Goal: Task Accomplishment & Management: Complete application form

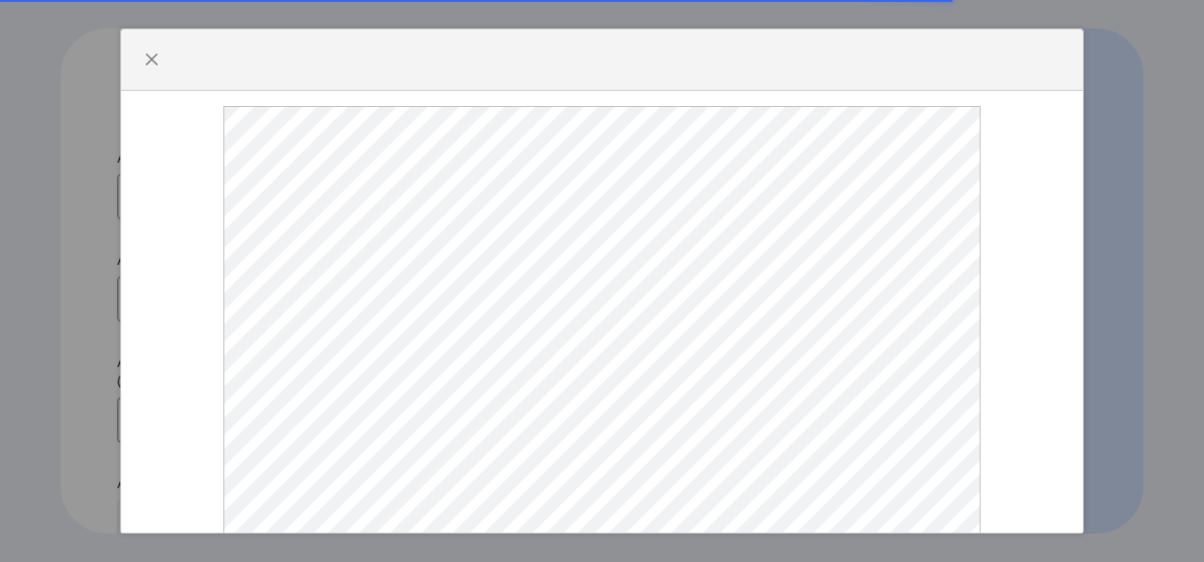
select select
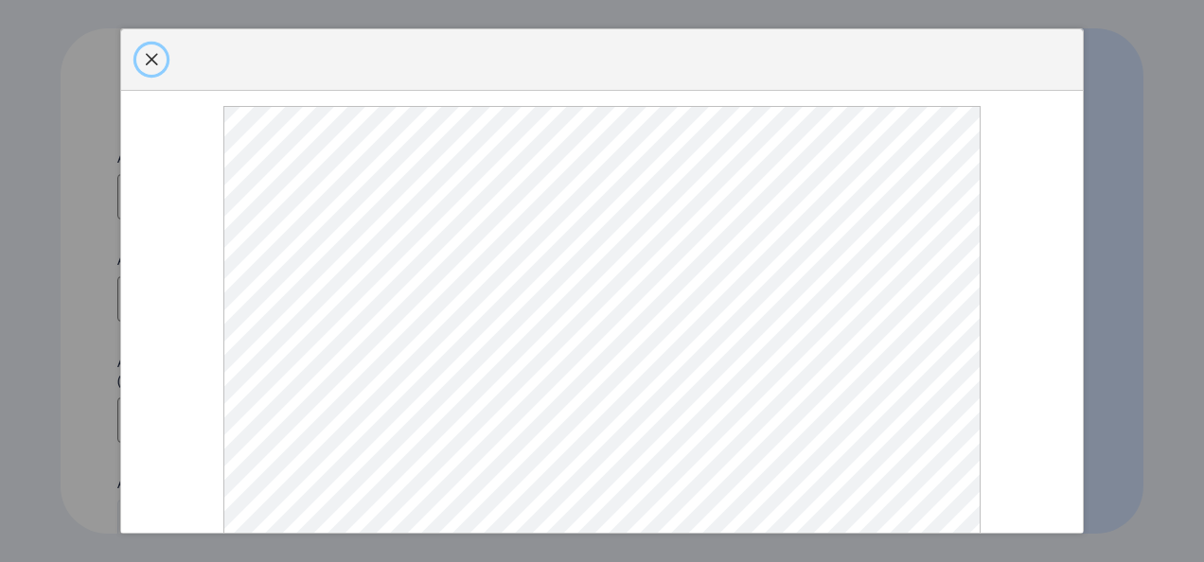
click at [149, 59] on span "button" at bounding box center [151, 59] width 15 height 15
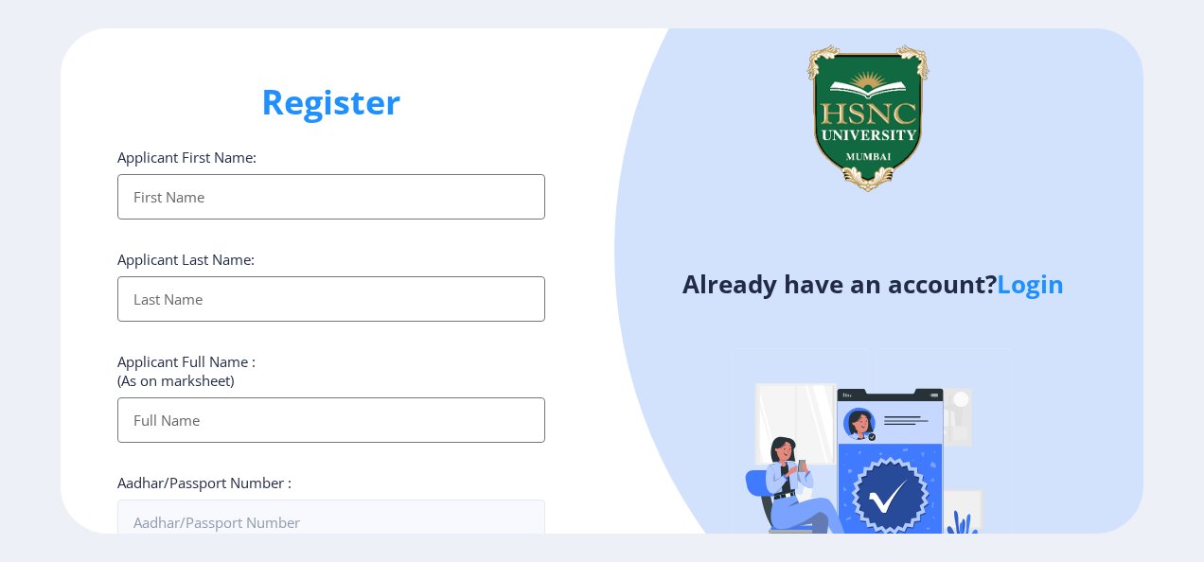
click at [341, 183] on input "Applicant First Name:" at bounding box center [331, 196] width 428 height 45
type input "[PERSON_NAME]"
type input "Agarwal"
type input "[PERSON_NAME]"
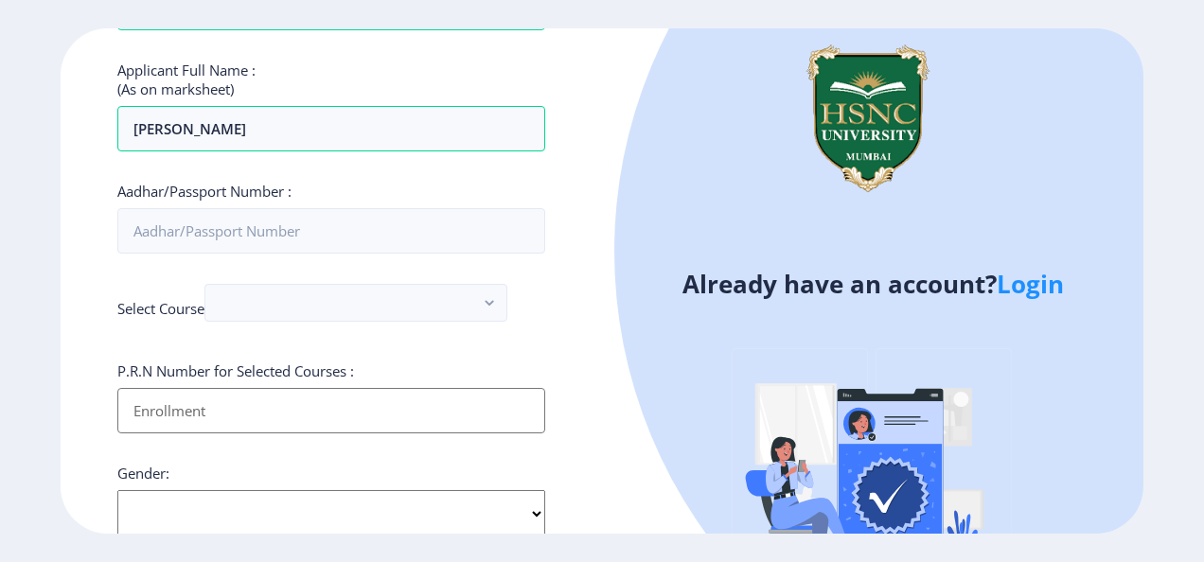
scroll to position [293, 0]
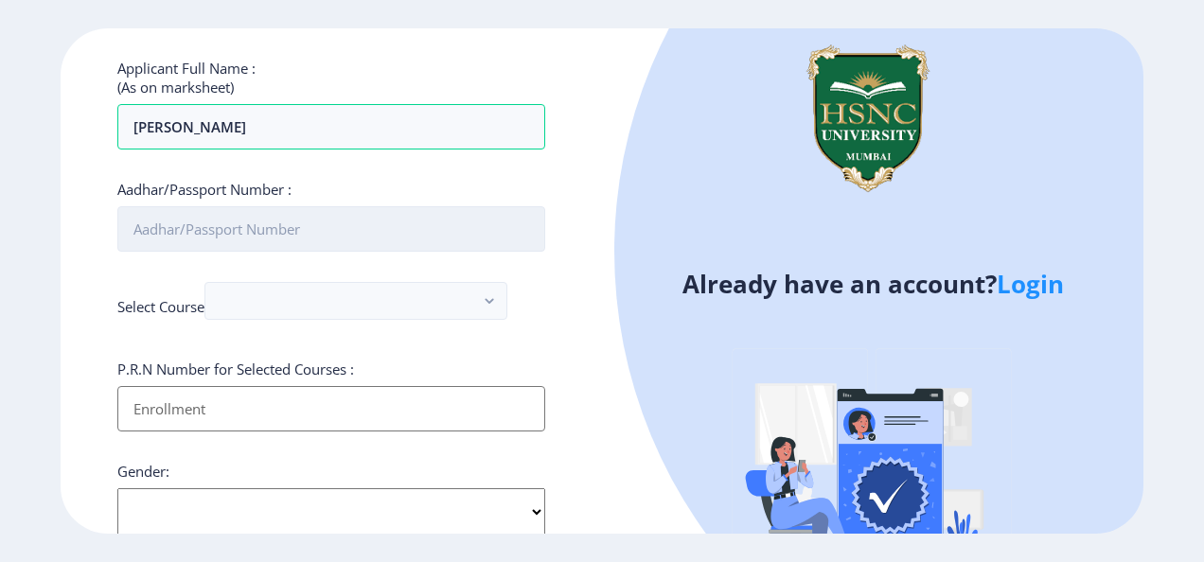
click at [246, 221] on input "Aadhar/Passport Number :" at bounding box center [331, 228] width 428 height 45
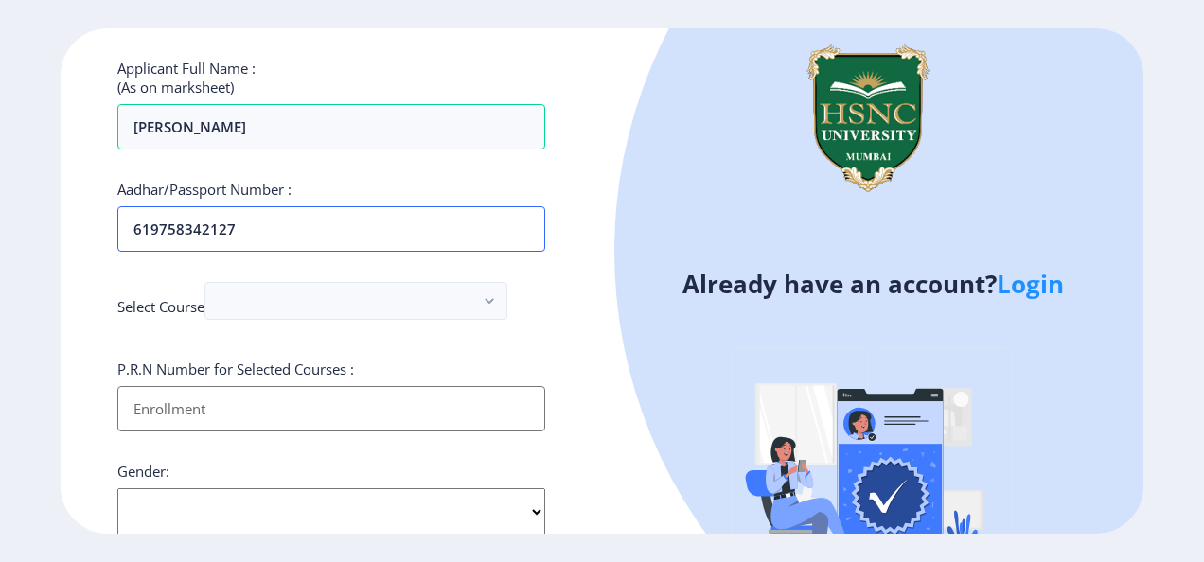
type input "619758342127"
click at [160, 400] on input "Applicant First Name:" at bounding box center [331, 408] width 428 height 45
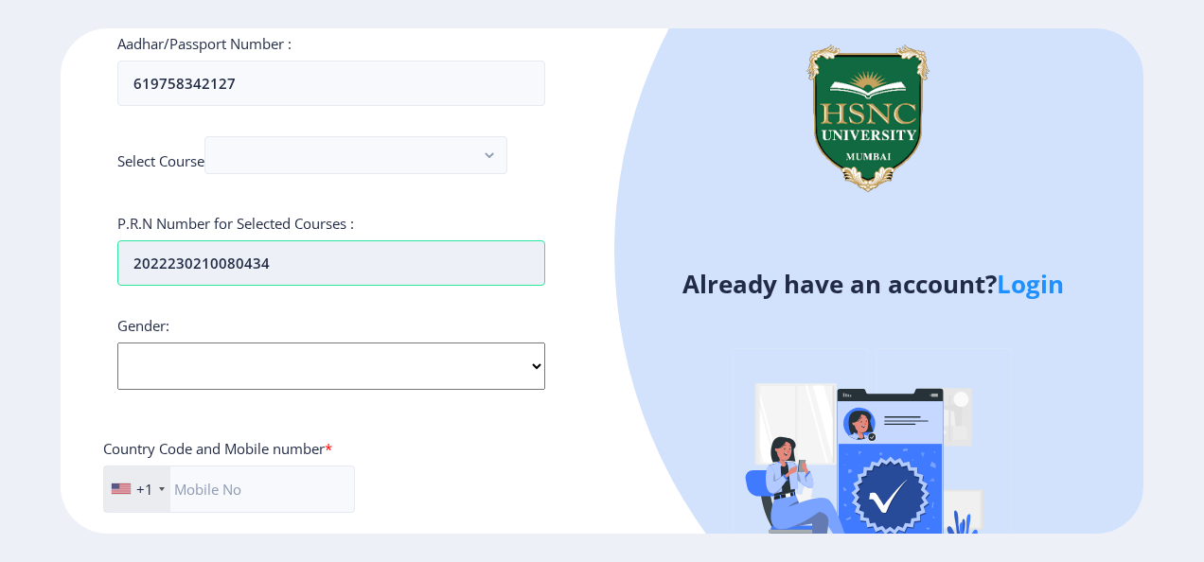
scroll to position [447, 0]
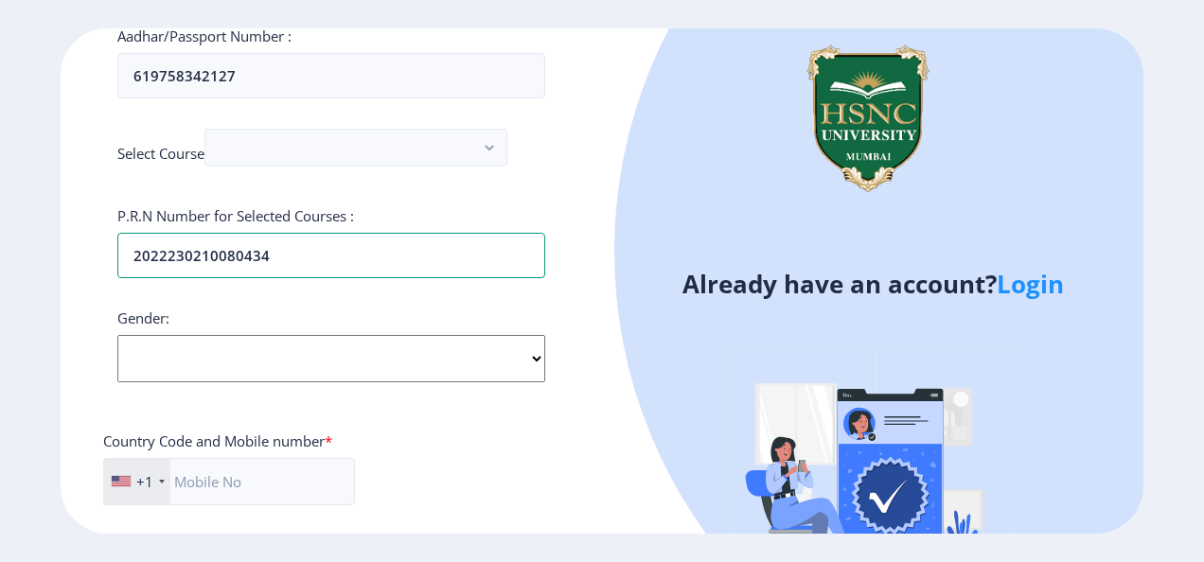
type input "2022230210080434"
click at [203, 352] on select "Select Gender [DEMOGRAPHIC_DATA] [DEMOGRAPHIC_DATA] Other" at bounding box center [331, 358] width 428 height 47
select select "[DEMOGRAPHIC_DATA]"
click at [117, 335] on select "Select Gender [DEMOGRAPHIC_DATA] [DEMOGRAPHIC_DATA] Other" at bounding box center [331, 358] width 428 height 47
click at [150, 478] on div "+1" at bounding box center [144, 481] width 17 height 19
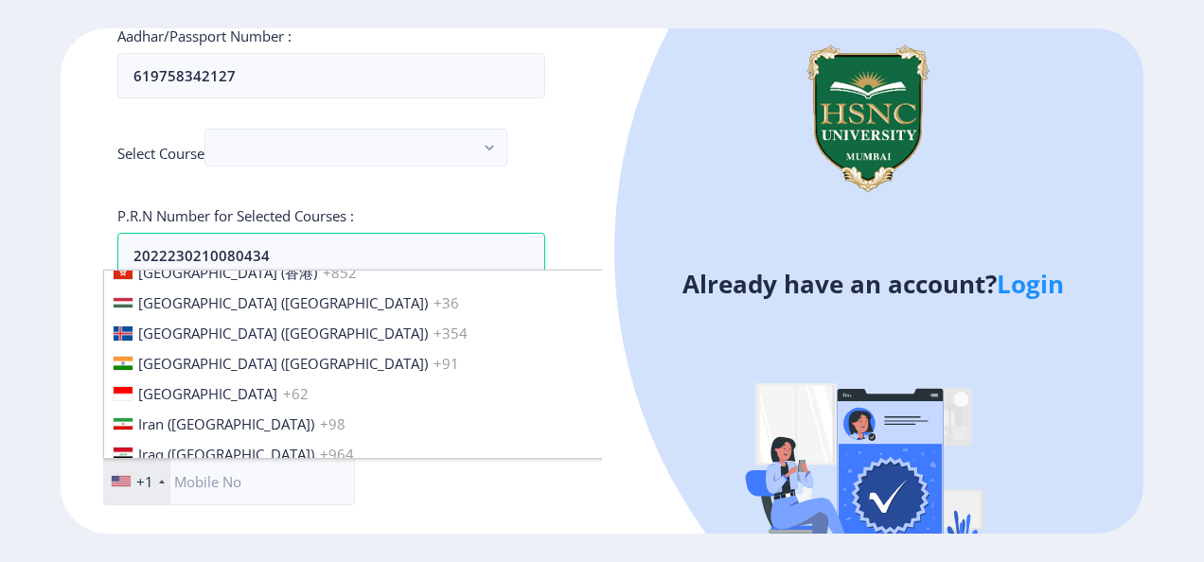
scroll to position [2929, 0]
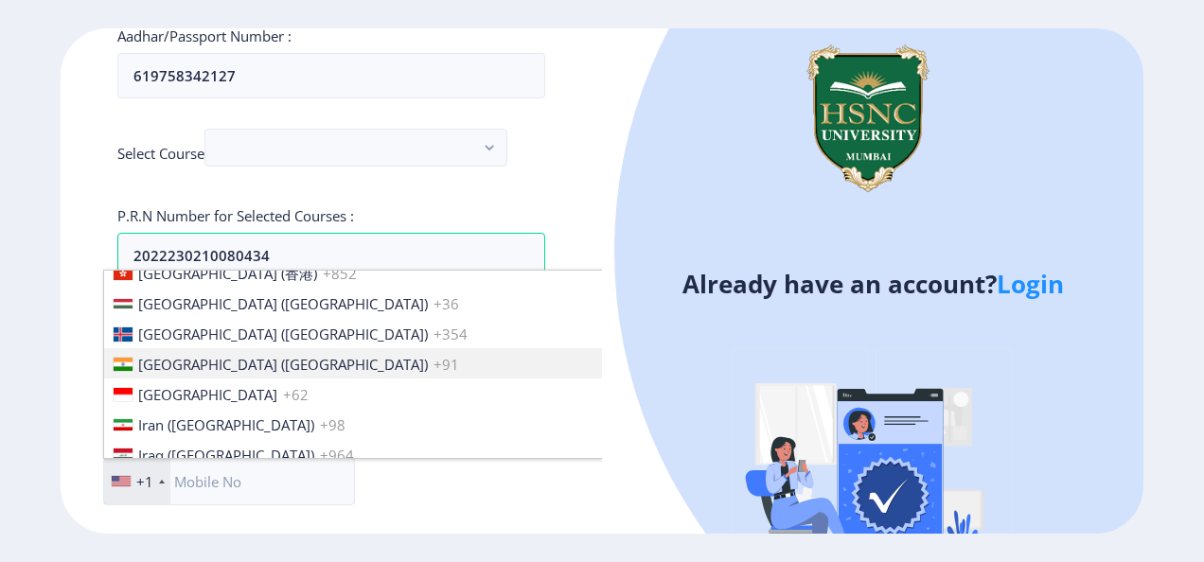
click at [185, 355] on span "[GEOGRAPHIC_DATA] ([GEOGRAPHIC_DATA])" at bounding box center [283, 364] width 290 height 19
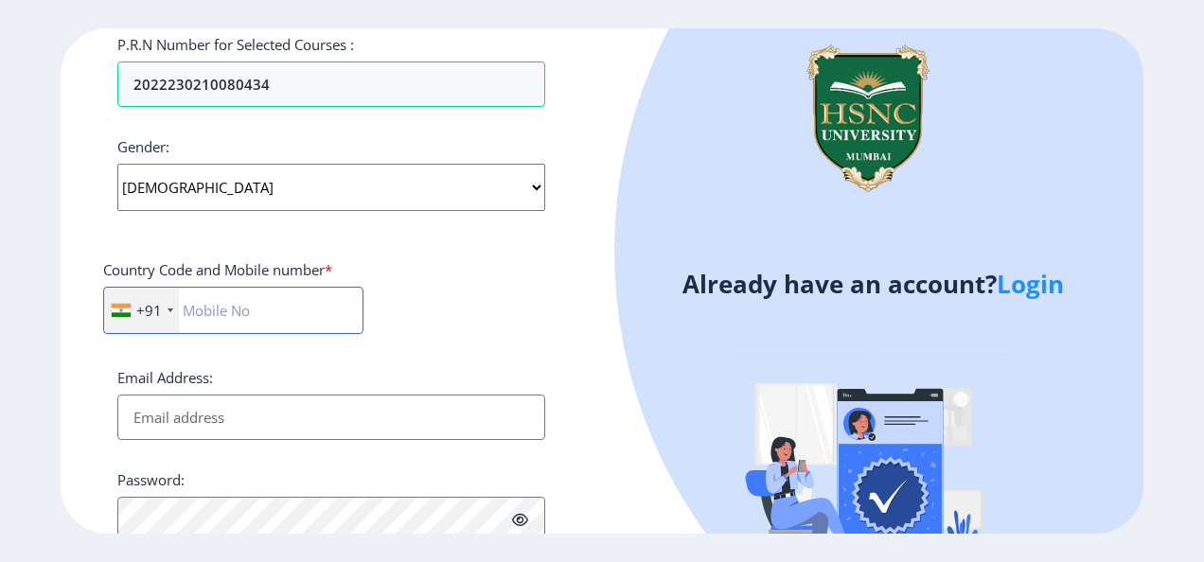
scroll to position [636, 0]
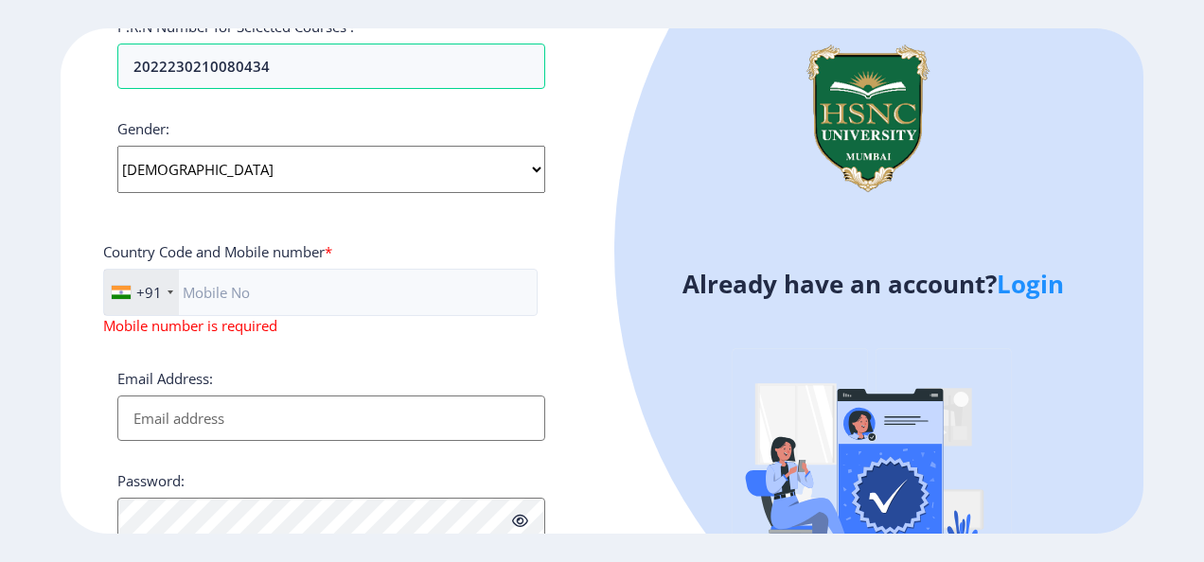
click at [189, 396] on input "Email Address:" at bounding box center [331, 418] width 428 height 45
type input "[EMAIL_ADDRESS][DOMAIN_NAME]"
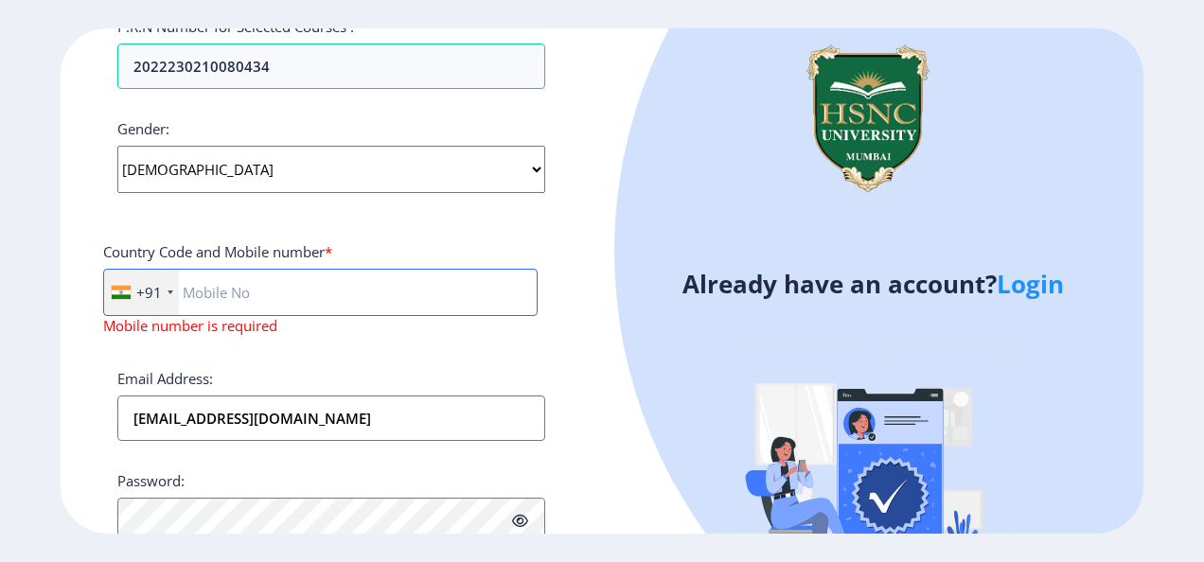
type input "7568670078"
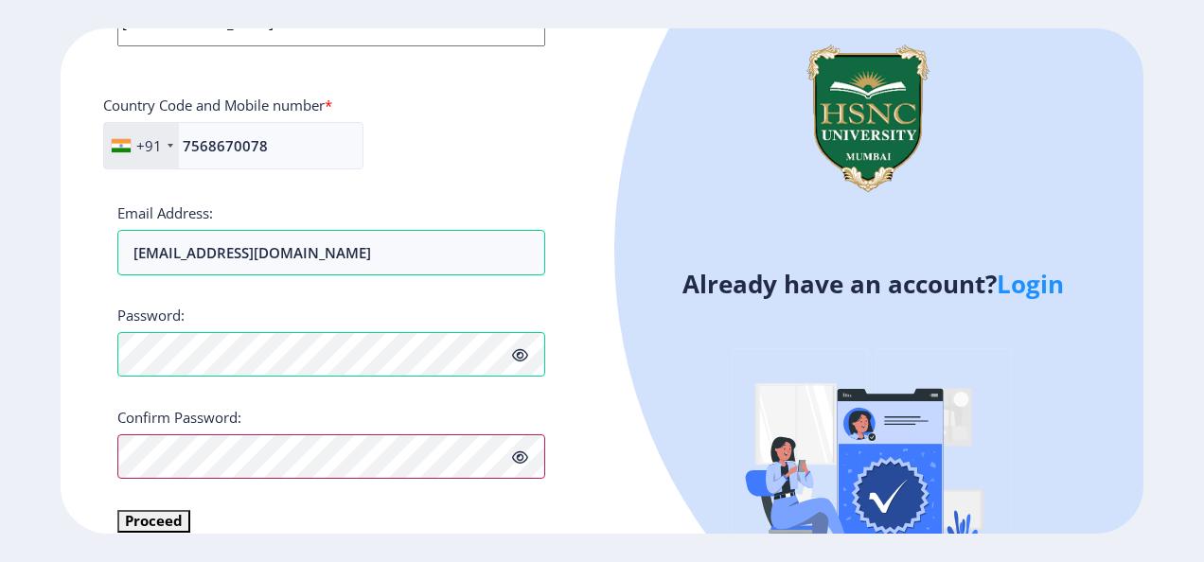
scroll to position [804, 0]
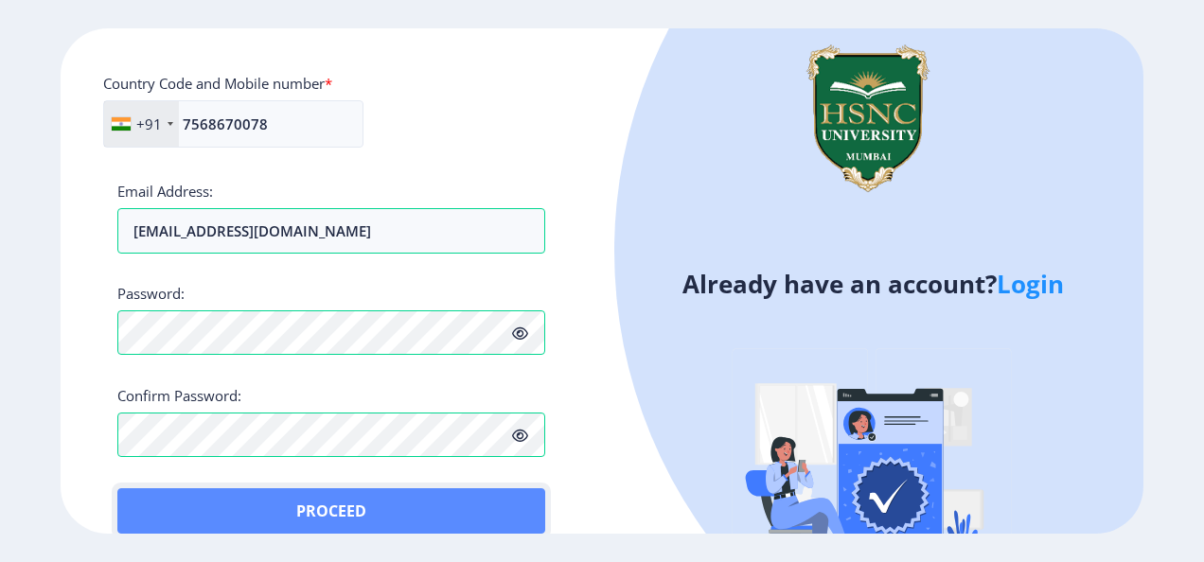
click at [172, 492] on button "Proceed" at bounding box center [331, 510] width 428 height 45
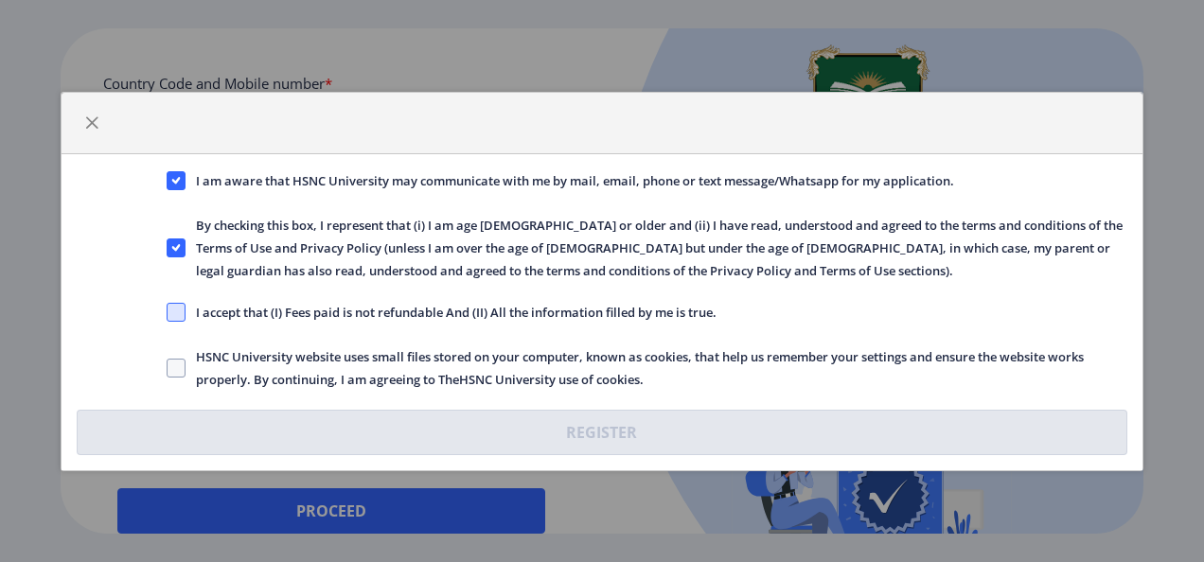
click at [175, 313] on span at bounding box center [176, 312] width 19 height 19
click at [167, 312] on input "I accept that (I) Fees paid is not refundable And (II) All the information fill…" at bounding box center [167, 311] width 1 height 1
checkbox input "true"
click at [179, 353] on label "HSNC University website uses small files stored on your computer, known as cook…" at bounding box center [647, 367] width 961 height 45
click at [167, 367] on input "HSNC University website uses small files stored on your computer, known as cook…" at bounding box center [167, 367] width 1 height 1
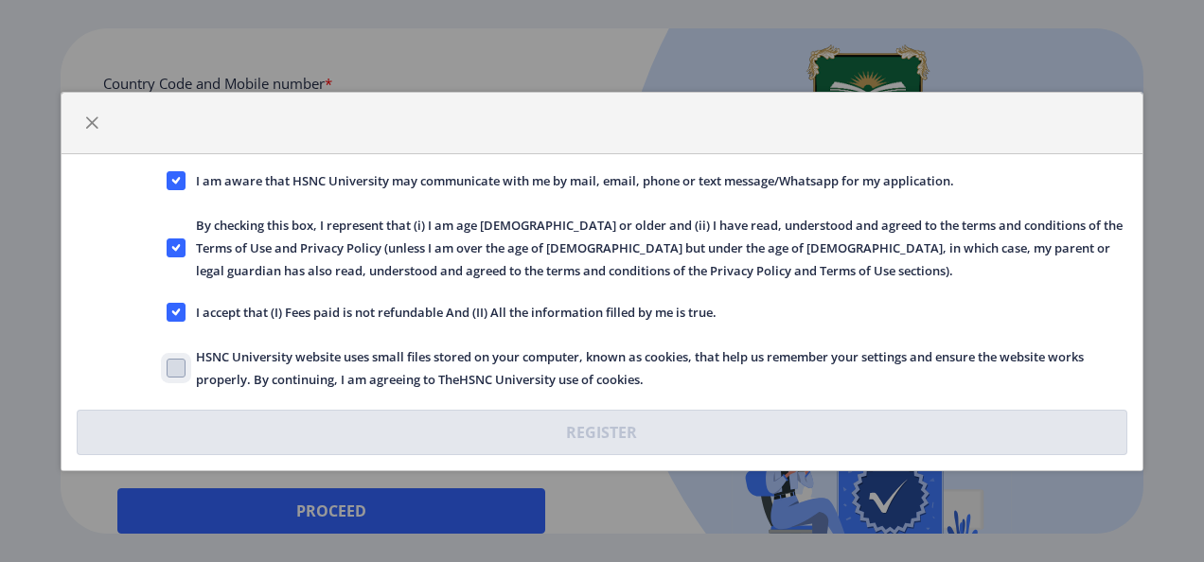
checkbox input "true"
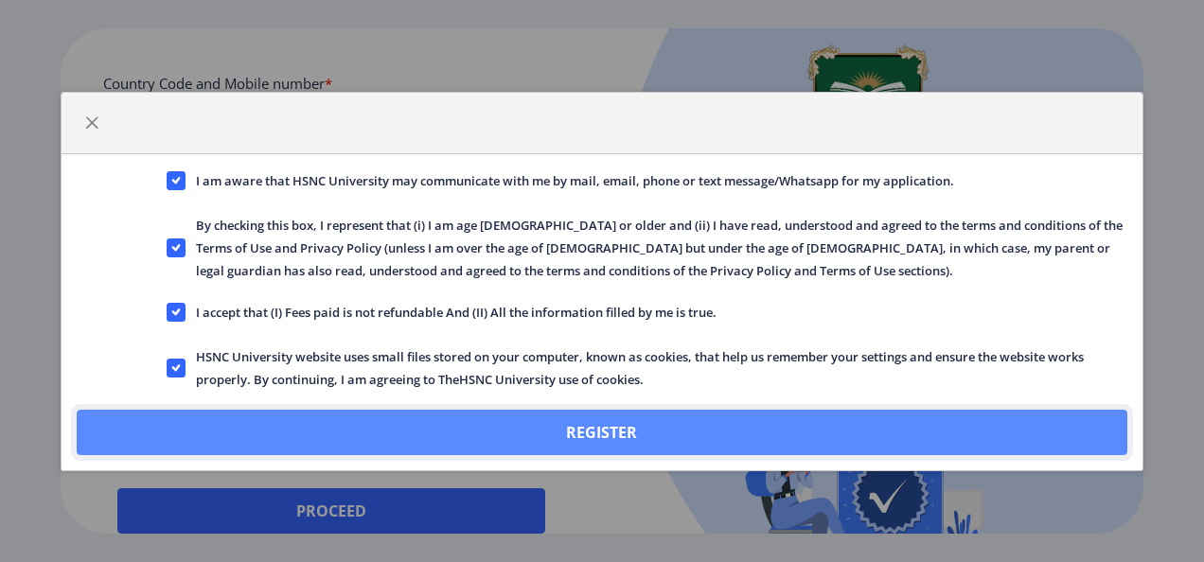
click at [291, 436] on button "Register" at bounding box center [602, 432] width 1051 height 45
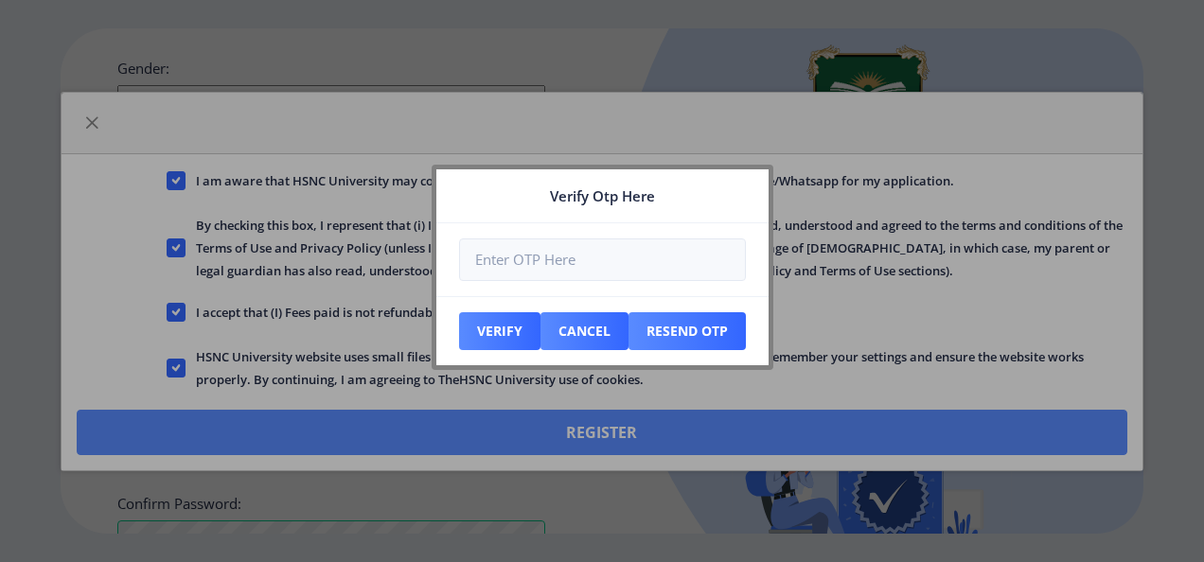
scroll to position [912, 0]
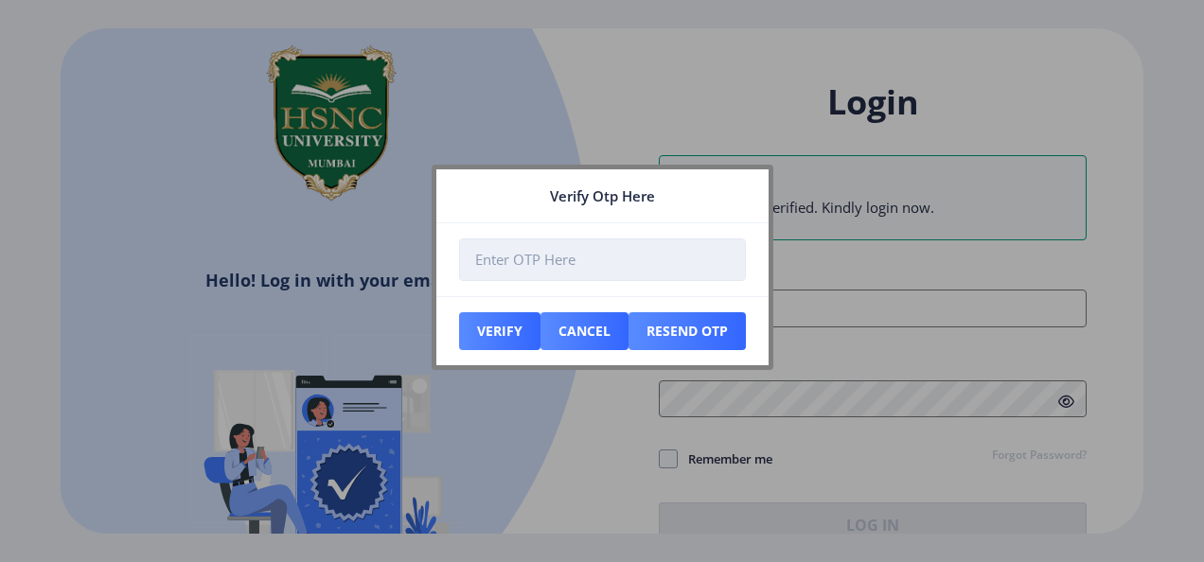
click at [609, 261] on input "number" at bounding box center [602, 259] width 287 height 43
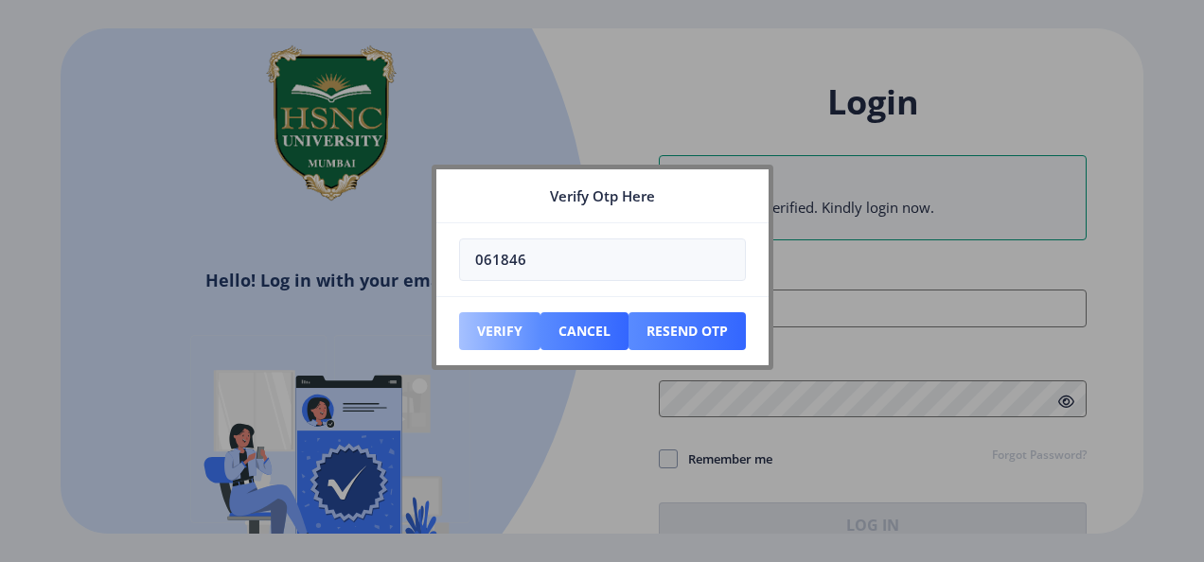
type input "061846"
click at [519, 329] on button "Verify" at bounding box center [499, 331] width 81 height 38
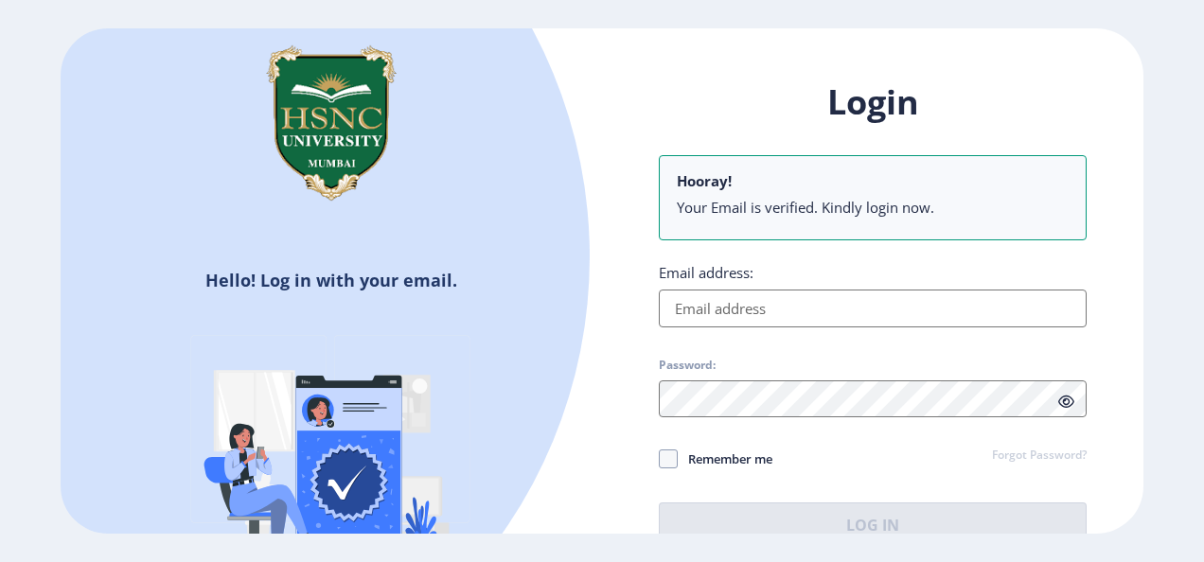
type input "[EMAIL_ADDRESS][DOMAIN_NAME]"
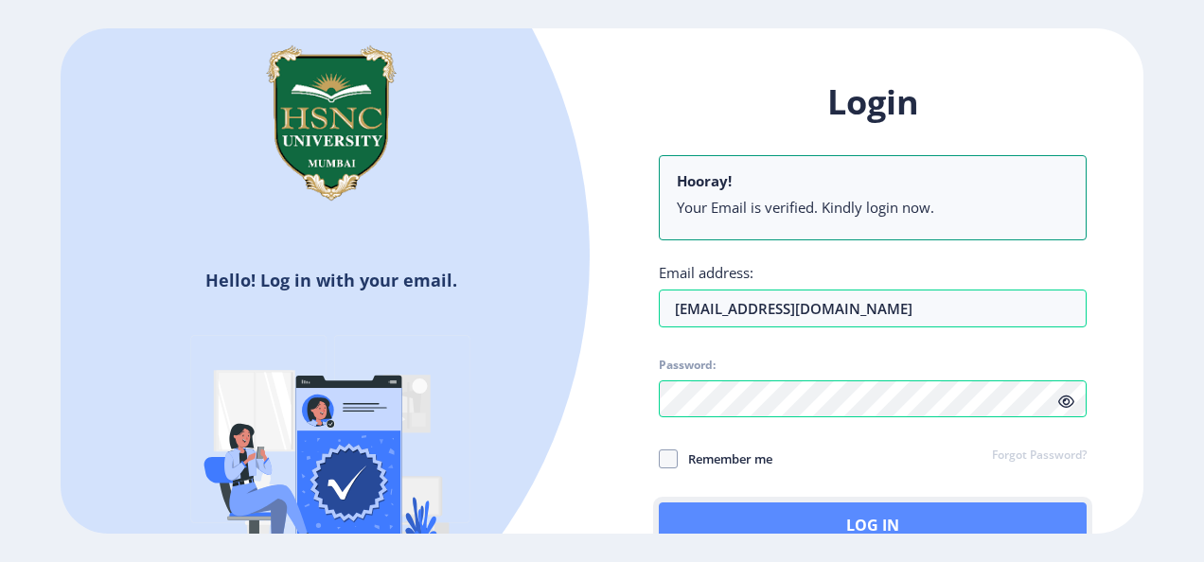
click at [831, 515] on button "Log In" at bounding box center [873, 524] width 428 height 45
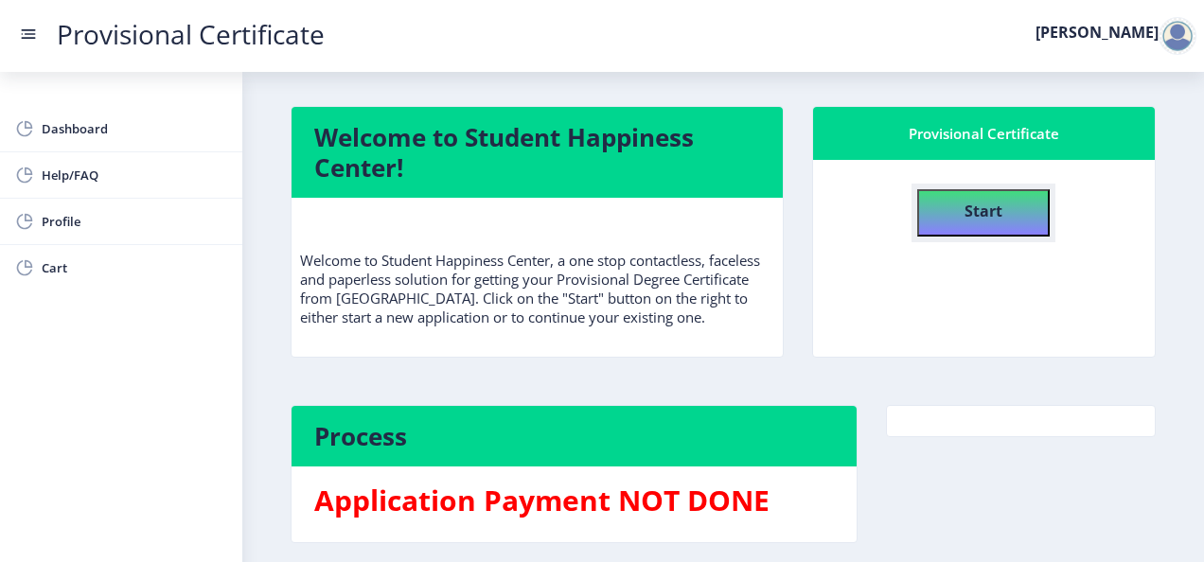
click at [956, 206] on button "Start" at bounding box center [983, 212] width 132 height 47
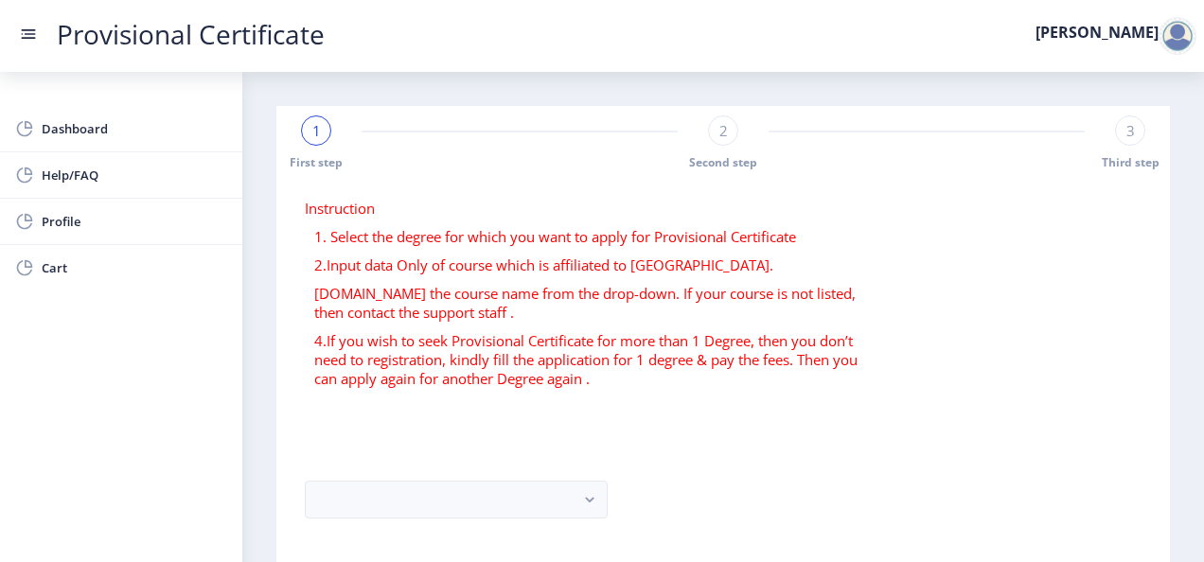
scroll to position [145, 0]
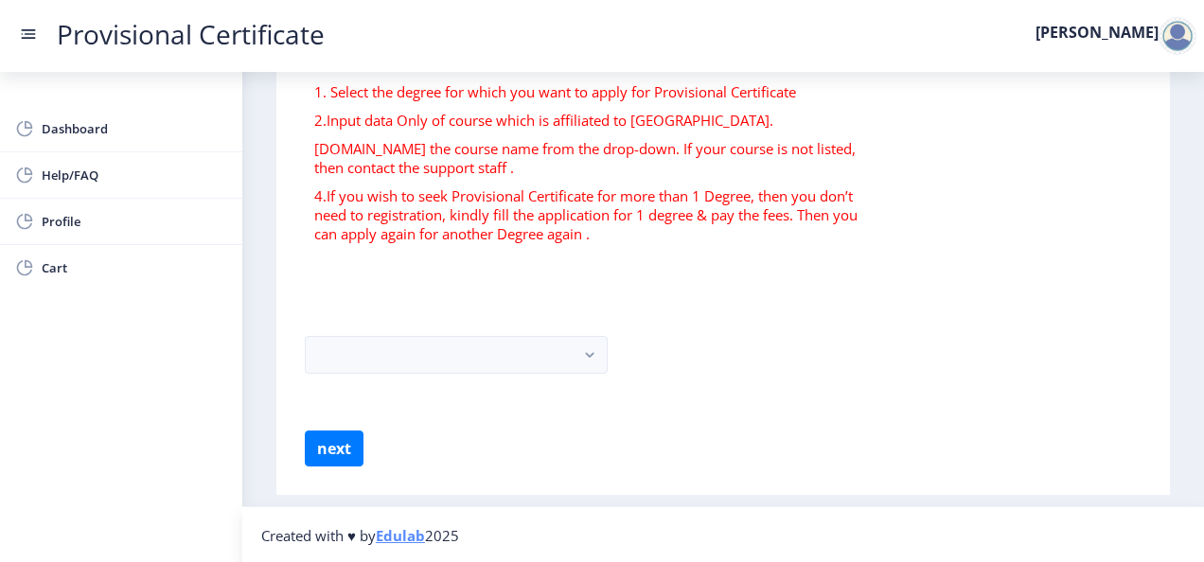
click at [482, 373] on form "Instruction 1. Select the degree for which you want to apply for Provisional Ce…" at bounding box center [723, 260] width 837 height 413
click at [541, 360] on button "button" at bounding box center [456, 355] width 303 height 38
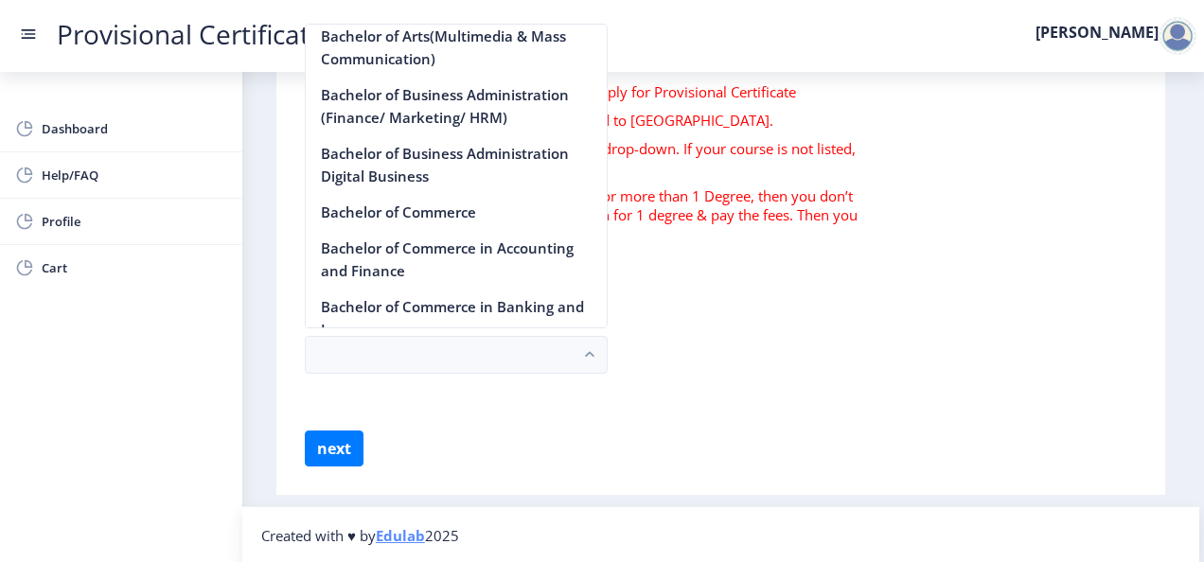
scroll to position [523, 0]
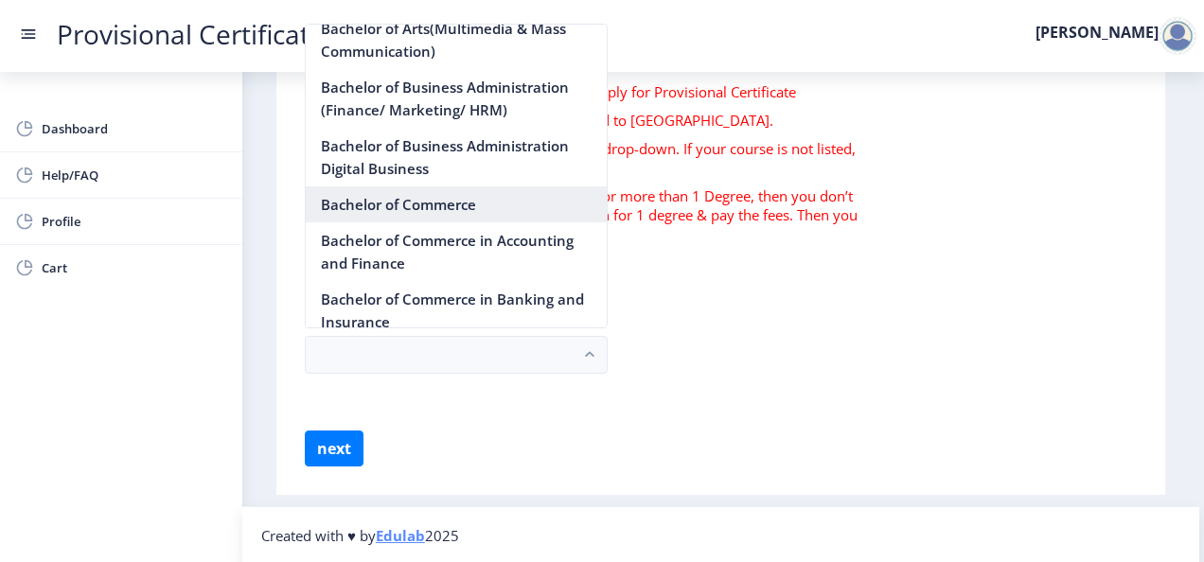
click at [396, 203] on nb-option "Bachelor of Commerce" at bounding box center [456, 204] width 301 height 36
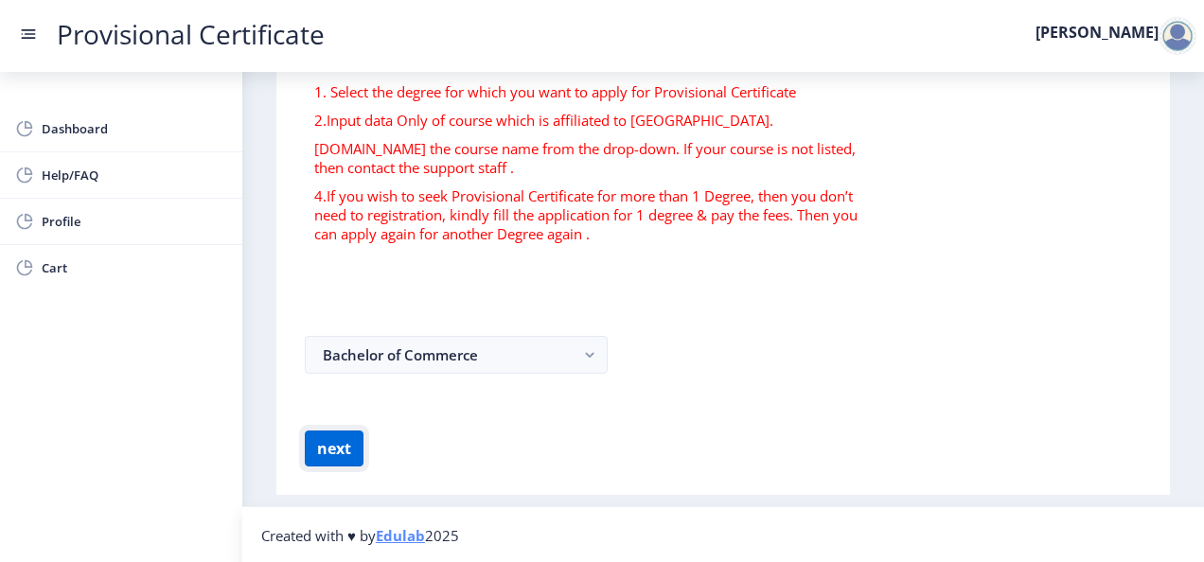
click at [337, 440] on button "next" at bounding box center [334, 449] width 59 height 36
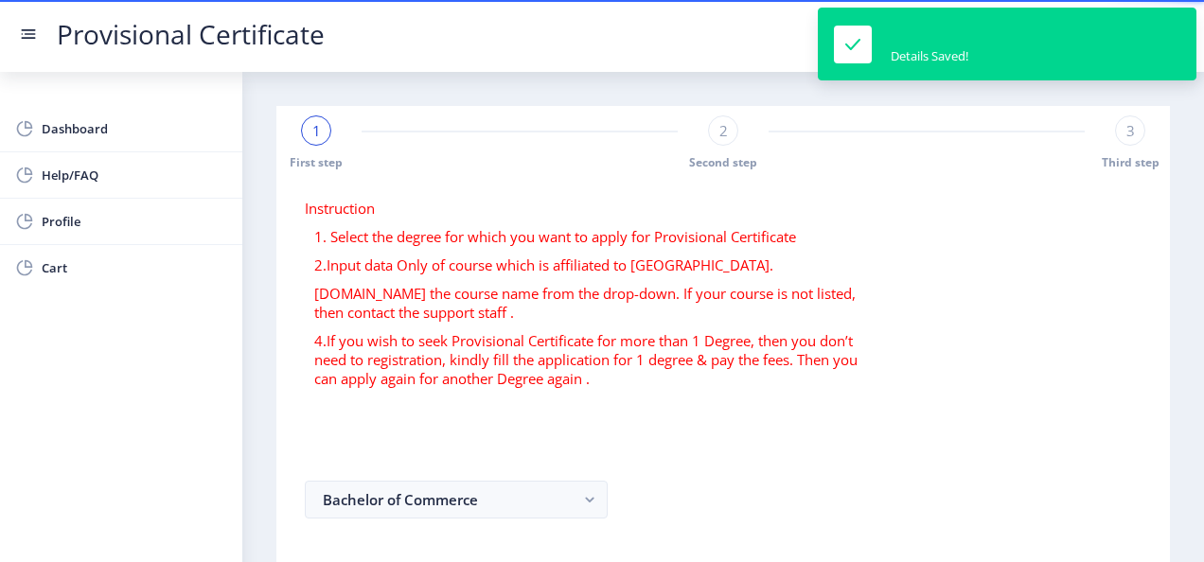
select select
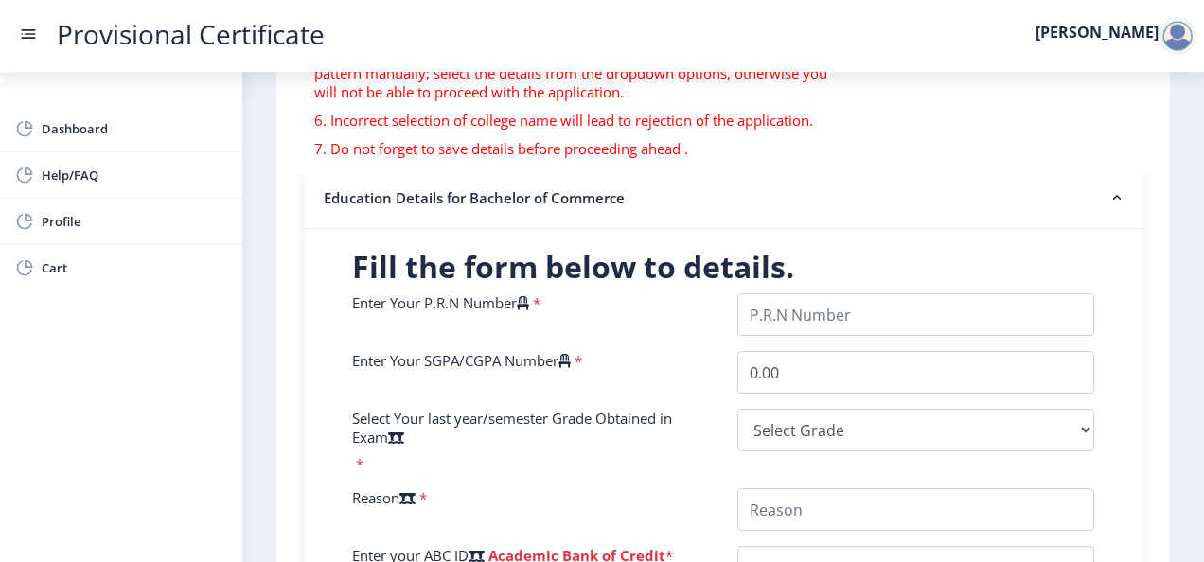
scroll to position [297, 0]
click at [799, 303] on input "Enter Your P.R.N Number" at bounding box center [915, 313] width 357 height 43
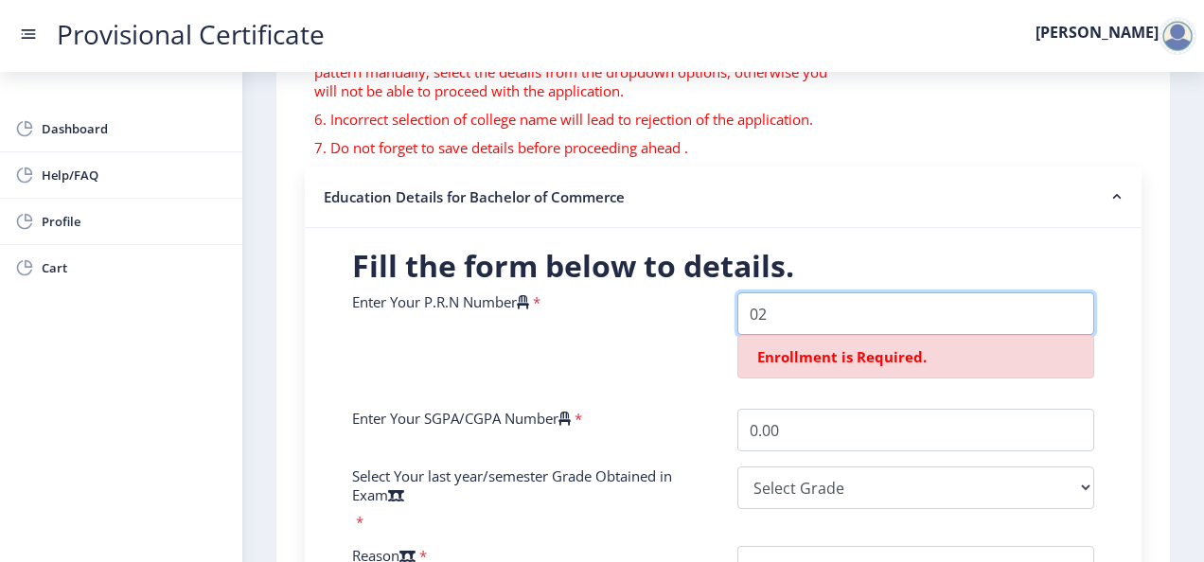
type input "0"
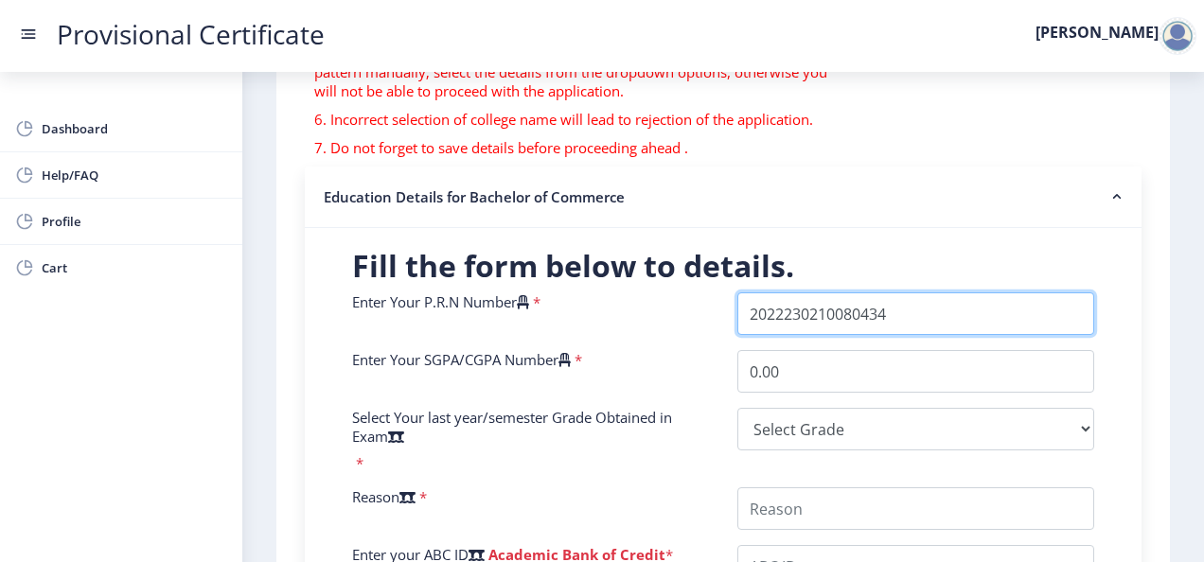
type input "2022230210080434"
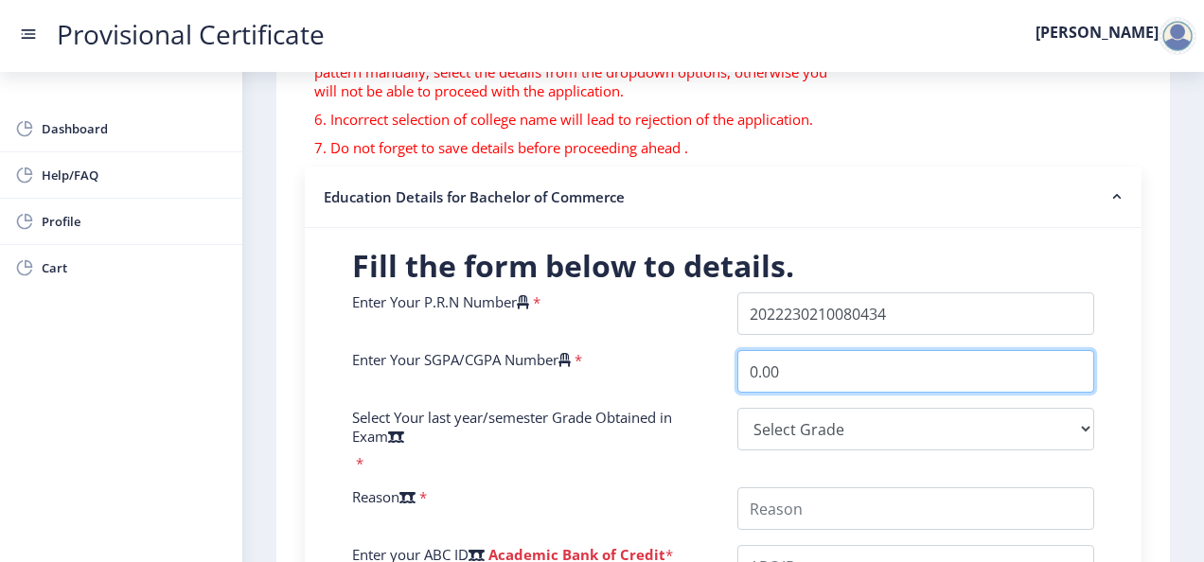
click at [816, 359] on input "0.00" at bounding box center [915, 371] width 357 height 43
type input "6.09"
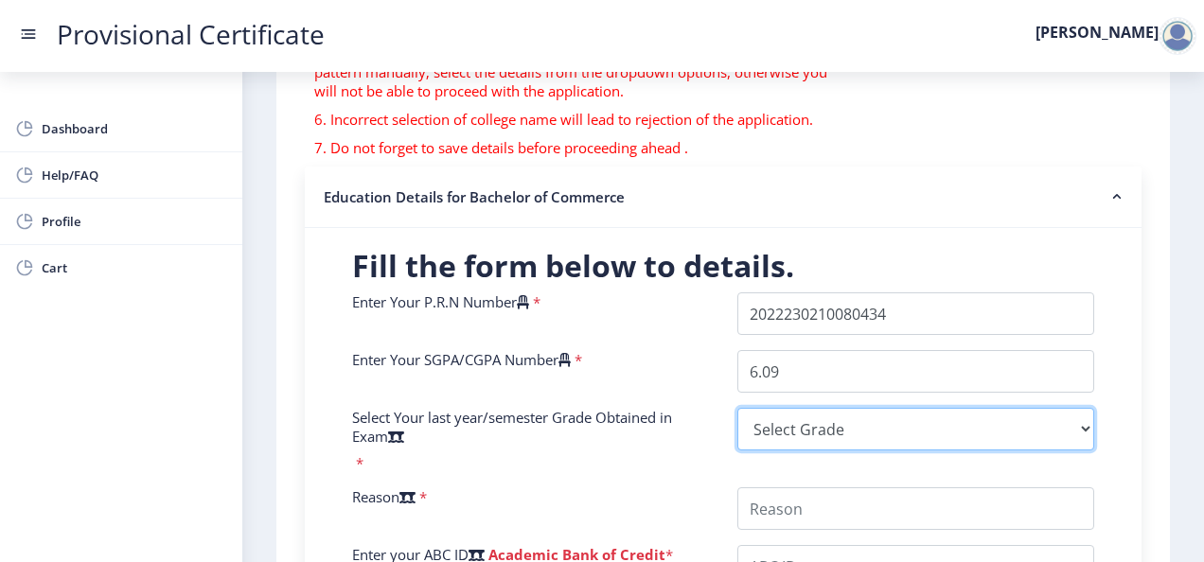
click at [814, 428] on select "Select Grade O A+ A B+ B C D F(Fail)" at bounding box center [915, 429] width 357 height 43
select select "B"
click at [737, 408] on select "Select Grade O A+ A B+ B C D F(Fail)" at bounding box center [915, 429] width 357 height 43
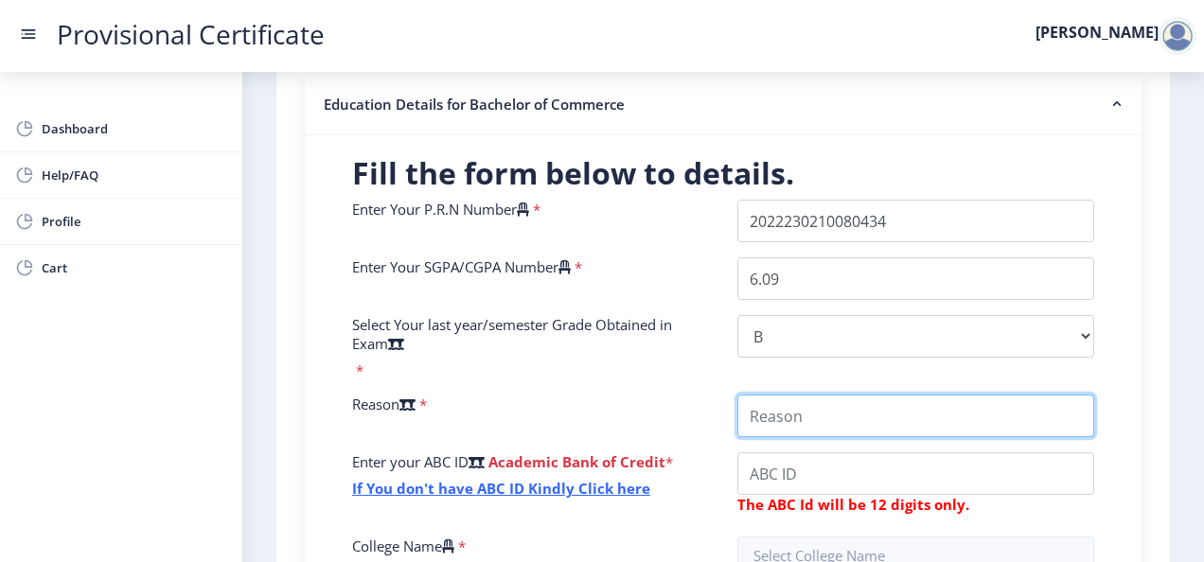
click at [780, 405] on input "College Name" at bounding box center [915, 416] width 357 height 43
type input "t"
type input "i"
type input "for further admission"
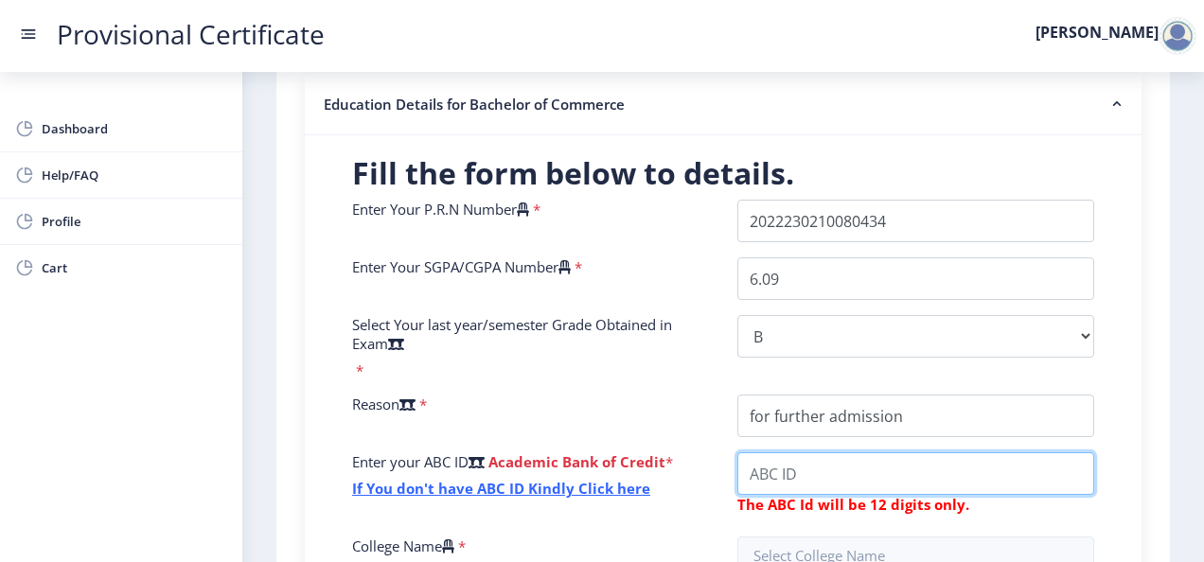
click at [798, 483] on input "College Name" at bounding box center [915, 473] width 357 height 43
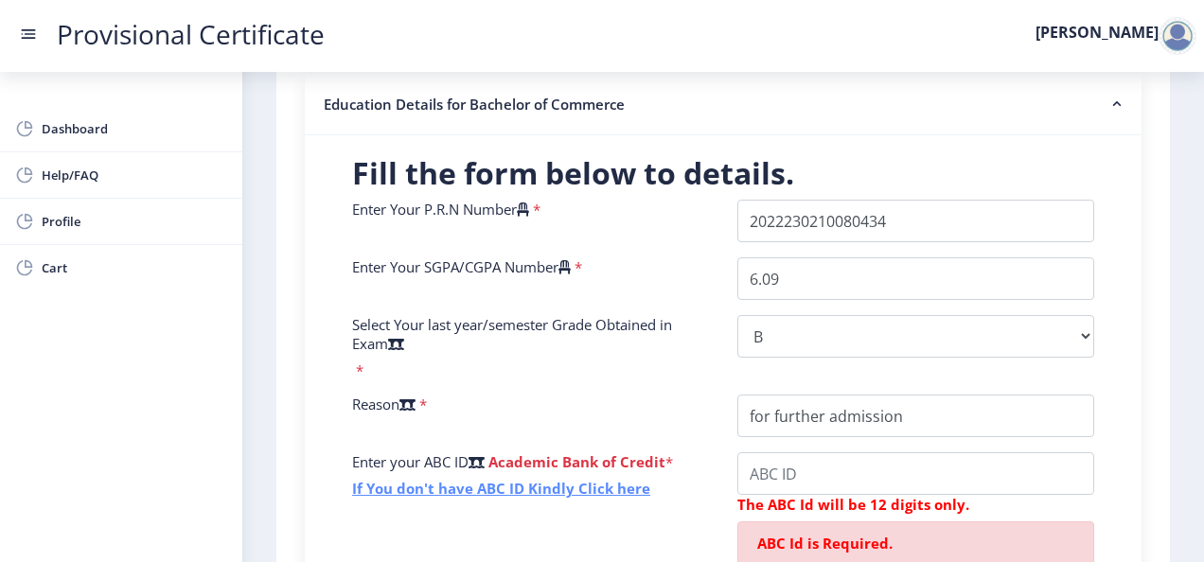
click at [600, 493] on link "If You don't have ABC ID Kindly Click here" at bounding box center [501, 488] width 298 height 19
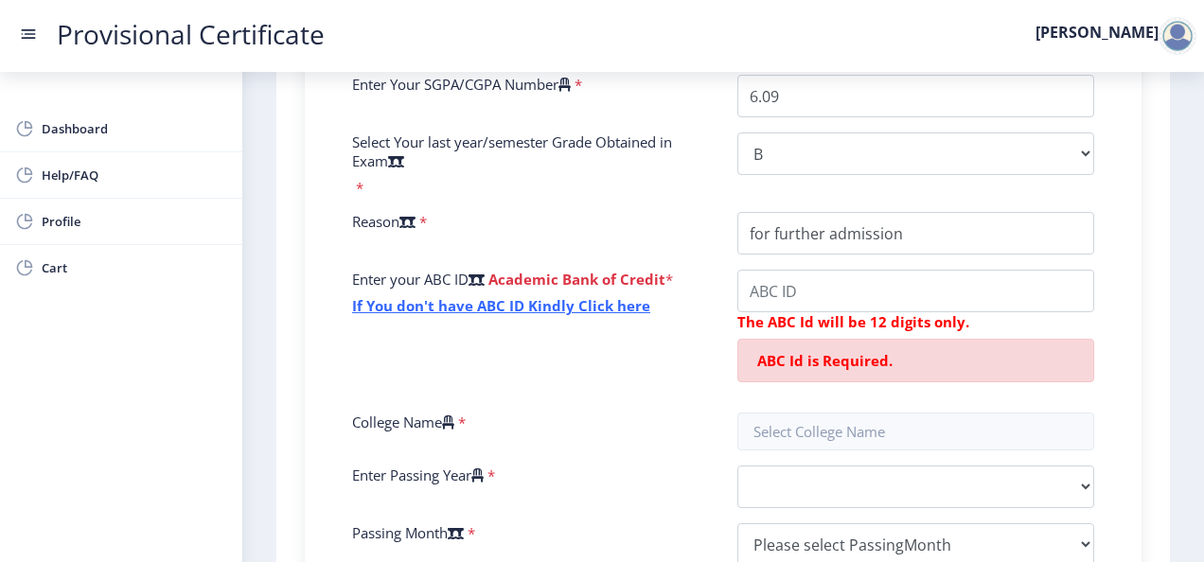
scroll to position [582, 0]
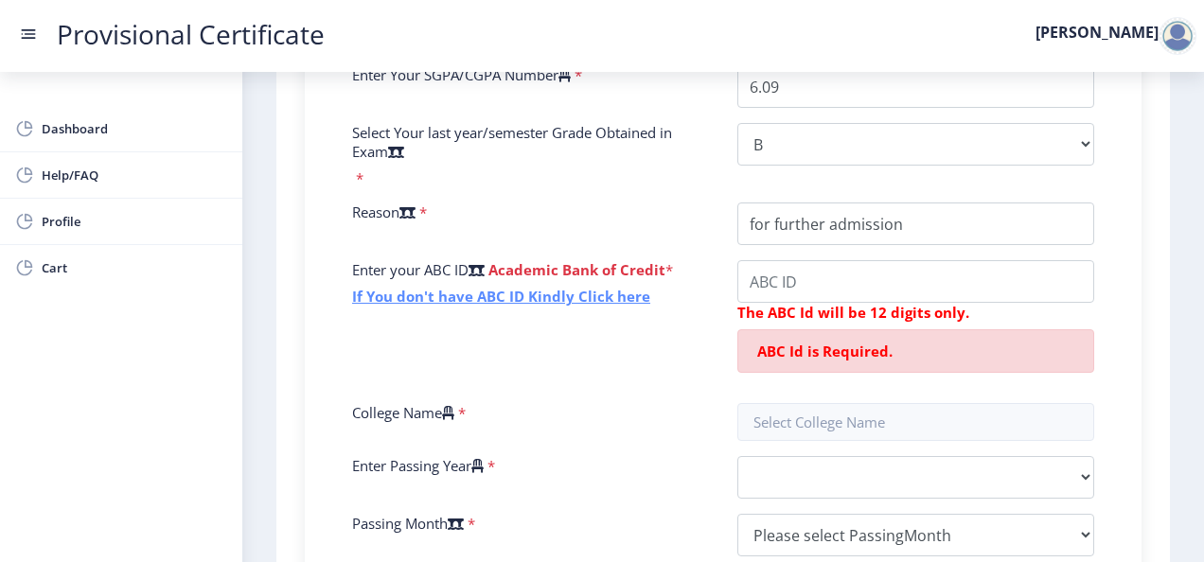
click at [519, 291] on link "If You don't have ABC ID Kindly Click here" at bounding box center [501, 296] width 298 height 19
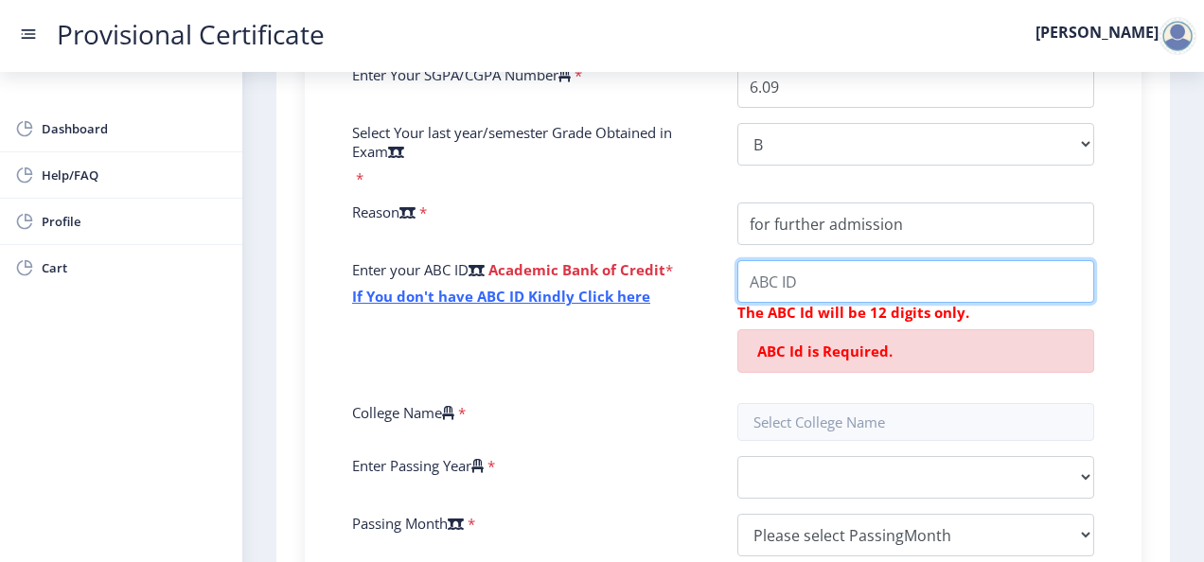
click at [808, 290] on input "College Name" at bounding box center [915, 281] width 357 height 43
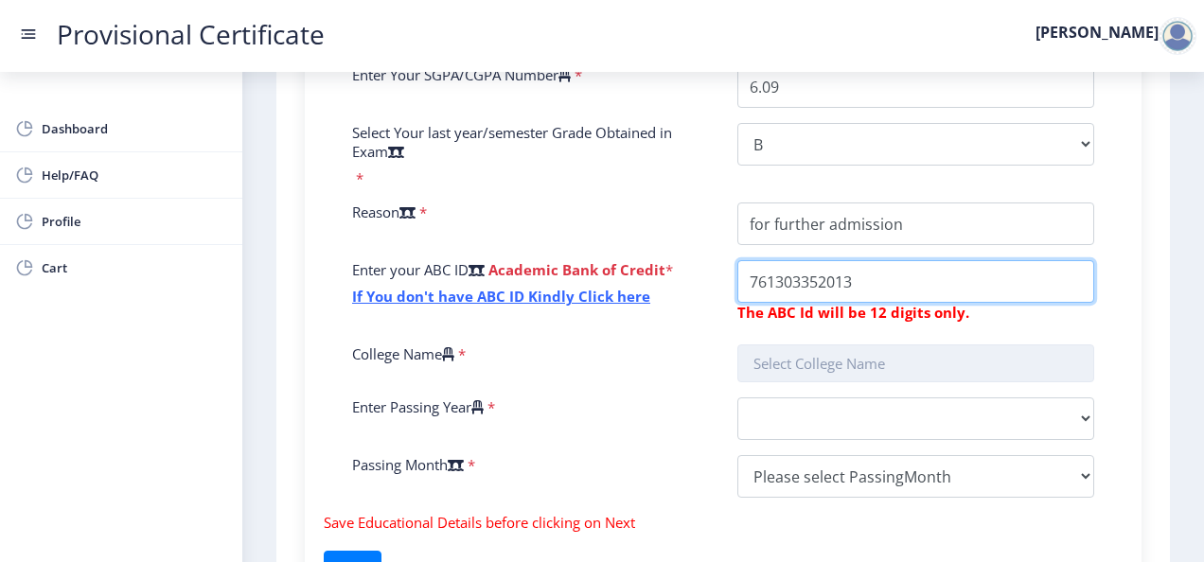
type input "761303352013"
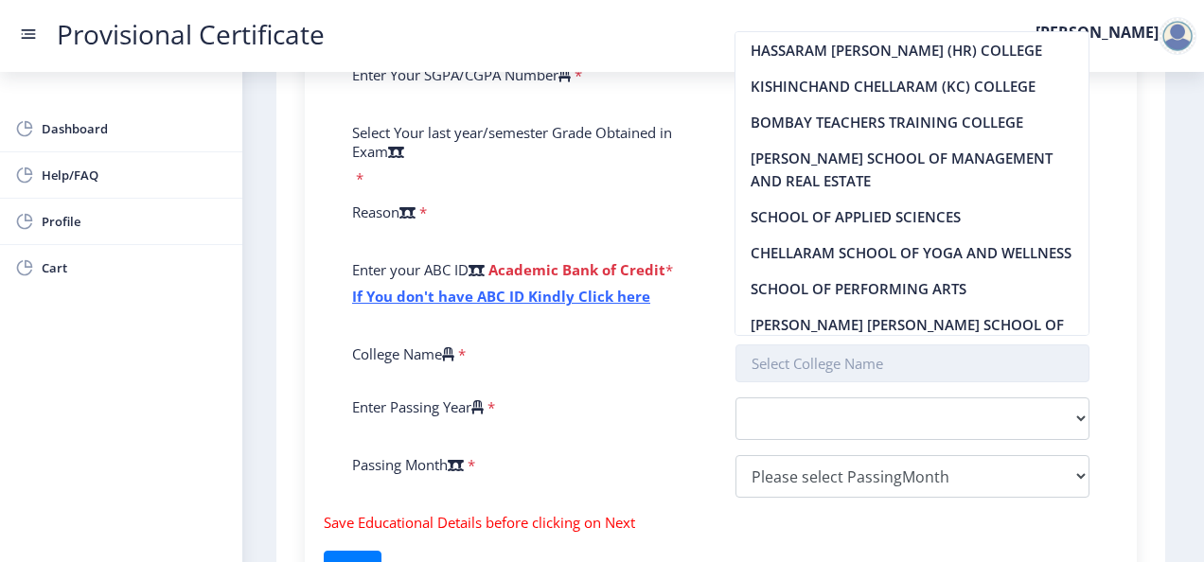
click at [828, 358] on input "text" at bounding box center [912, 363] width 355 height 38
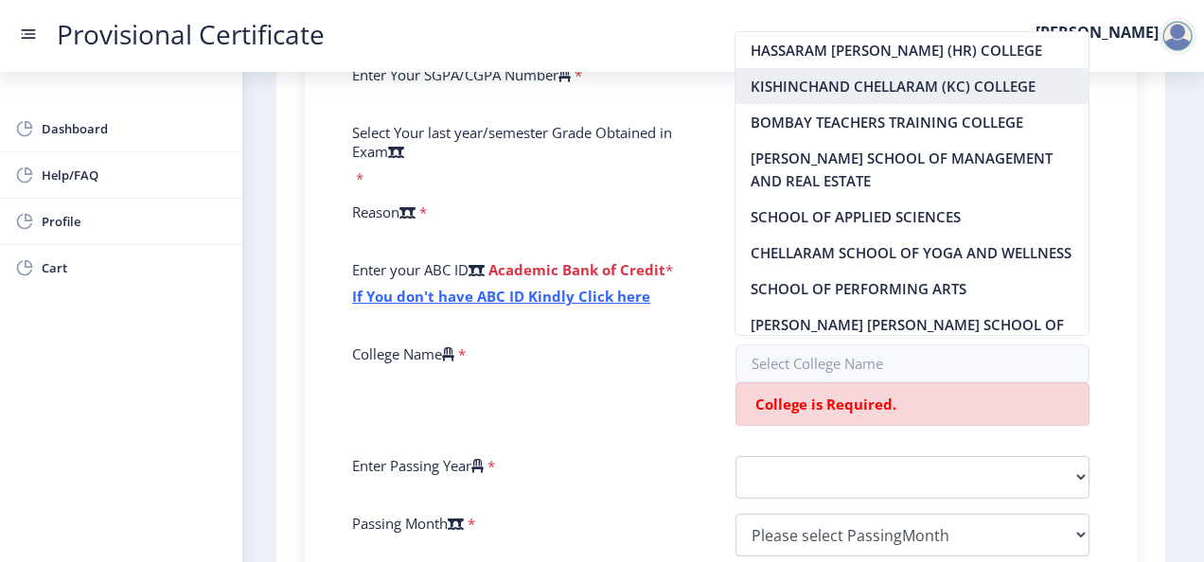
click at [873, 100] on nb-option "KISHINCHAND CHELLARAM (KC) COLLEGE" at bounding box center [911, 86] width 353 height 36
type input "KISHINCHAND CHELLARAM (KC) COLLEGE"
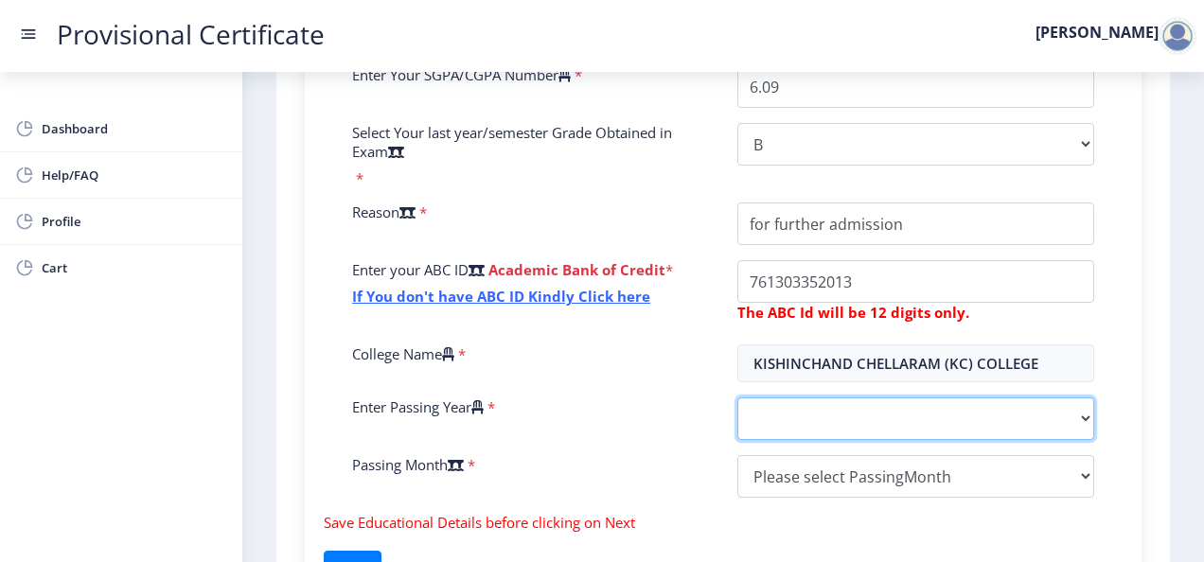
click at [795, 413] on select "2025 2024 2023 2022 2021 2020 2019 2018 2017 2016 2015 2014 2013 2012 2011 2010…" at bounding box center [915, 418] width 357 height 43
select select "2025"
click at [737, 397] on select "2025 2024 2023 2022 2021 2020 2019 2018 2017 2016 2015 2014 2013 2012 2011 2010…" at bounding box center [915, 418] width 357 height 43
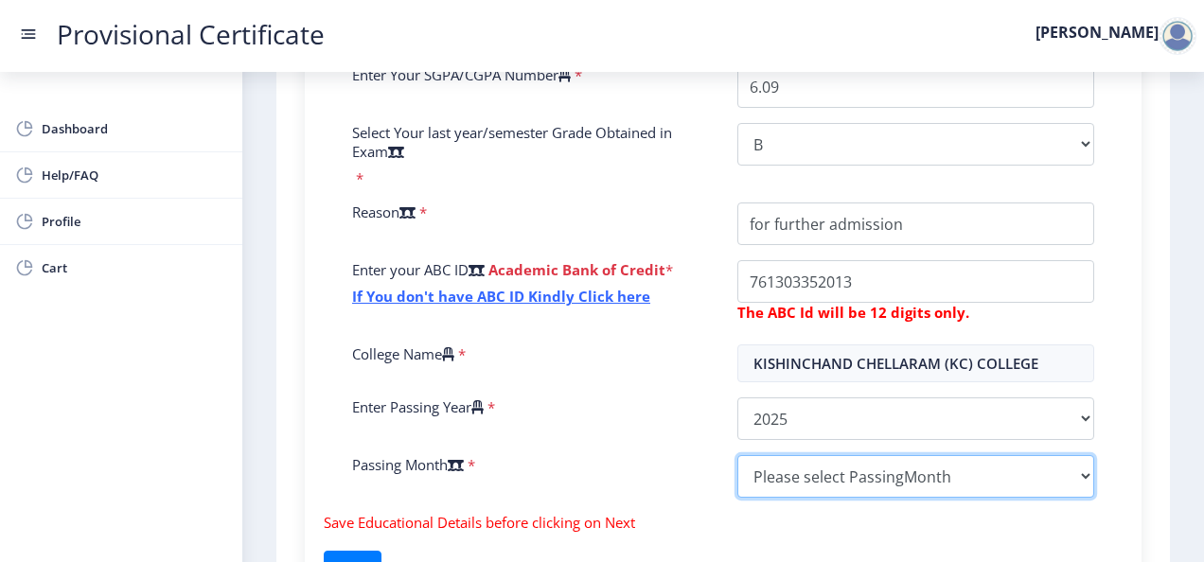
click at [788, 458] on select "Please select PassingMonth (01) January (02) February (03) March (04) April (05…" at bounding box center [915, 476] width 357 height 43
select select "May"
click at [737, 455] on select "Please select PassingMonth (01) January (02) February (03) March (04) April (05…" at bounding box center [915, 476] width 357 height 43
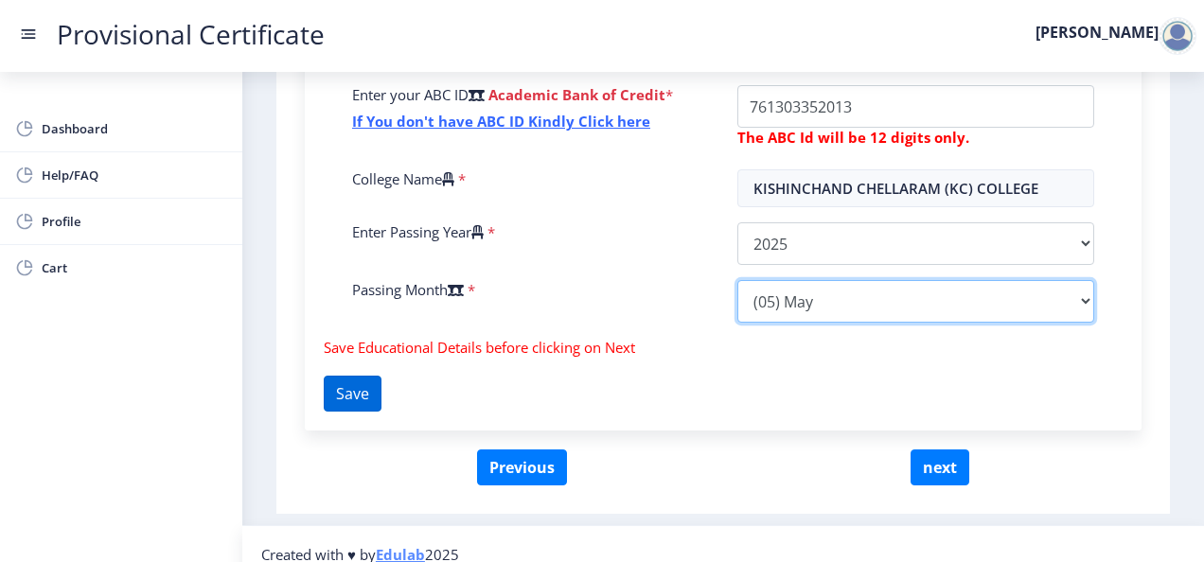
scroll to position [758, 0]
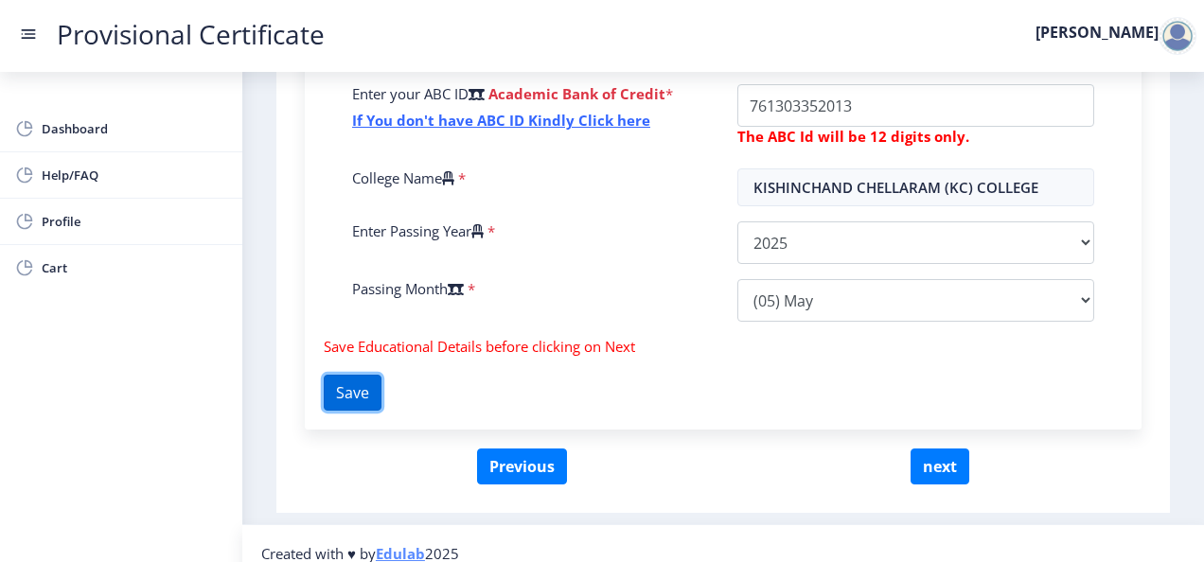
click at [375, 390] on button "Save" at bounding box center [353, 393] width 58 height 36
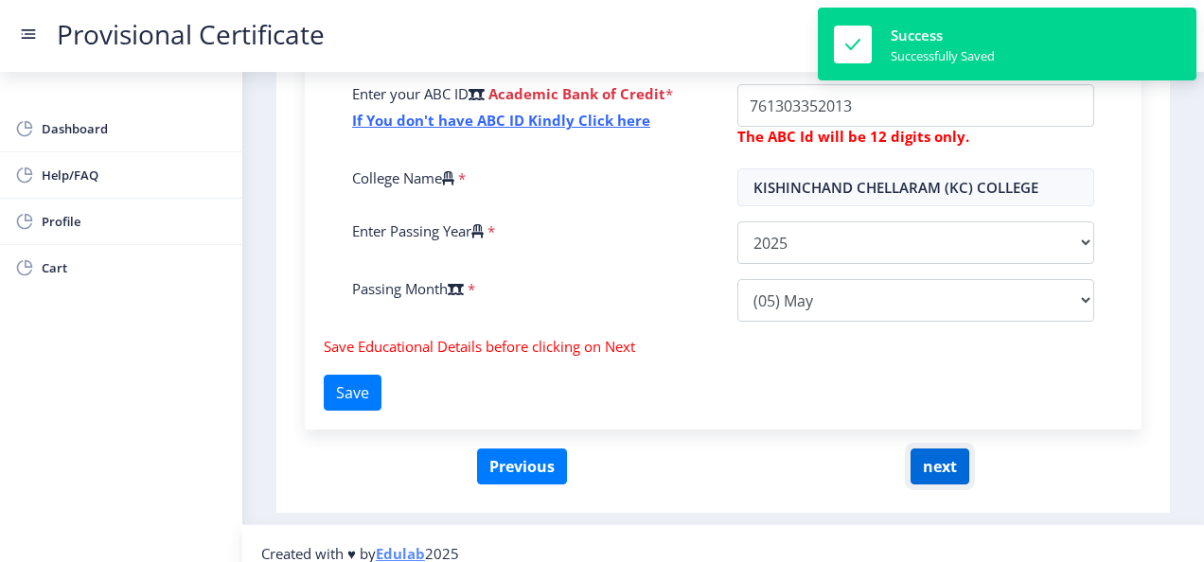
click at [928, 457] on button "next" at bounding box center [939, 467] width 59 height 36
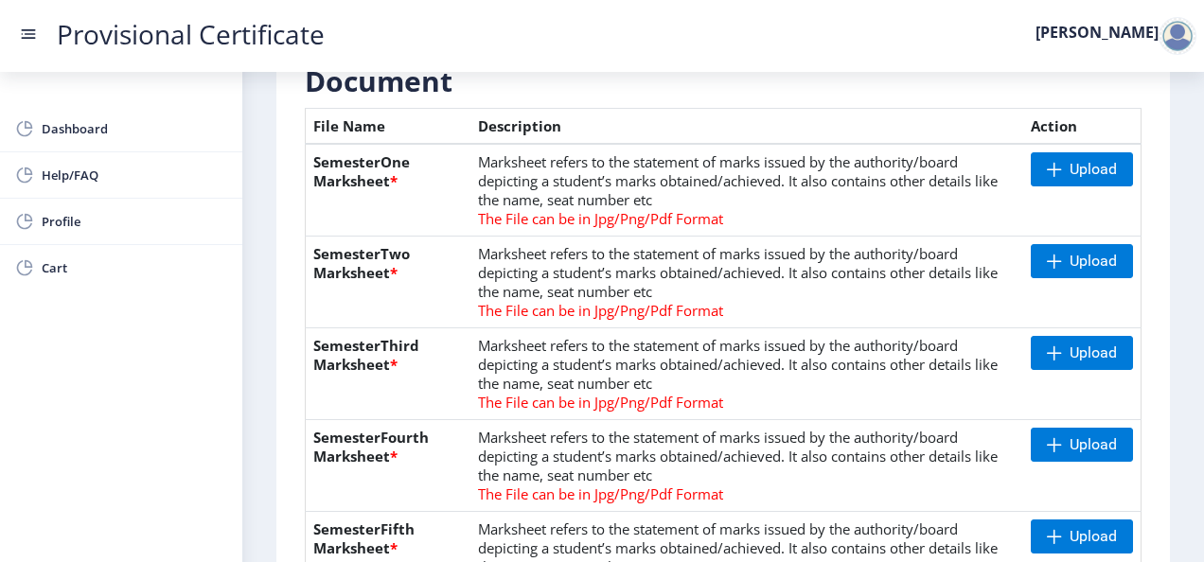
scroll to position [427, 0]
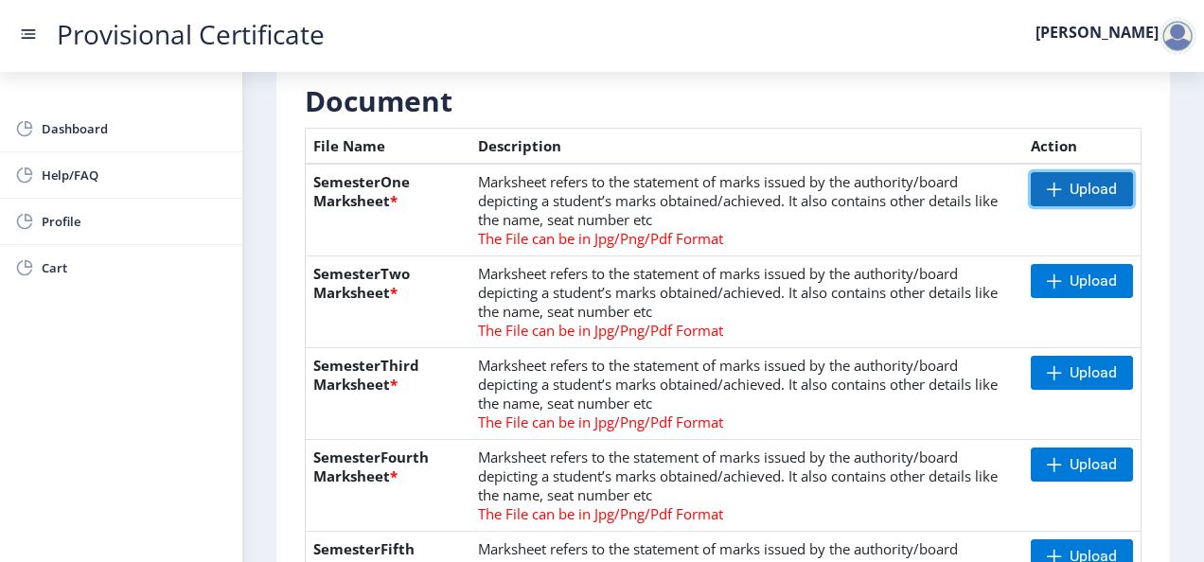
click at [1094, 186] on span "Upload" at bounding box center [1092, 189] width 47 height 19
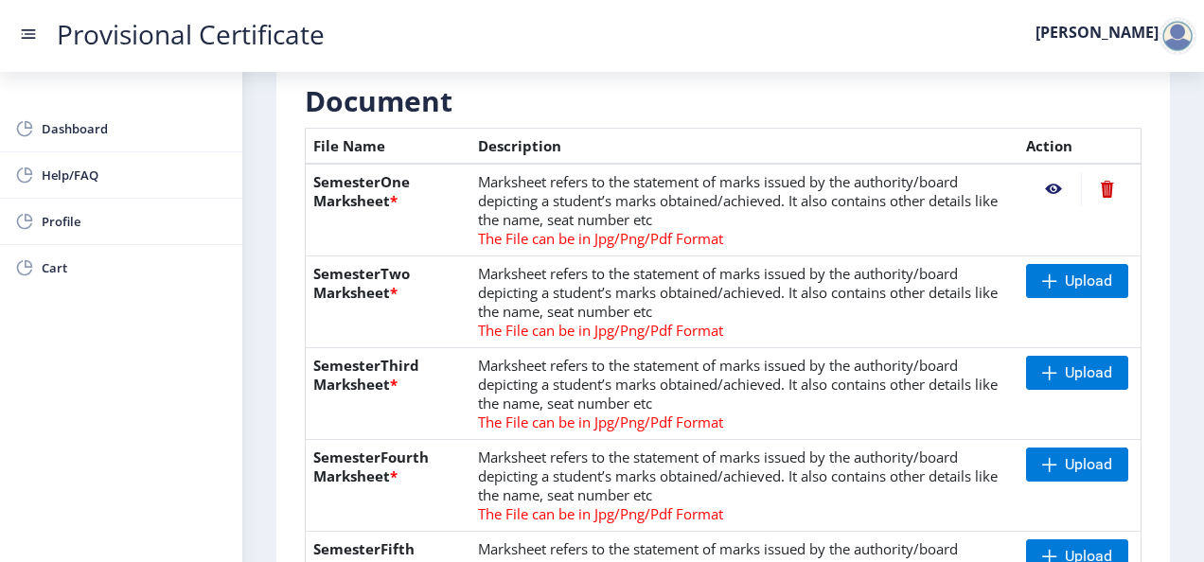
click at [1052, 185] on nb-action at bounding box center [1053, 189] width 55 height 34
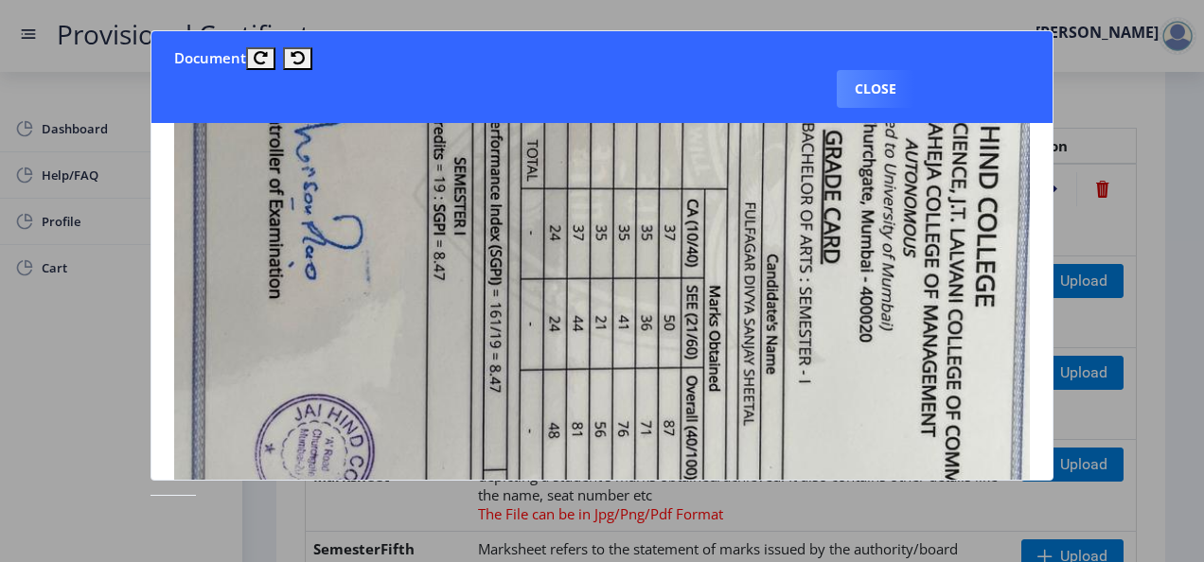
scroll to position [570, 0]
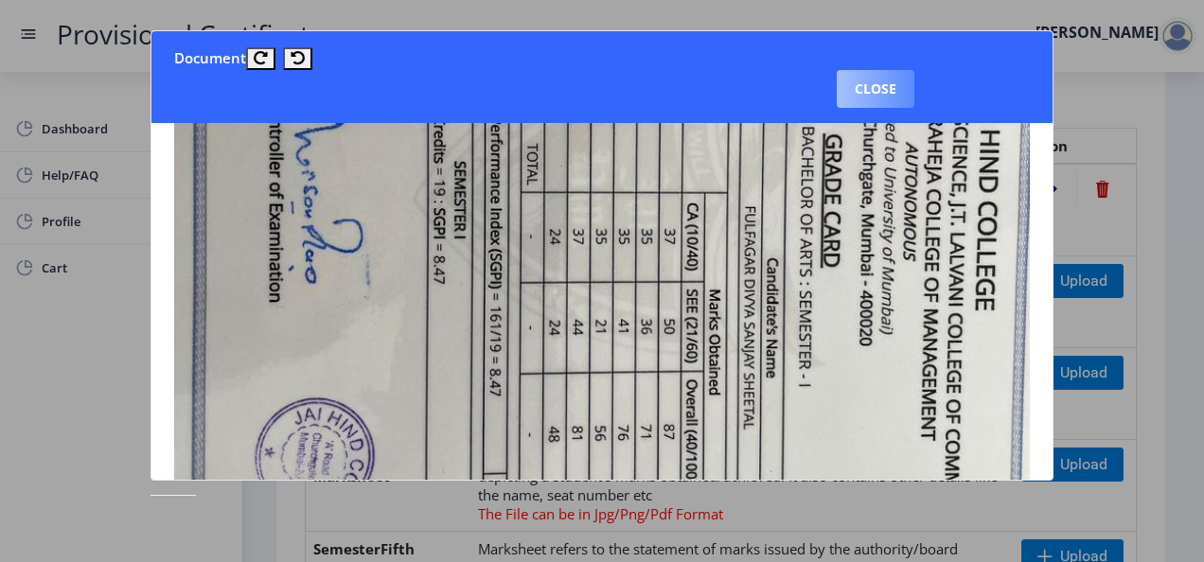
click at [880, 95] on button "Close" at bounding box center [876, 89] width 78 height 38
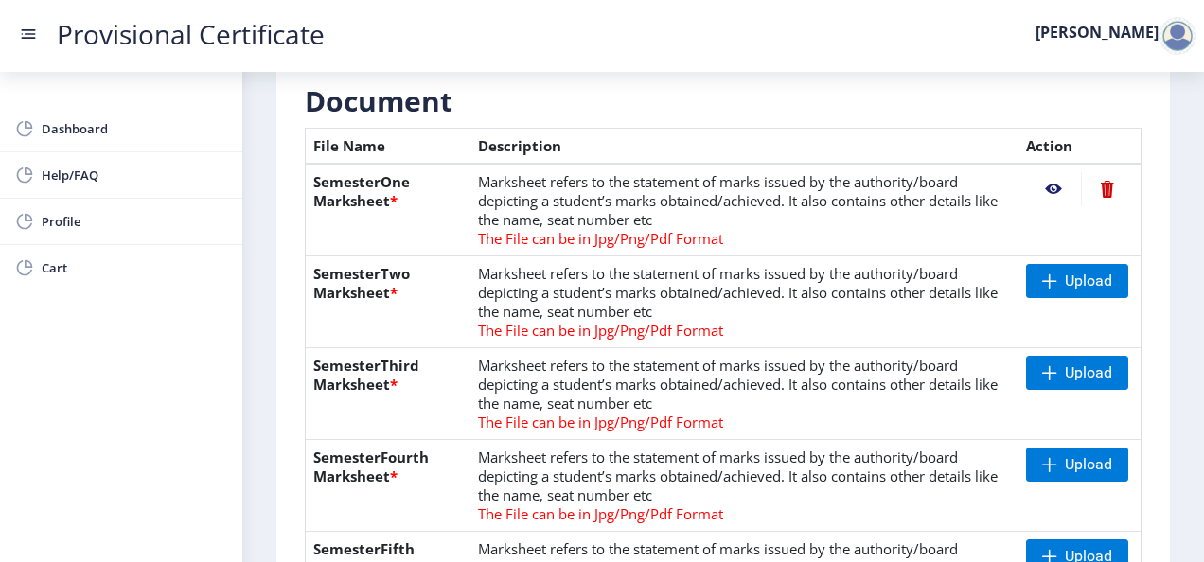
click at [1102, 183] on nb-action at bounding box center [1107, 189] width 52 height 34
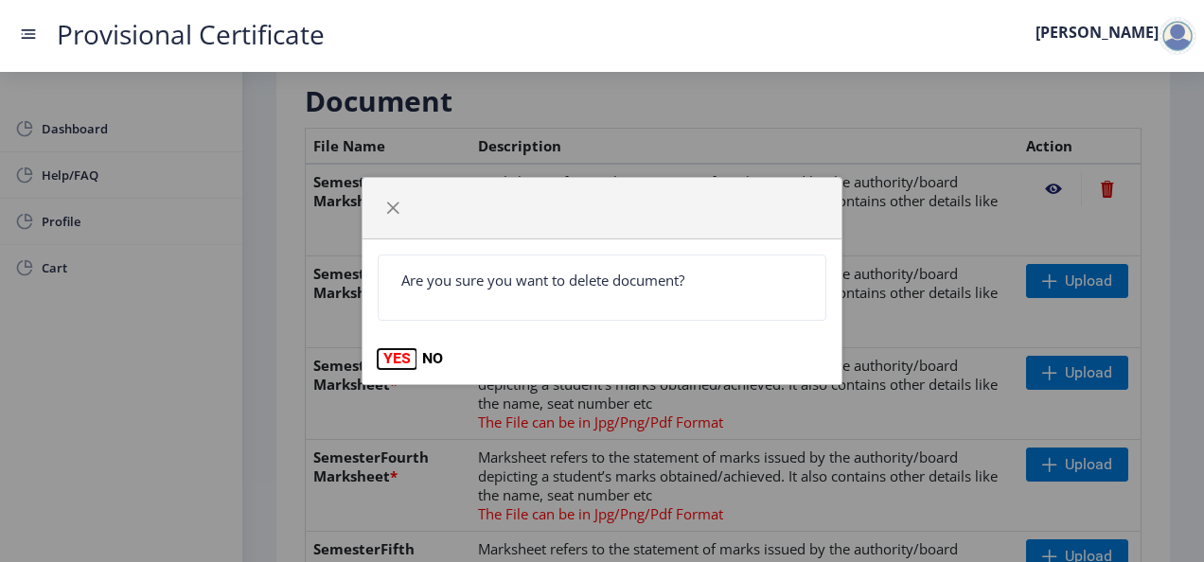
click at [387, 366] on button "YES" at bounding box center [397, 358] width 39 height 19
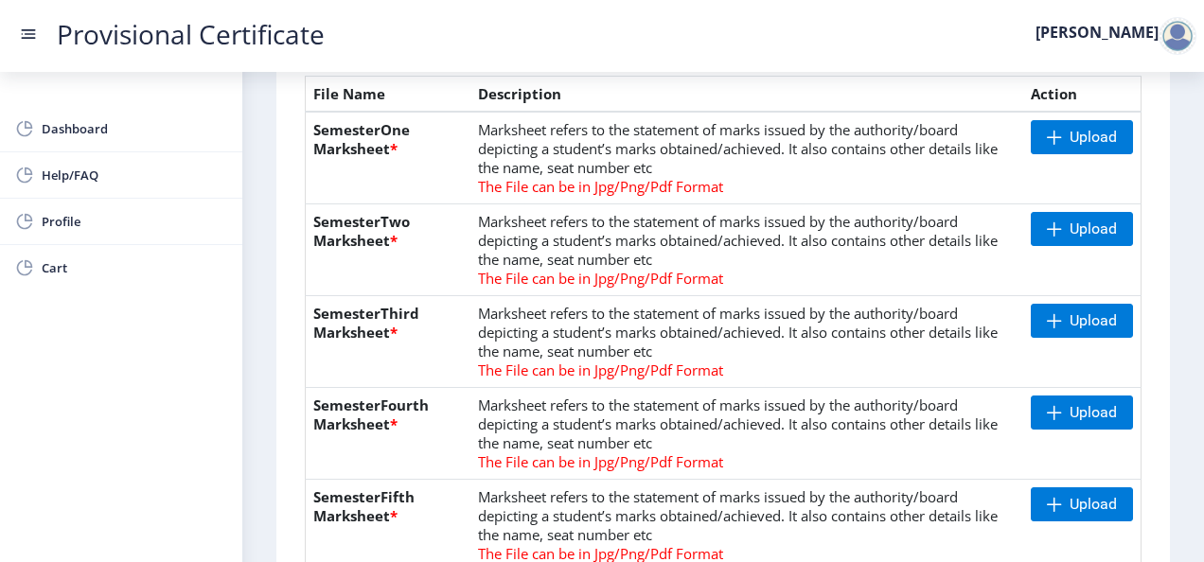
scroll to position [564, 0]
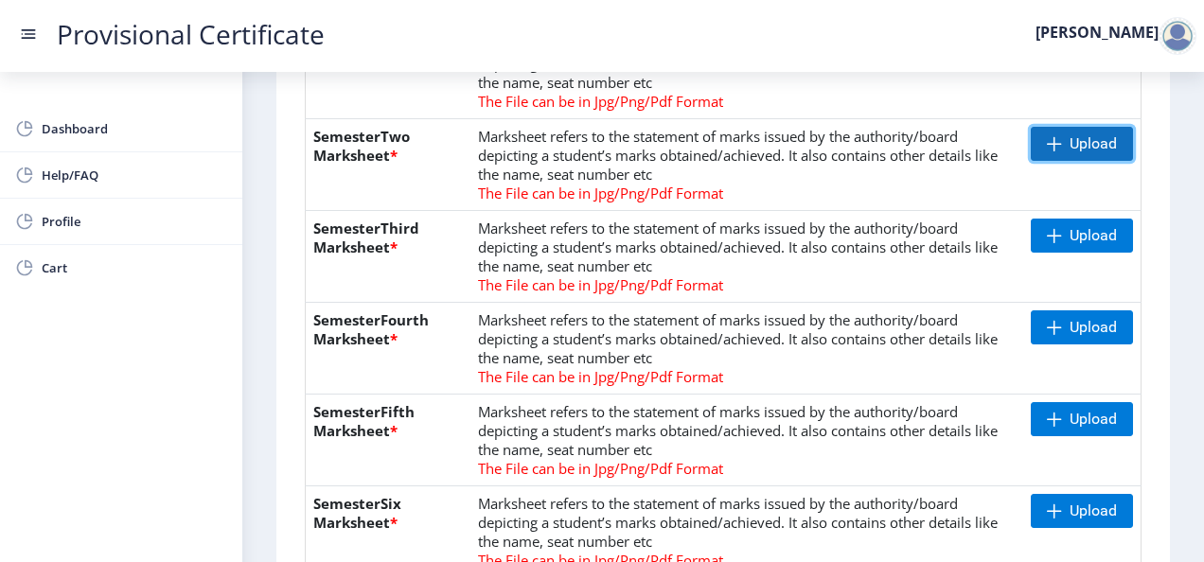
click at [1049, 132] on span "Upload" at bounding box center [1082, 144] width 102 height 34
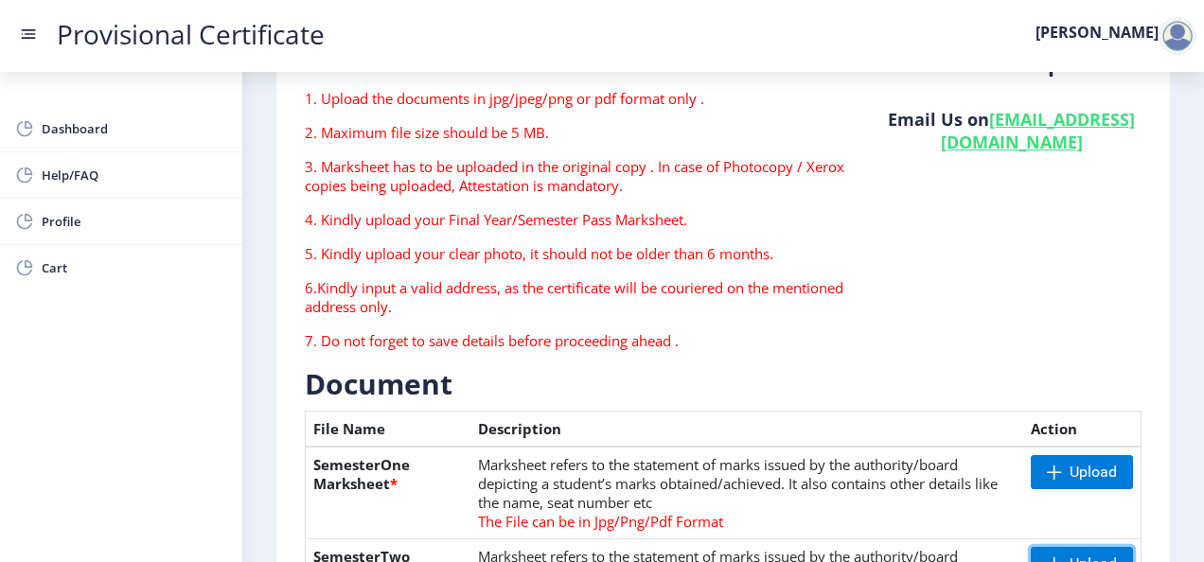
scroll to position [216, 0]
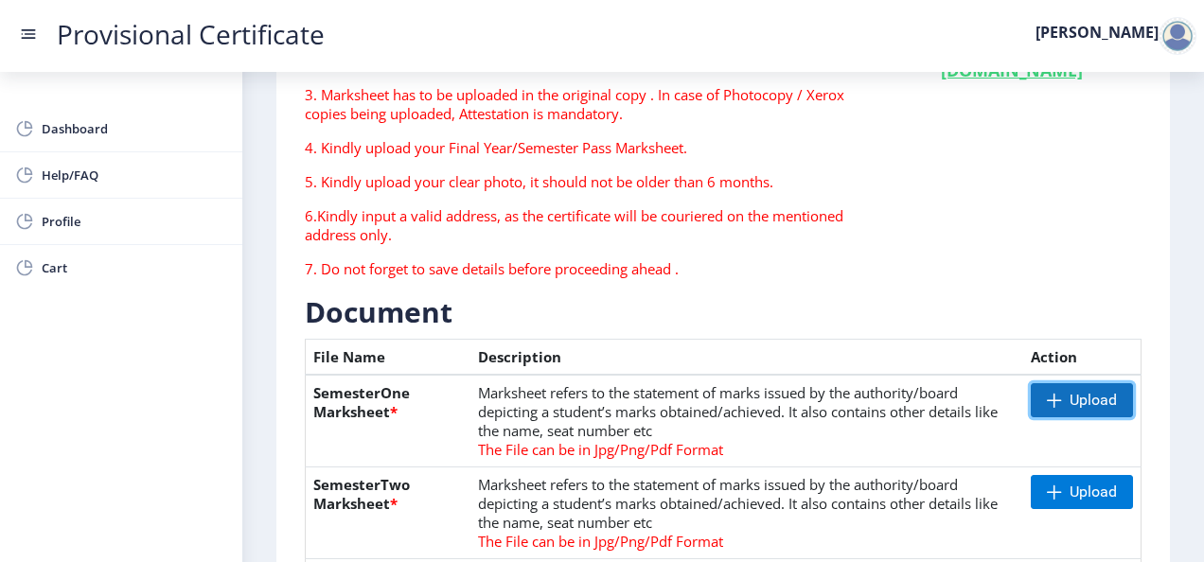
click at [1053, 393] on span at bounding box center [1054, 400] width 15 height 15
click at [1049, 405] on nb-action at bounding box center [1053, 400] width 55 height 34
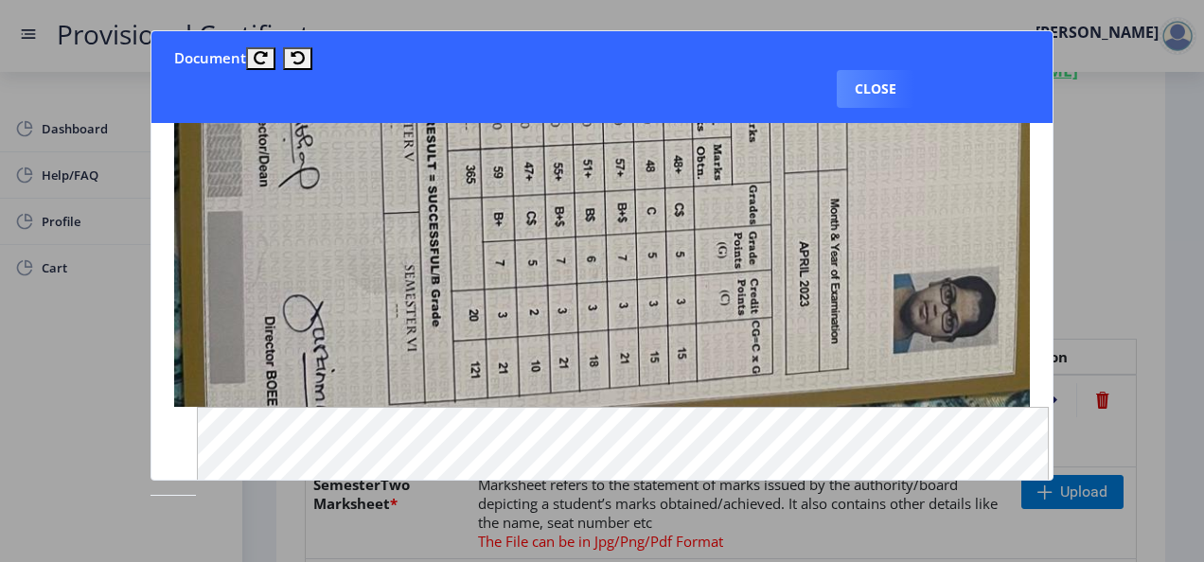
scroll to position [908, 0]
click at [882, 81] on button "Close" at bounding box center [876, 89] width 78 height 38
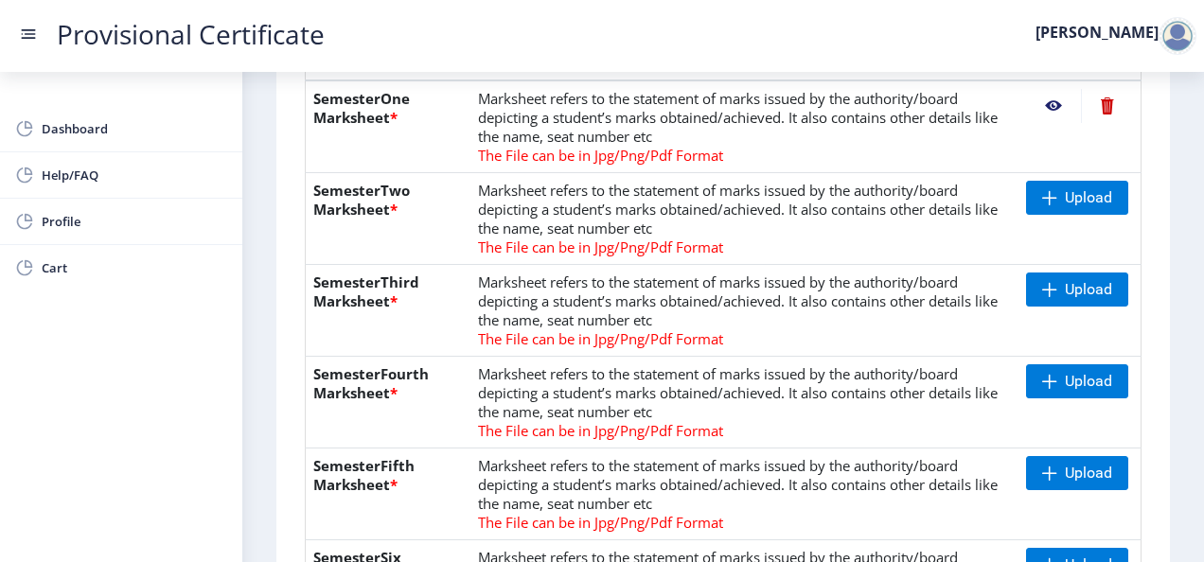
scroll to position [514, 0]
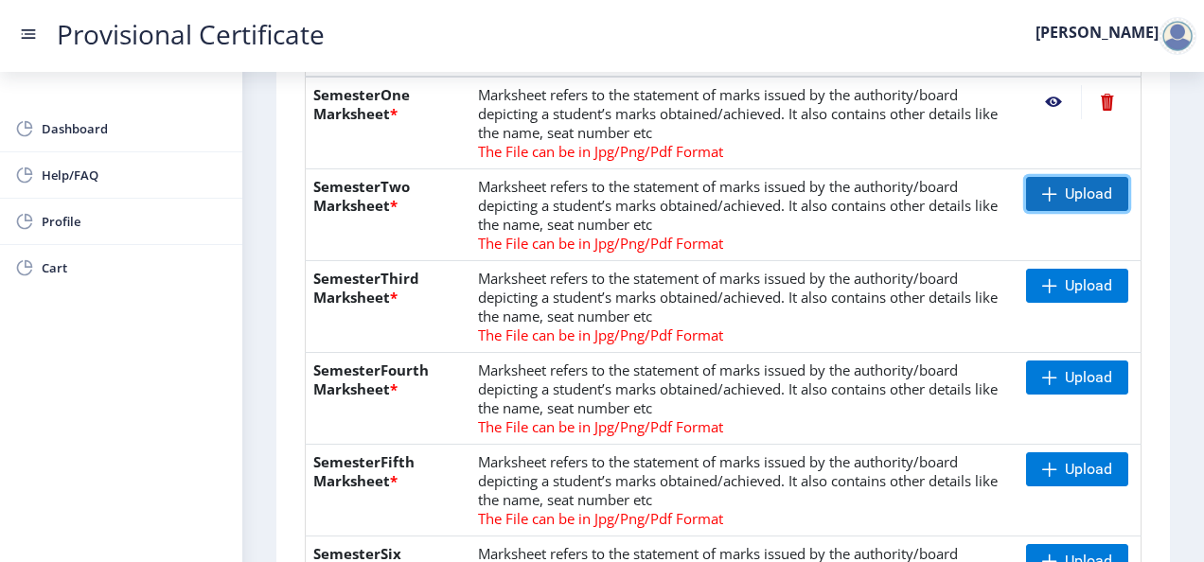
click at [1052, 178] on span "Upload" at bounding box center [1077, 194] width 102 height 34
click at [1041, 185] on nb-action at bounding box center [1053, 194] width 55 height 34
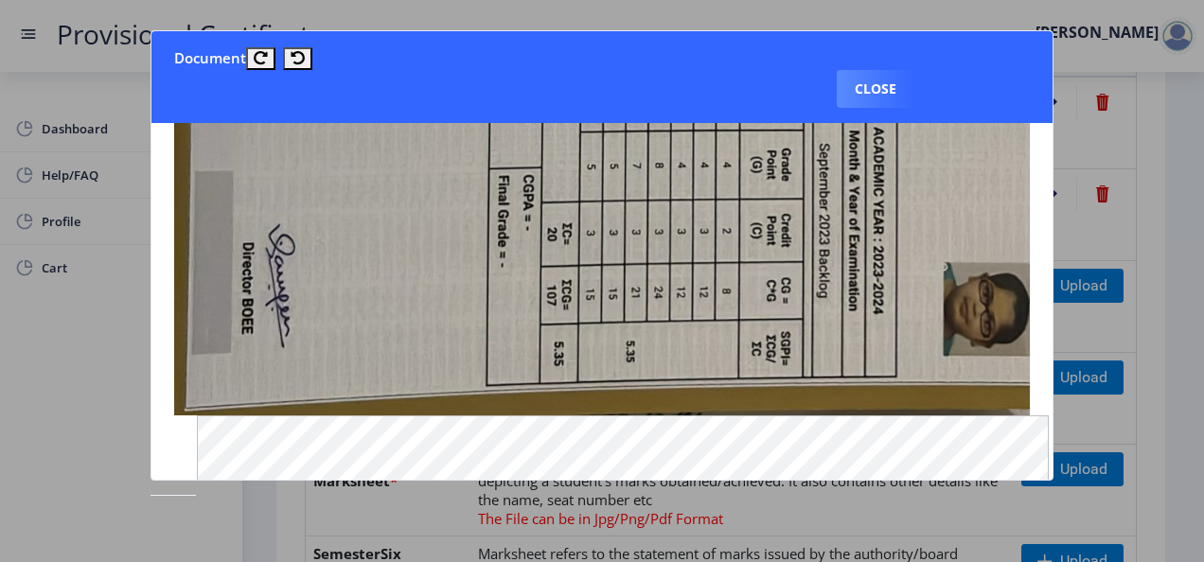
scroll to position [986, 0]
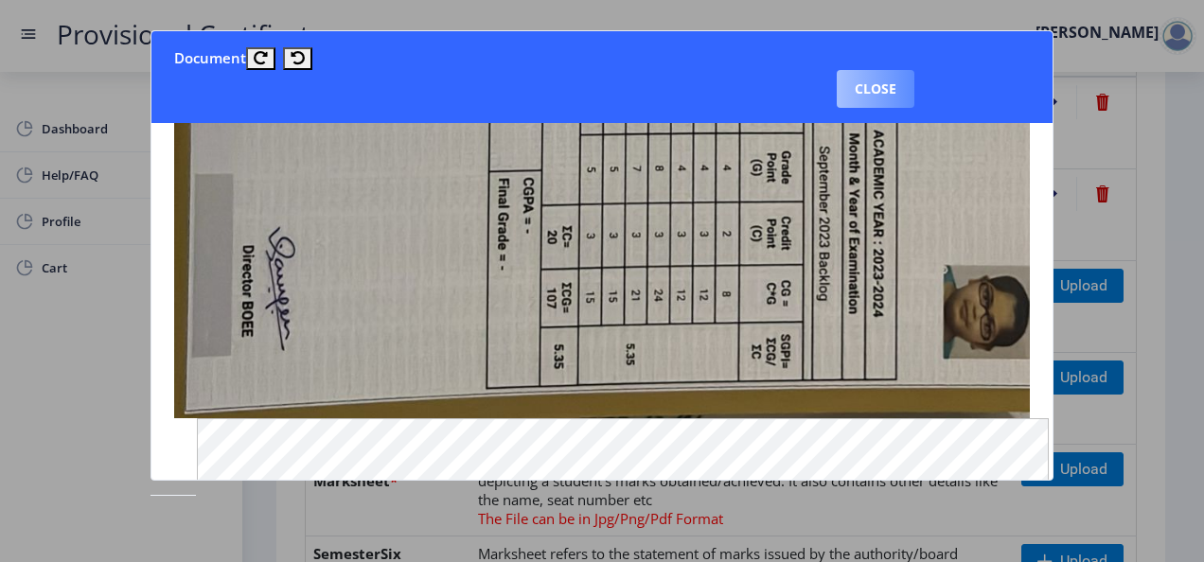
click at [888, 78] on button "Close" at bounding box center [876, 89] width 78 height 38
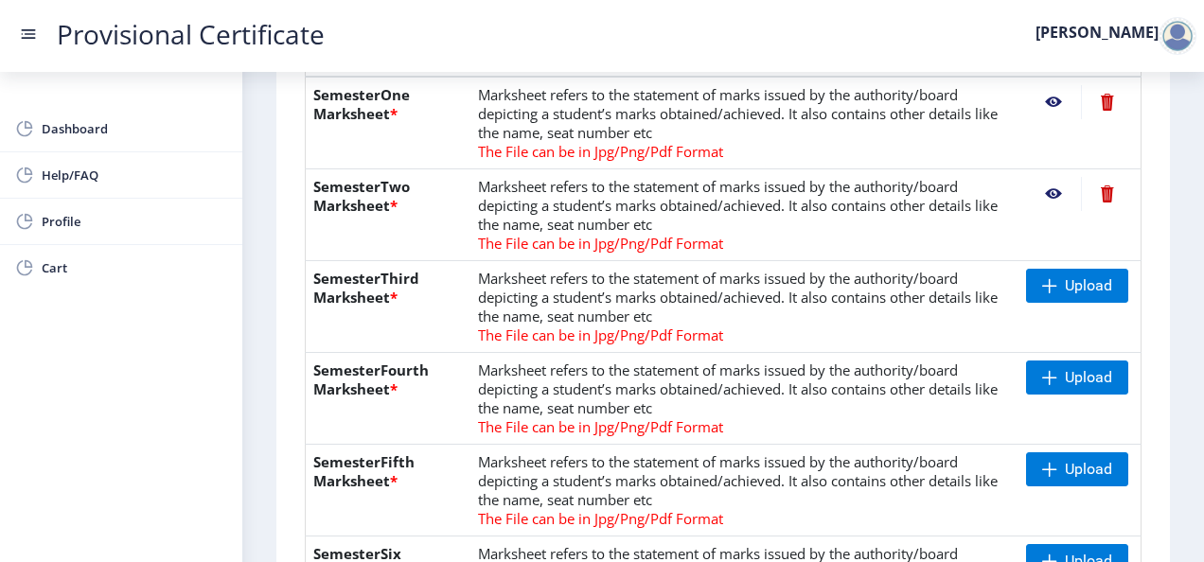
scroll to position [608, 0]
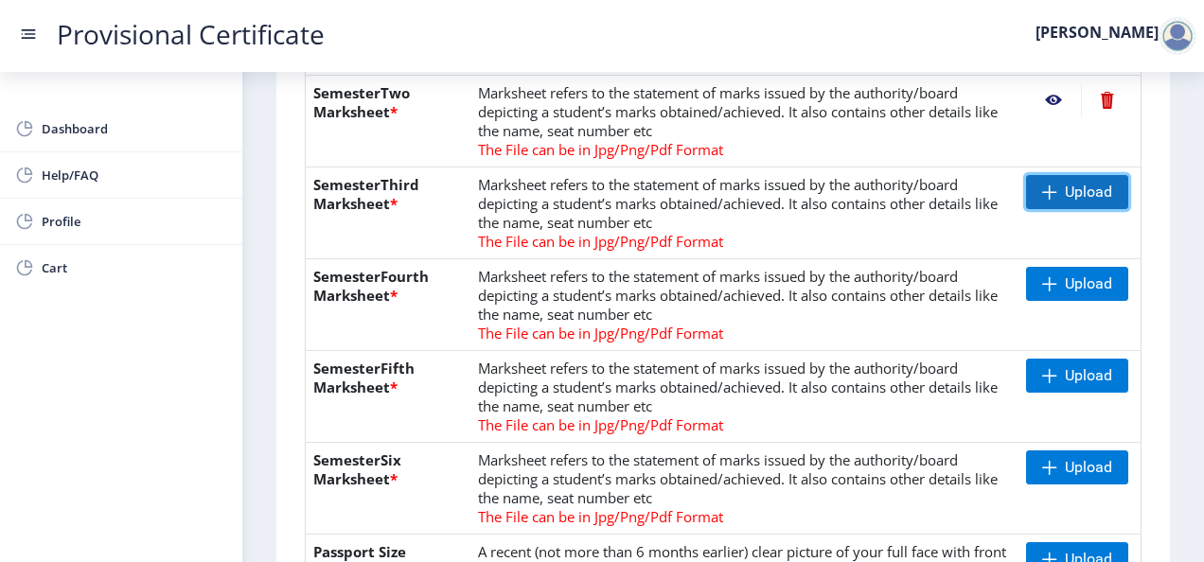
click at [1035, 193] on span "Upload" at bounding box center [1077, 192] width 102 height 34
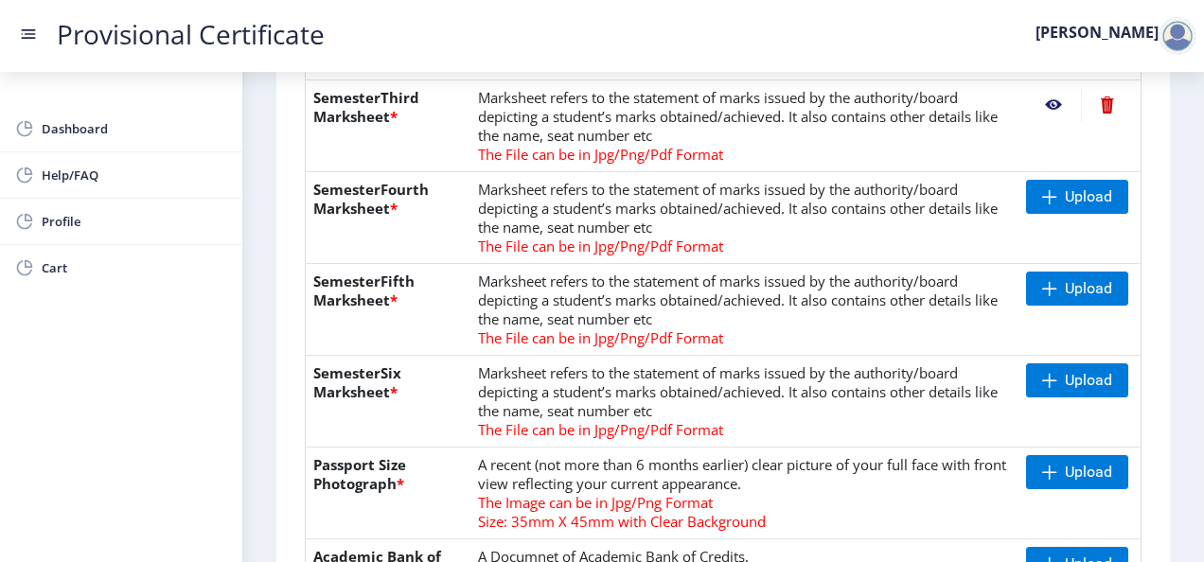
scroll to position [696, 0]
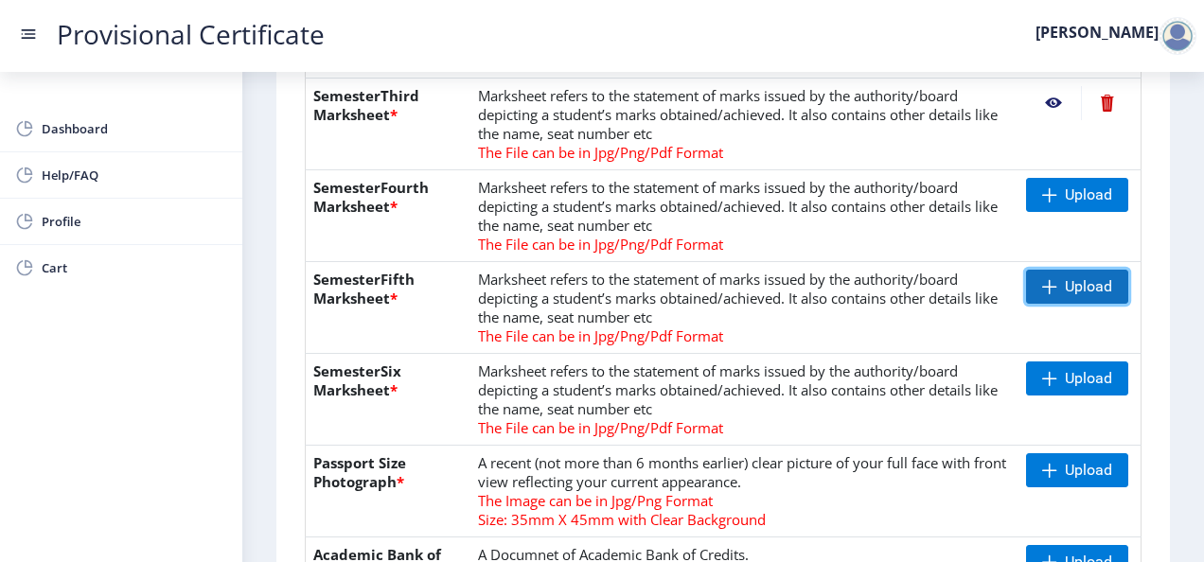
click at [1049, 291] on span at bounding box center [1049, 286] width 15 height 15
click at [1043, 284] on nb-action at bounding box center [1053, 287] width 55 height 34
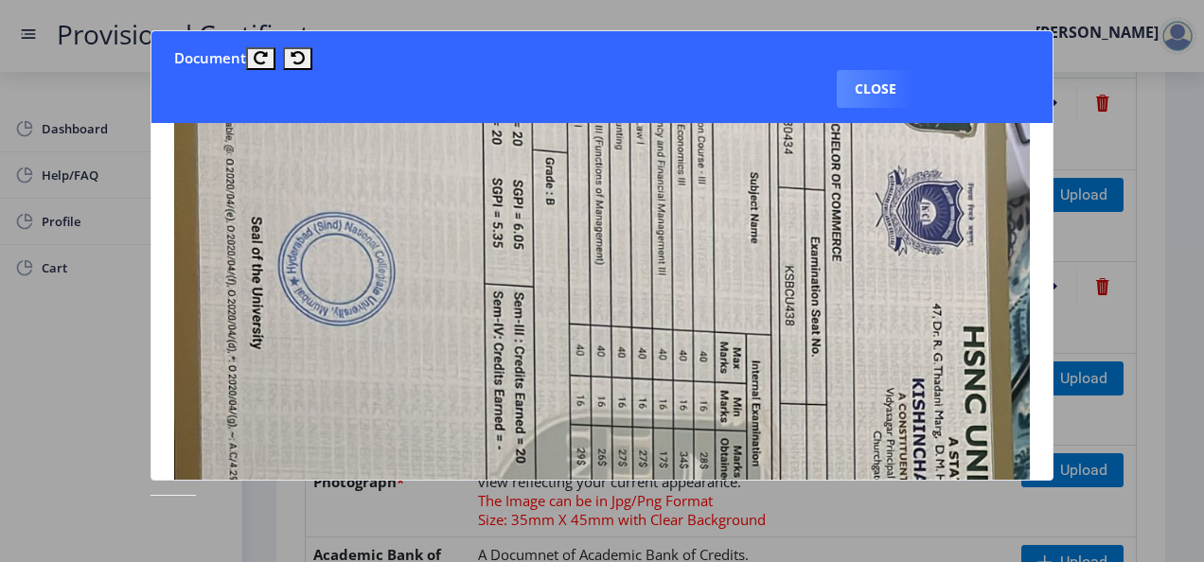
scroll to position [291, 0]
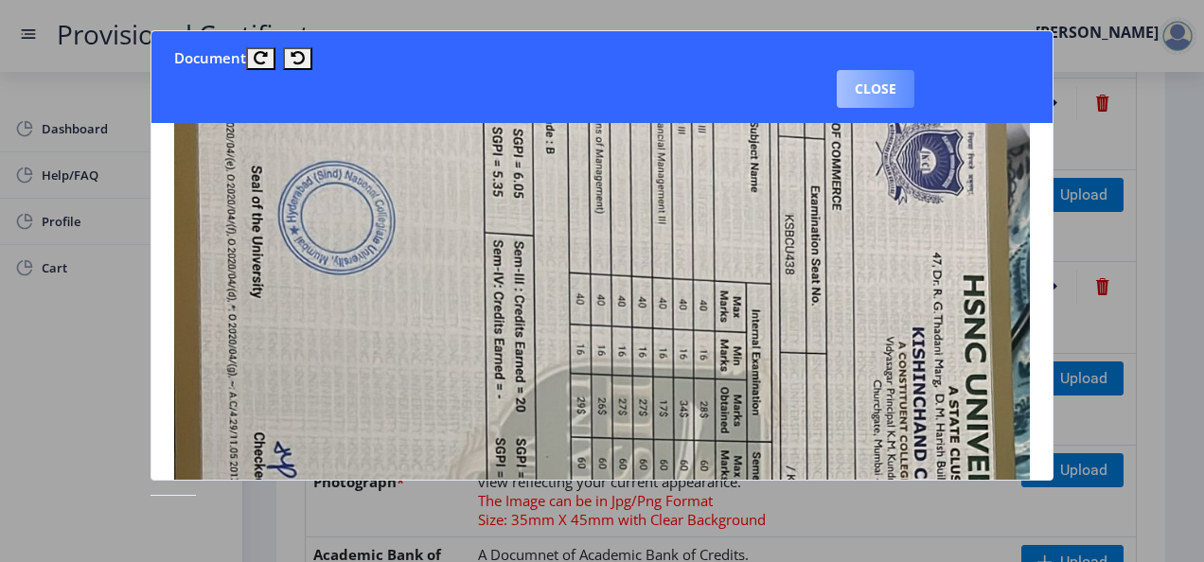
click at [877, 70] on button "Close" at bounding box center [876, 89] width 78 height 38
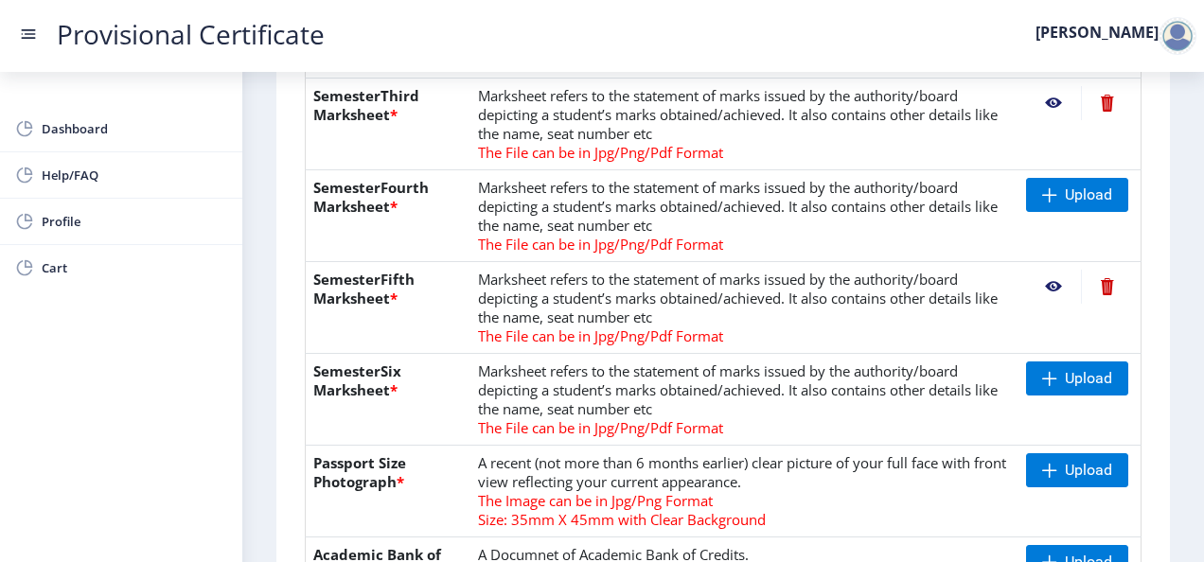
click at [1102, 288] on nb-action at bounding box center [1107, 287] width 52 height 34
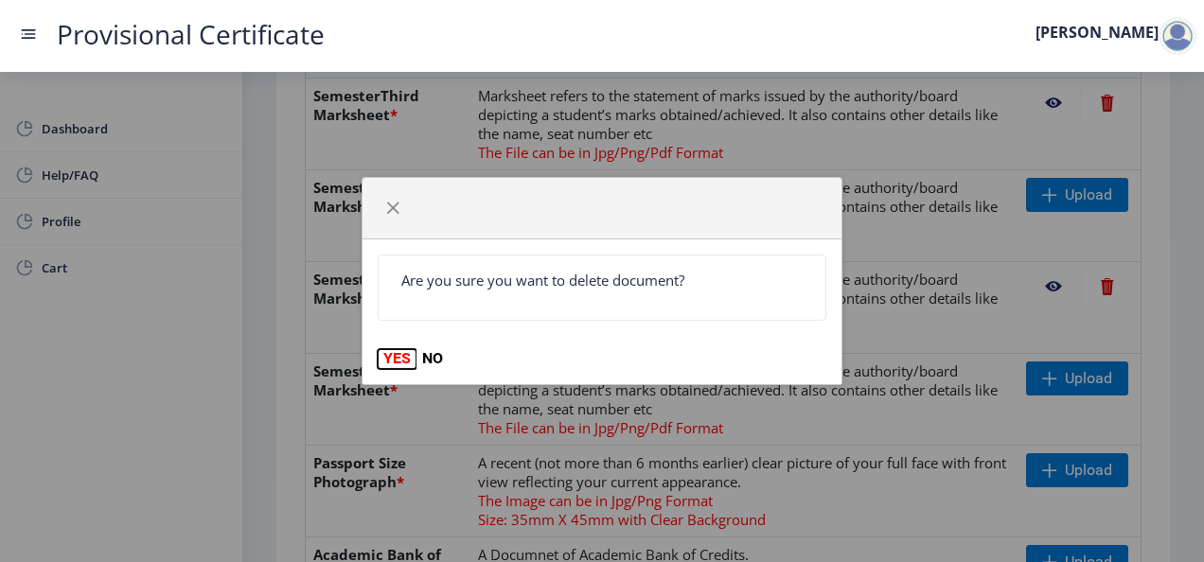
click at [393, 360] on button "YES" at bounding box center [397, 358] width 39 height 19
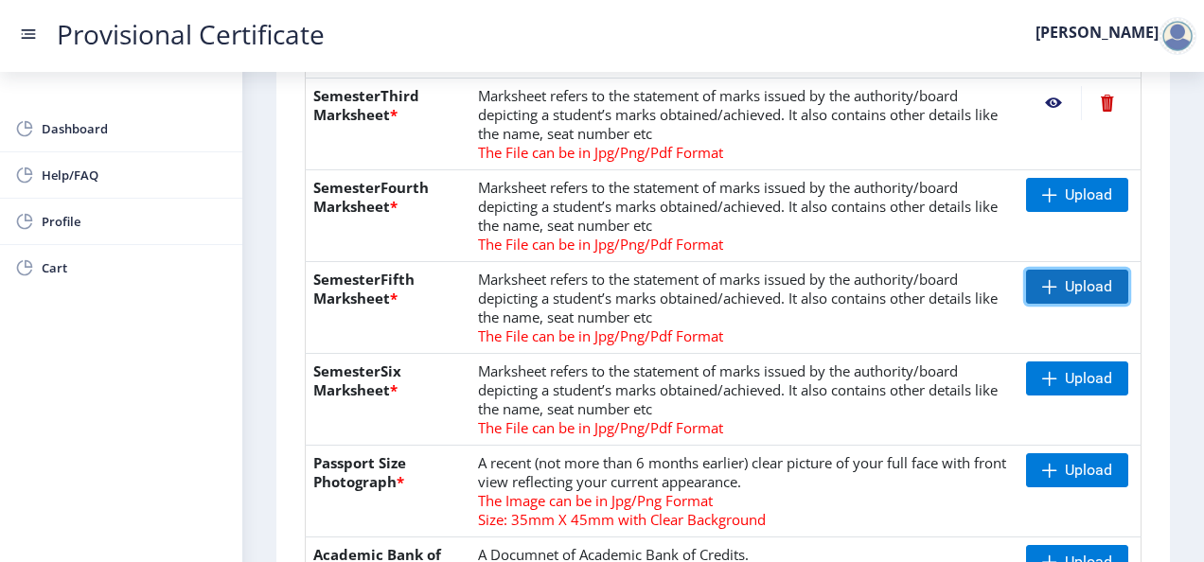
click at [1042, 288] on span at bounding box center [1049, 286] width 15 height 15
click at [1049, 284] on nb-action at bounding box center [1053, 287] width 55 height 34
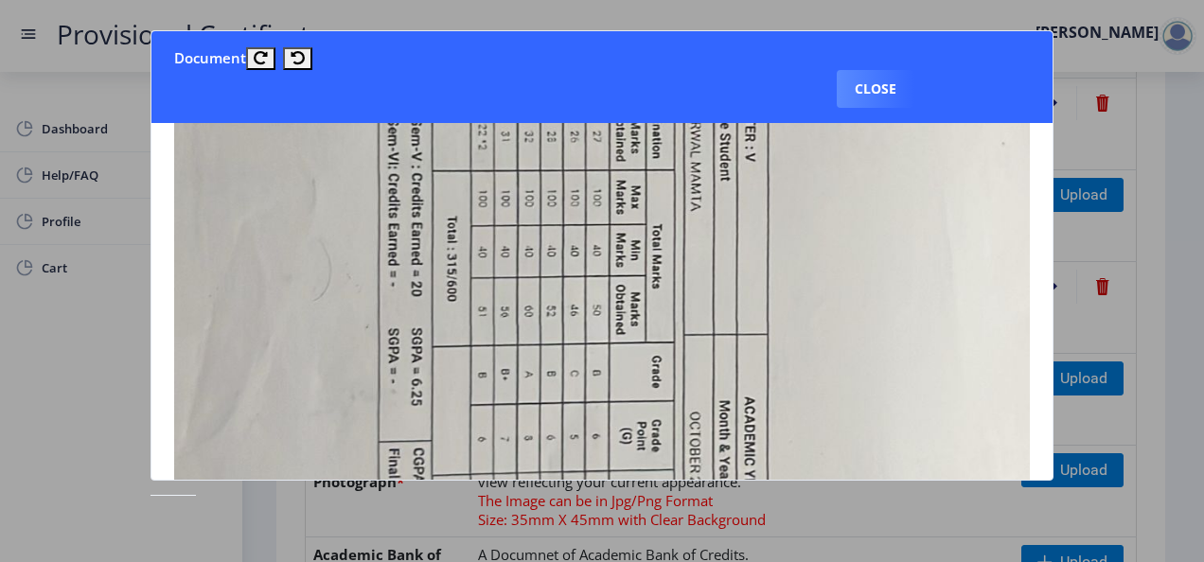
scroll to position [720, 0]
click at [893, 83] on button "Close" at bounding box center [876, 89] width 78 height 38
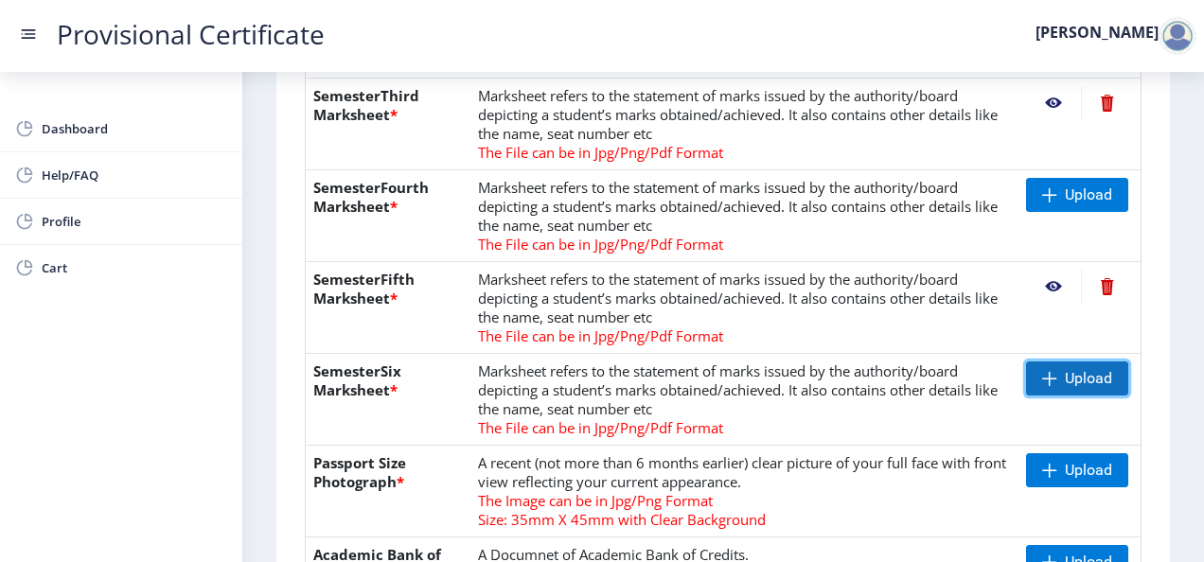
click at [1056, 373] on span "Upload" at bounding box center [1077, 378] width 102 height 34
click at [1046, 381] on nb-action at bounding box center [1053, 378] width 55 height 34
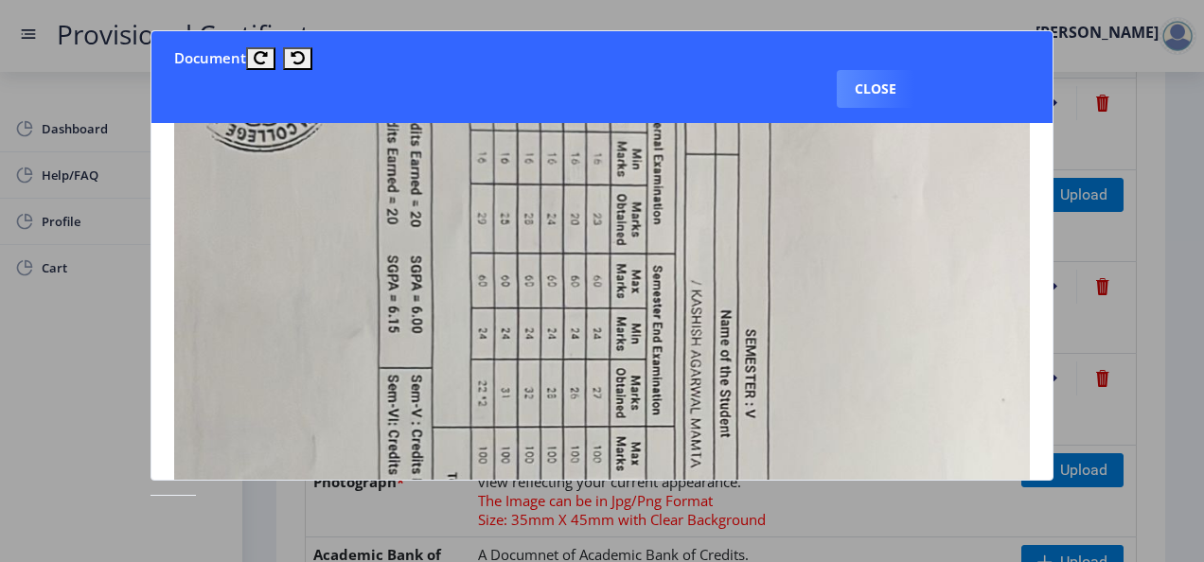
scroll to position [473, 0]
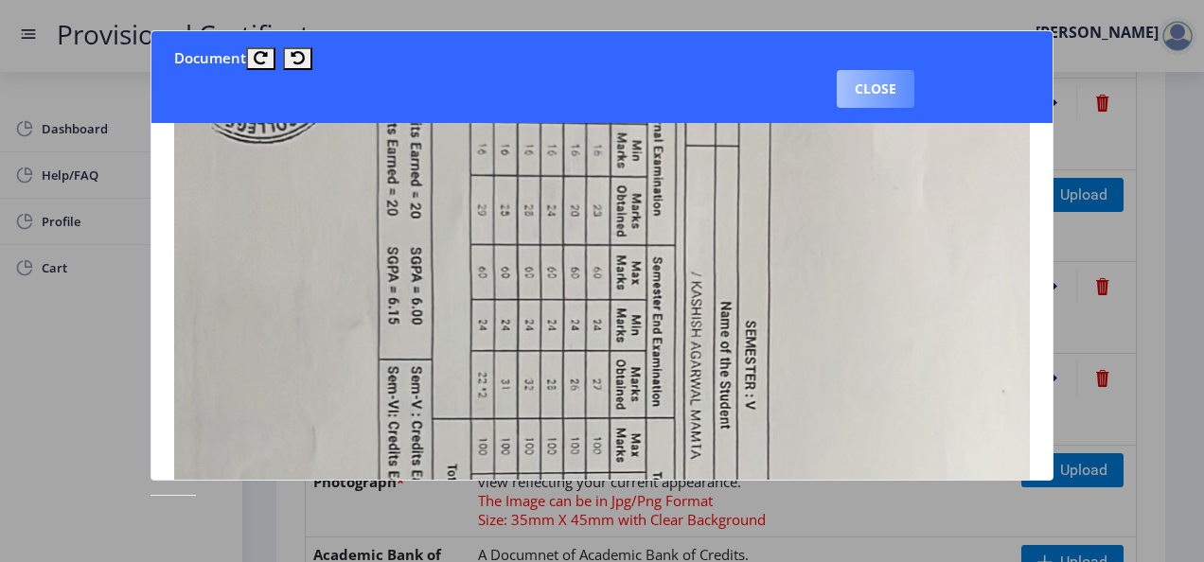
click at [880, 79] on button "Close" at bounding box center [876, 89] width 78 height 38
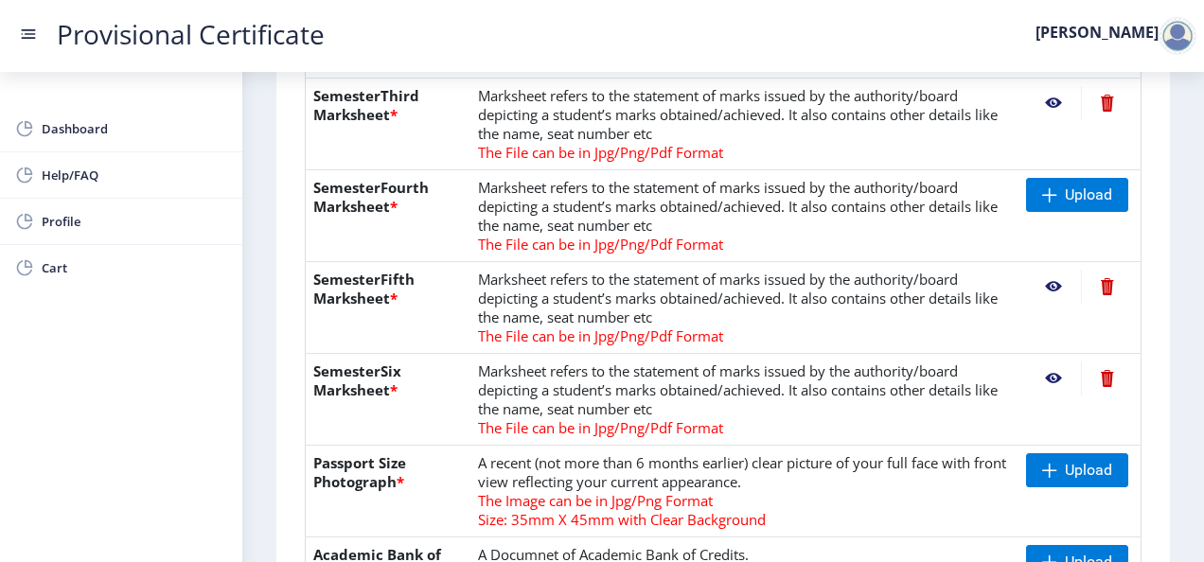
click at [1096, 375] on nb-action at bounding box center [1107, 378] width 52 height 34
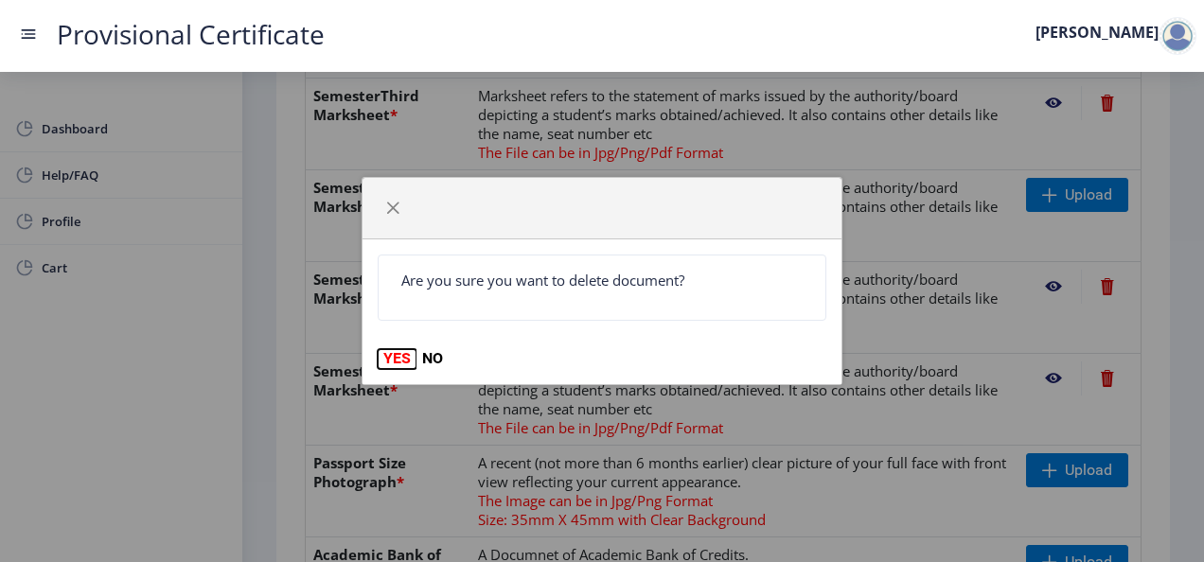
click at [401, 360] on button "YES" at bounding box center [397, 358] width 39 height 19
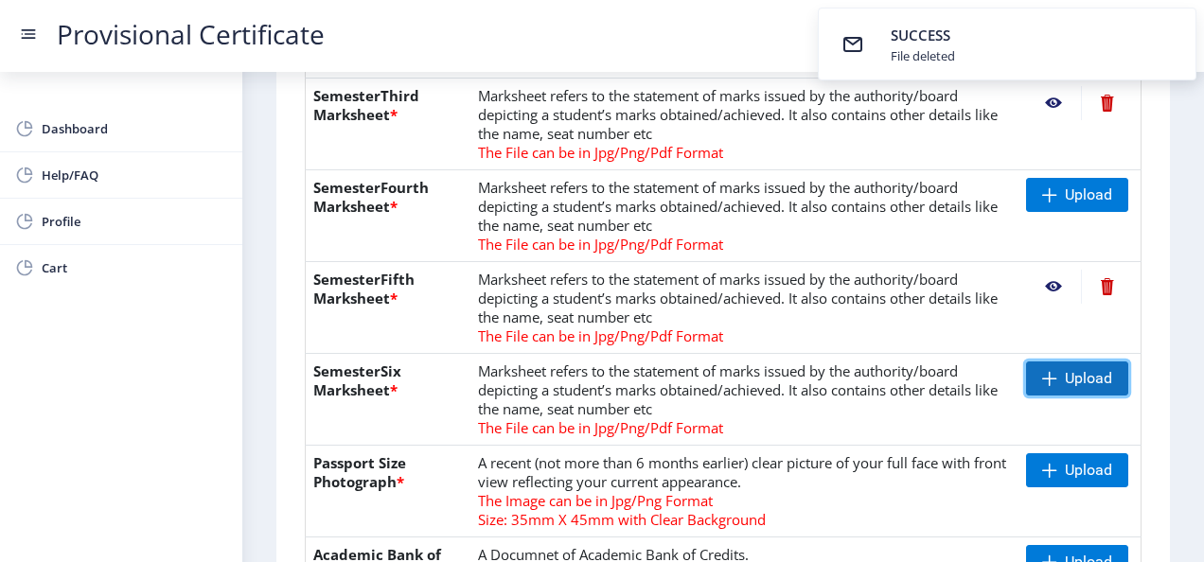
click at [1042, 371] on span at bounding box center [1049, 378] width 15 height 15
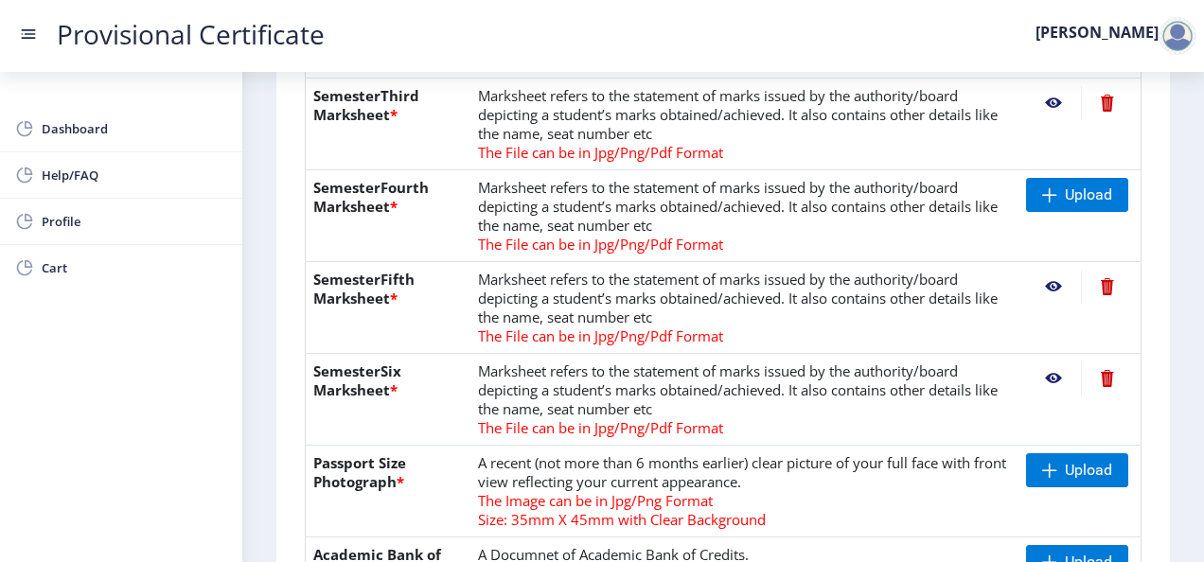
click at [1044, 371] on nb-action at bounding box center [1053, 378] width 55 height 34
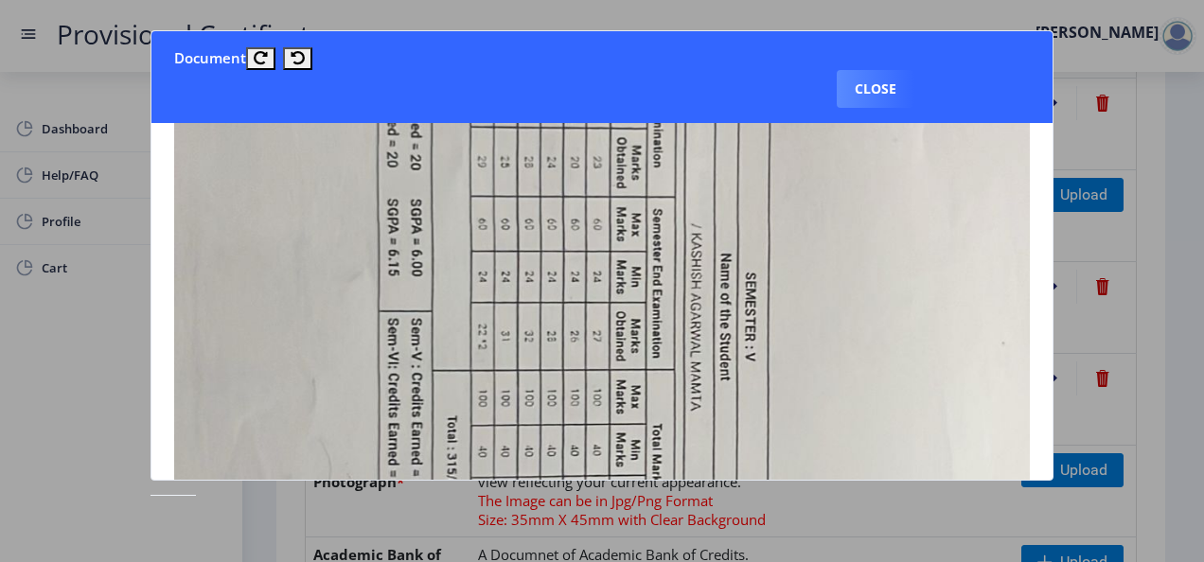
scroll to position [522, 0]
click at [903, 75] on button "Close" at bounding box center [876, 89] width 78 height 38
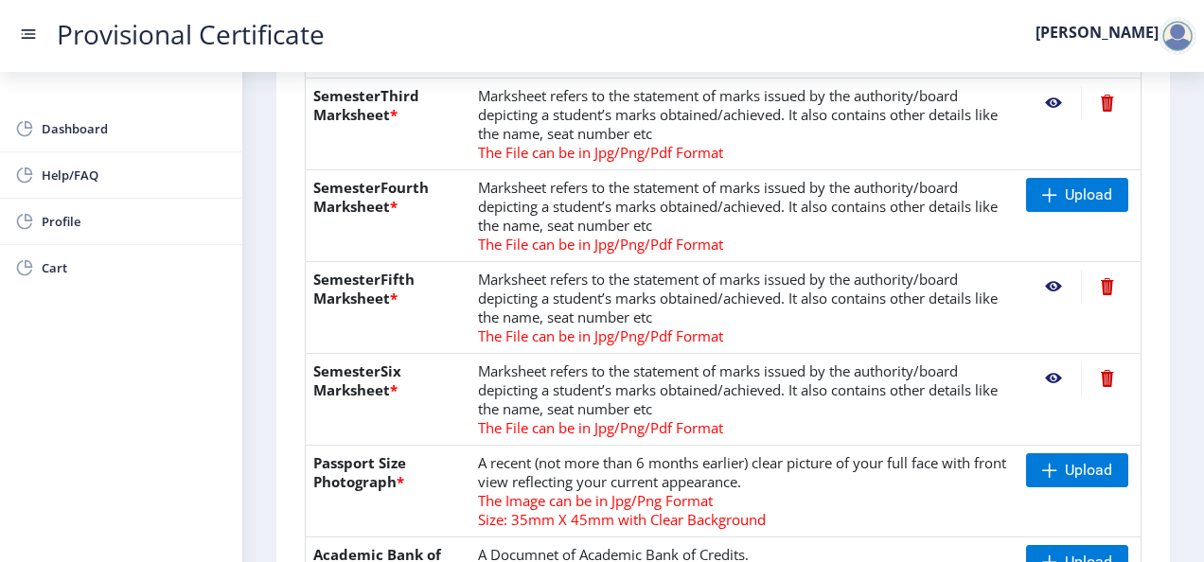
click at [1102, 383] on nb-action at bounding box center [1107, 378] width 52 height 34
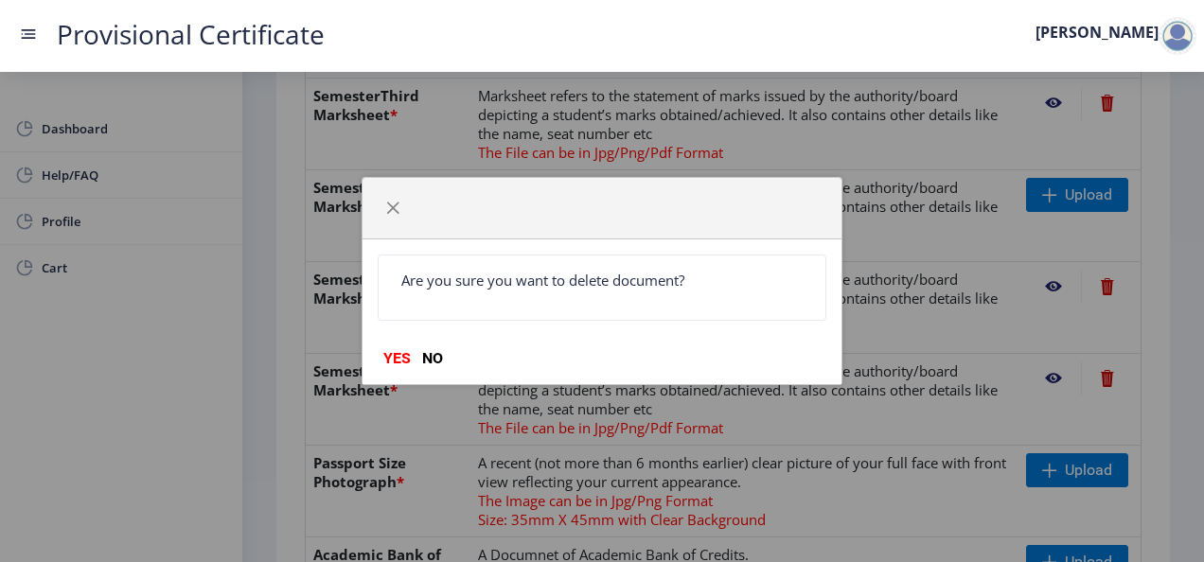
click at [388, 346] on div "Are you sure you want to delete document? YES NO" at bounding box center [602, 311] width 480 height 144
click at [401, 361] on button "YES" at bounding box center [397, 358] width 39 height 19
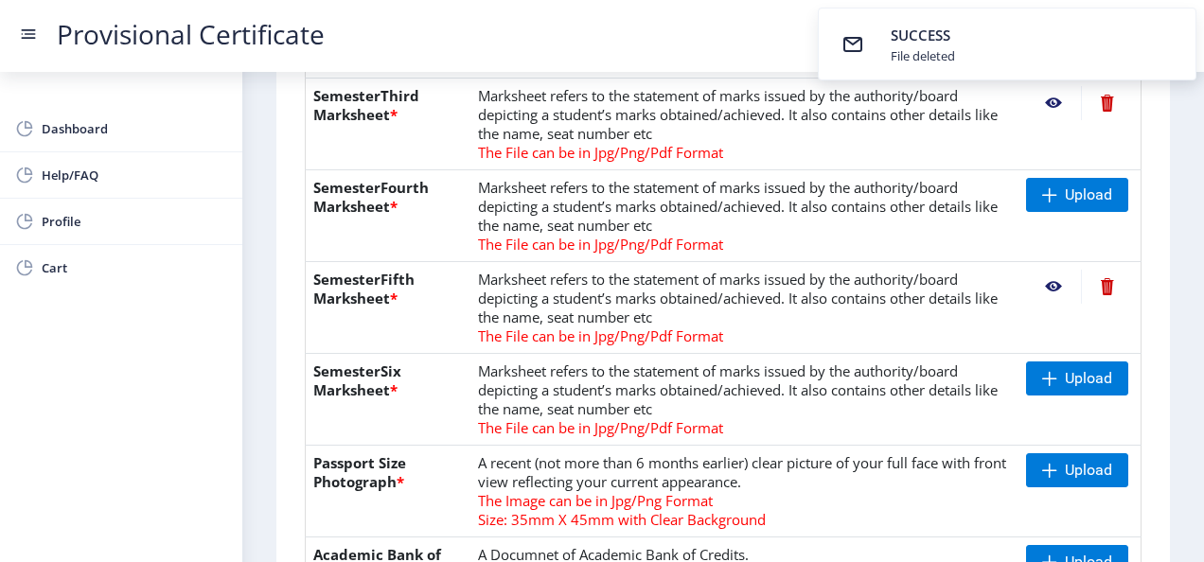
click at [1056, 288] on nb-action at bounding box center [1053, 287] width 55 height 34
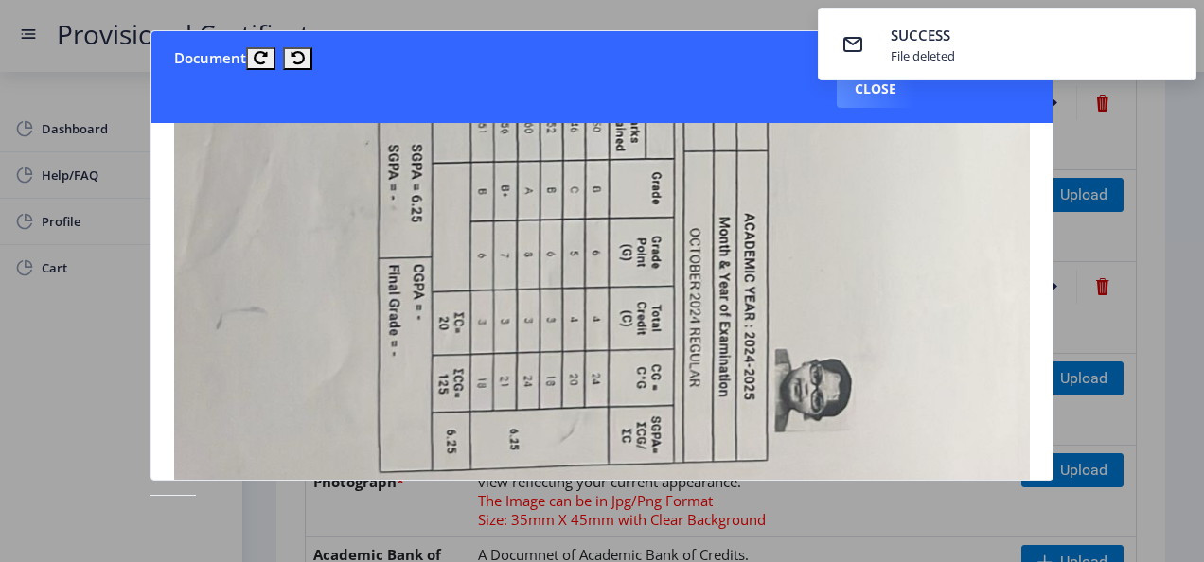
scroll to position [878, 0]
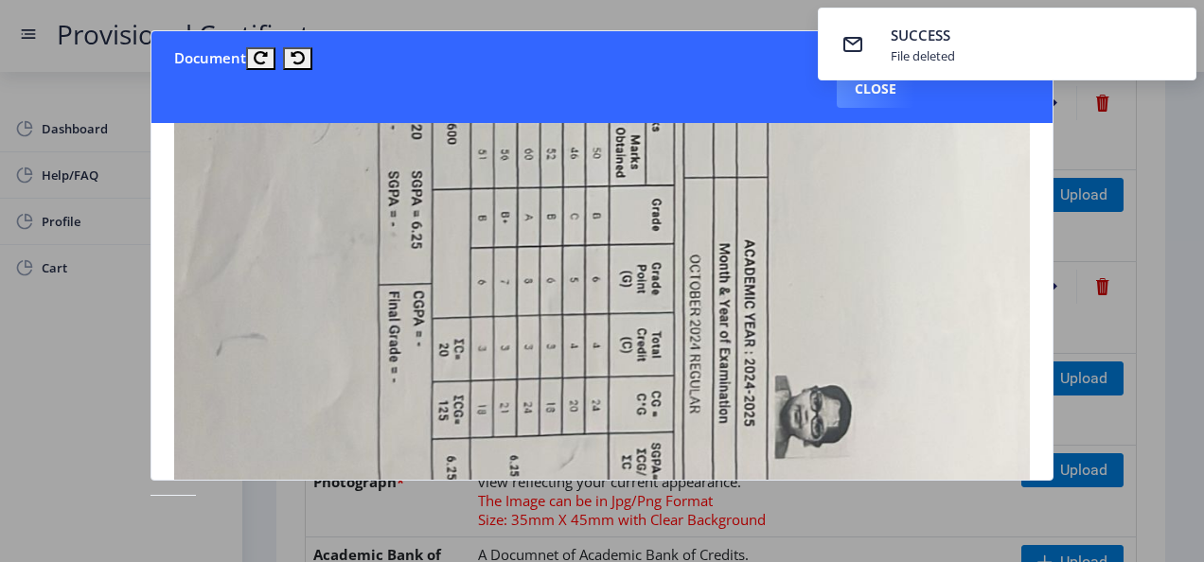
click at [874, 81] on nb-toastr-container "SUCCESS File deleted" at bounding box center [1007, 44] width 394 height 88
click at [874, 84] on nb-toastr-container "SUCCESS File deleted" at bounding box center [1007, 44] width 394 height 88
click at [875, 87] on button "Close" at bounding box center [876, 89] width 78 height 38
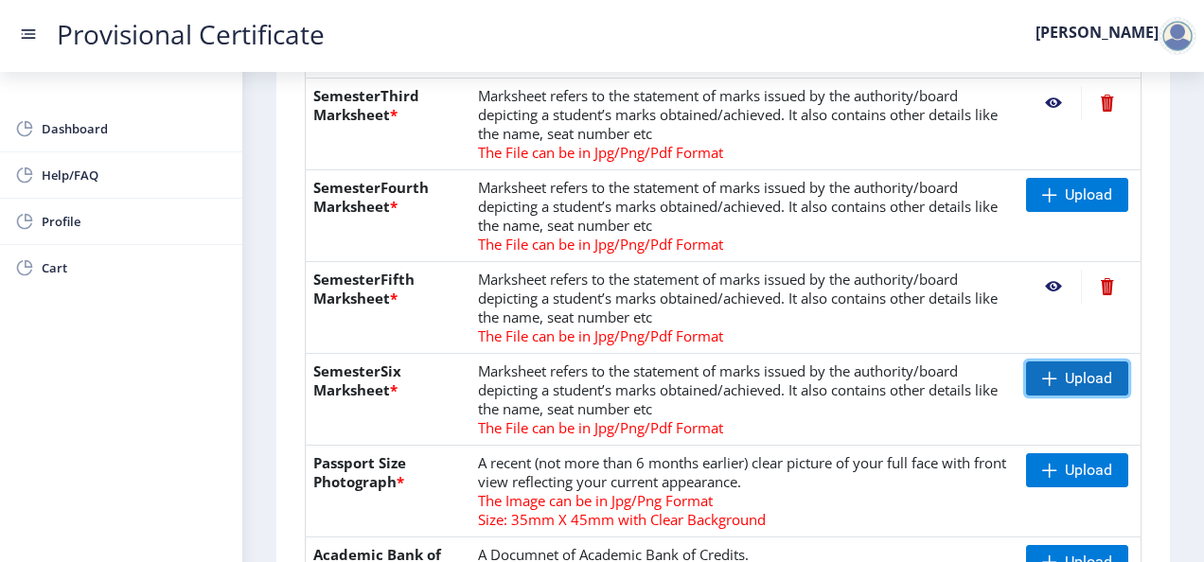
click at [1049, 372] on span at bounding box center [1049, 378] width 15 height 15
click at [1044, 373] on nb-action at bounding box center [1053, 378] width 55 height 34
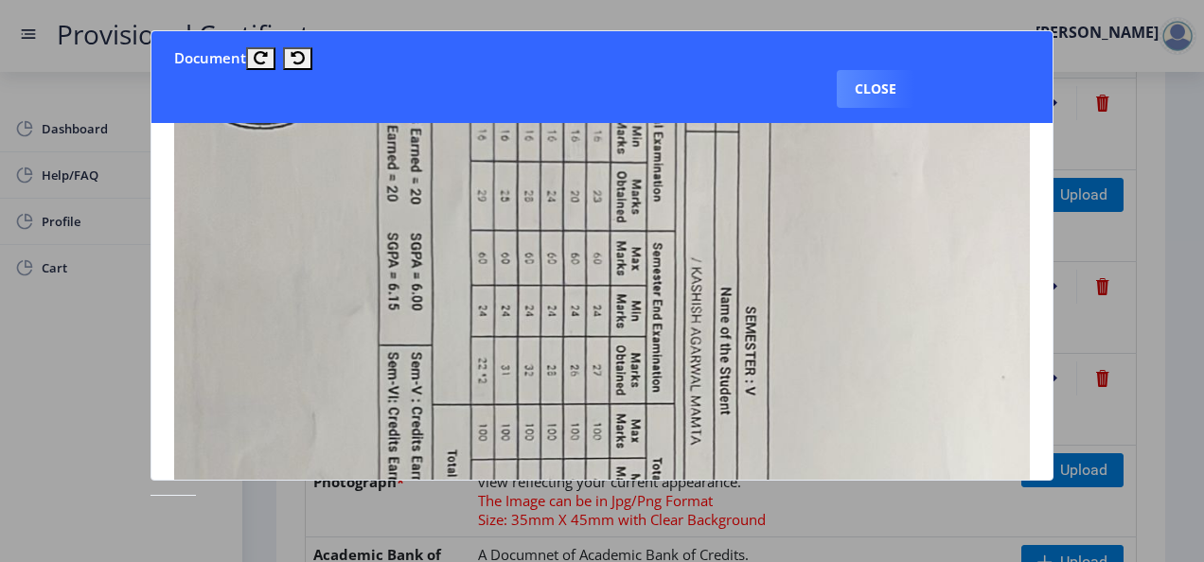
scroll to position [490, 0]
click at [862, 99] on button "Close" at bounding box center [876, 89] width 78 height 38
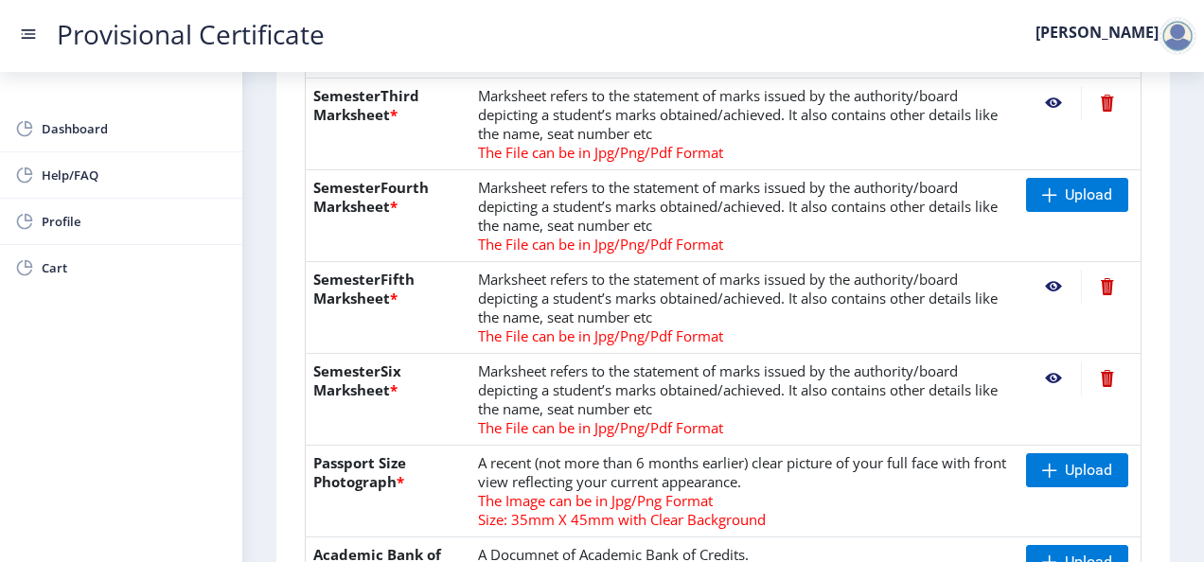
click at [1103, 376] on nb-action at bounding box center [1107, 378] width 52 height 34
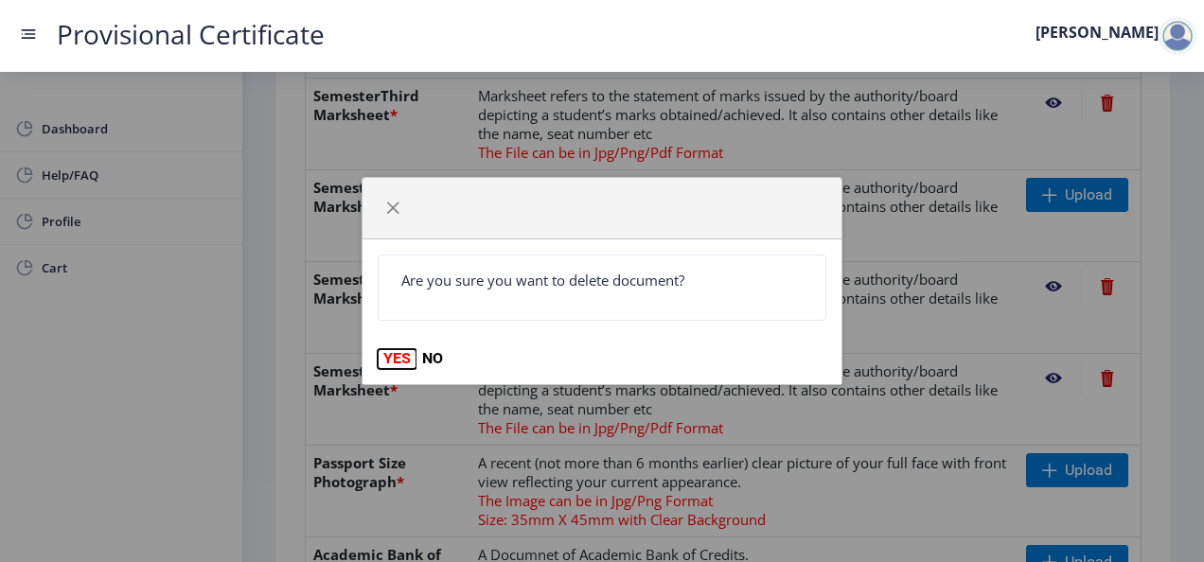
click at [401, 360] on button "YES" at bounding box center [397, 358] width 39 height 19
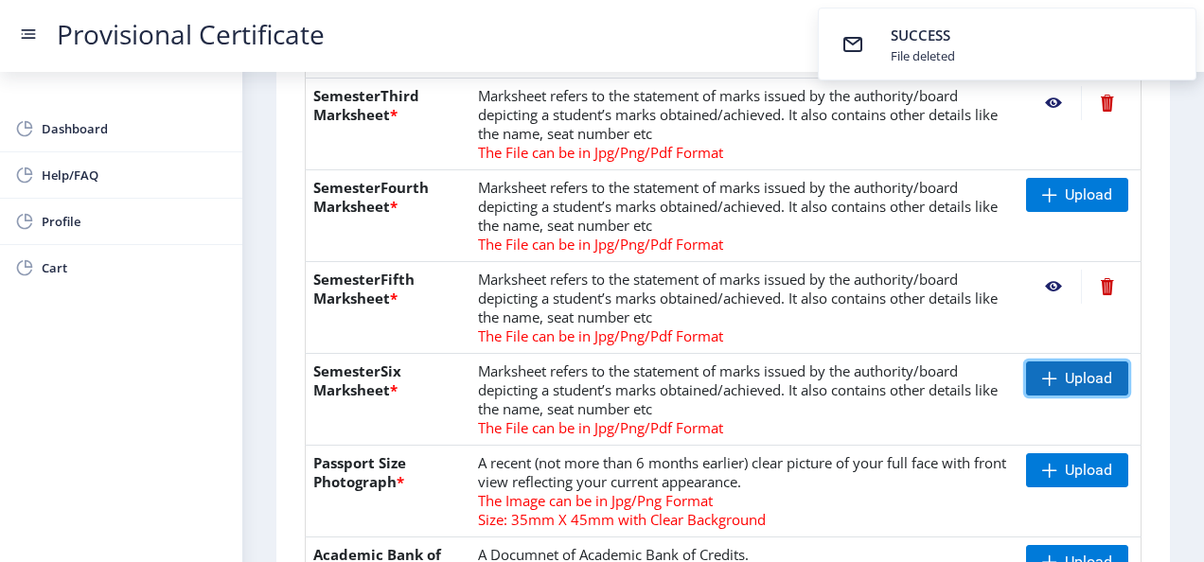
click at [1049, 377] on span at bounding box center [1049, 378] width 15 height 15
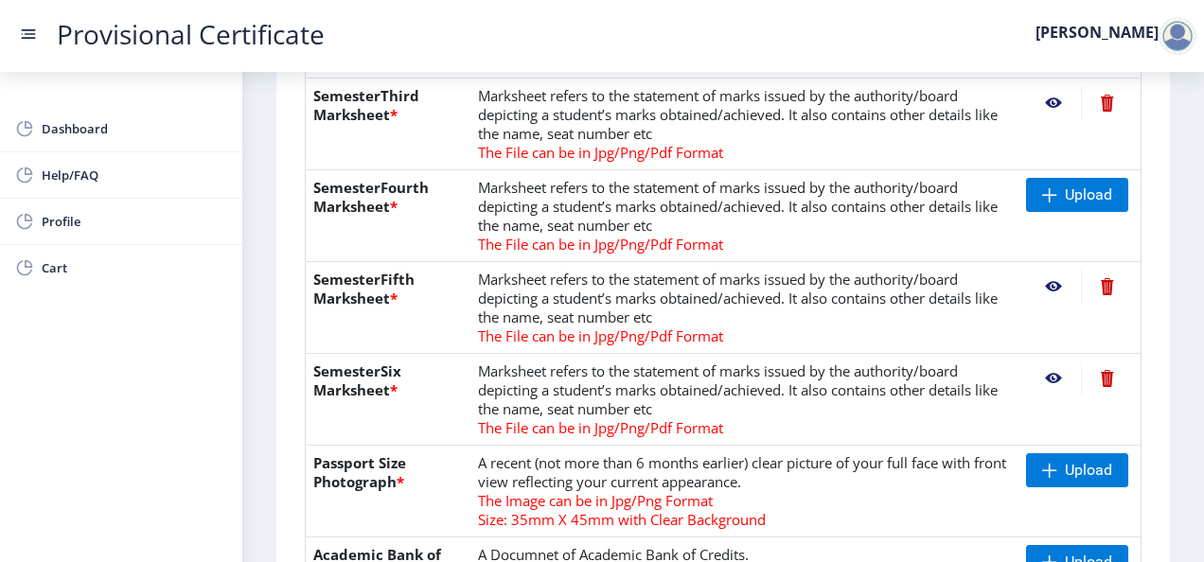
click at [1051, 380] on nb-action at bounding box center [1053, 378] width 55 height 34
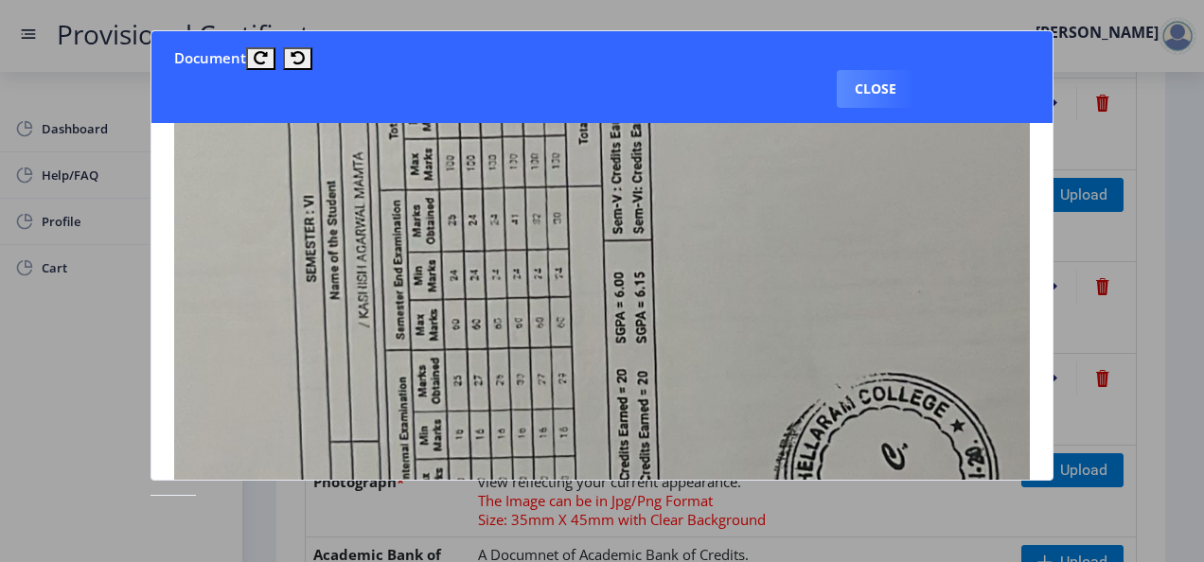
scroll to position [424, 0]
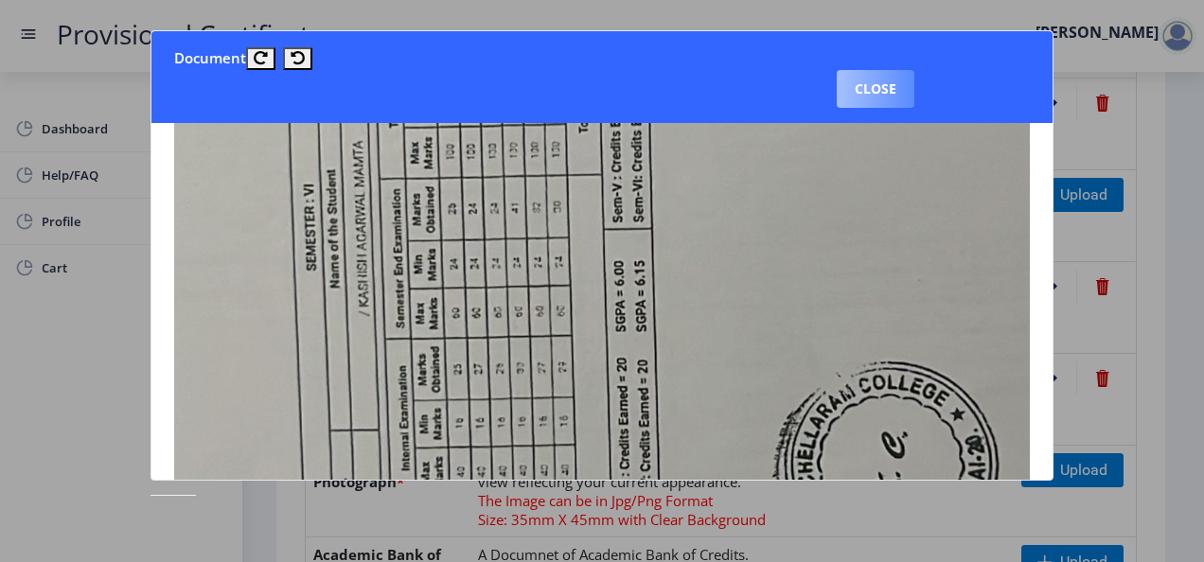
click at [871, 87] on button "Close" at bounding box center [876, 89] width 78 height 38
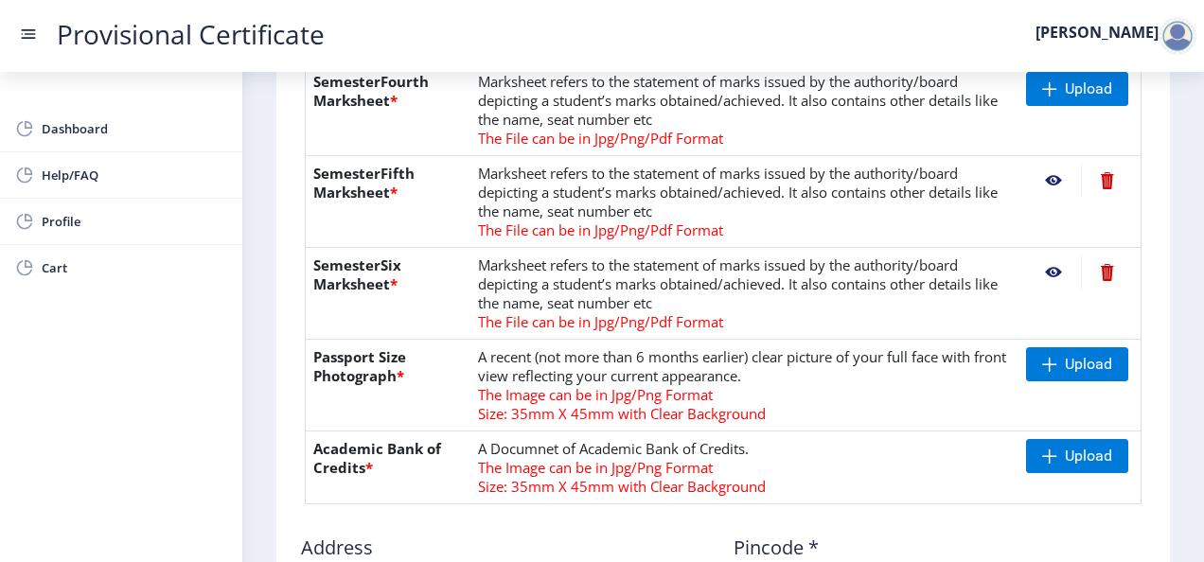
scroll to position [806, 0]
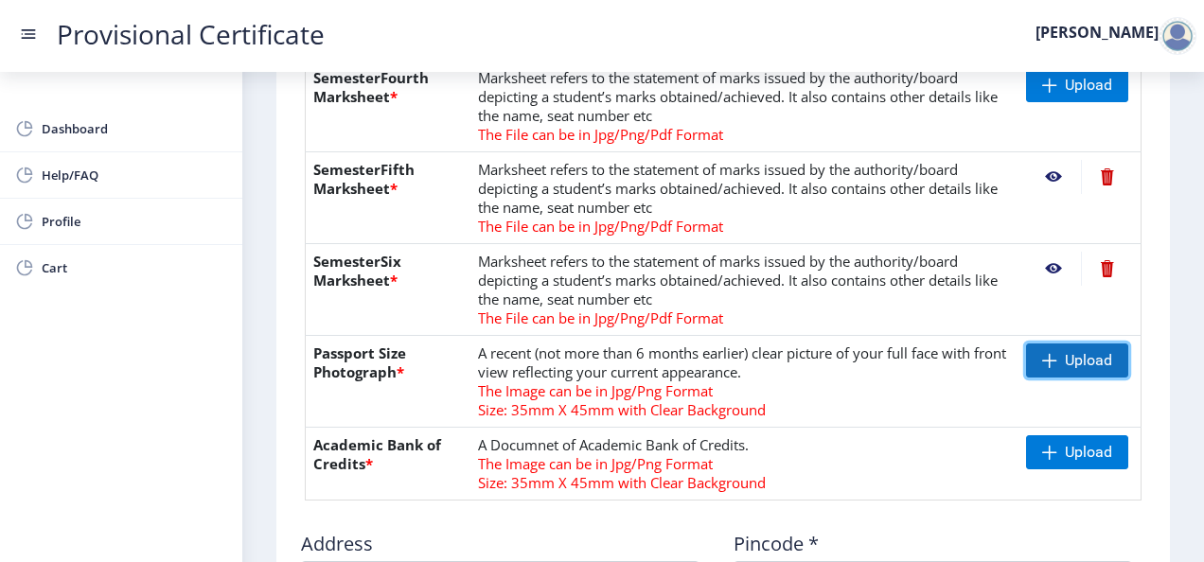
click at [1067, 361] on span "Upload" at bounding box center [1088, 360] width 47 height 19
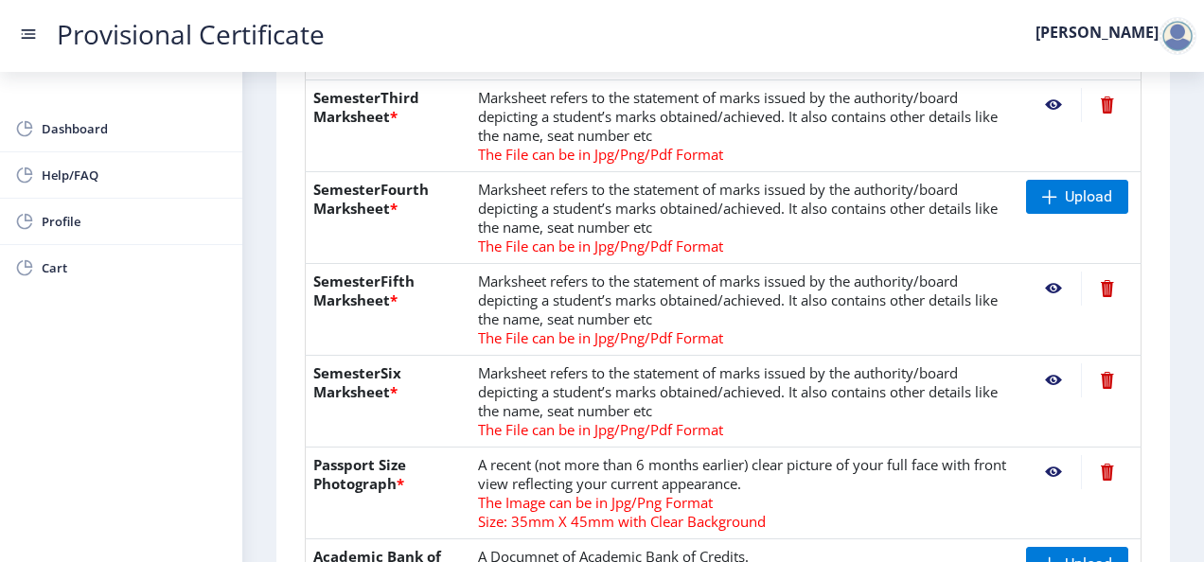
scroll to position [680, 0]
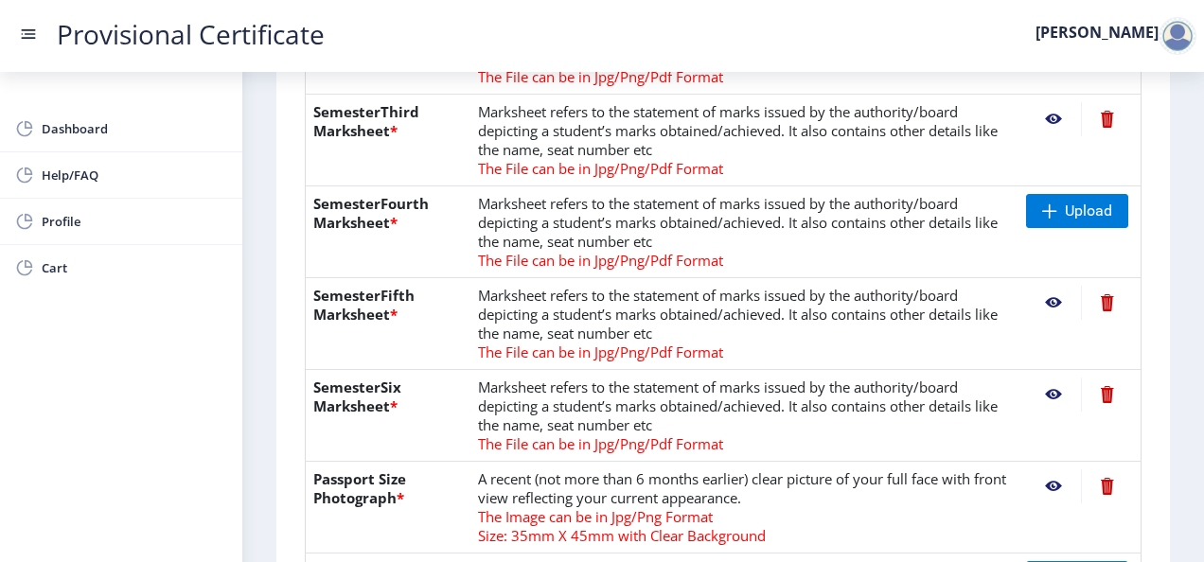
click at [1073, 186] on td "Upload" at bounding box center [1079, 232] width 123 height 92
click at [1072, 194] on span "Upload" at bounding box center [1077, 211] width 102 height 34
click at [1043, 209] on nb-action at bounding box center [1053, 211] width 55 height 34
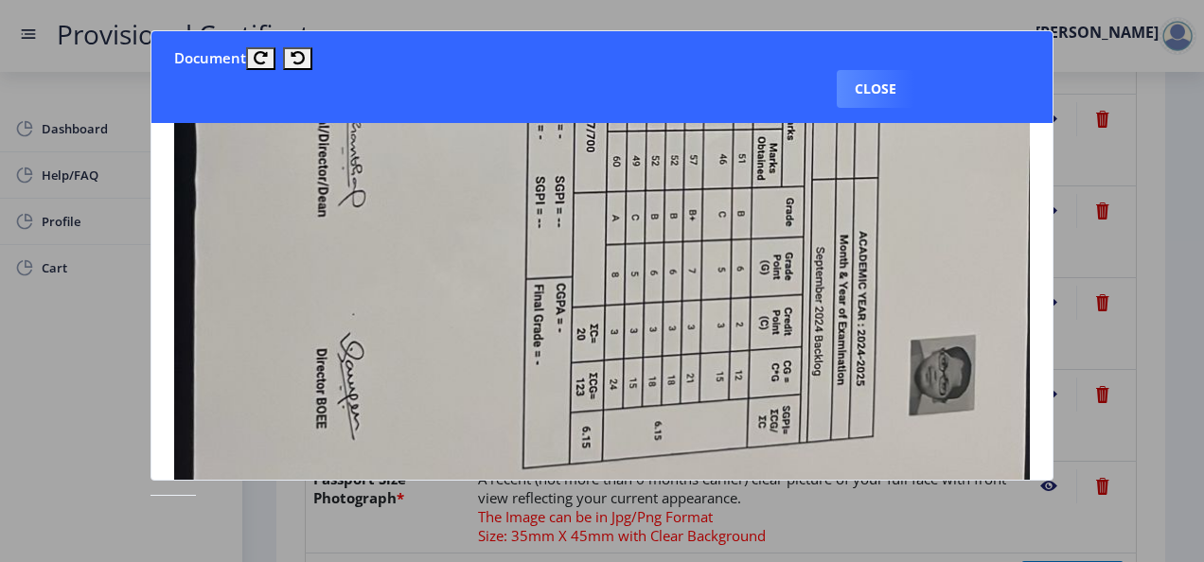
scroll to position [863, 0]
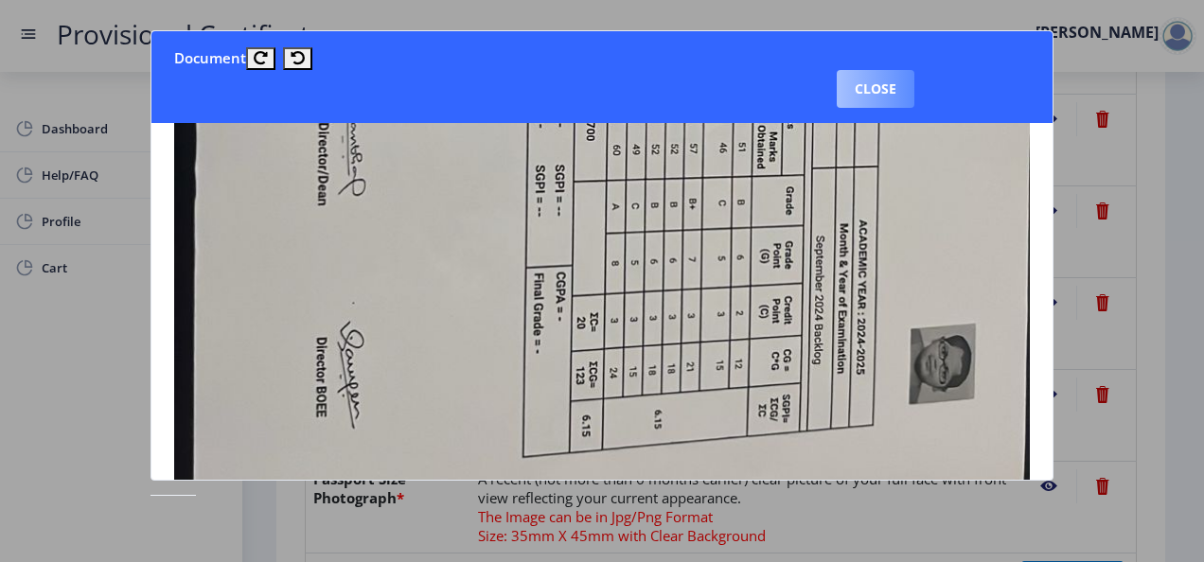
click at [869, 94] on button "Close" at bounding box center [876, 89] width 78 height 38
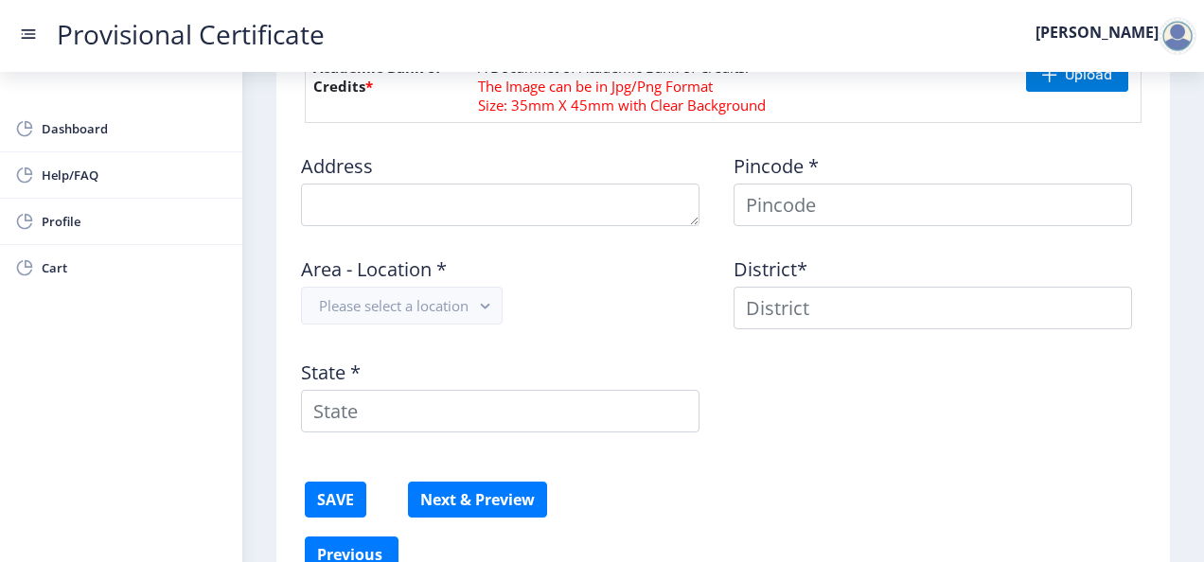
scroll to position [1156, 0]
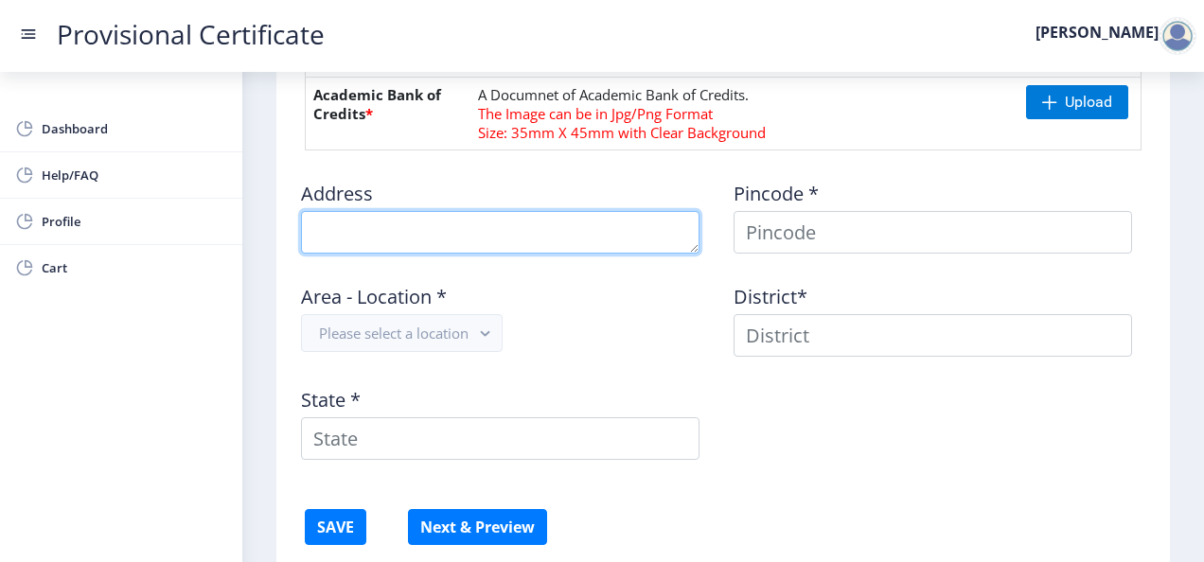
click at [563, 231] on textarea at bounding box center [500, 232] width 398 height 43
type textarea "[STREET_ADDRESS]"
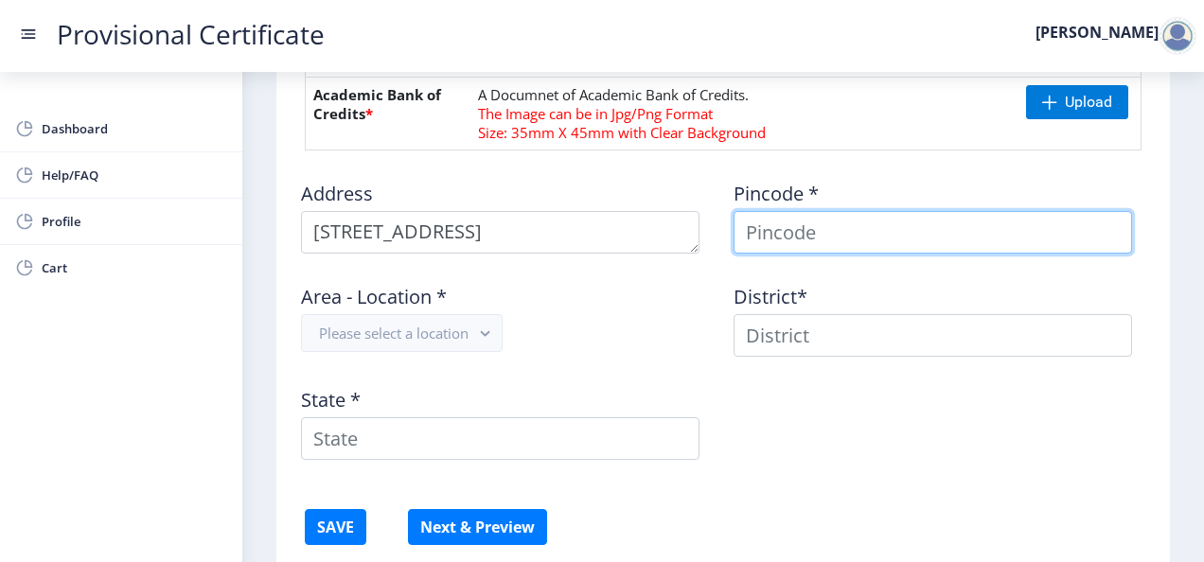
type input "[PERSON_NAME]"
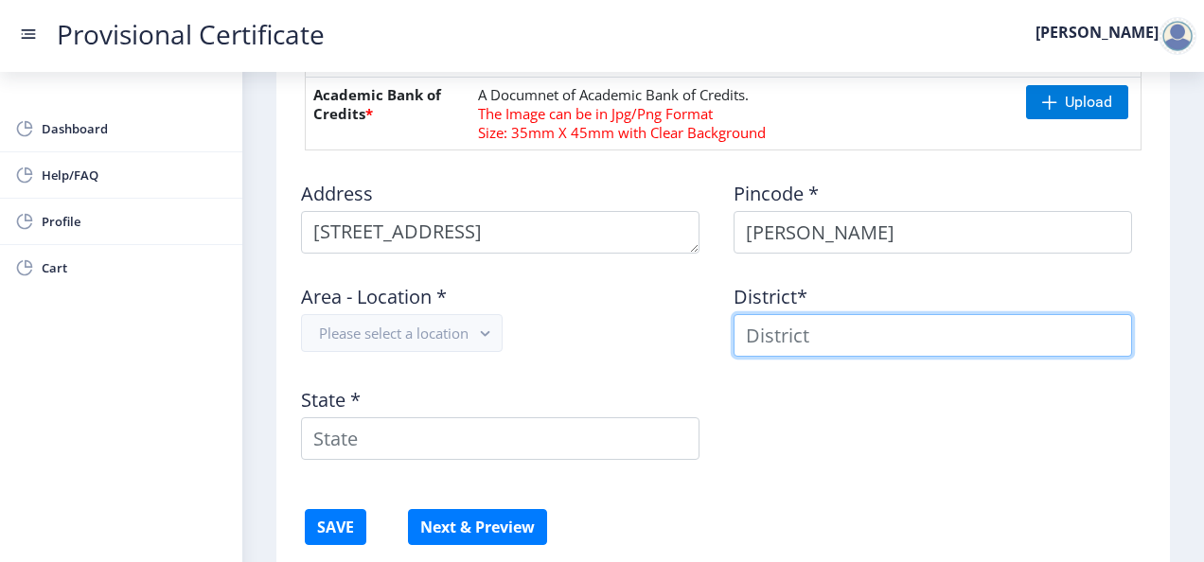
type input "[PERSON_NAME]"
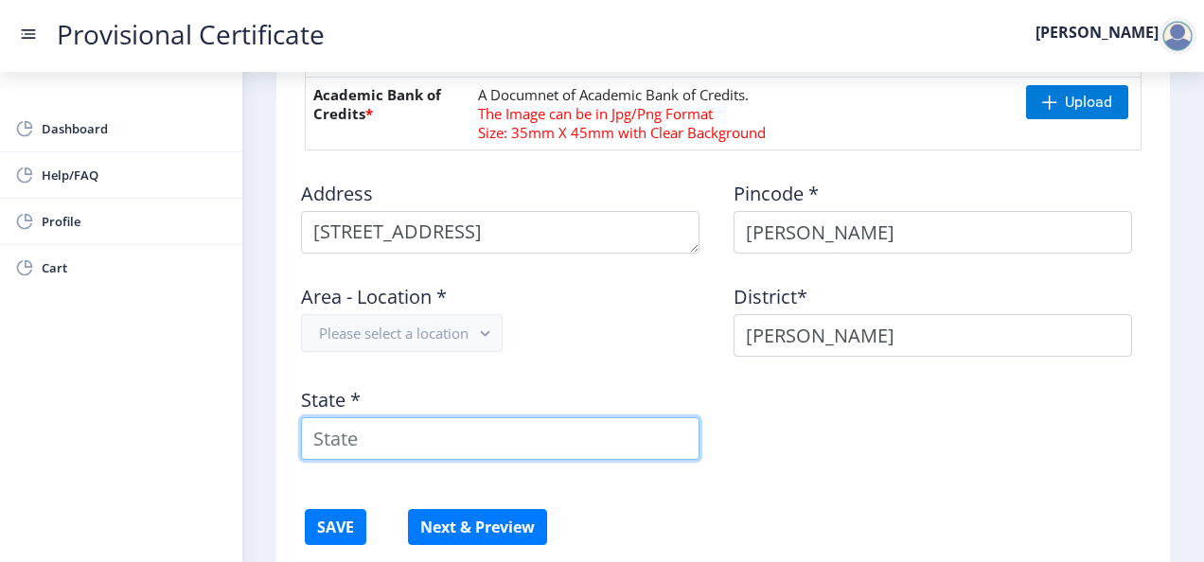
type input "[GEOGRAPHIC_DATA]"
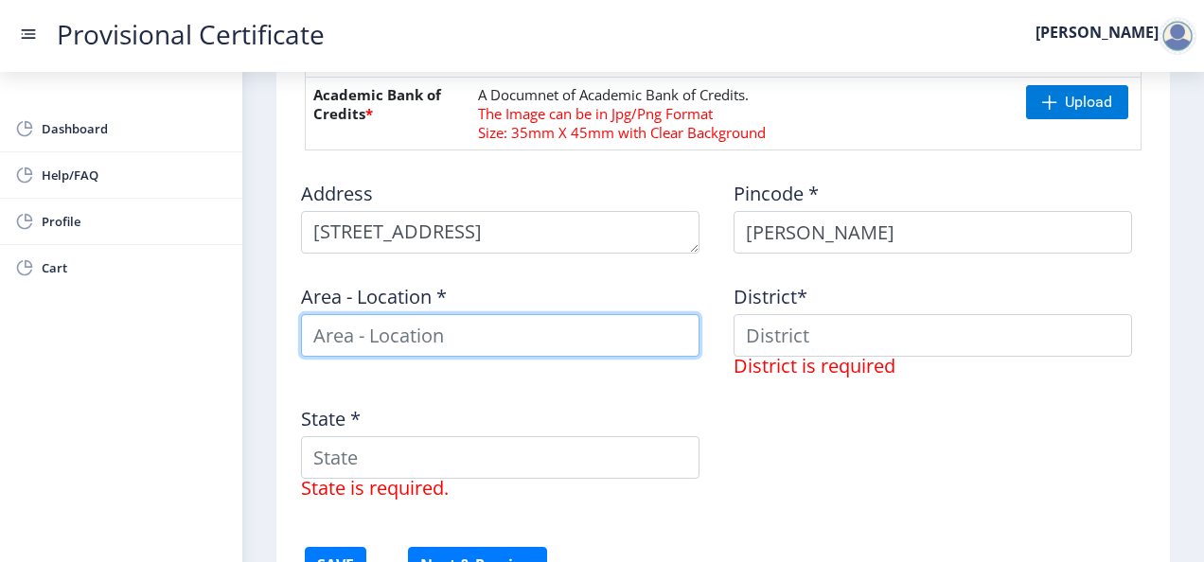
click at [471, 324] on input at bounding box center [500, 335] width 398 height 43
click at [450, 335] on input at bounding box center [500, 335] width 398 height 43
type input "jodhpur"
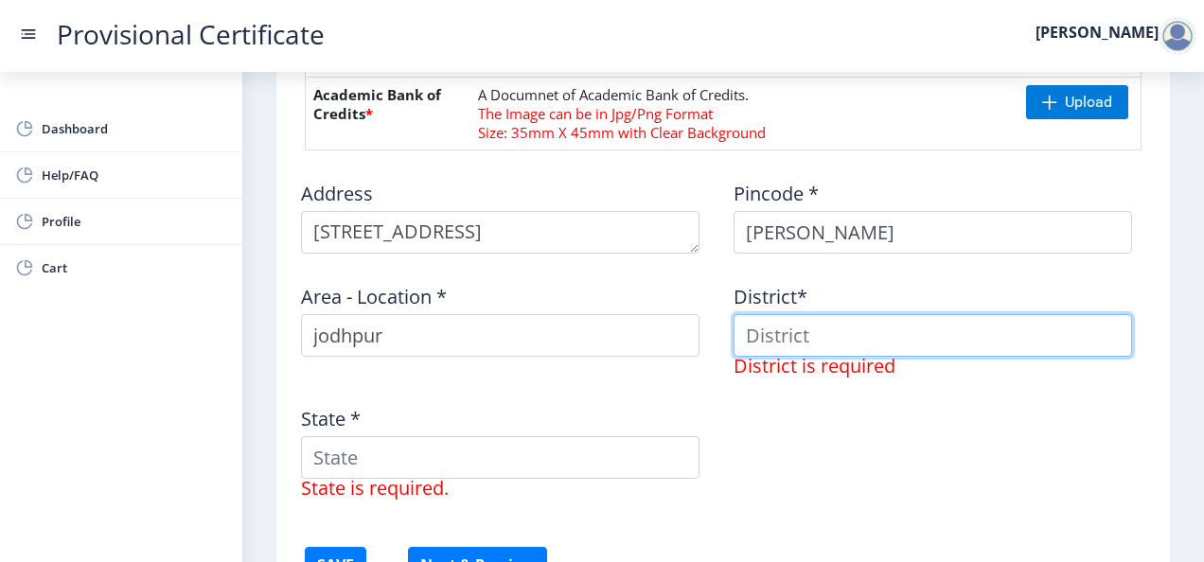
click at [790, 329] on input at bounding box center [932, 335] width 398 height 43
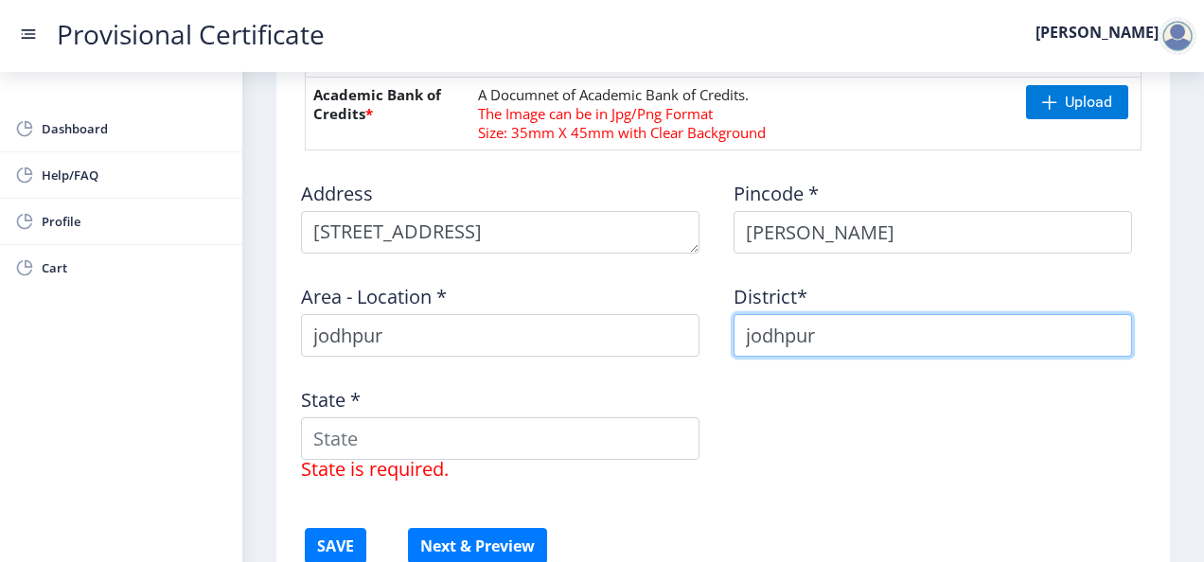
type input "jodhpur"
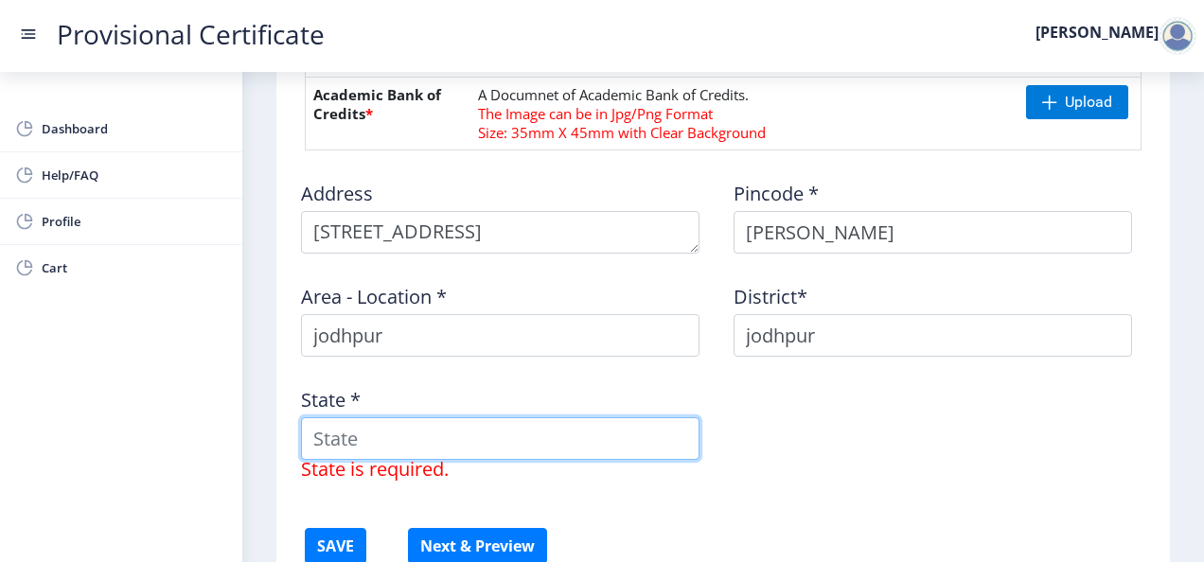
click at [613, 422] on input "State *" at bounding box center [500, 438] width 398 height 43
type input "[GEOGRAPHIC_DATA]"
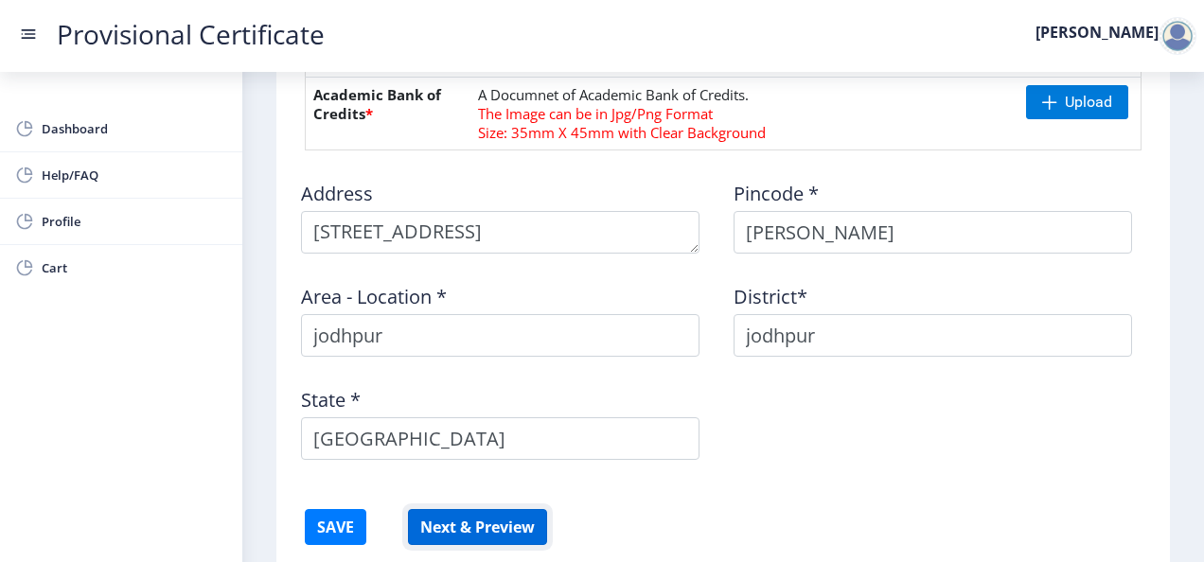
click at [481, 522] on button "Next & Preview" at bounding box center [477, 527] width 139 height 36
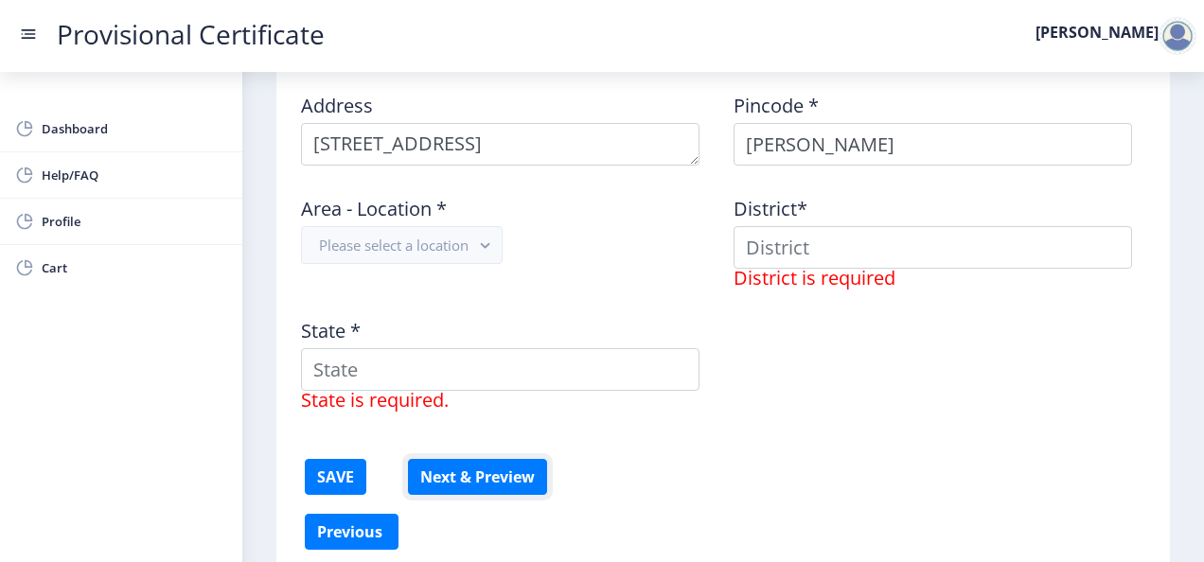
scroll to position [1251, 0]
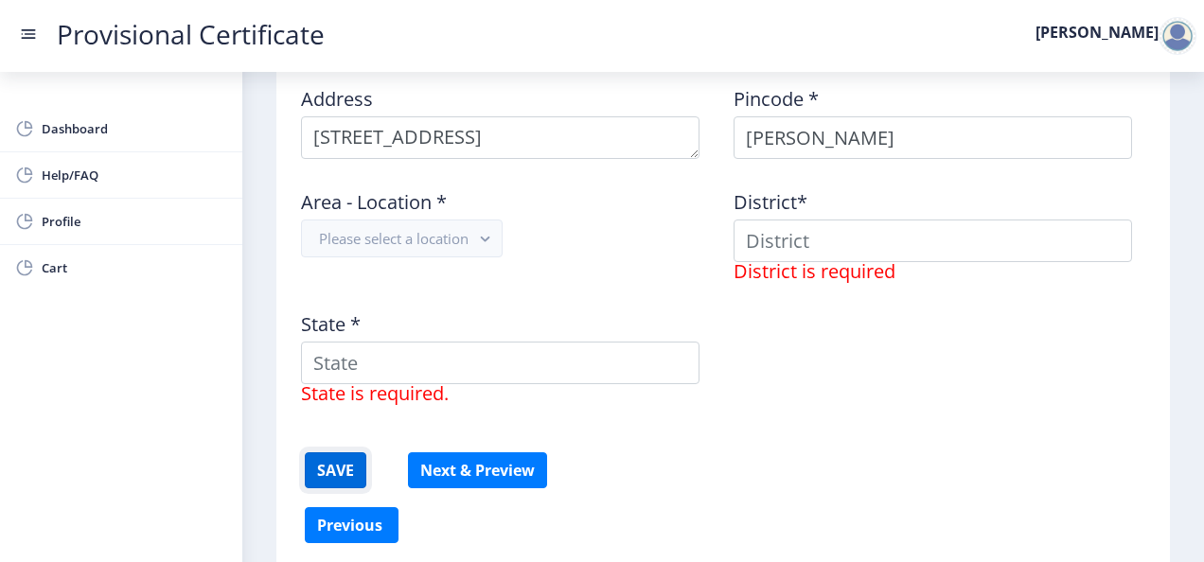
click at [343, 464] on button "SAVE" at bounding box center [336, 470] width 62 height 36
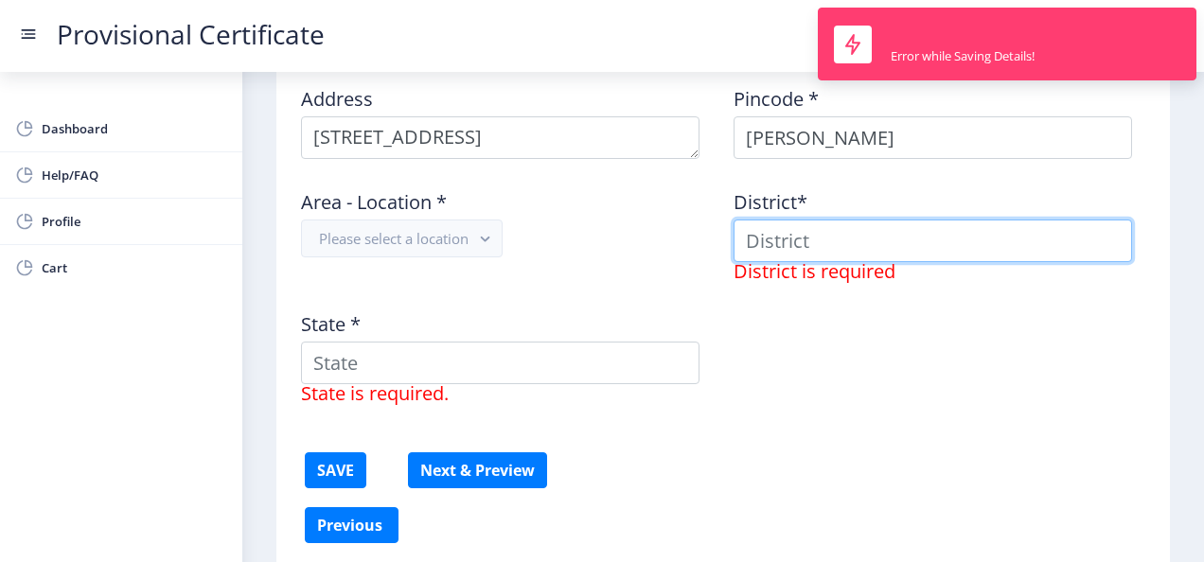
click at [816, 230] on input at bounding box center [932, 241] width 398 height 43
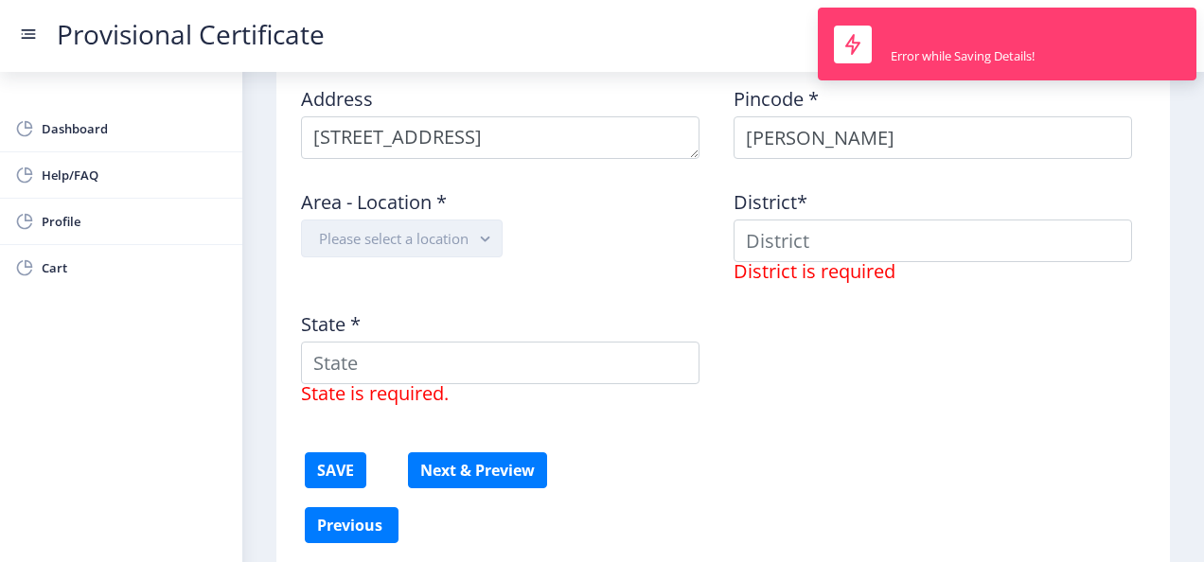
click at [464, 238] on button "Please select a location" at bounding box center [402, 239] width 202 height 38
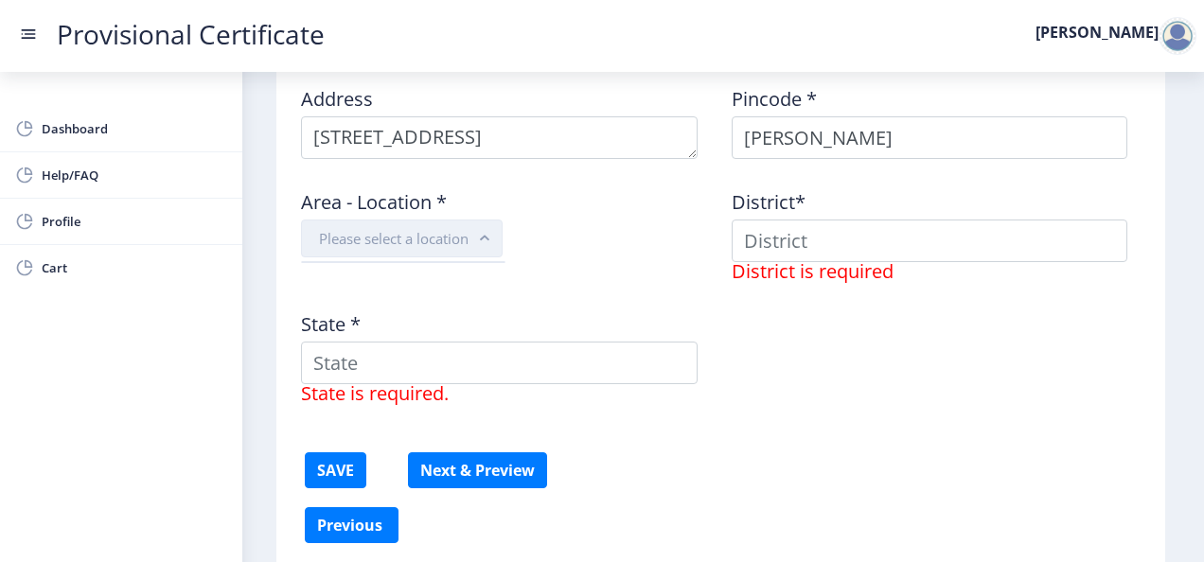
click at [464, 238] on button "Please select a location" at bounding box center [402, 239] width 202 height 38
click at [484, 238] on rect "button" at bounding box center [485, 239] width 22 height 22
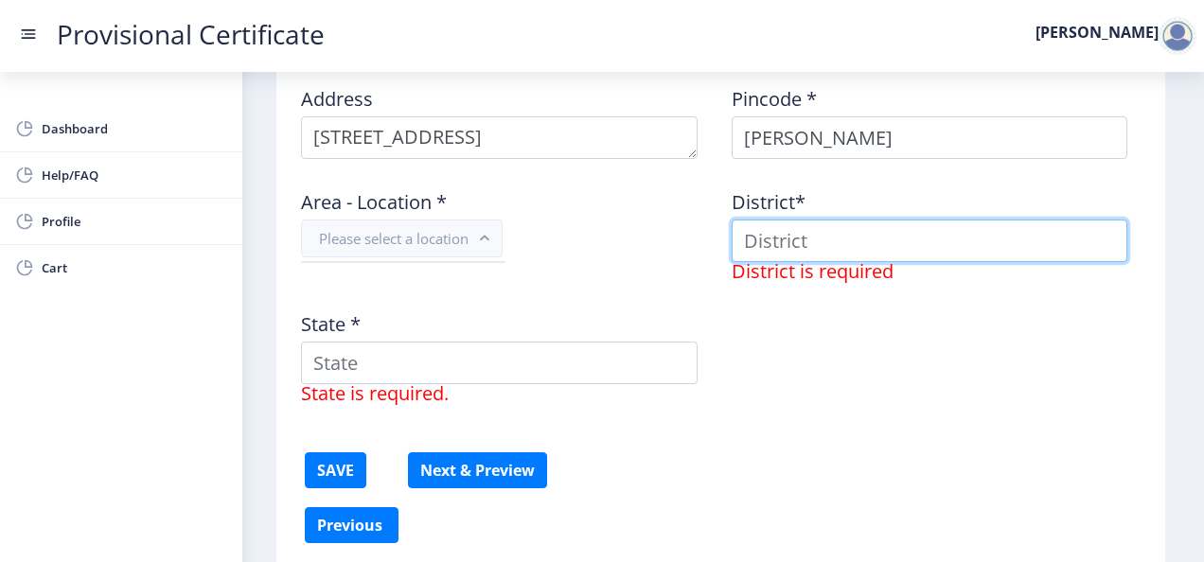
click at [782, 252] on input at bounding box center [930, 241] width 397 height 43
type input "jodhpur"
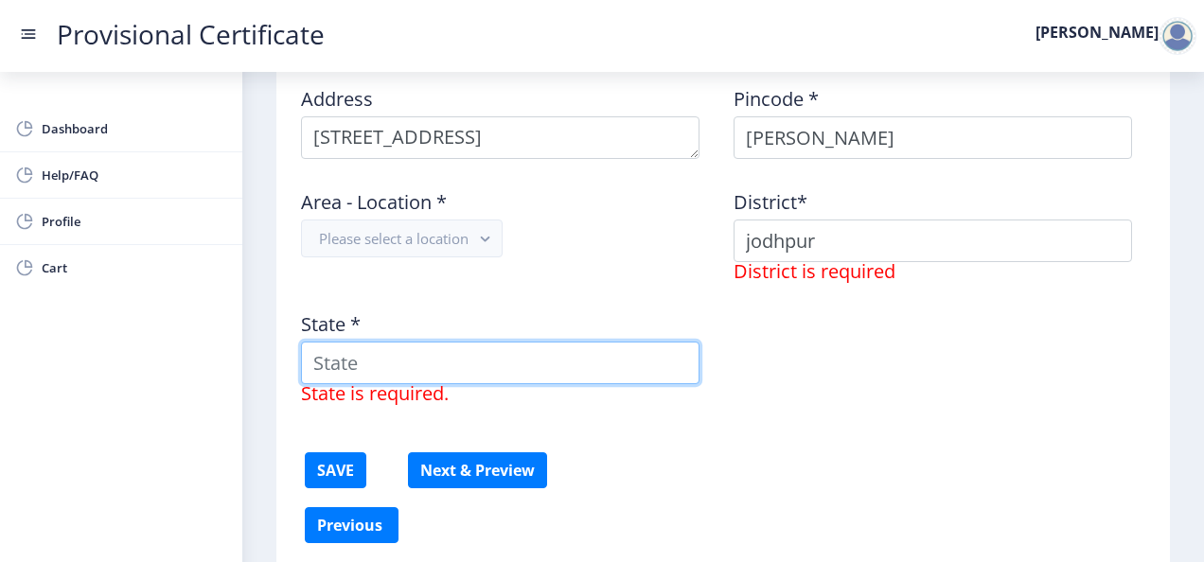
type input "[GEOGRAPHIC_DATA]"
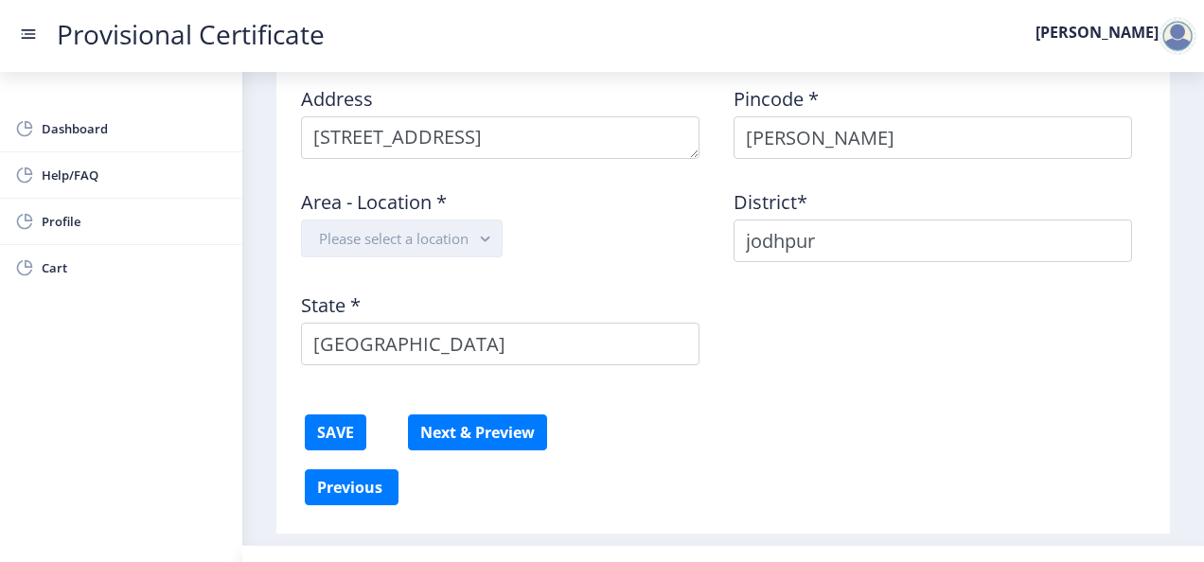
click at [462, 238] on button "Please select a location" at bounding box center [402, 239] width 202 height 38
click at [495, 233] on rect "button" at bounding box center [485, 239] width 22 height 22
click at [397, 220] on button "Please select a location" at bounding box center [402, 239] width 202 height 38
click at [339, 430] on button "SAVE" at bounding box center [336, 432] width 62 height 36
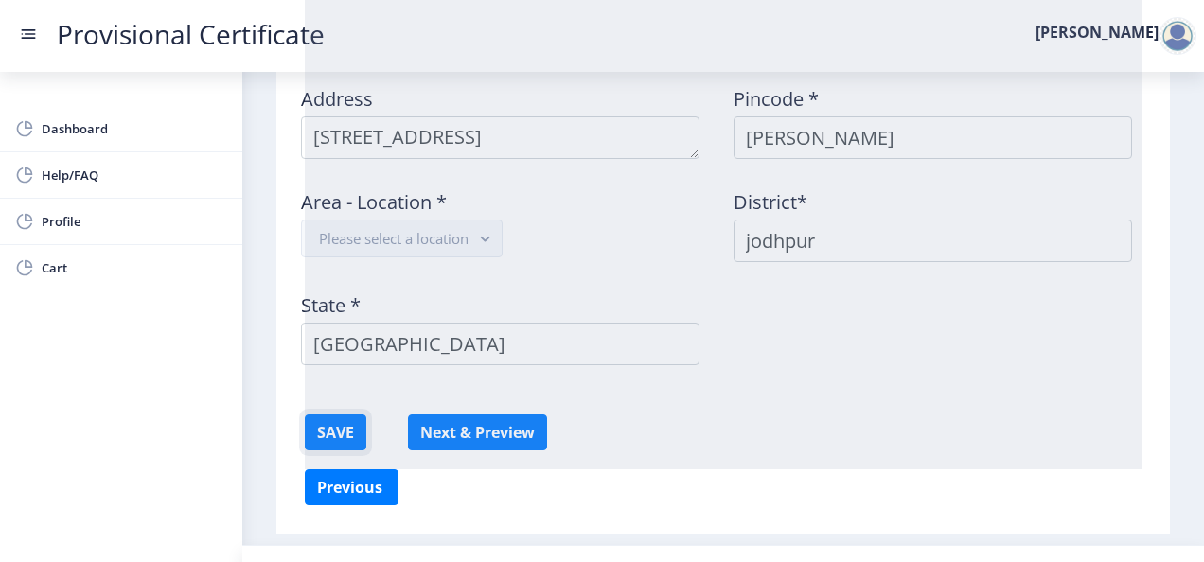
scroll to position [1287, 0]
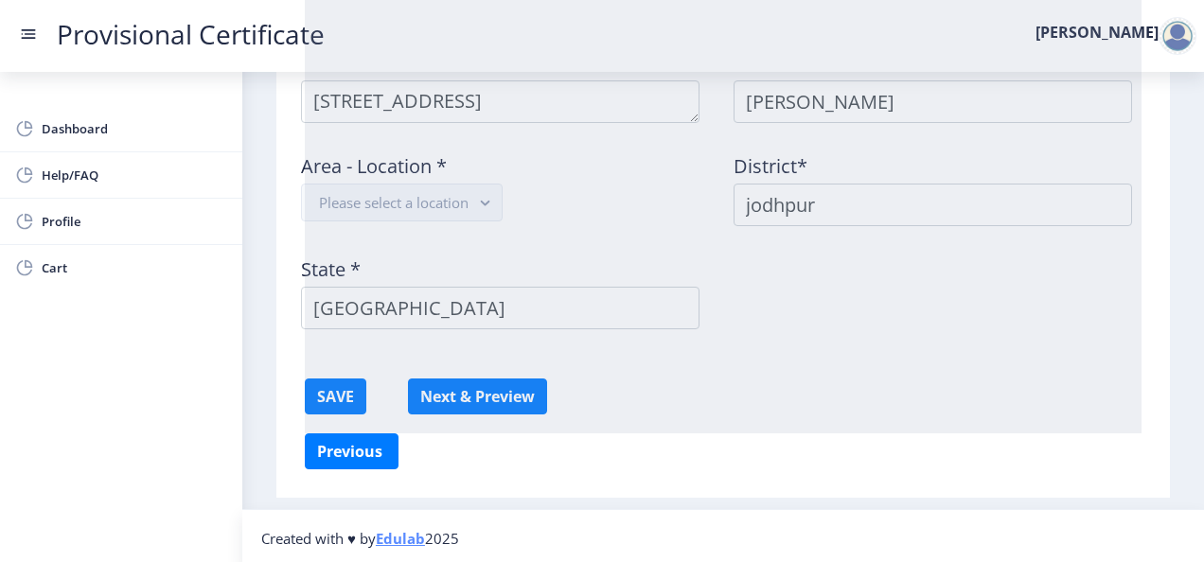
click at [344, 445] on button "Previous ‍" at bounding box center [352, 451] width 94 height 36
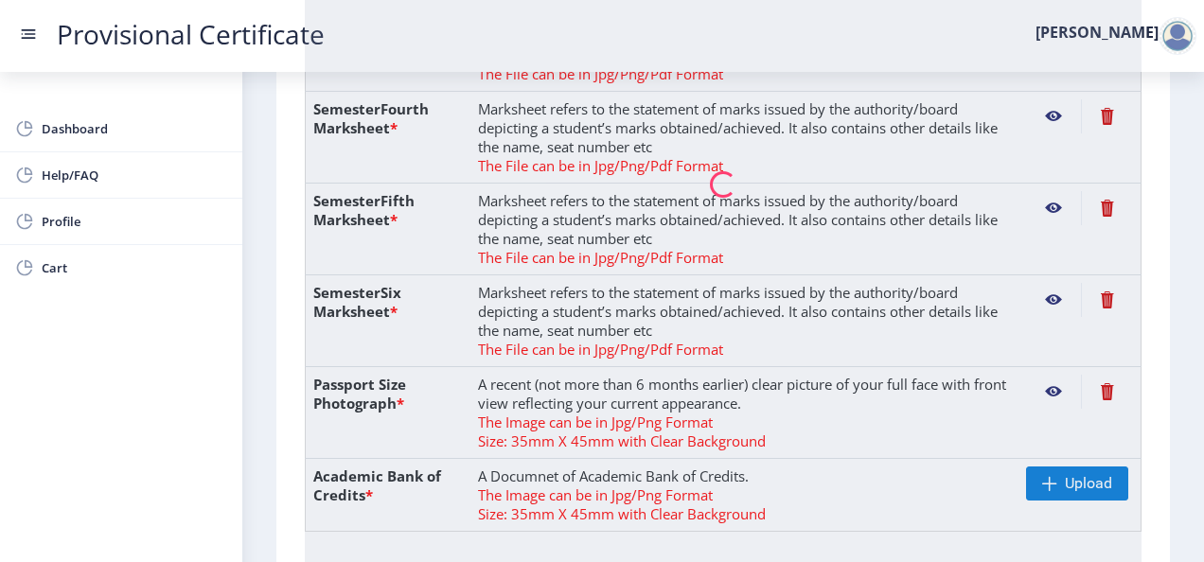
select select "B"
select select "May"
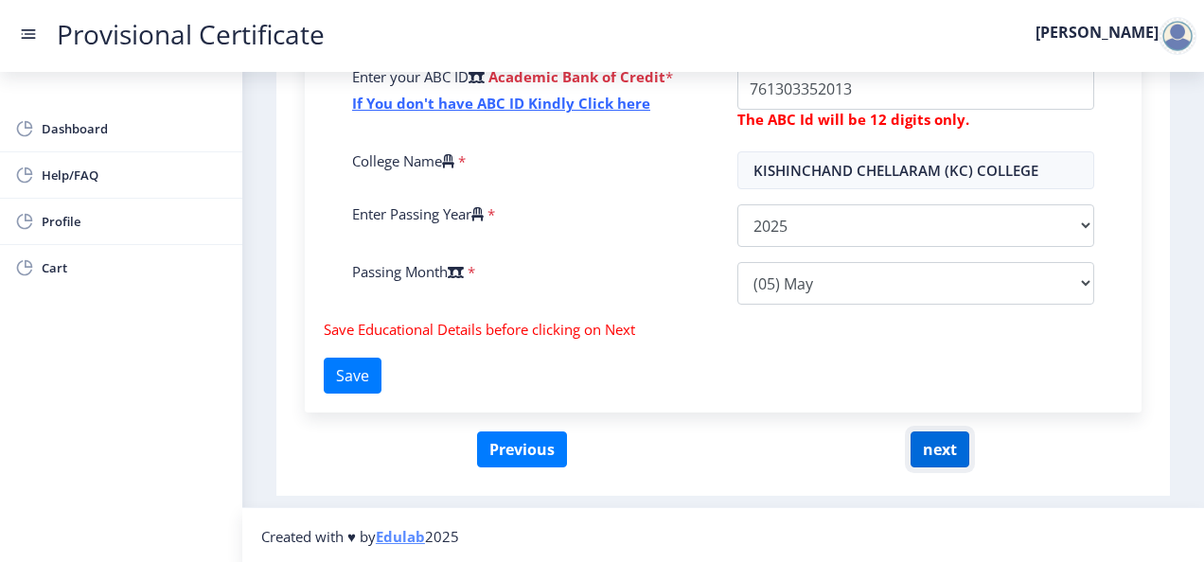
click at [933, 459] on button "next" at bounding box center [939, 450] width 59 height 36
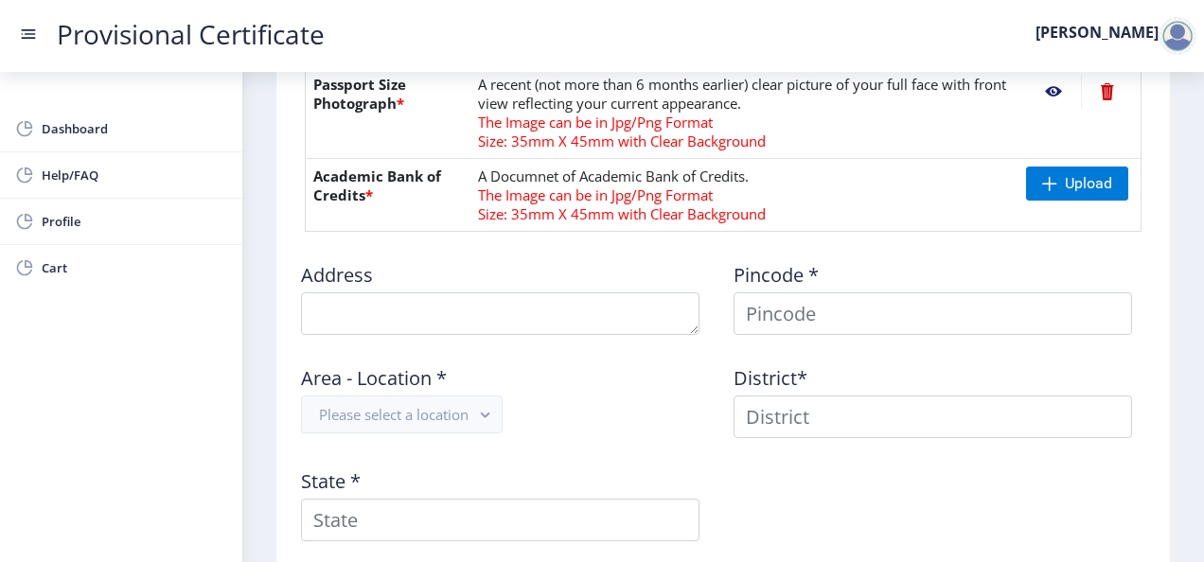
scroll to position [1080, 0]
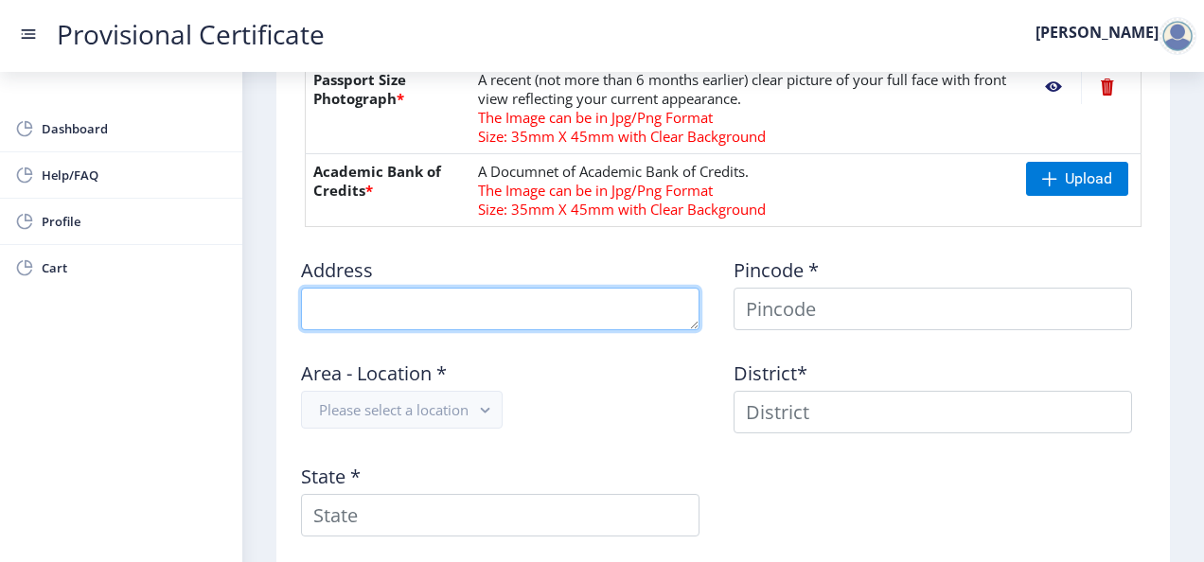
click at [599, 310] on textarea at bounding box center [500, 309] width 398 height 43
type textarea "[STREET_ADDRESS]"
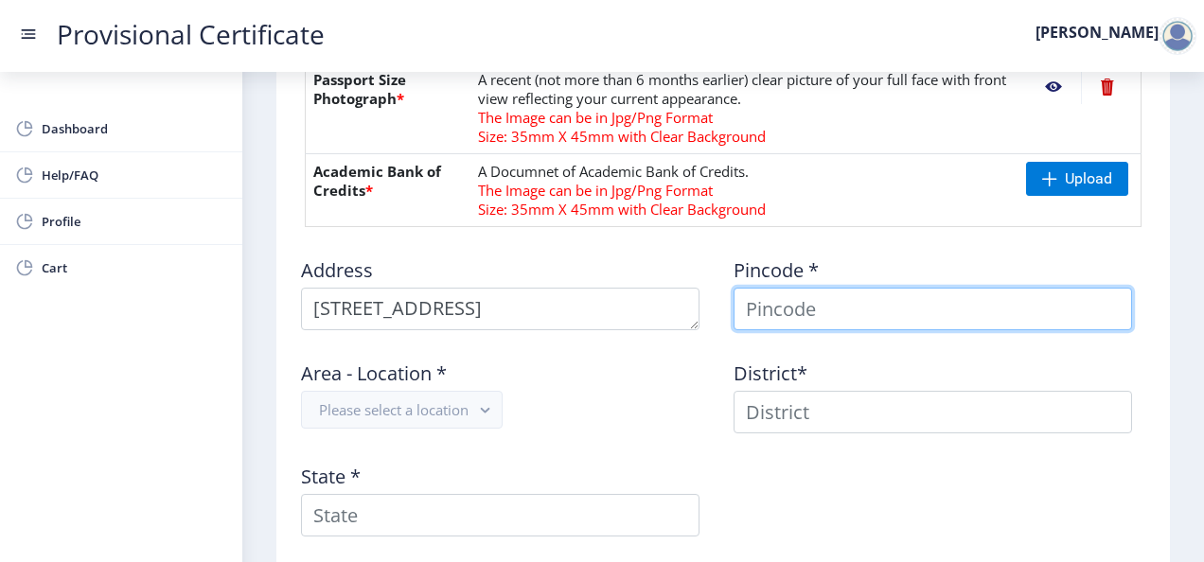
type input "[PERSON_NAME]"
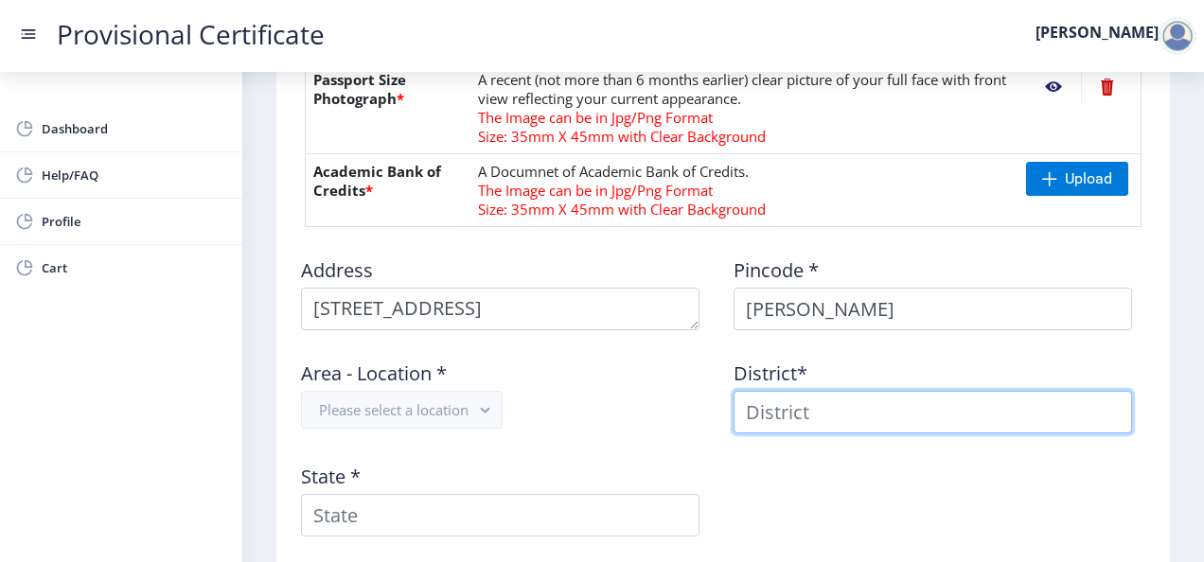
type input "[PERSON_NAME]"
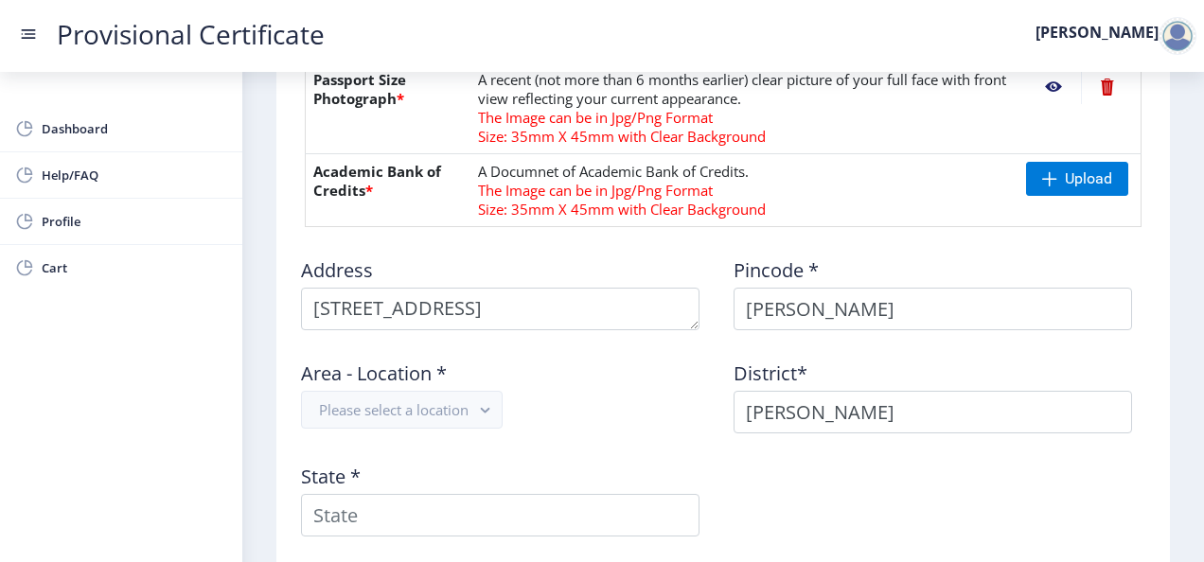
type input "[GEOGRAPHIC_DATA]"
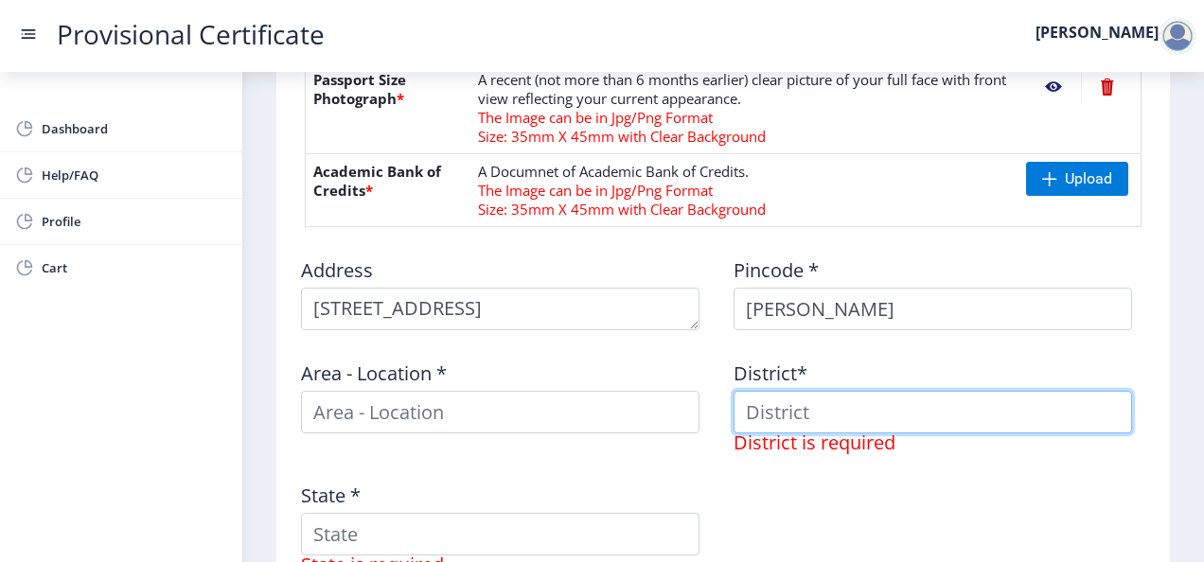
click at [800, 409] on input at bounding box center [932, 412] width 398 height 43
type input "jodhpur"
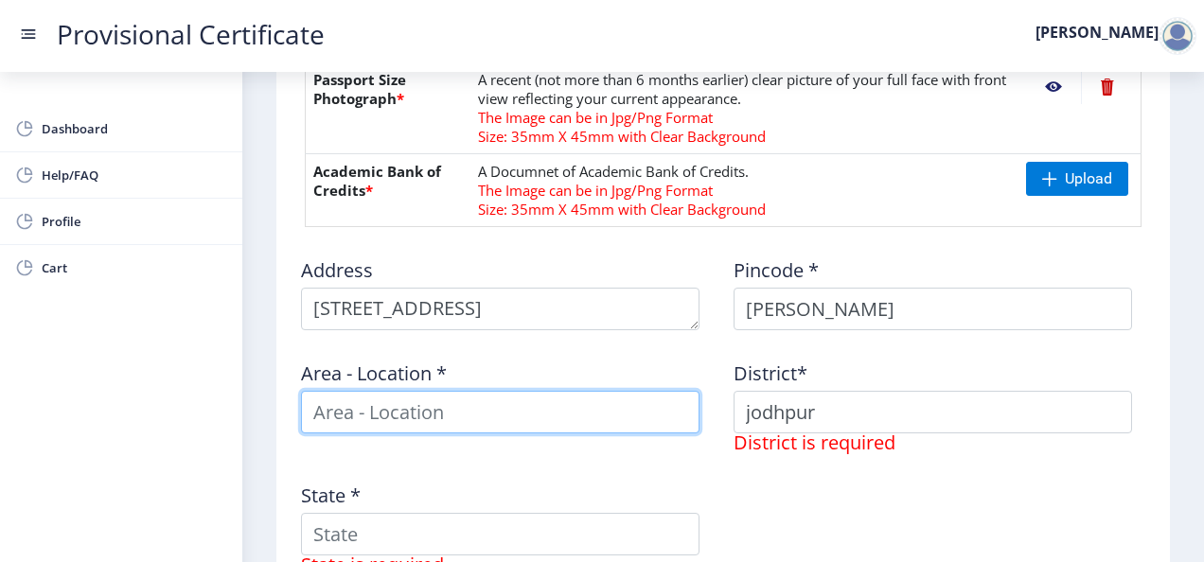
type input "jodhpur"
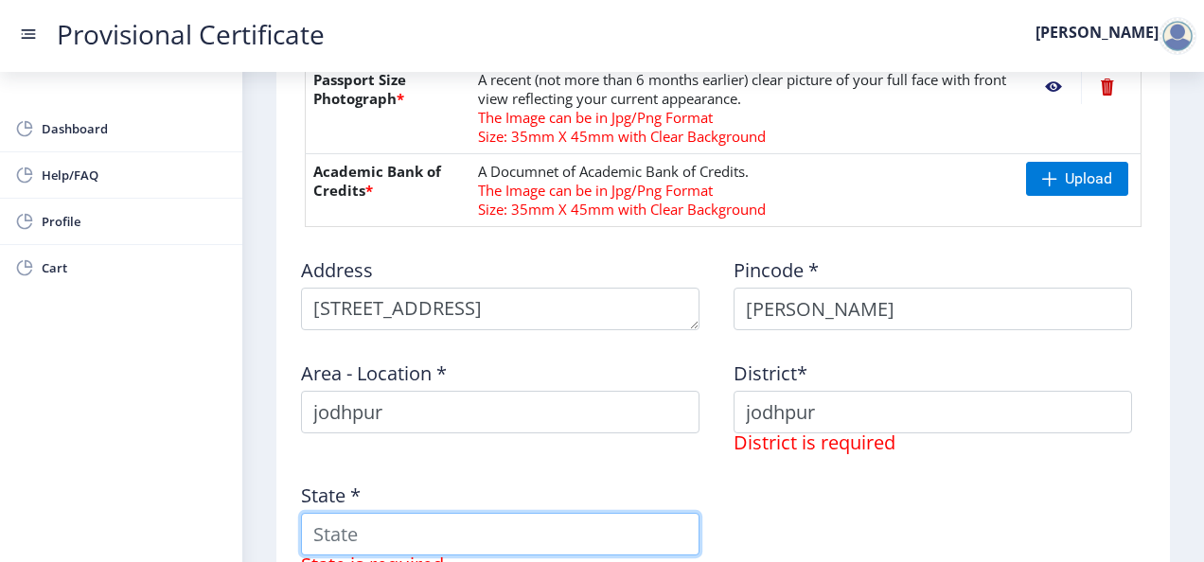
type input "[GEOGRAPHIC_DATA]"
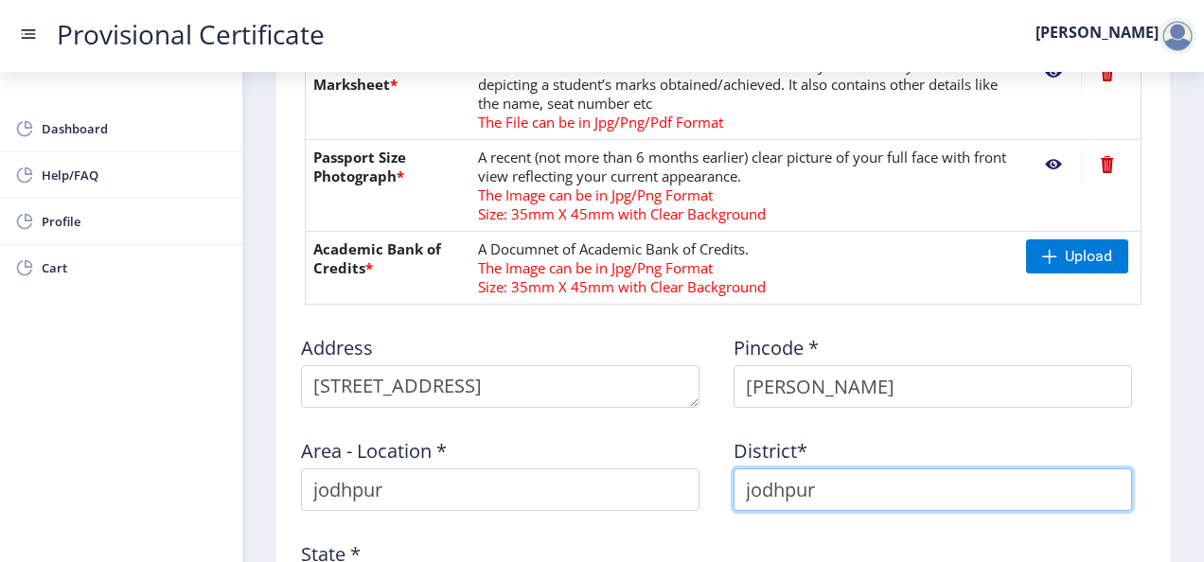
scroll to position [36, 0]
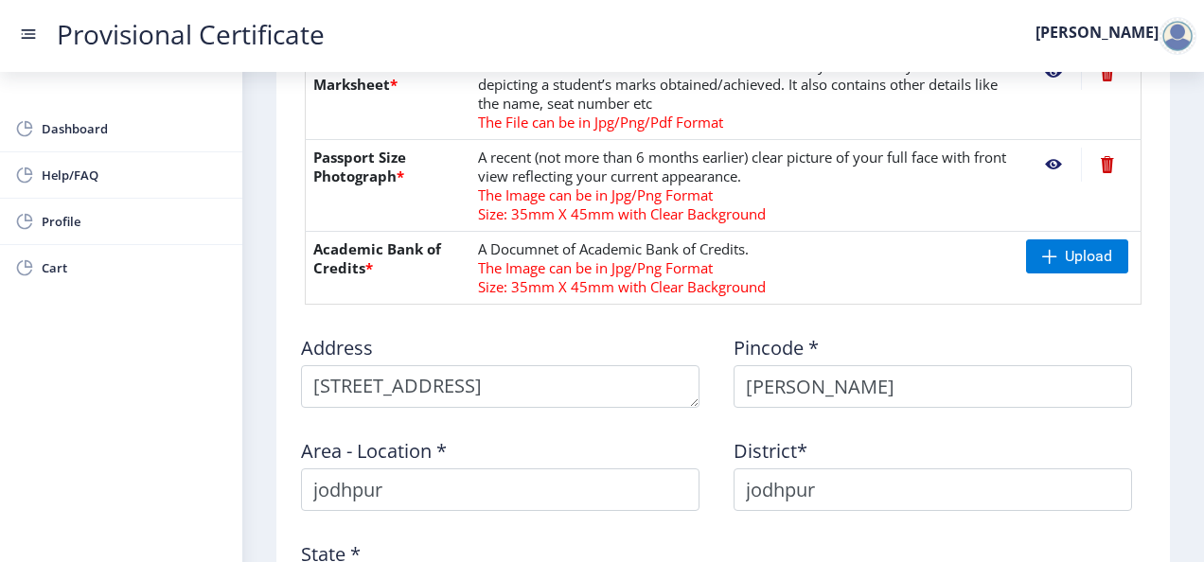
click at [1083, 232] on td "Upload" at bounding box center [1079, 268] width 123 height 73
click at [1058, 261] on span "Upload" at bounding box center [1077, 256] width 102 height 34
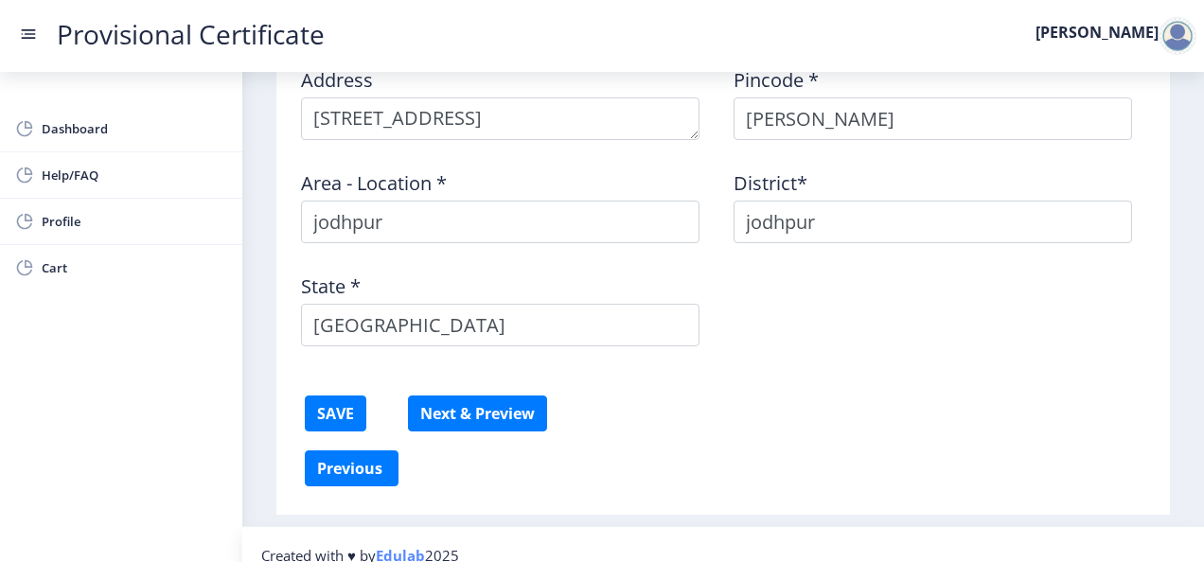
scroll to position [1287, 0]
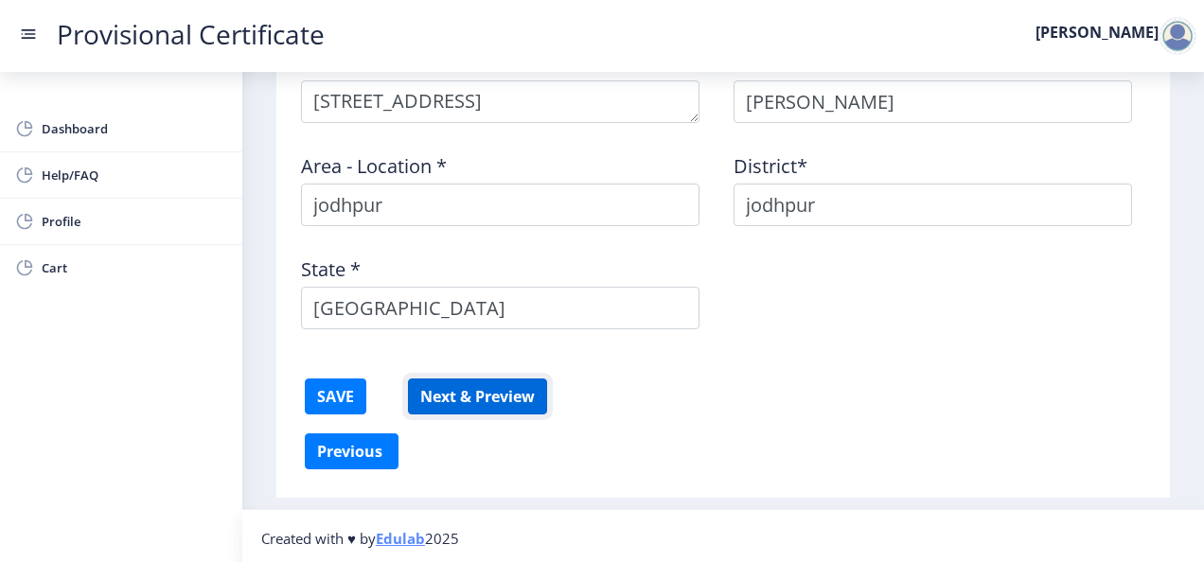
click at [452, 393] on button "Next & Preview" at bounding box center [477, 397] width 139 height 36
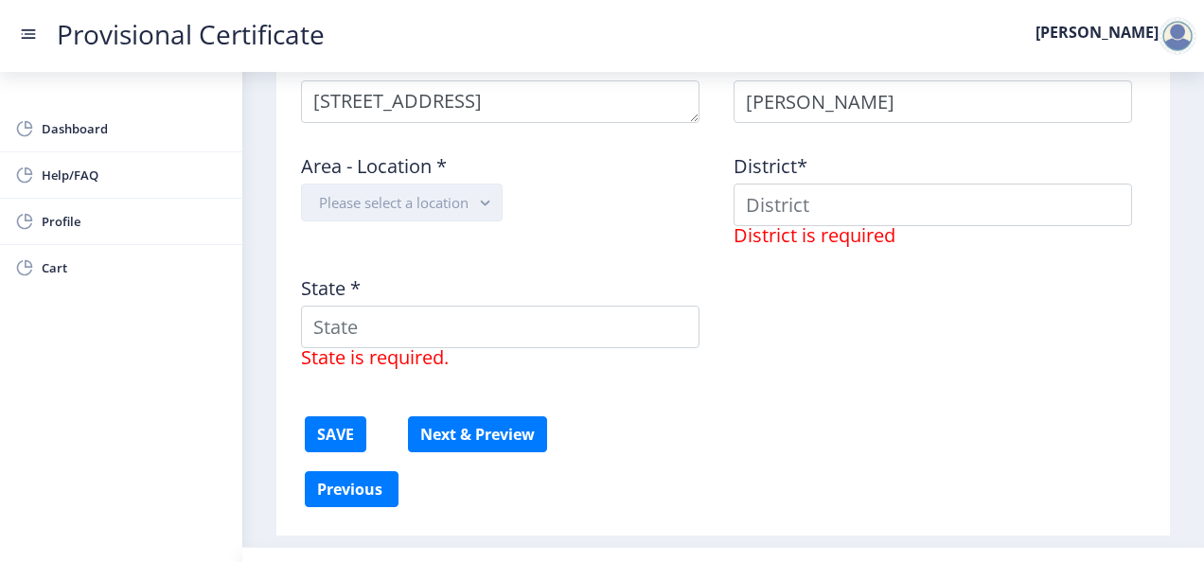
click at [488, 201] on icon "button" at bounding box center [485, 204] width 9 height 6
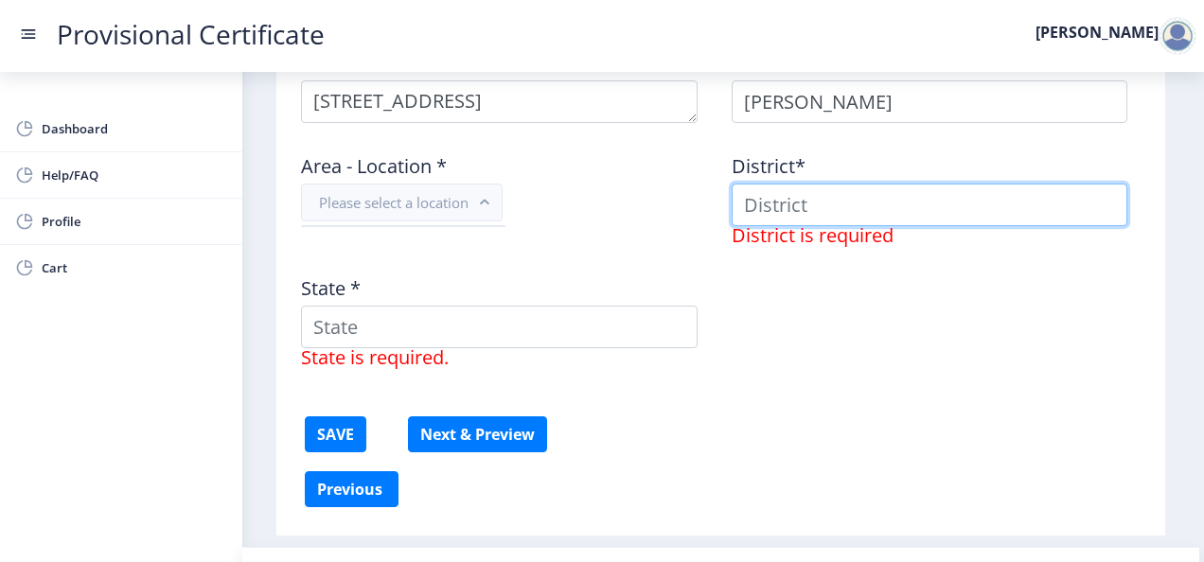
click at [791, 203] on input at bounding box center [930, 205] width 397 height 43
type input "jodhpur"
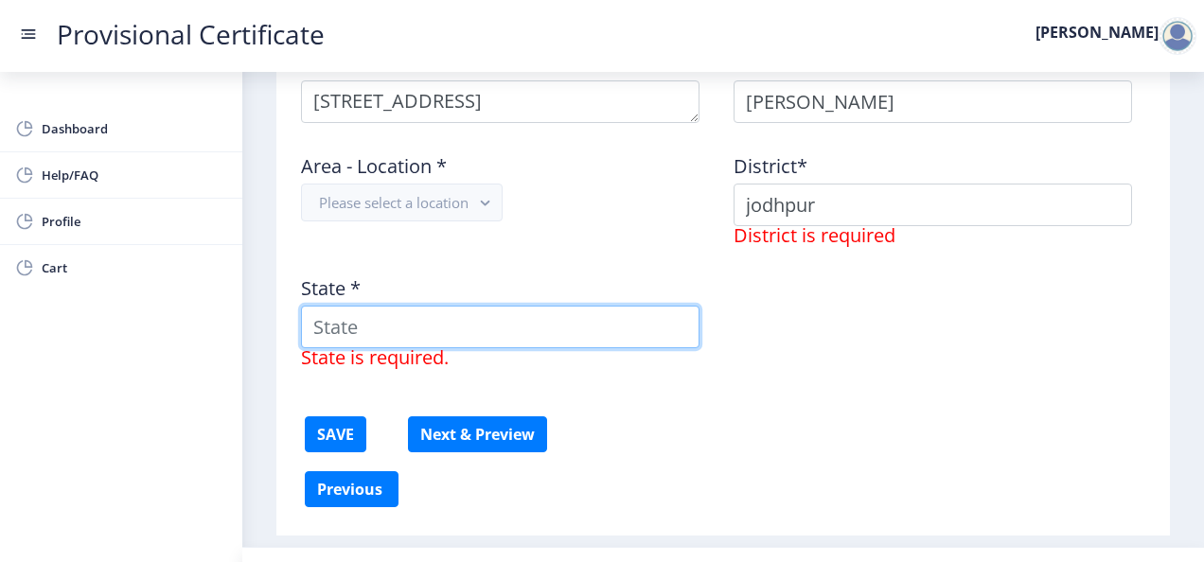
type input "[GEOGRAPHIC_DATA]"
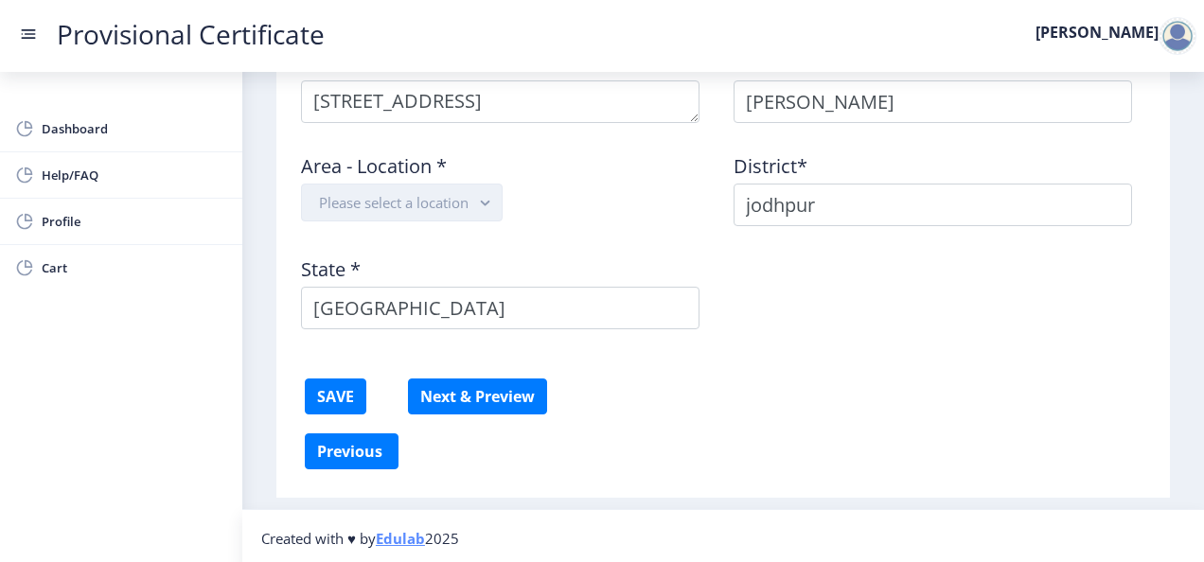
click at [471, 200] on button "Please select a location" at bounding box center [402, 203] width 202 height 38
click at [471, 198] on button "Please select a location" at bounding box center [402, 203] width 202 height 38
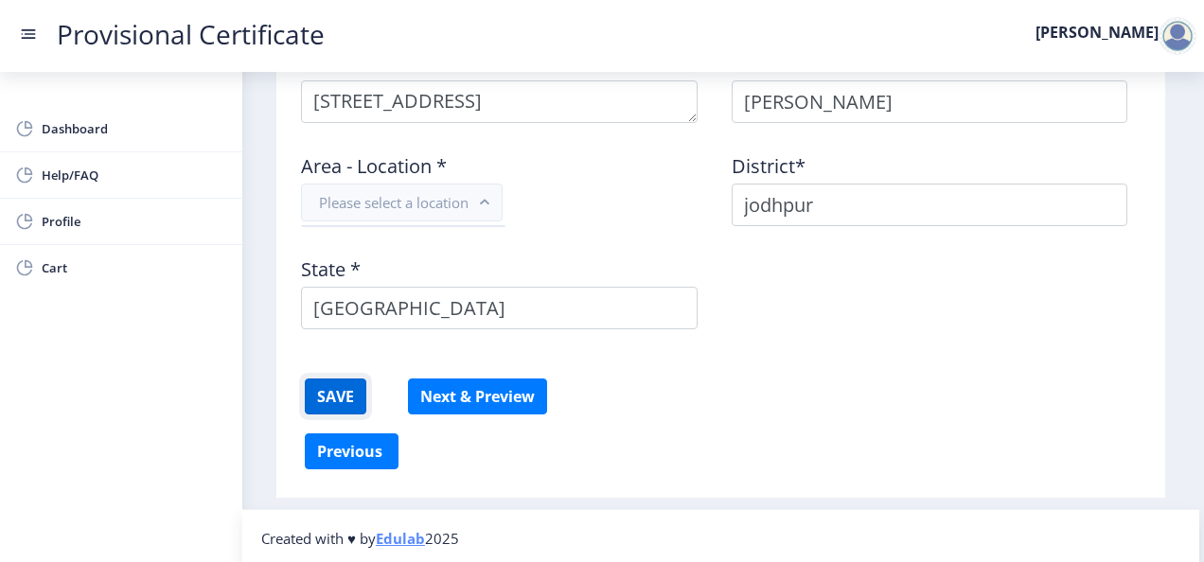
click at [327, 389] on button "SAVE" at bounding box center [336, 397] width 62 height 36
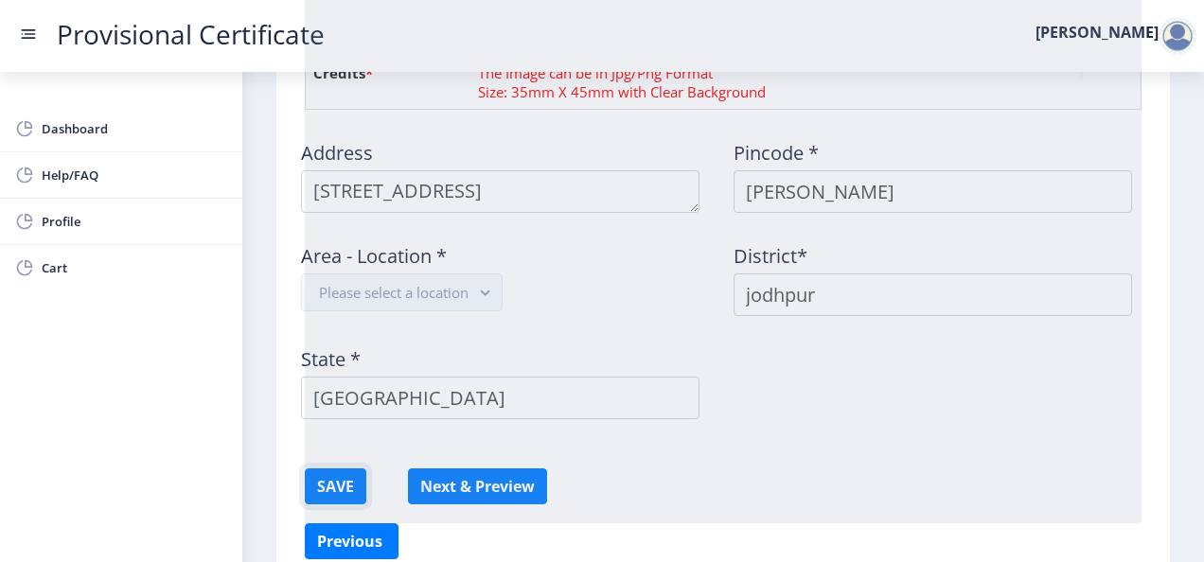
scroll to position [1267, 0]
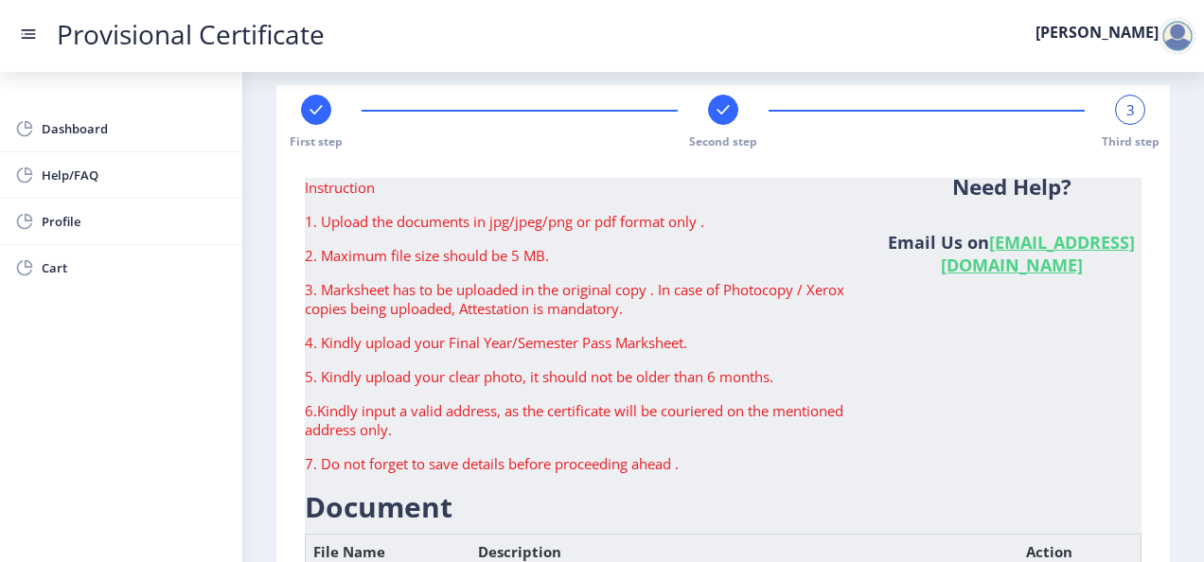
scroll to position [0, 0]
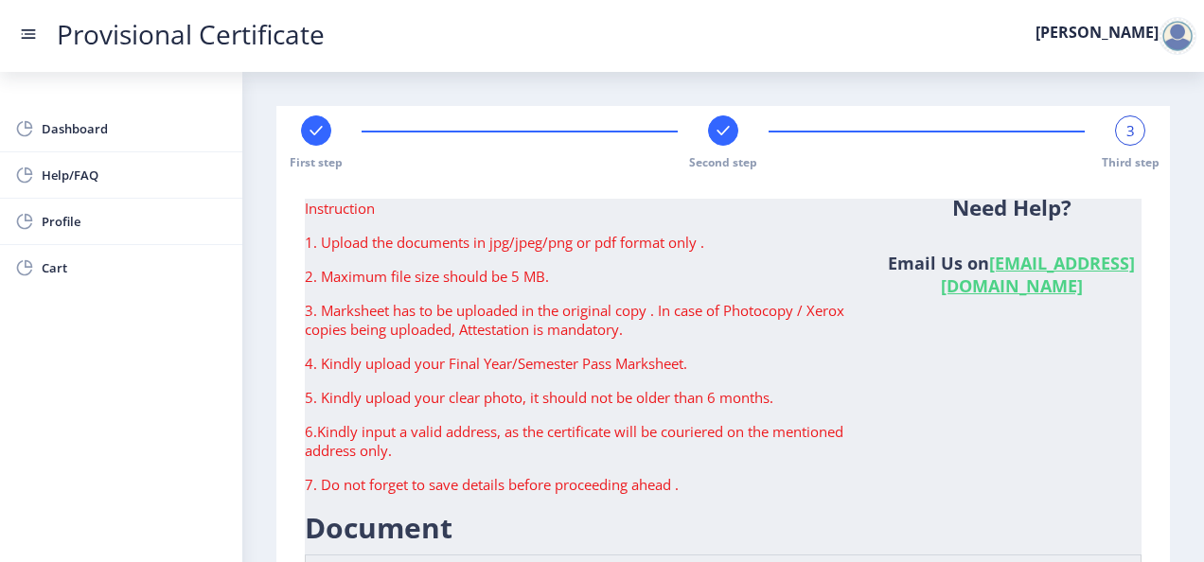
drag, startPoint x: 469, startPoint y: 421, endPoint x: 528, endPoint y: 236, distance: 194.5
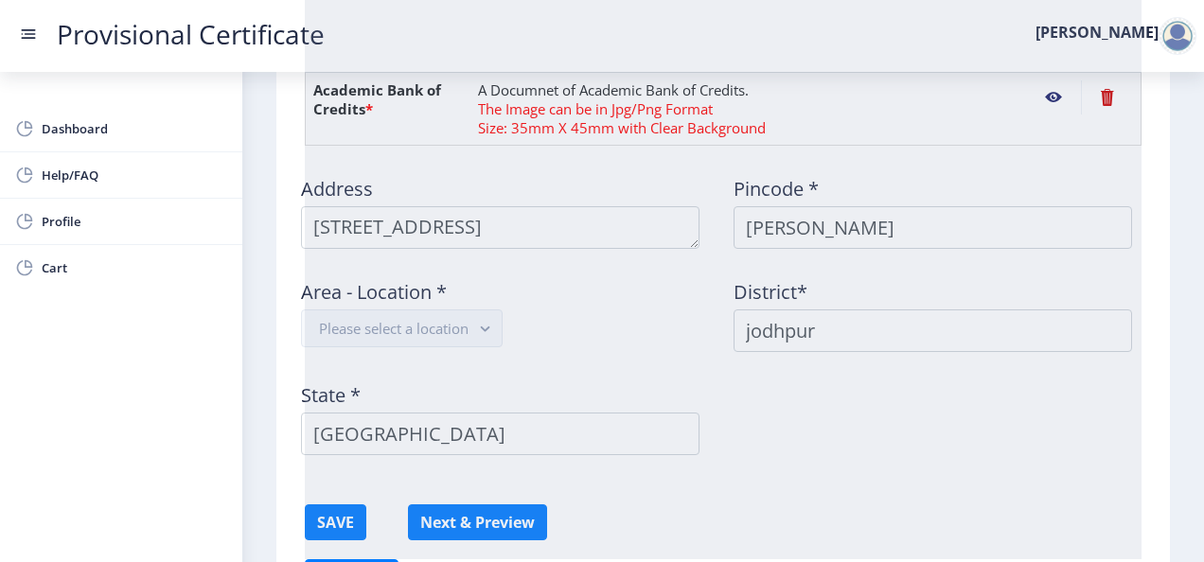
scroll to position [1287, 0]
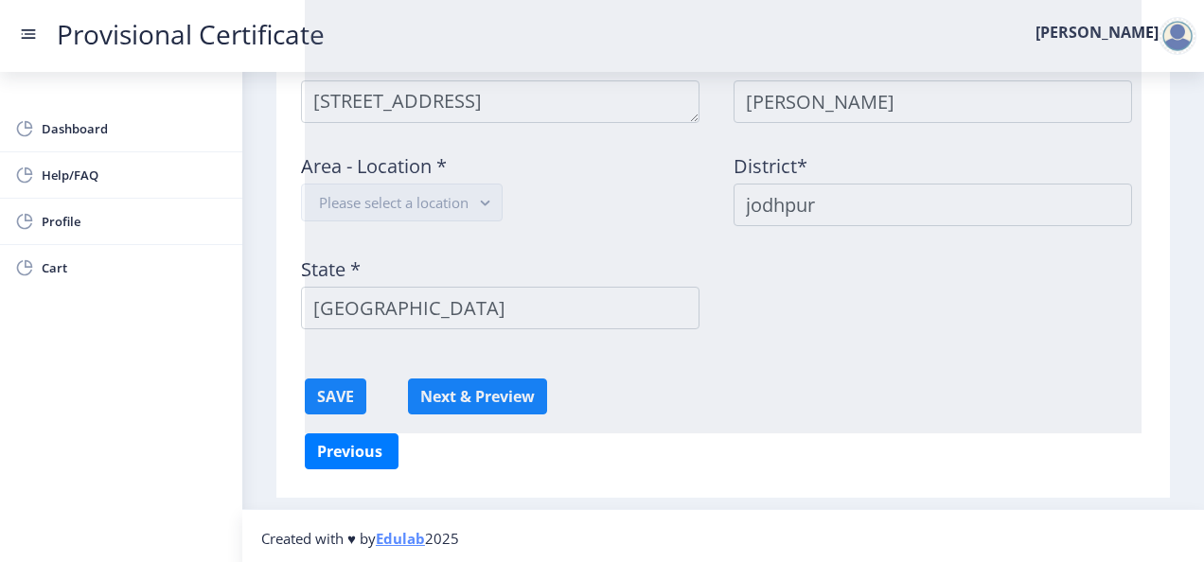
click at [34, 39] on rect at bounding box center [28, 34] width 19 height 19
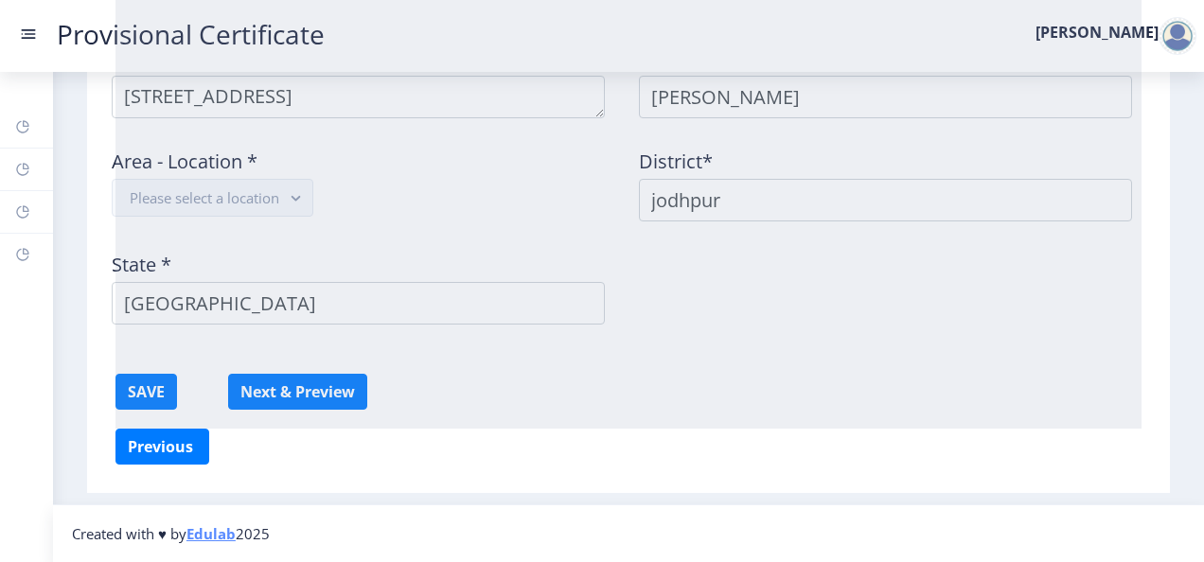
scroll to position [1155, 0]
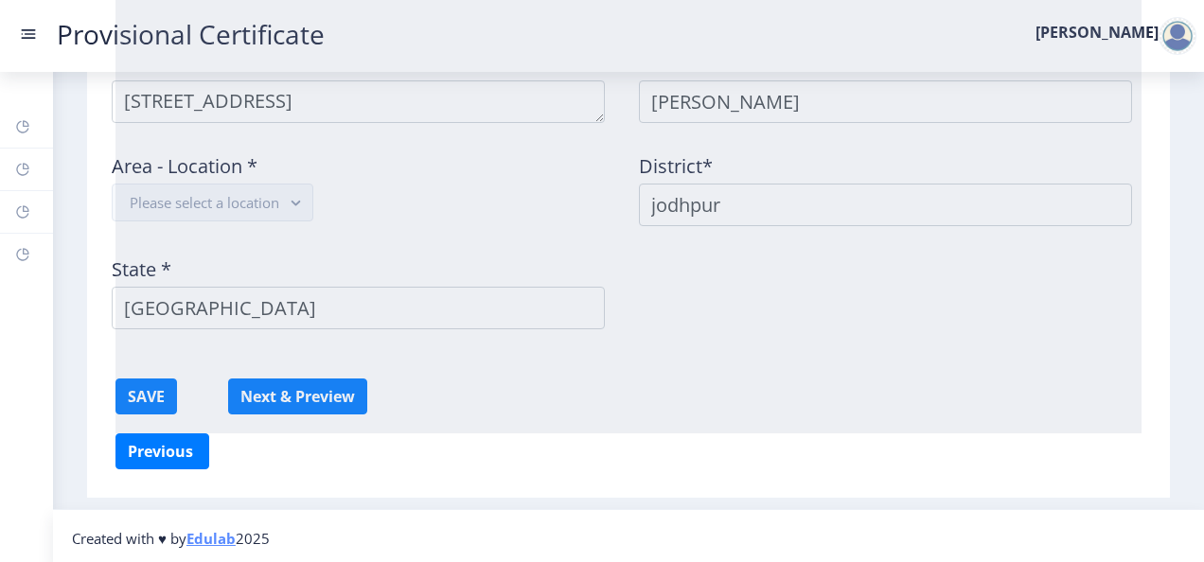
drag, startPoint x: 307, startPoint y: 417, endPoint x: 309, endPoint y: 386, distance: 31.3
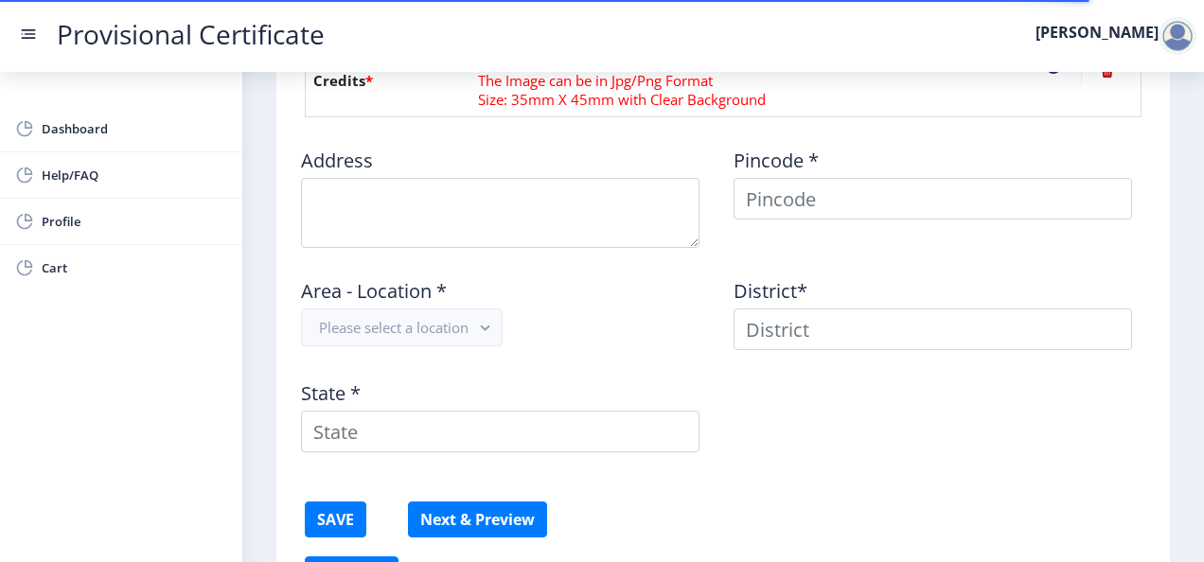
scroll to position [1193, 0]
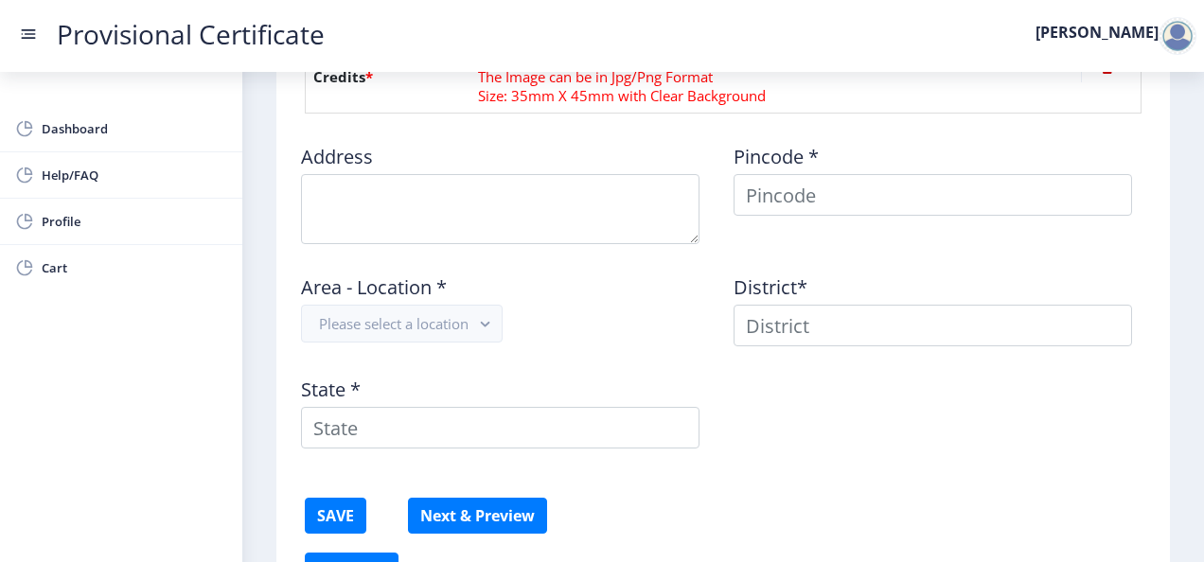
click at [454, 244] on div "Address Pincode * Area - Location * Please select a location District* State *" at bounding box center [723, 296] width 865 height 335
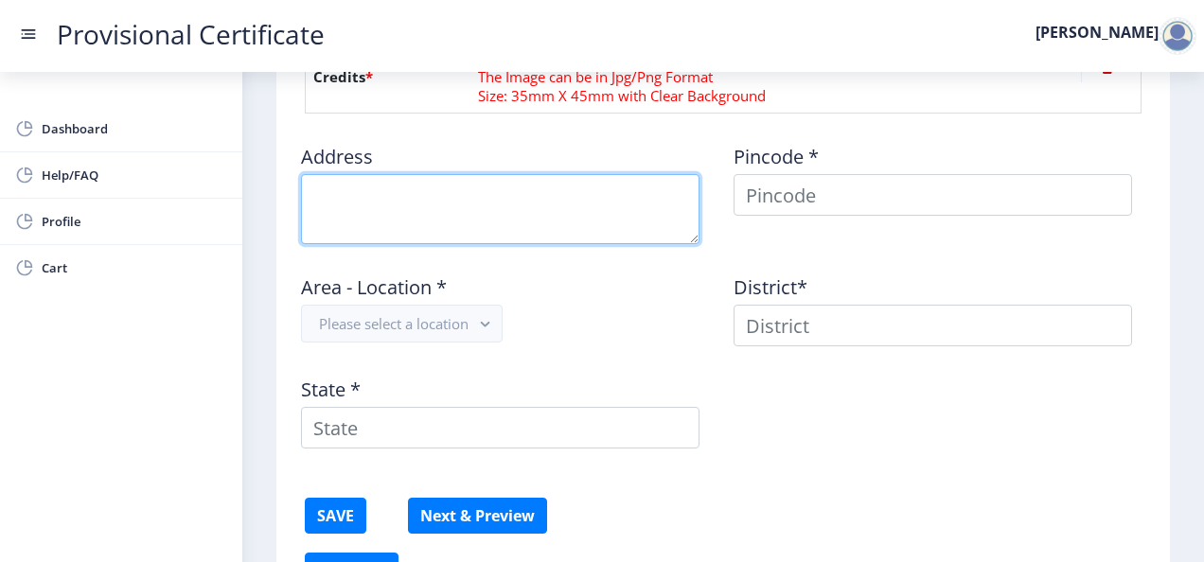
click at [452, 214] on textarea at bounding box center [500, 209] width 398 height 70
type textarea "[STREET_ADDRESS]"
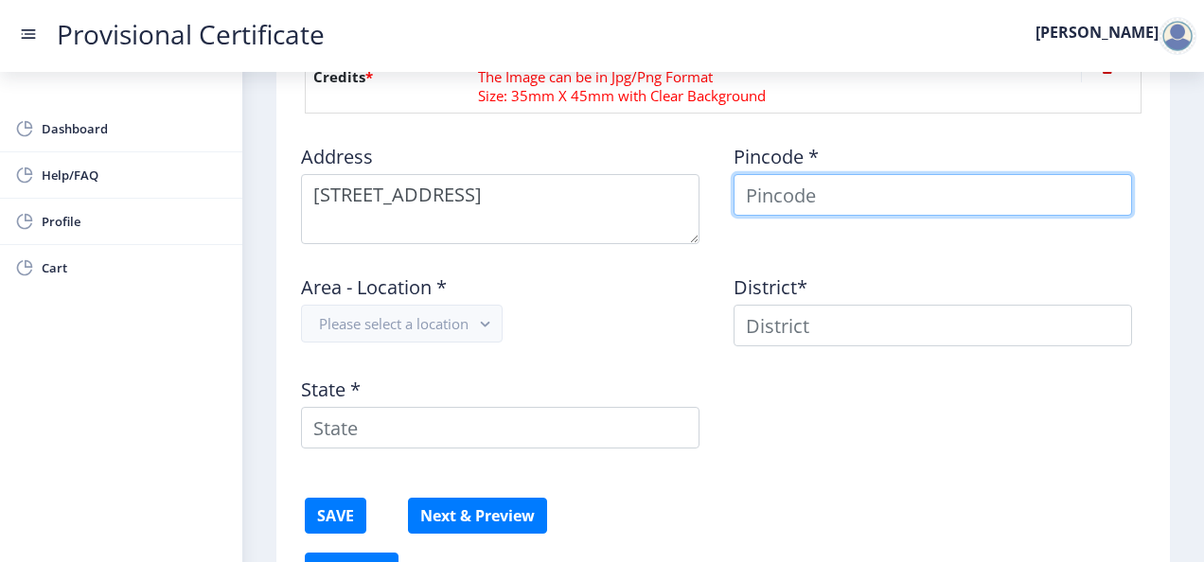
type input "[PERSON_NAME]"
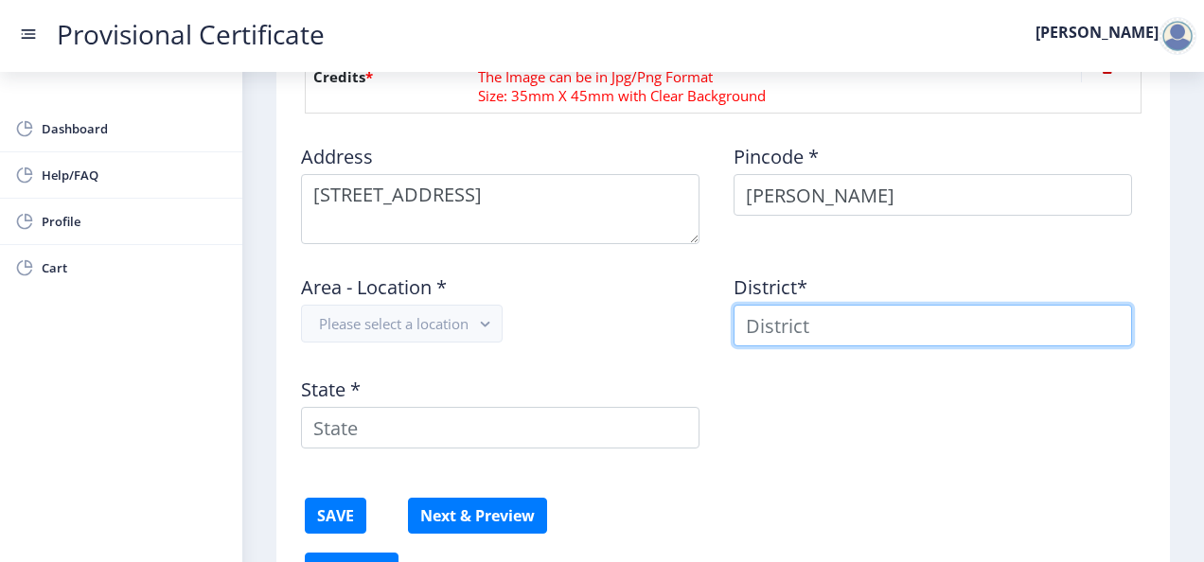
type input "[PERSON_NAME]"
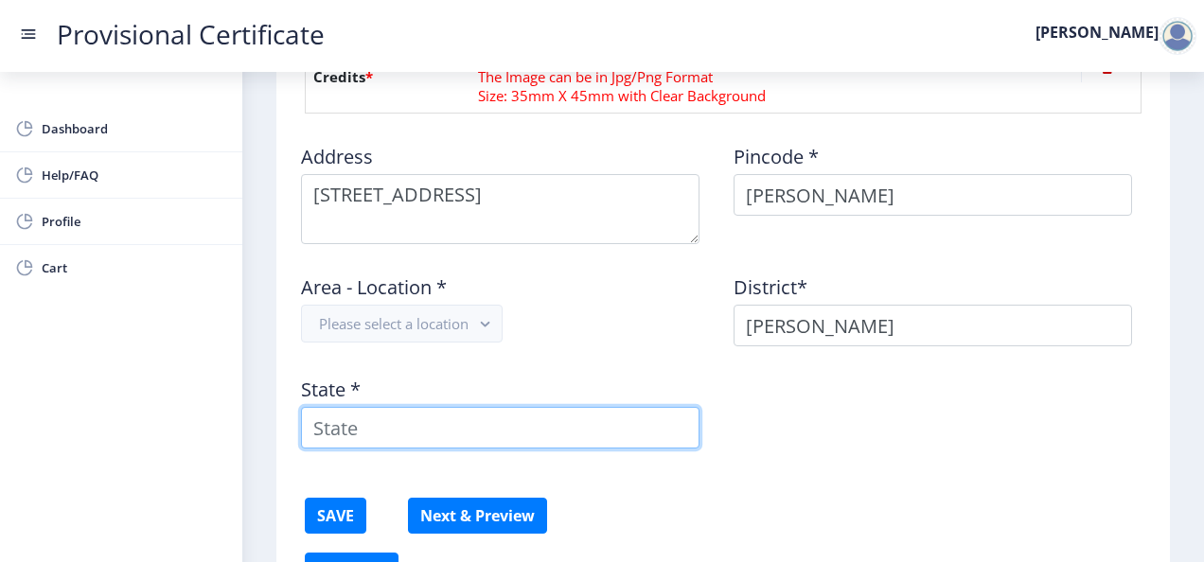
type input "[GEOGRAPHIC_DATA]"
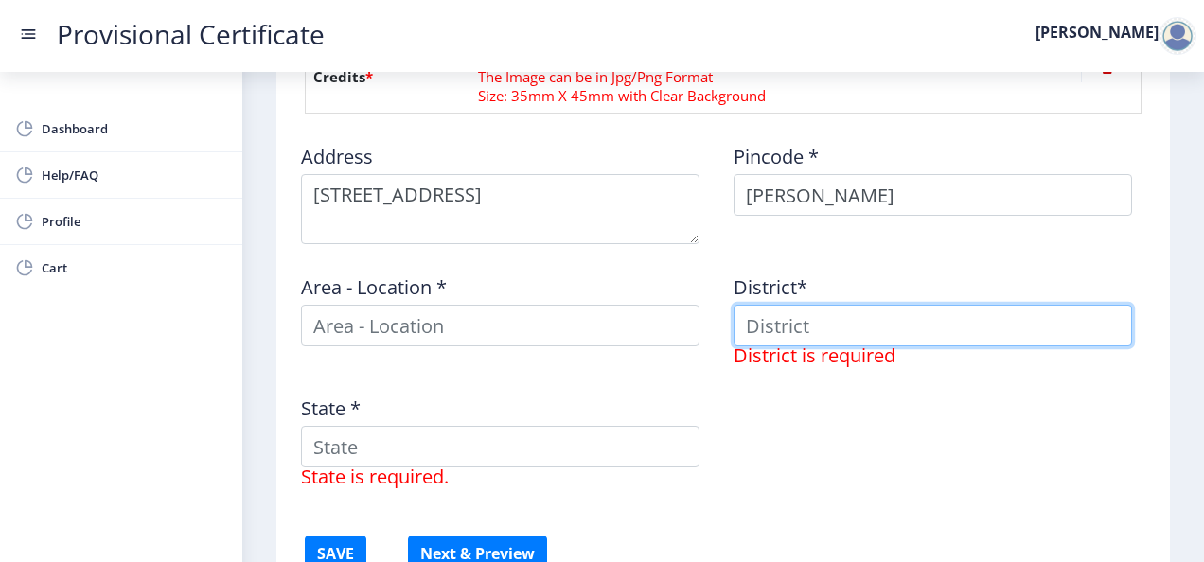
click at [793, 320] on input at bounding box center [932, 326] width 398 height 42
type input "jodhpur"
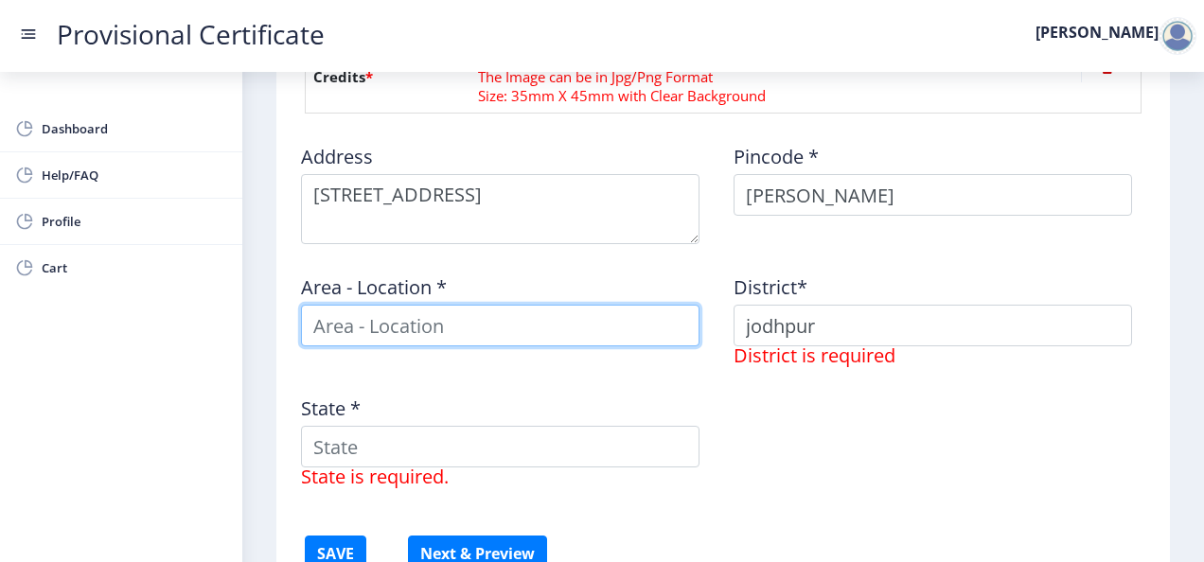
type input "jodhpur"
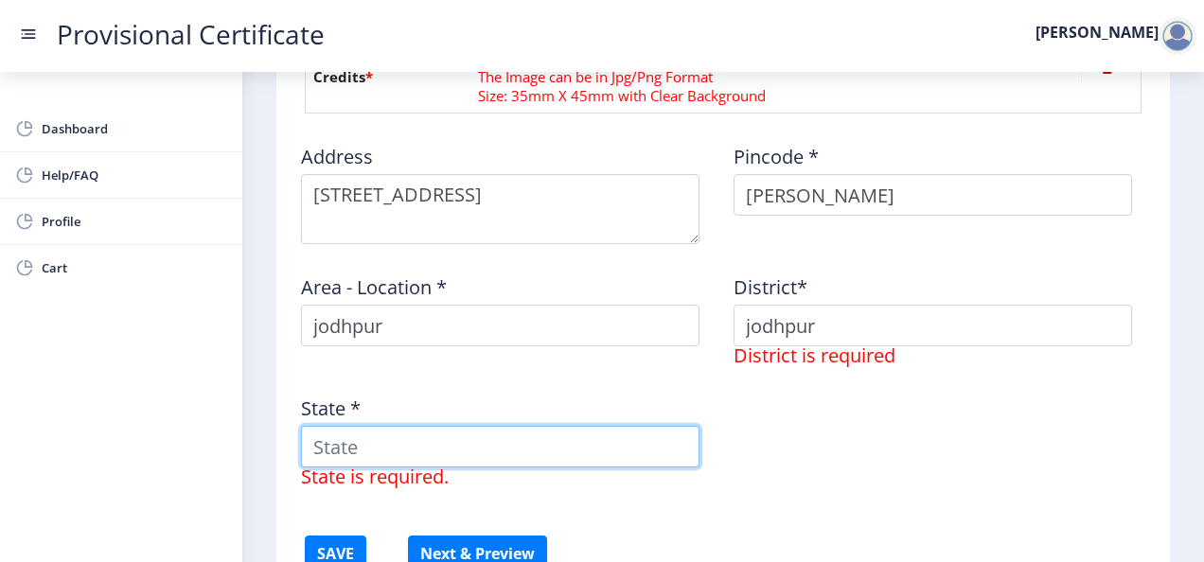
type input "[GEOGRAPHIC_DATA]"
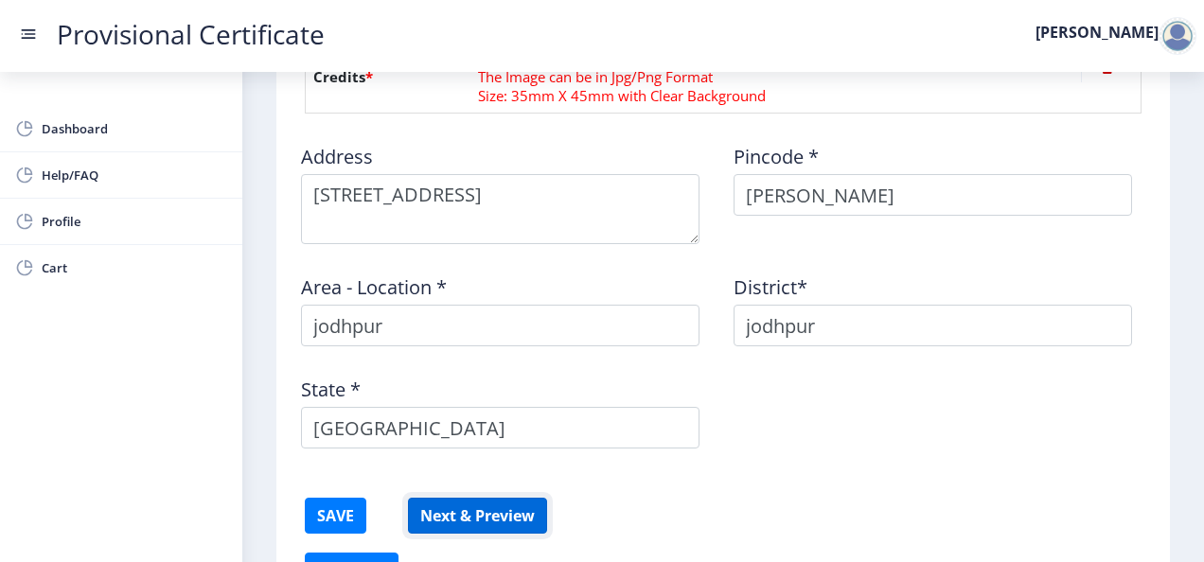
click at [505, 510] on button "Next & Preview" at bounding box center [477, 516] width 139 height 36
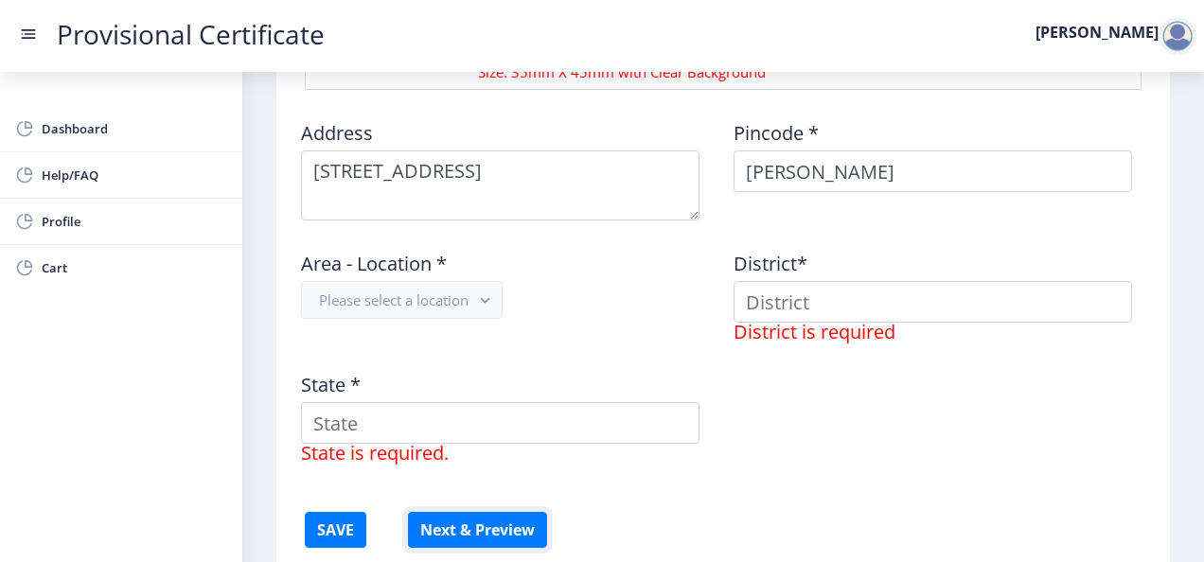
scroll to position [1218, 0]
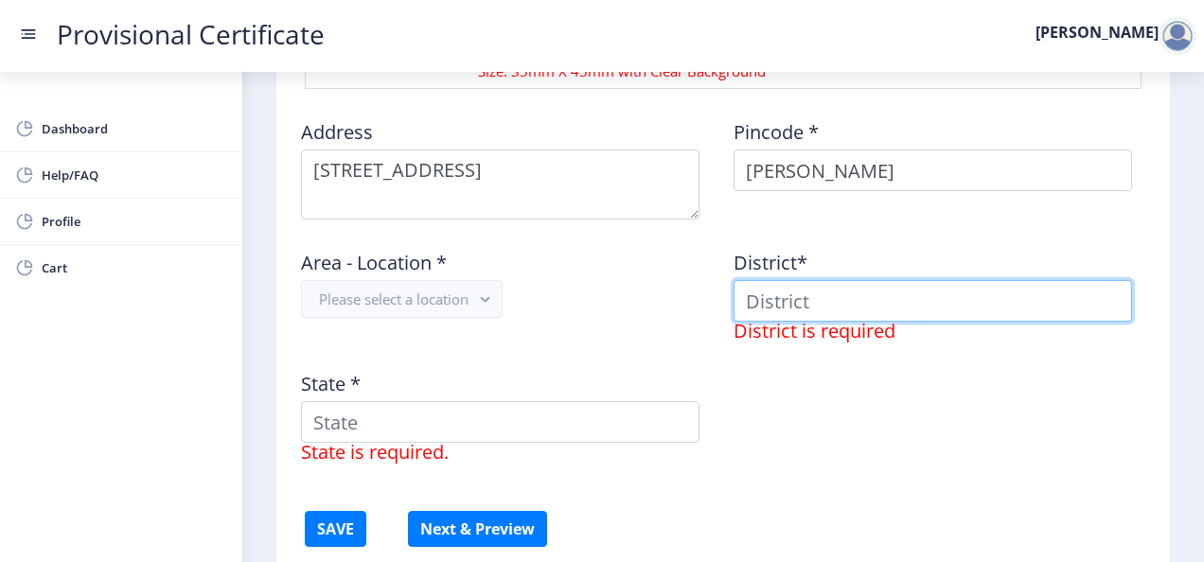
click at [769, 298] on input at bounding box center [932, 301] width 398 height 42
type input "jodhpur"
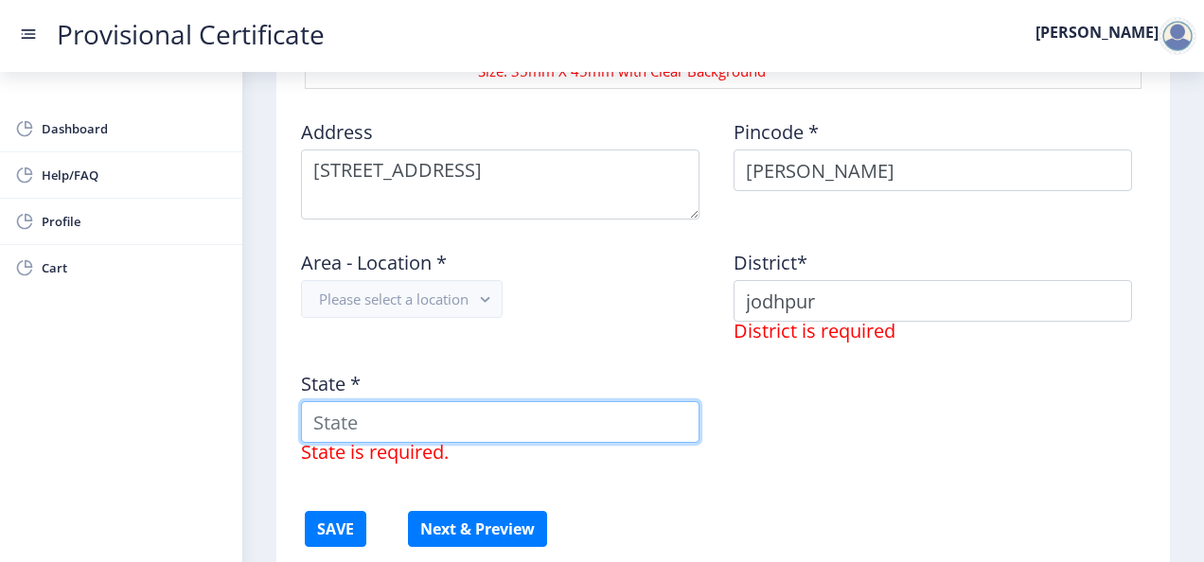
type input "[GEOGRAPHIC_DATA]"
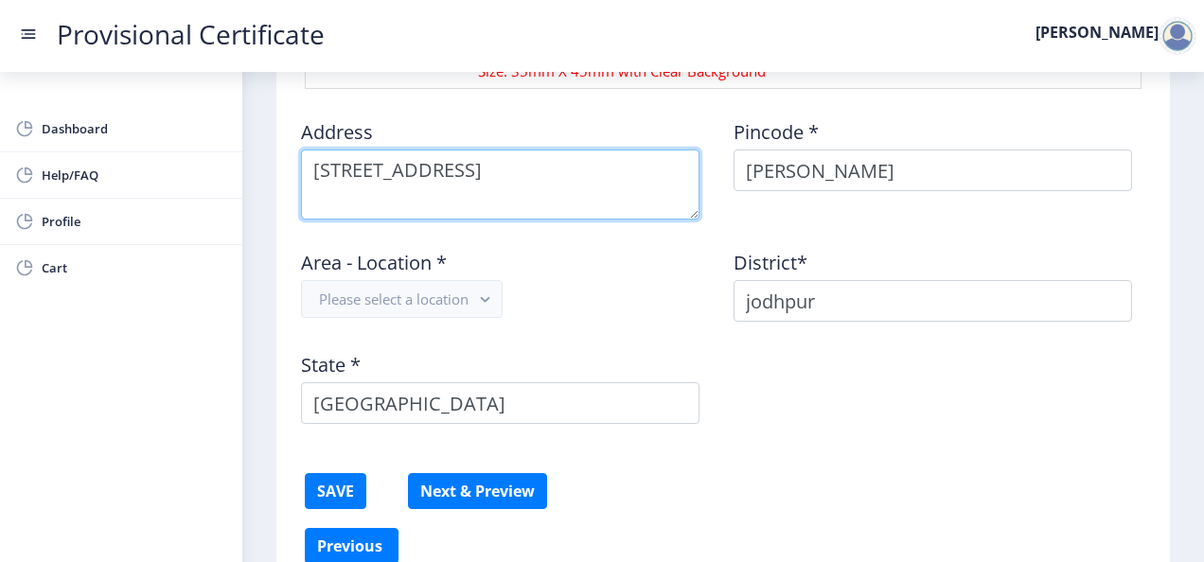
click at [638, 197] on textarea at bounding box center [500, 185] width 398 height 70
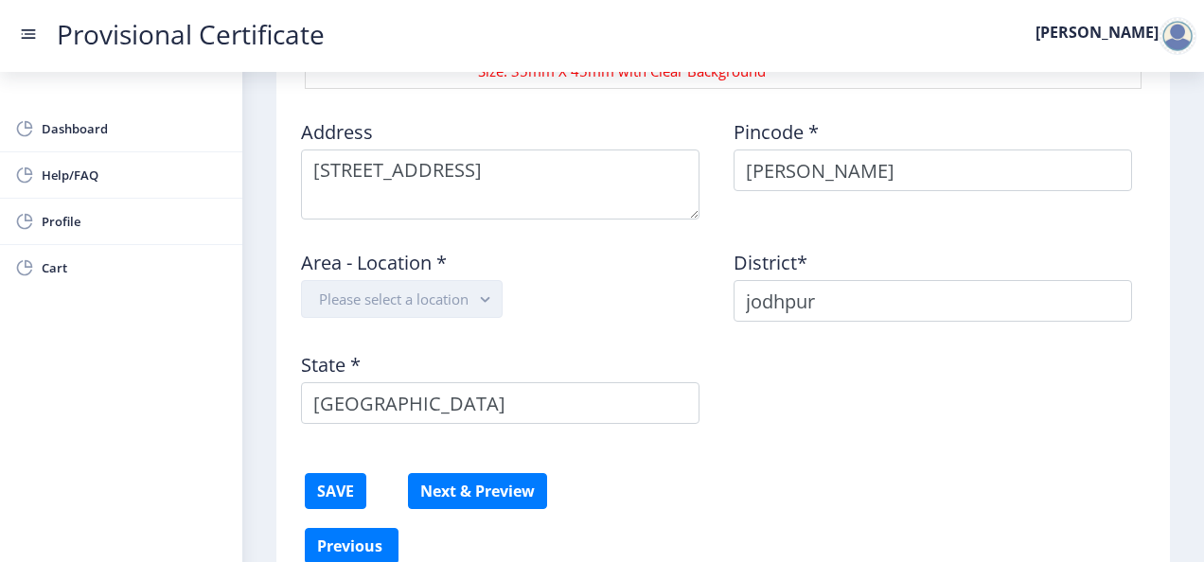
click at [468, 291] on button "Please select a location" at bounding box center [402, 299] width 202 height 38
click at [490, 300] on rect "button" at bounding box center [485, 300] width 22 height 22
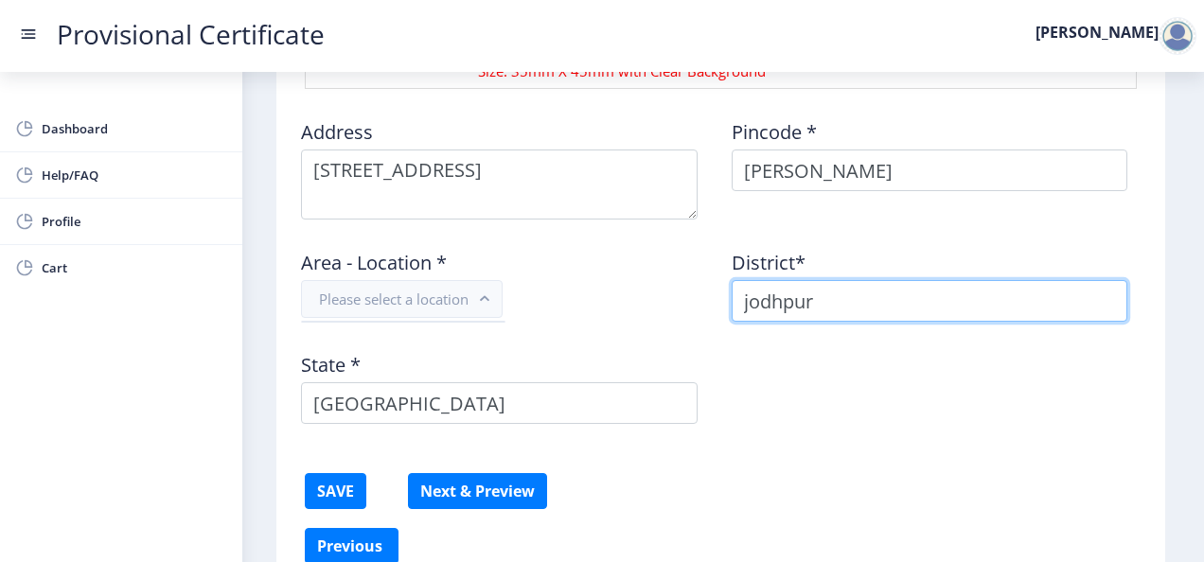
click at [827, 305] on input "jodhpur" at bounding box center [930, 301] width 397 height 42
click at [827, 305] on input "jodhpur" at bounding box center [932, 301] width 398 height 42
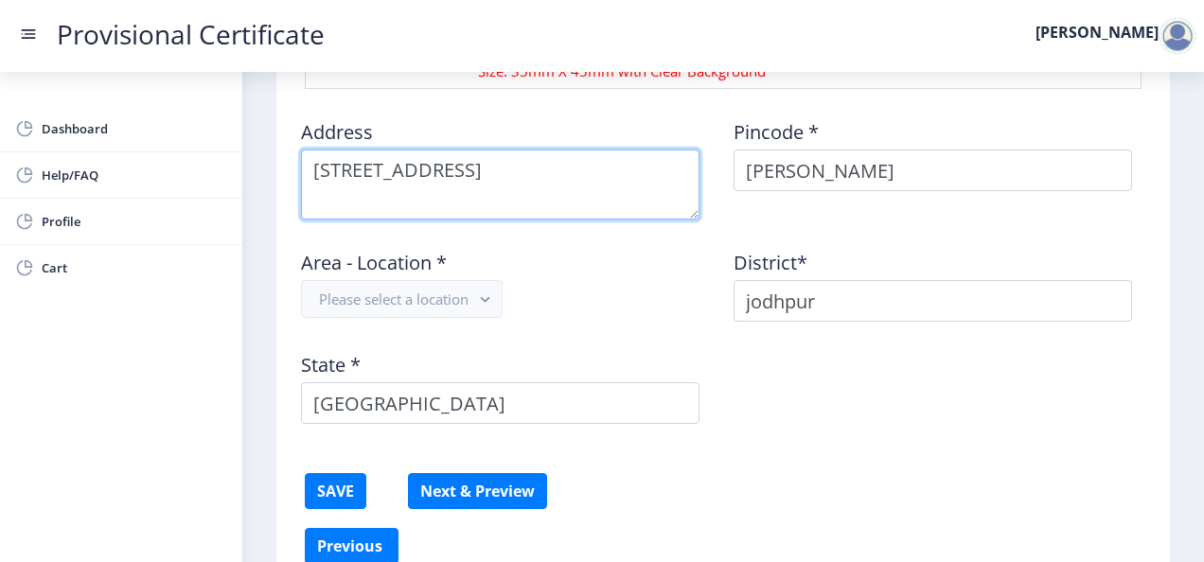
drag, startPoint x: 657, startPoint y: 189, endPoint x: 283, endPoint y: 167, distance: 374.5
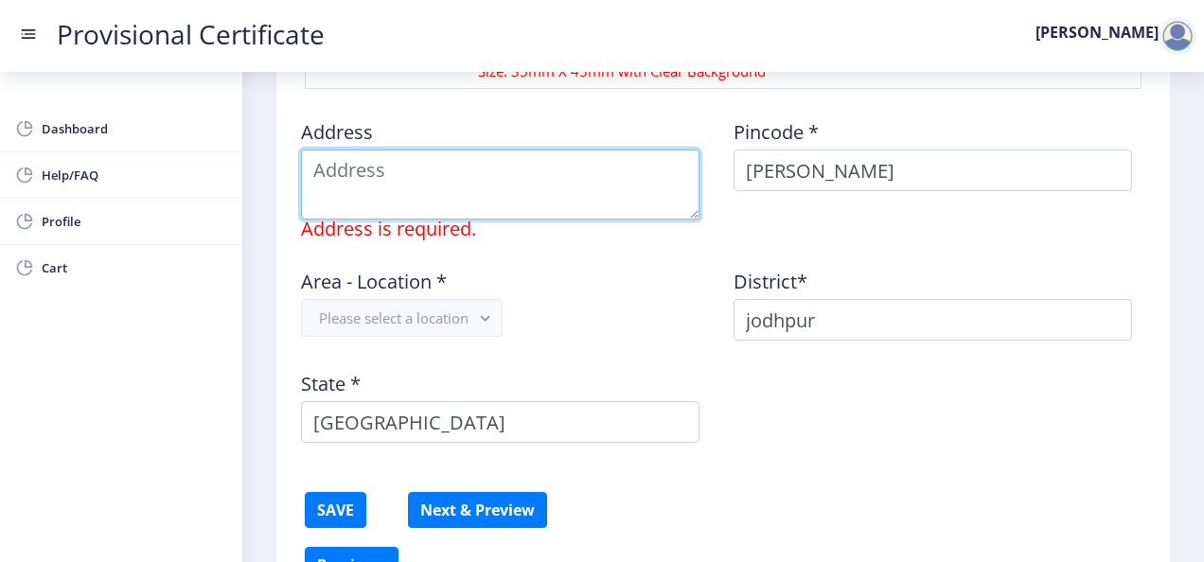
click at [333, 157] on textarea at bounding box center [500, 185] width 398 height 70
type textarea "new power road section 7 lane number 3 Section 7 lane 3 76"
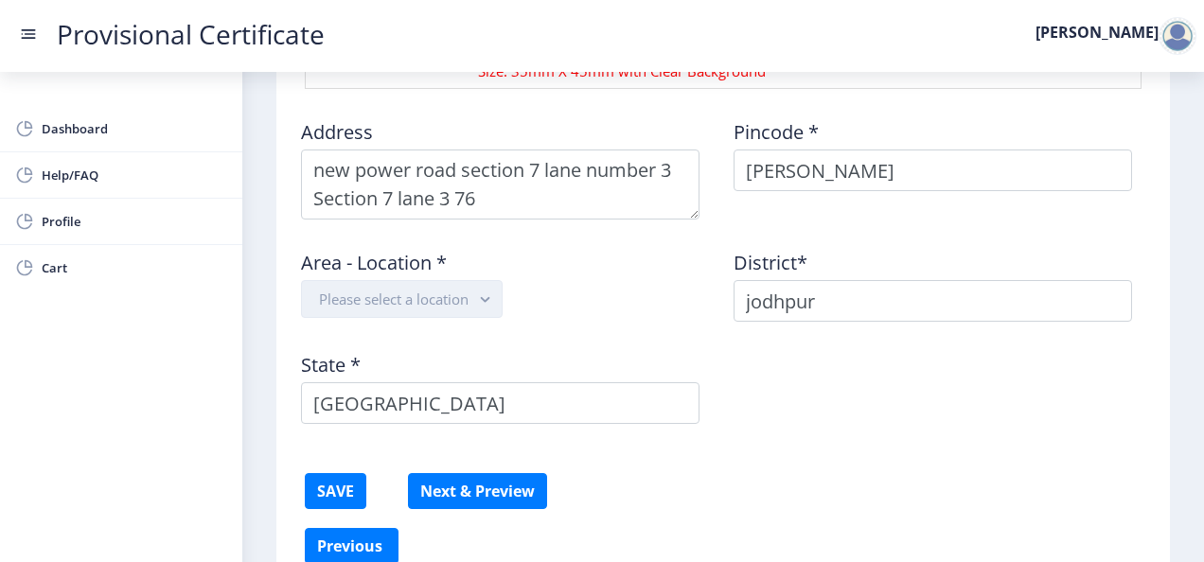
click at [435, 288] on button "Please select a location" at bounding box center [402, 299] width 202 height 38
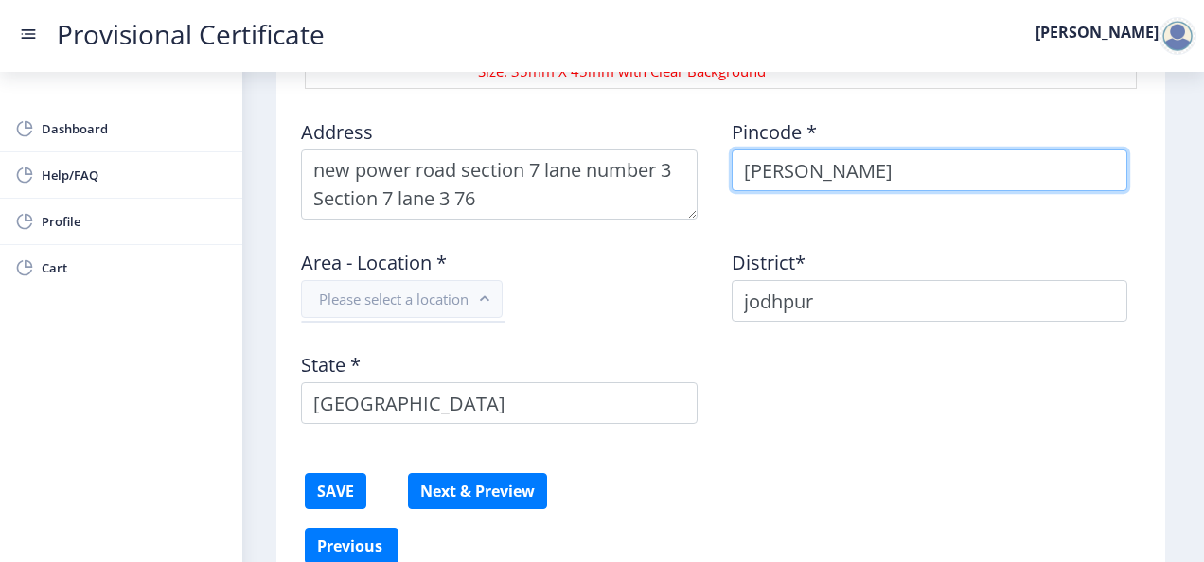
click at [820, 176] on input "[PERSON_NAME]" at bounding box center [930, 171] width 397 height 42
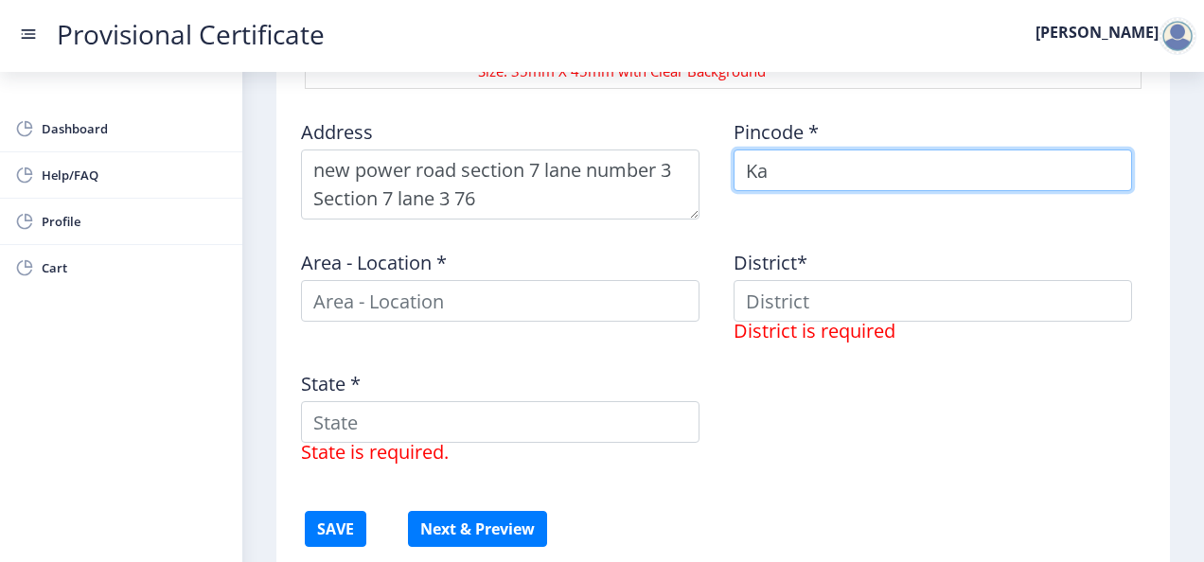
type input "K"
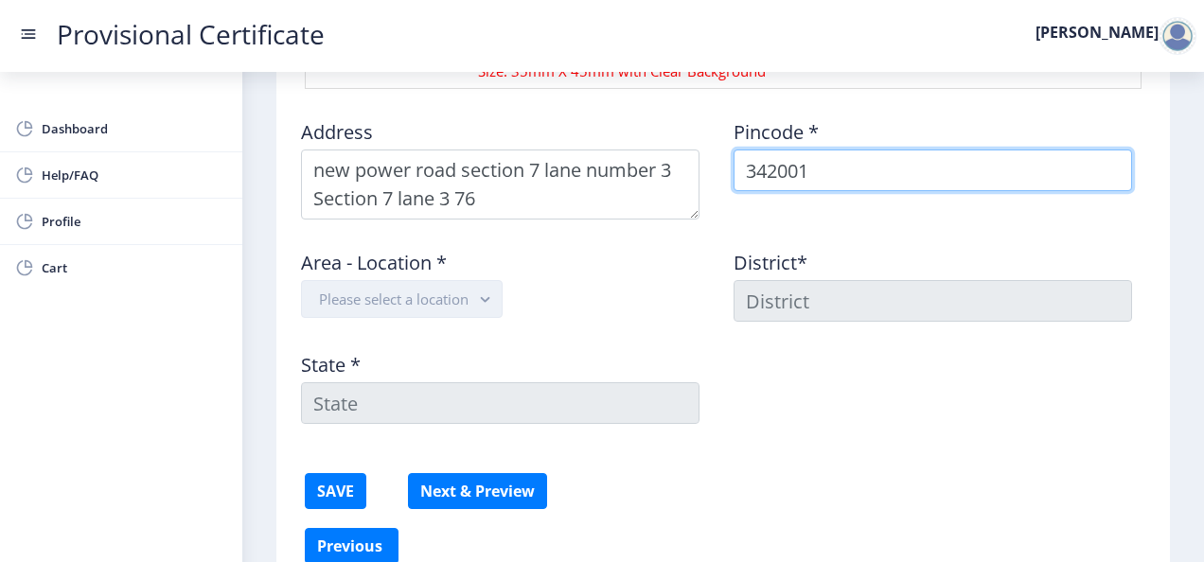
type input "342001"
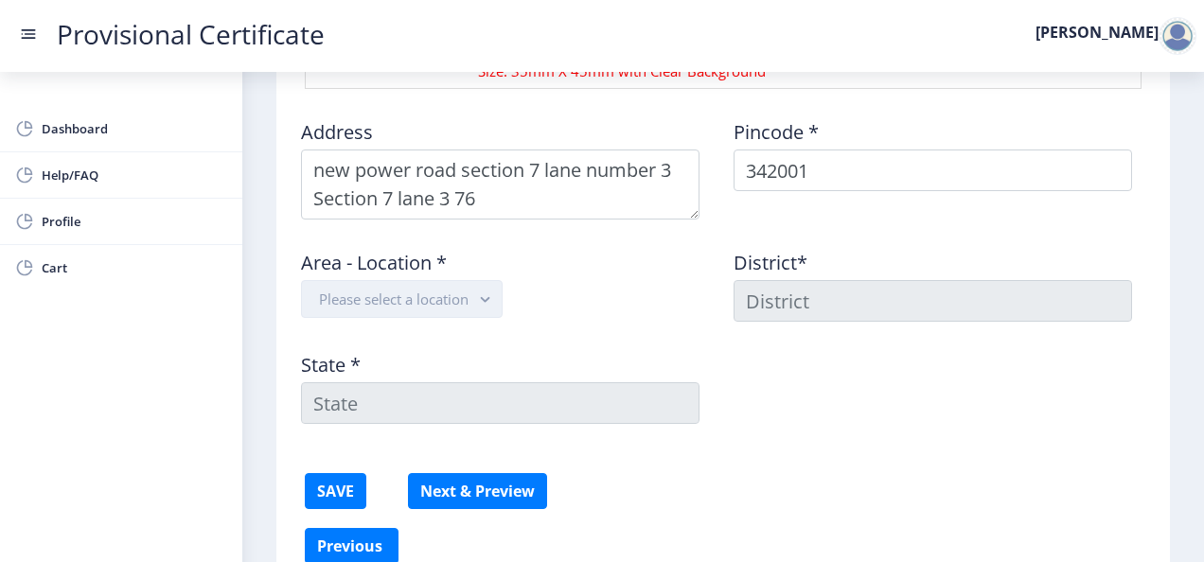
click at [495, 289] on rect "button" at bounding box center [485, 300] width 22 height 22
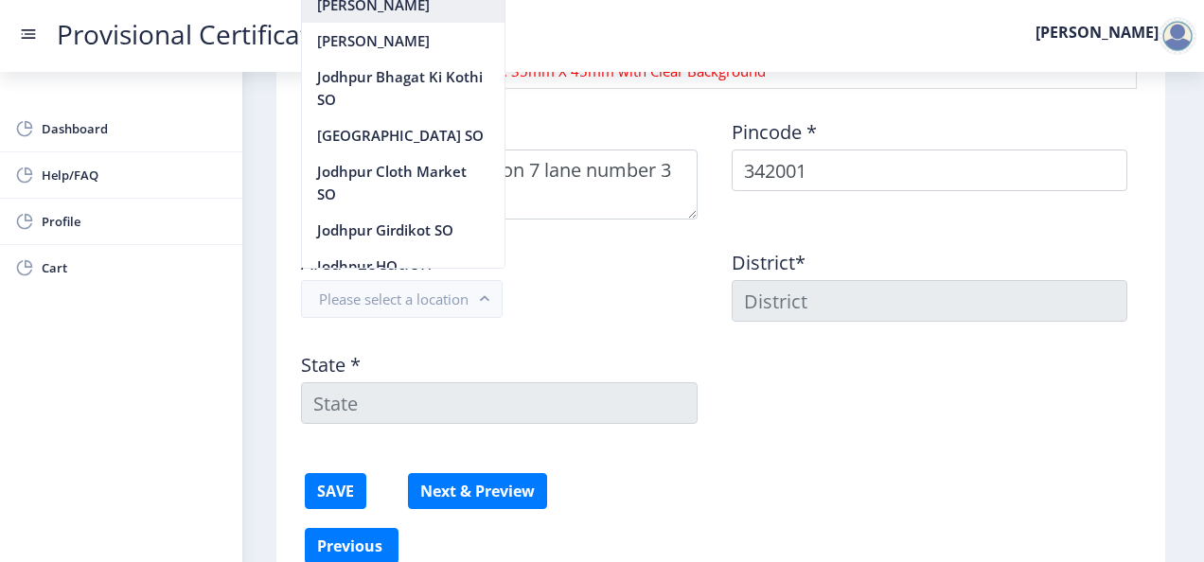
scroll to position [182, 0]
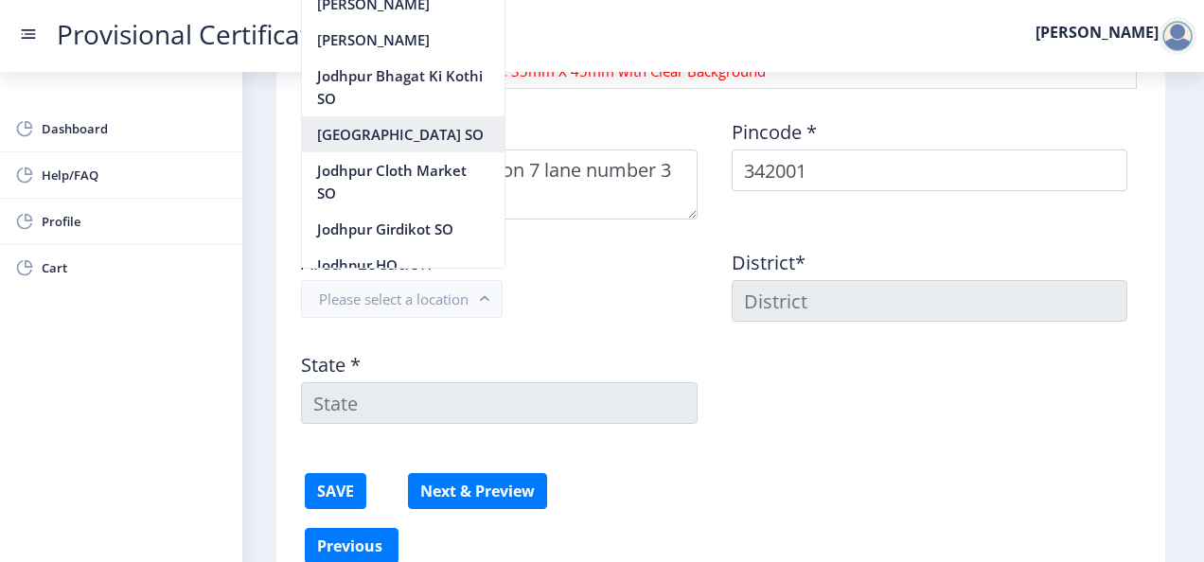
click at [408, 121] on nb-option "Jodhpur City SO" at bounding box center [403, 134] width 203 height 36
type input "JODHPUR"
type input "Rajasthan"
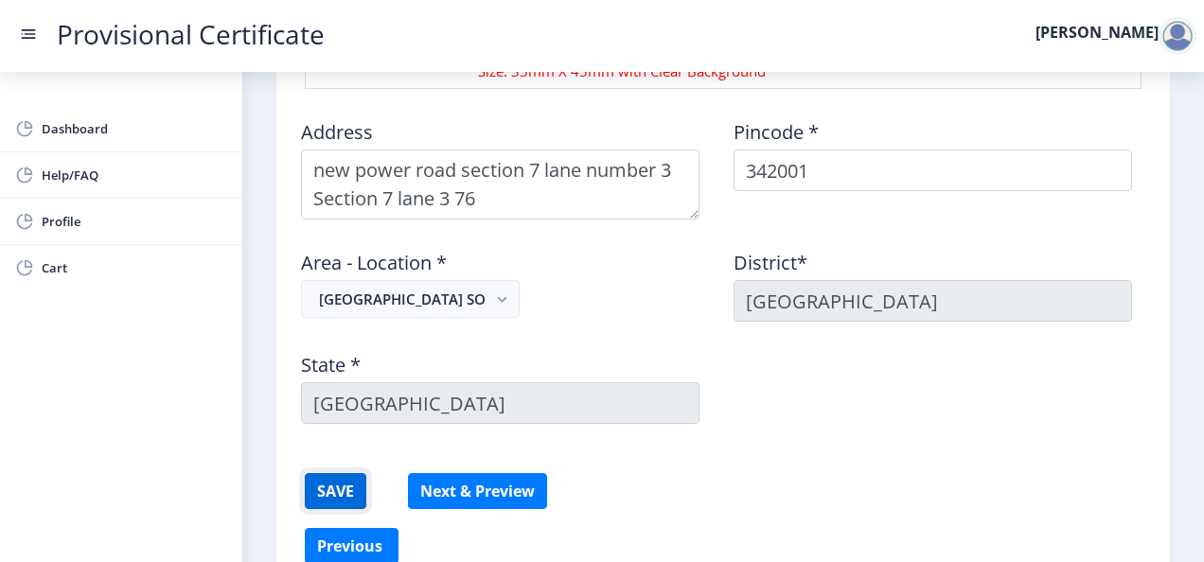
click at [346, 488] on button "SAVE" at bounding box center [336, 491] width 62 height 36
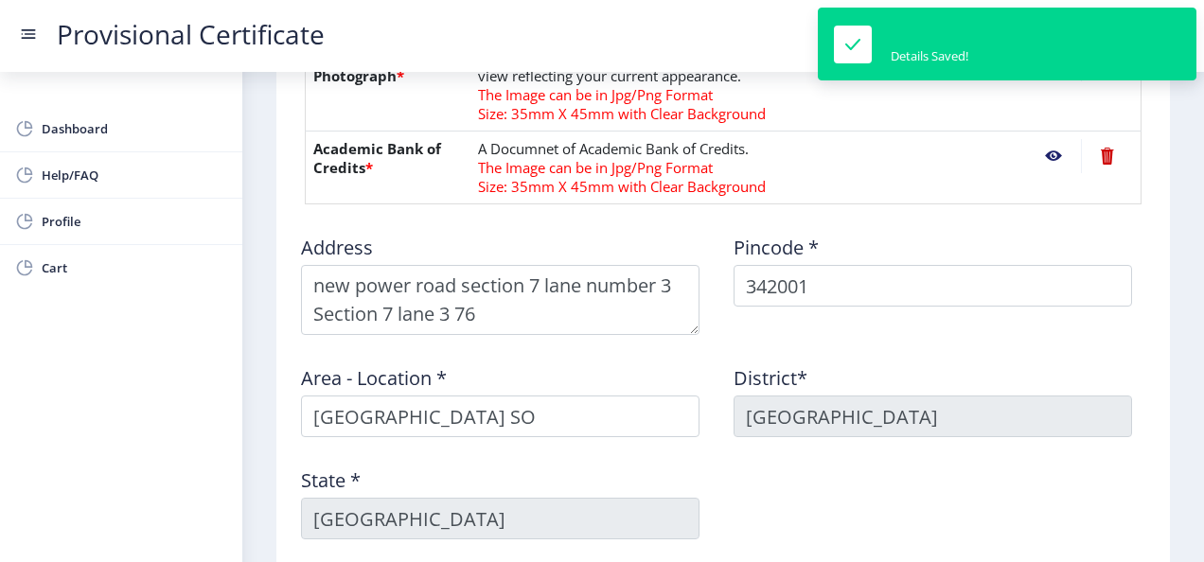
scroll to position [1312, 0]
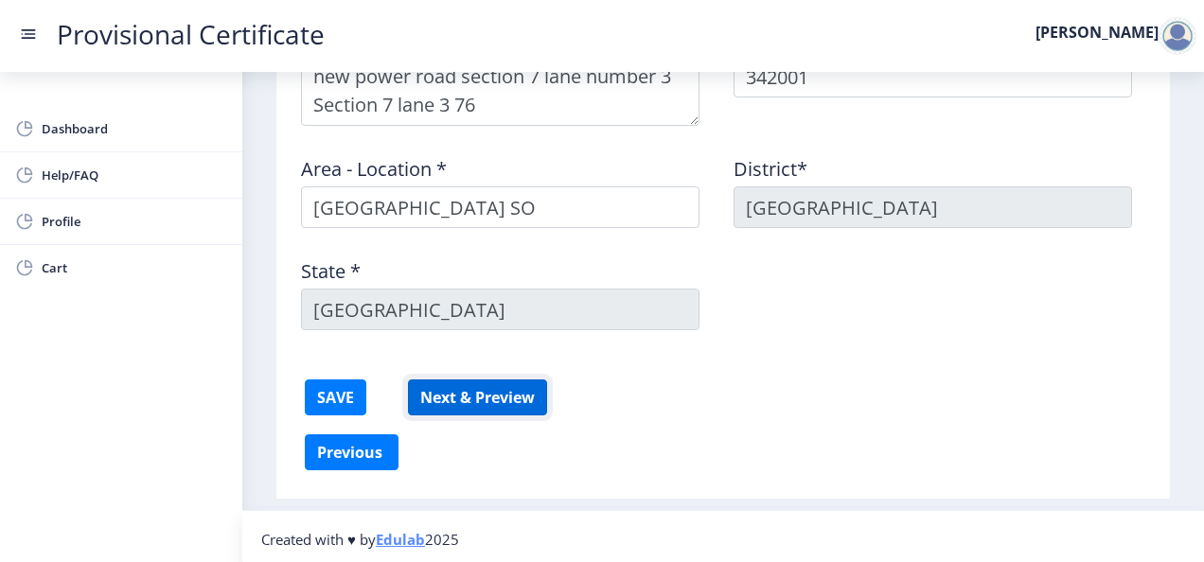
click at [475, 396] on button "Next & Preview" at bounding box center [477, 397] width 139 height 36
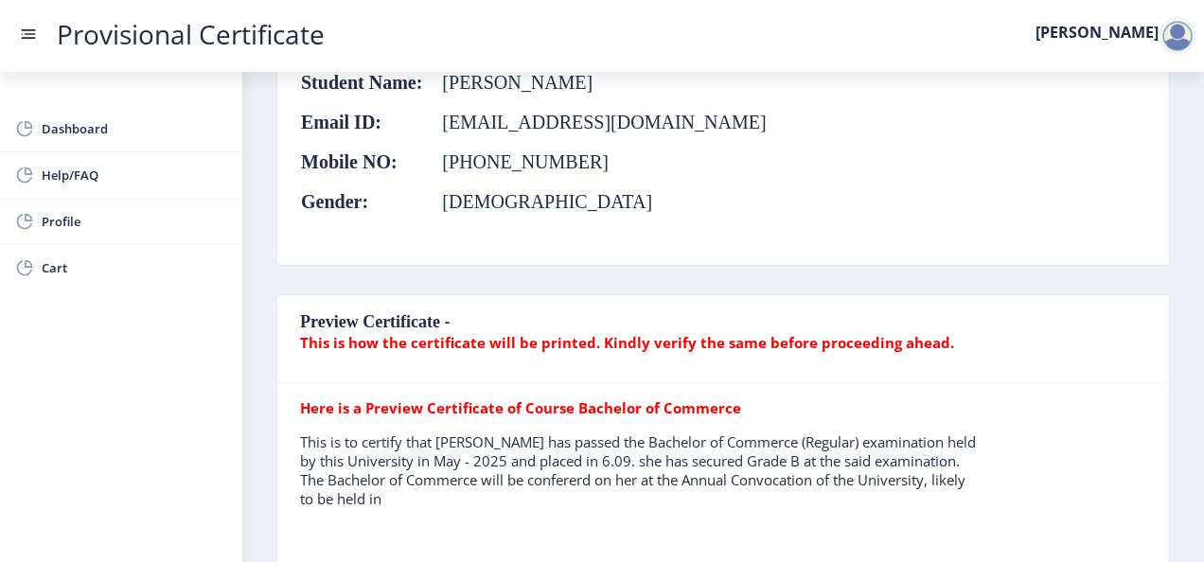
scroll to position [297, 0]
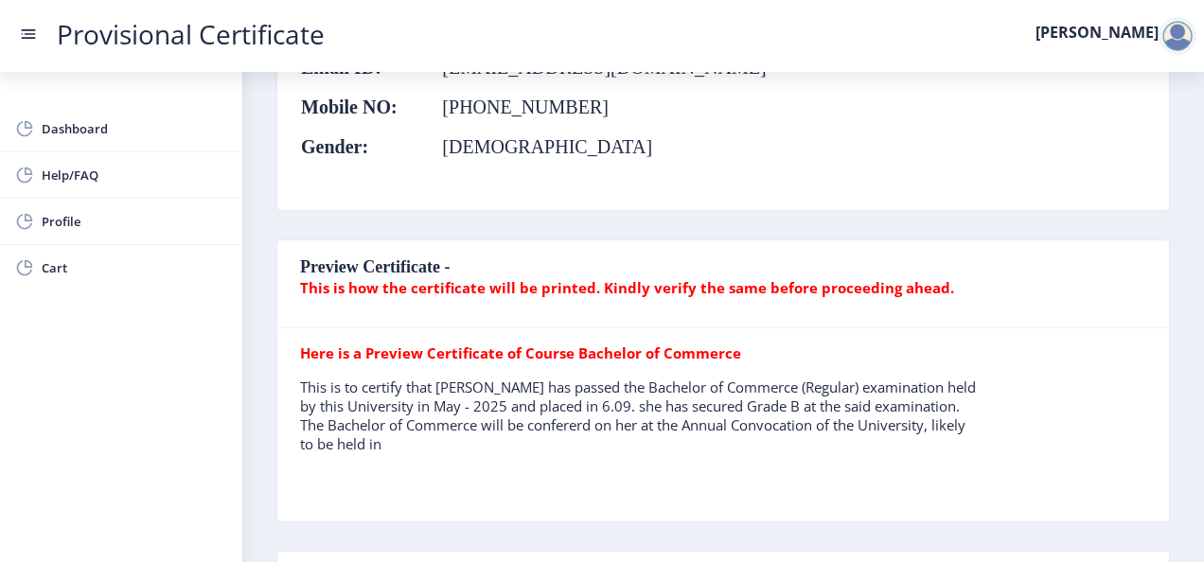
click at [641, 284] on b "This is how the certificate will be printed. Kindly verify the same before proc…" at bounding box center [627, 287] width 654 height 19
click at [538, 283] on b "This is how the certificate will be printed. Kindly verify the same before proc…" at bounding box center [627, 287] width 654 height 19
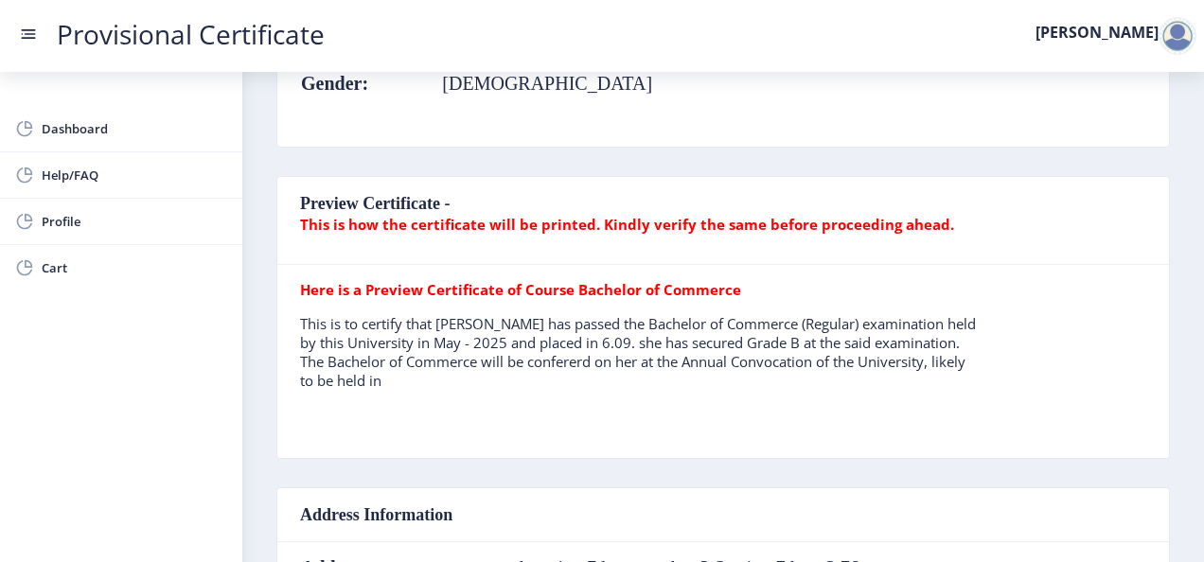
click at [483, 291] on b "Here is a Preview Certificate of Course Bachelor of Commerce" at bounding box center [520, 289] width 441 height 19
drag, startPoint x: 483, startPoint y: 291, endPoint x: 432, endPoint y: 362, distance: 88.2
click at [432, 362] on p "This is to certify that MS. KASHISH AGARWAL has passed the Bachelor of Commerce…" at bounding box center [638, 352] width 677 height 76
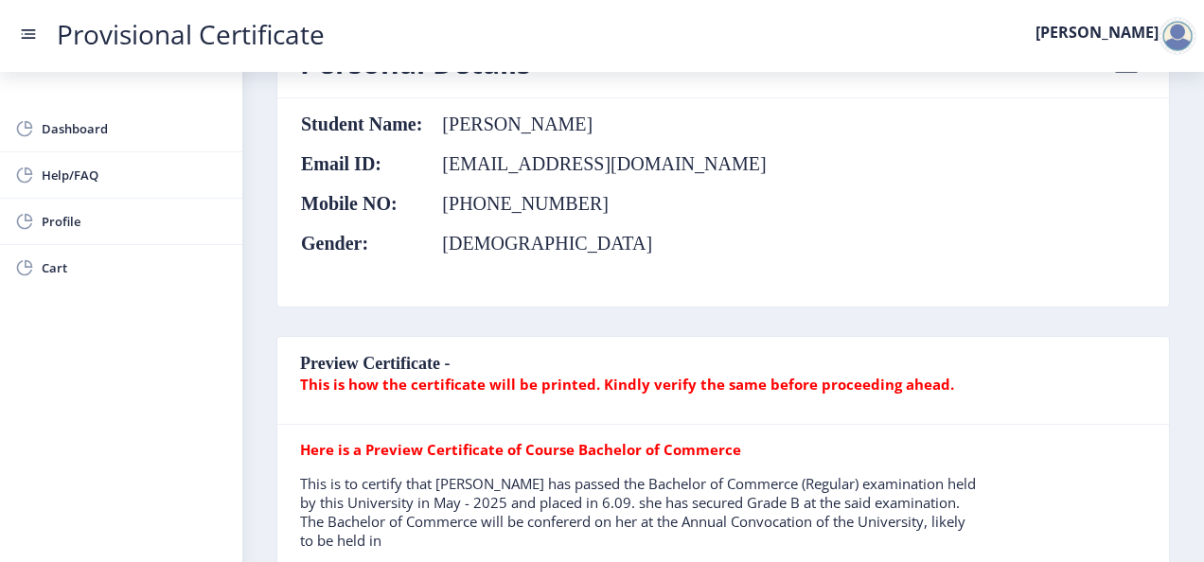
scroll to position [200, 0]
click at [392, 376] on b "This is how the certificate will be printed. Kindly verify the same before proc…" at bounding box center [627, 385] width 654 height 19
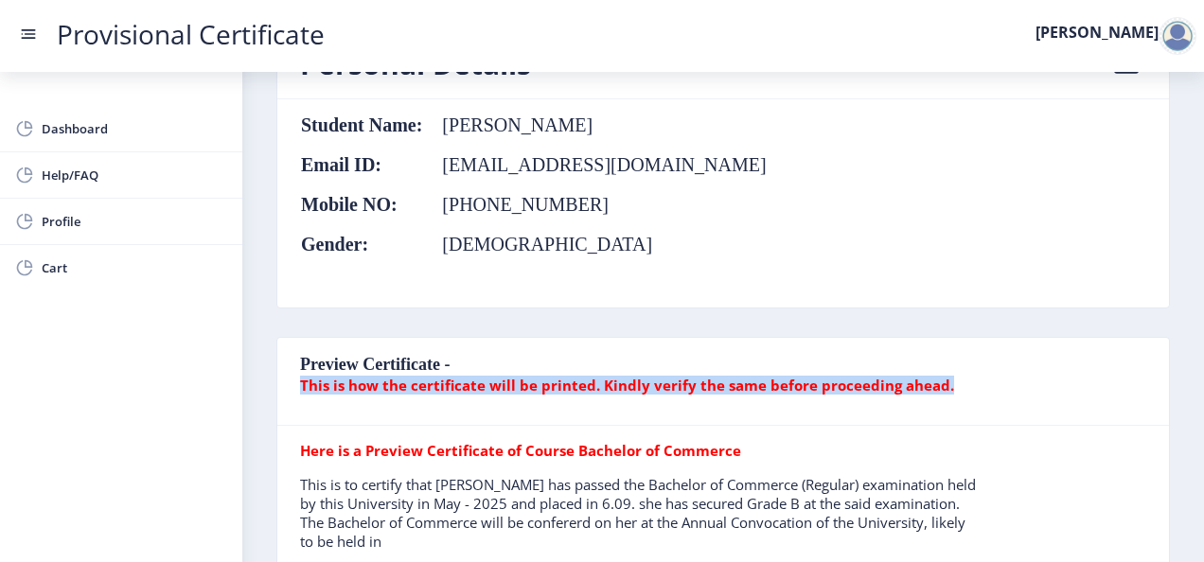
click at [392, 376] on b "This is how the certificate will be printed. Kindly verify the same before proc…" at bounding box center [627, 385] width 654 height 19
drag, startPoint x: 392, startPoint y: 375, endPoint x: 492, endPoint y: 377, distance: 100.3
click at [492, 377] on b "This is how the certificate will be printed. Kindly verify the same before proc…" at bounding box center [627, 385] width 654 height 19
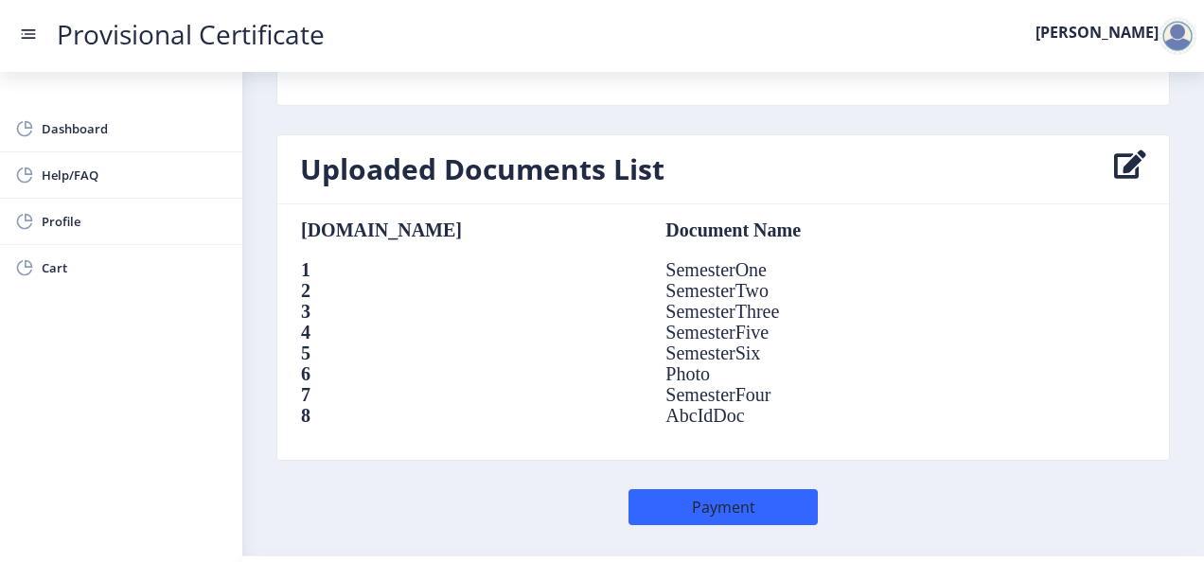
scroll to position [1399, 0]
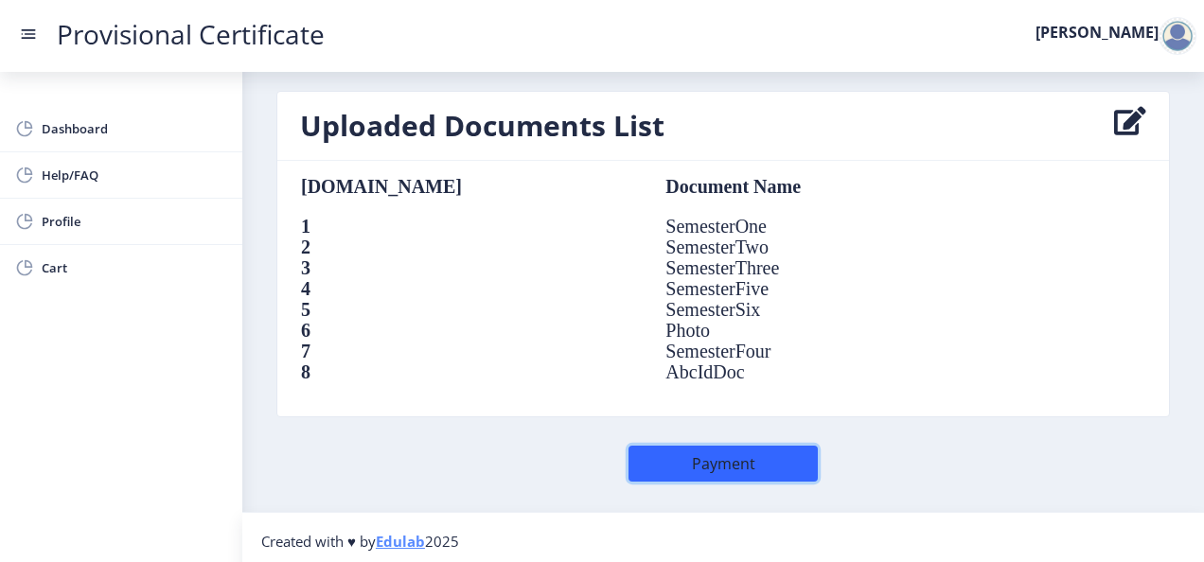
click at [692, 454] on button "Payment" at bounding box center [722, 464] width 189 height 36
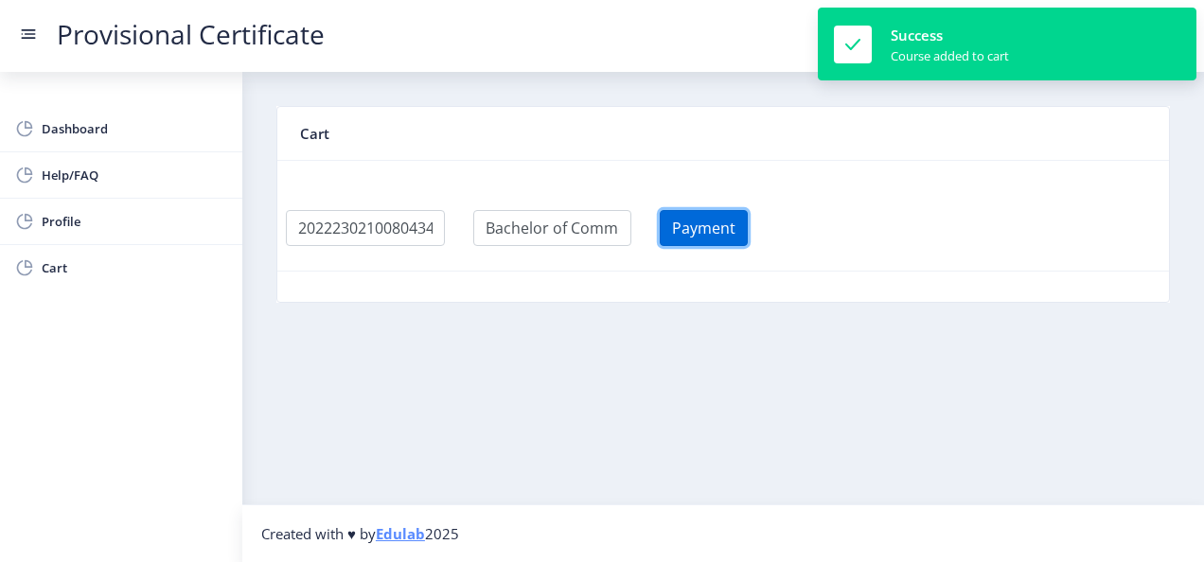
click at [715, 232] on button "Payment" at bounding box center [704, 228] width 88 height 36
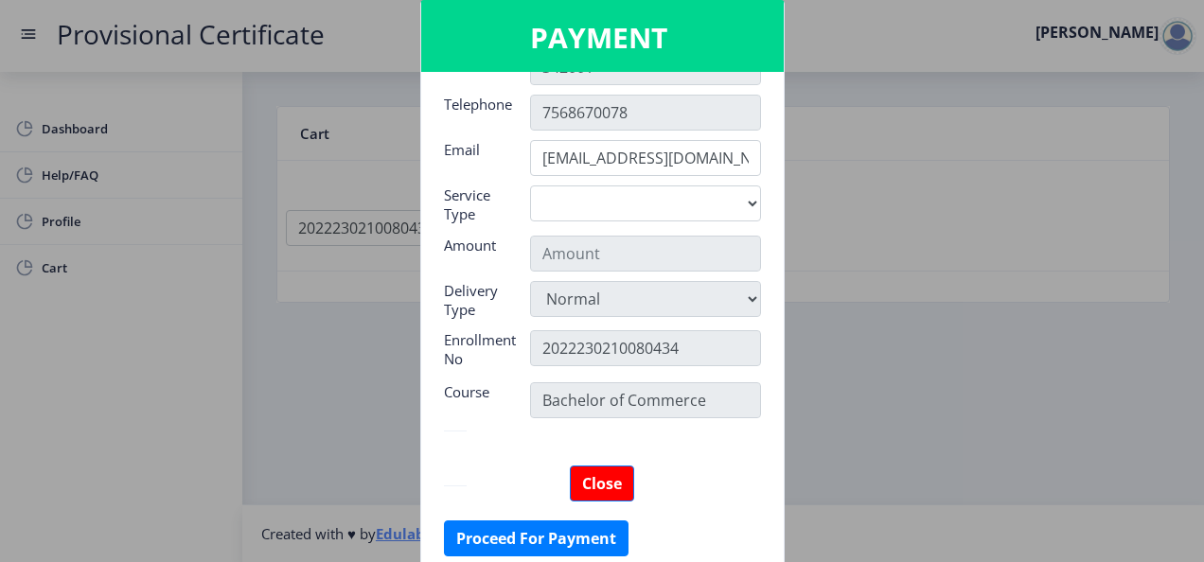
scroll to position [232, 0]
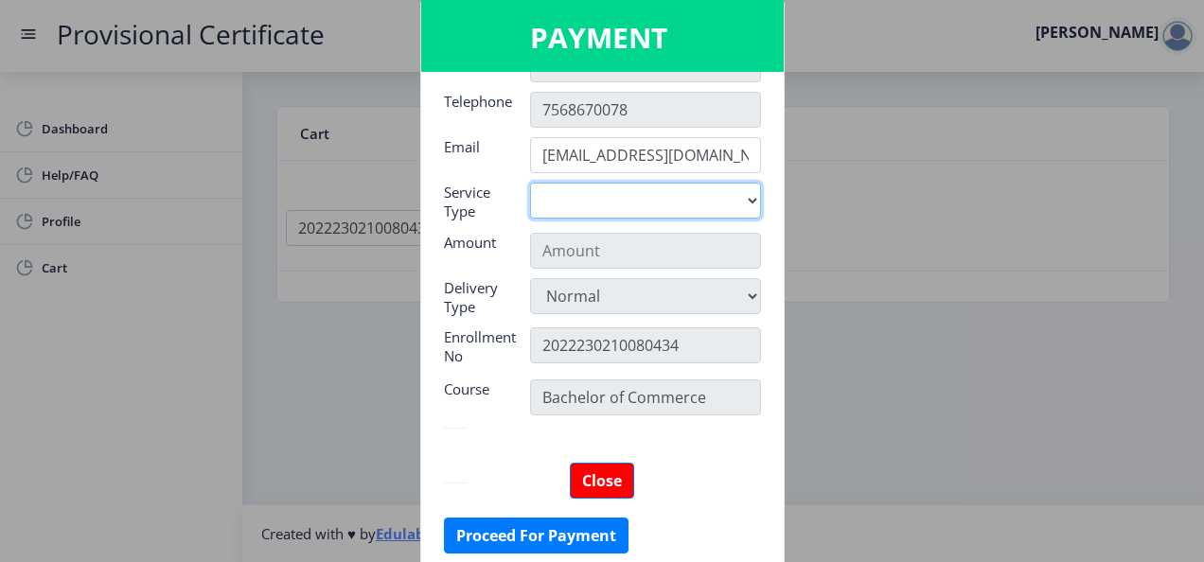
click at [689, 200] on select "Digital" at bounding box center [645, 201] width 231 height 36
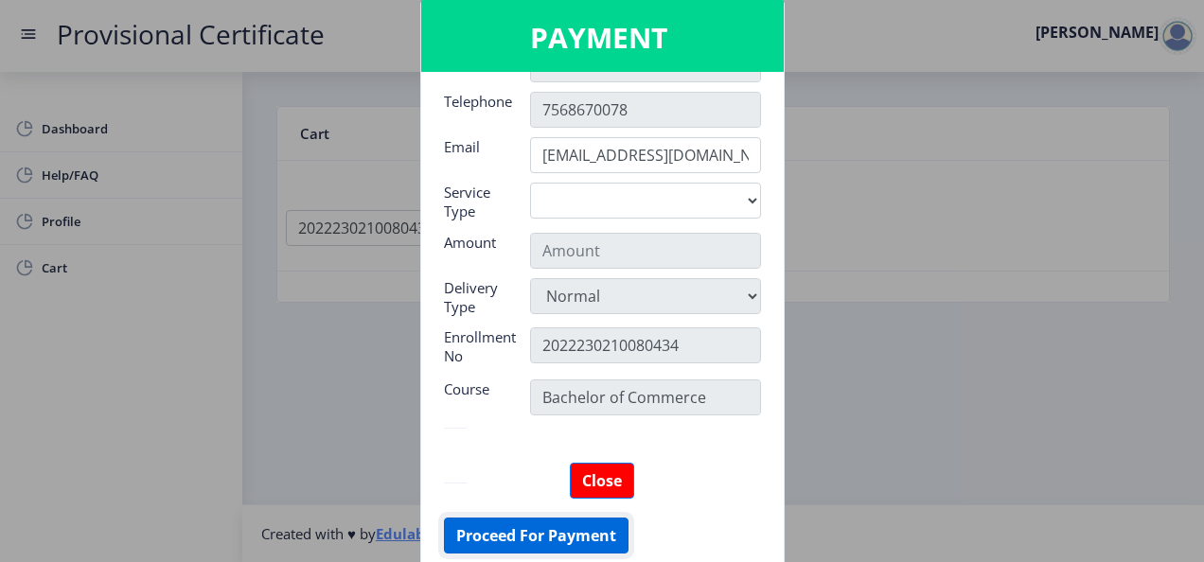
click at [583, 533] on button "Proceed For Payment" at bounding box center [536, 536] width 185 height 36
click at [562, 539] on button "Proceed For Payment" at bounding box center [536, 536] width 185 height 36
click at [567, 520] on button "Proceed For Payment" at bounding box center [536, 536] width 185 height 36
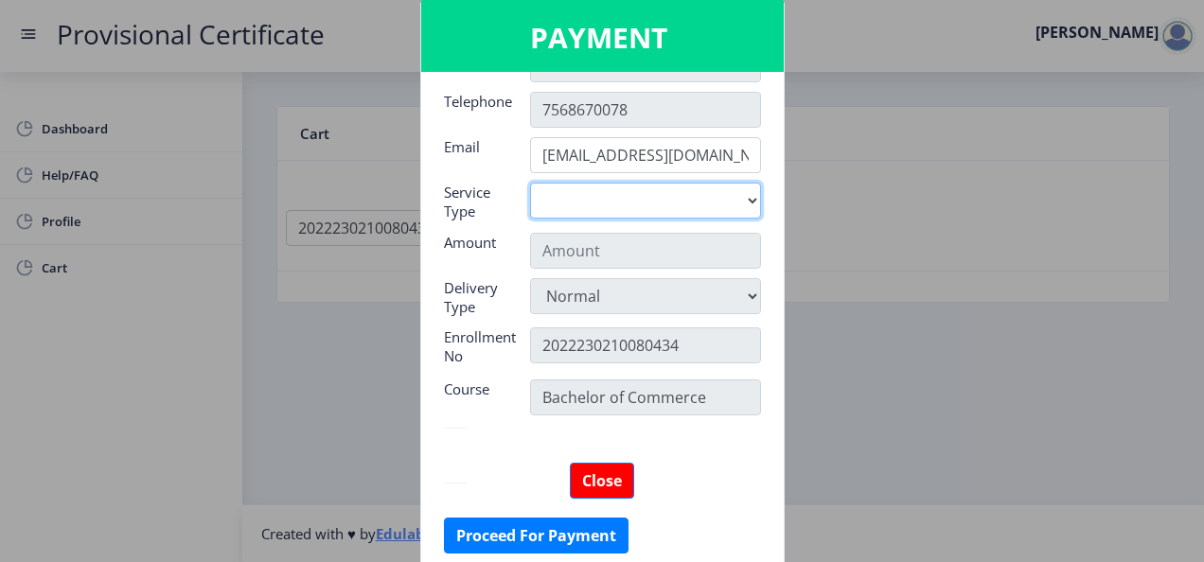
click at [750, 193] on select "Digital" at bounding box center [645, 201] width 231 height 36
select select "old"
click at [530, 183] on select "Digital" at bounding box center [645, 201] width 231 height 36
type input "795"
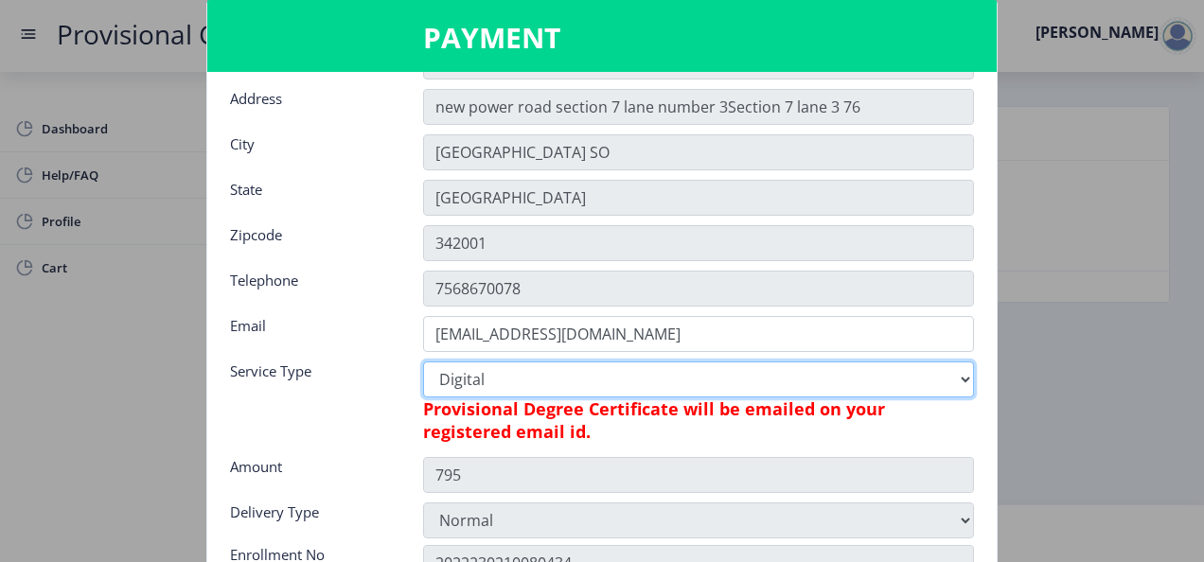
scroll to position [264, 0]
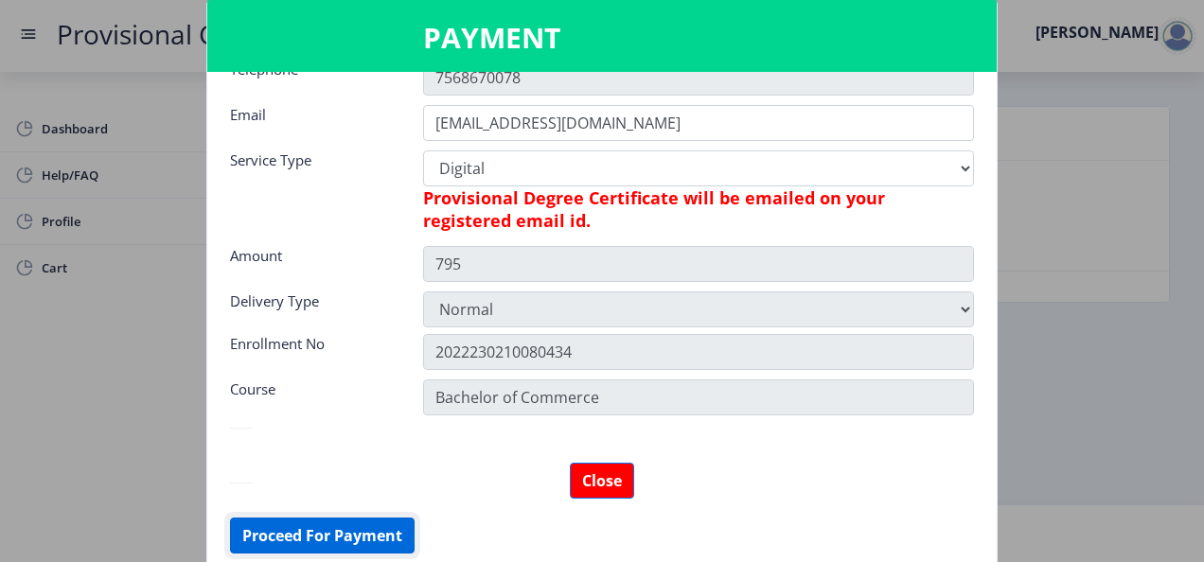
click at [317, 538] on button "Proceed For Payment" at bounding box center [322, 536] width 185 height 36
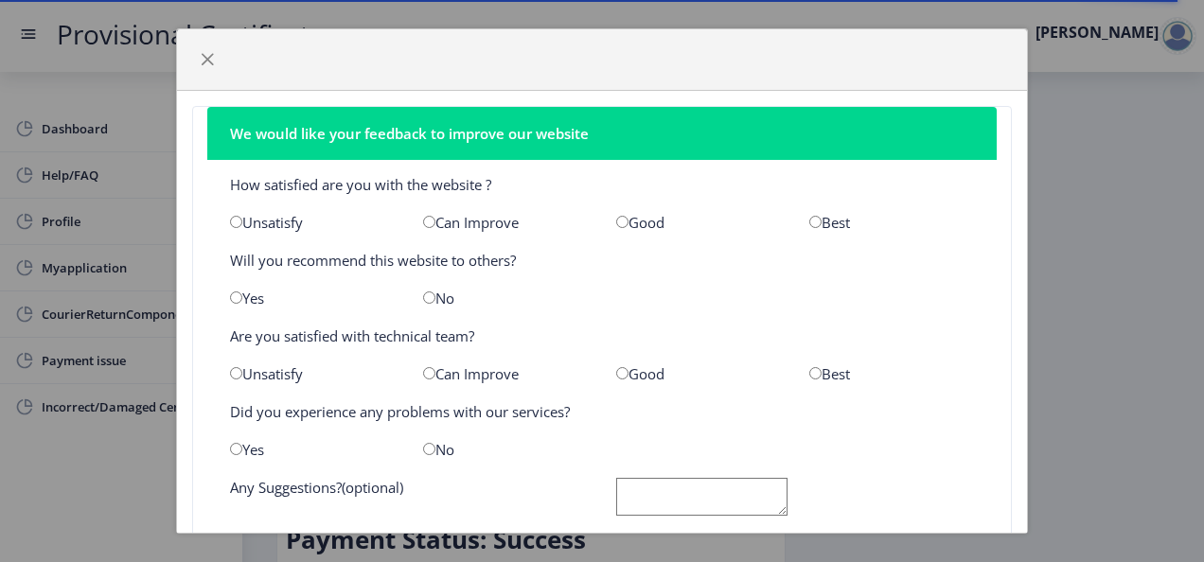
scroll to position [97, 0]
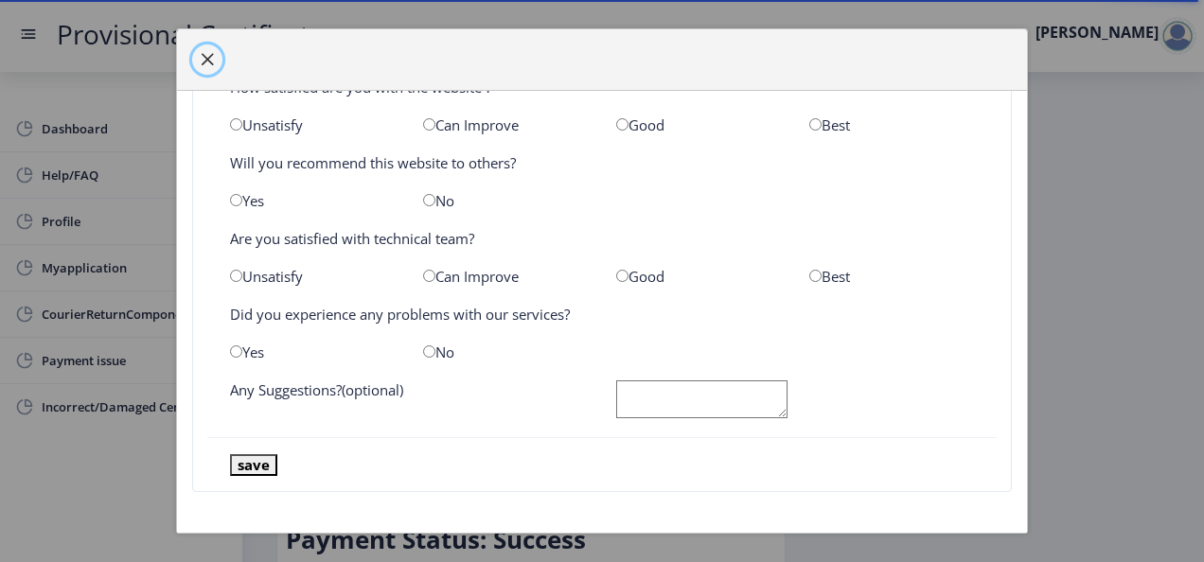
click at [212, 55] on span "button" at bounding box center [207, 59] width 15 height 15
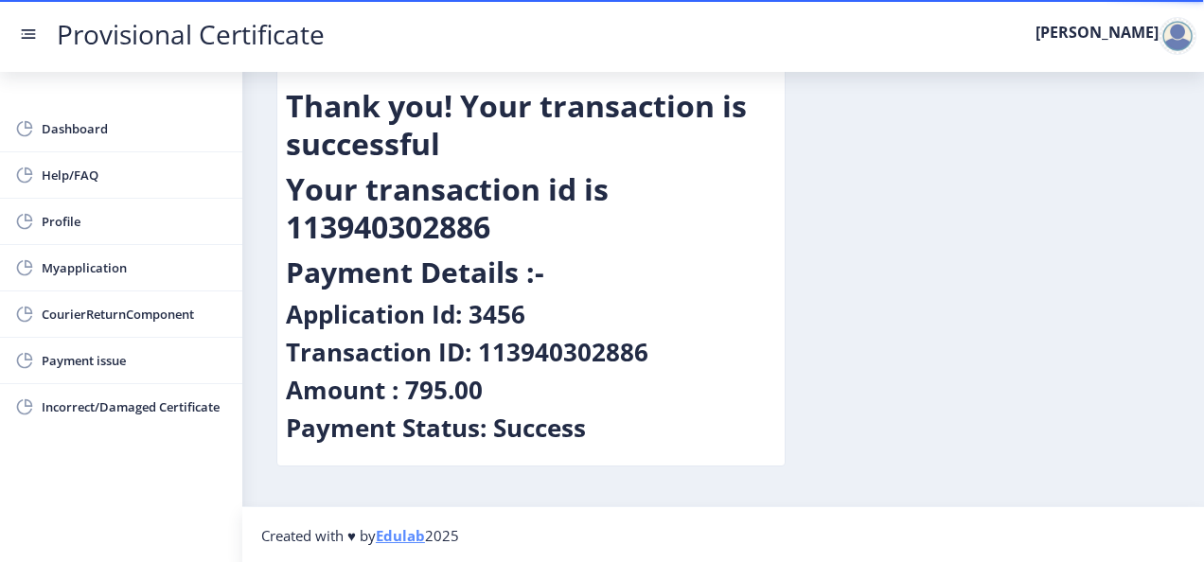
scroll to position [0, 0]
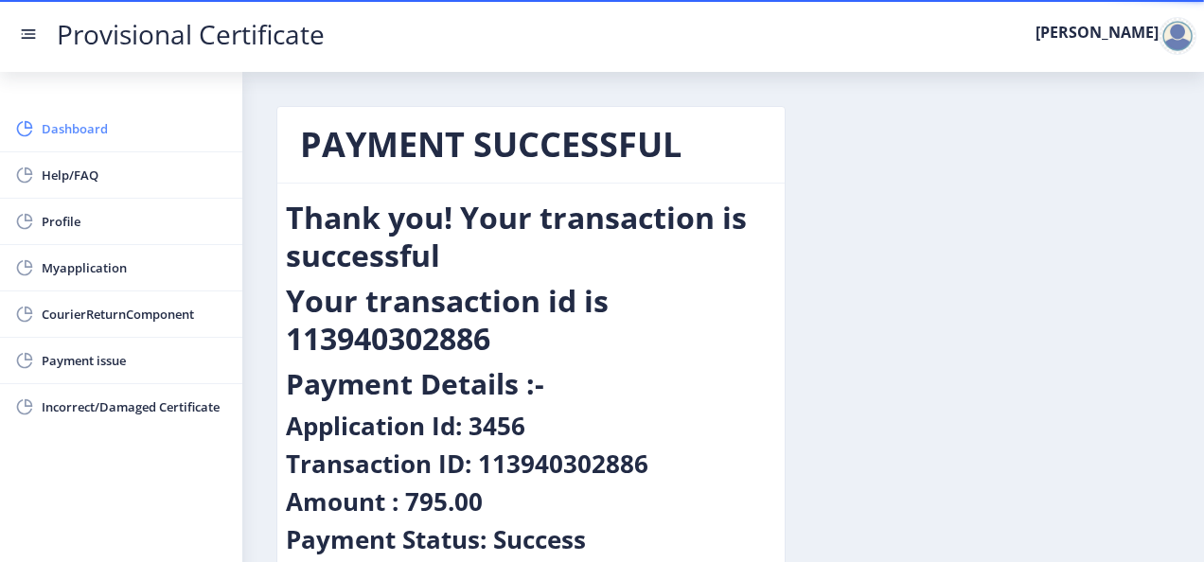
click at [115, 149] on link "Dashboard" at bounding box center [121, 128] width 242 height 45
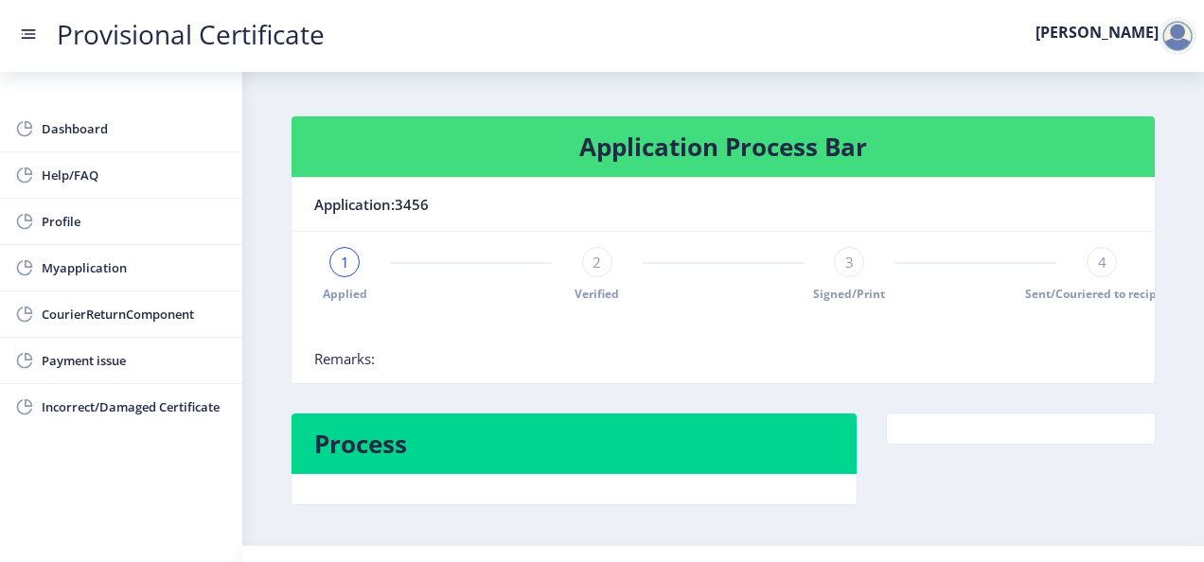
scroll to position [296, 0]
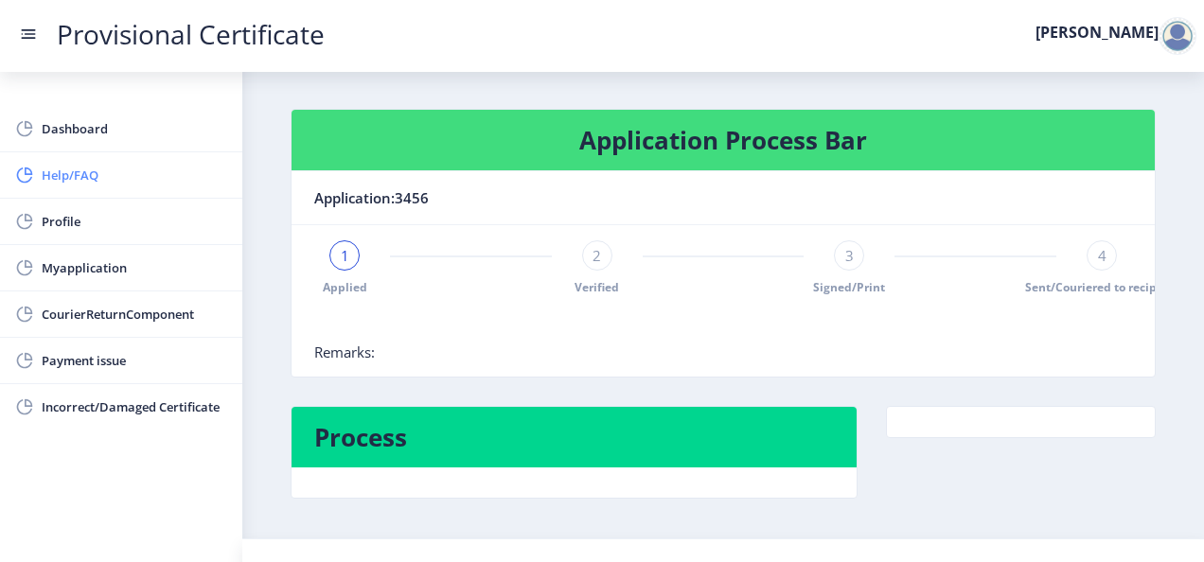
click at [181, 181] on span "Help/FAQ" at bounding box center [134, 175] width 185 height 23
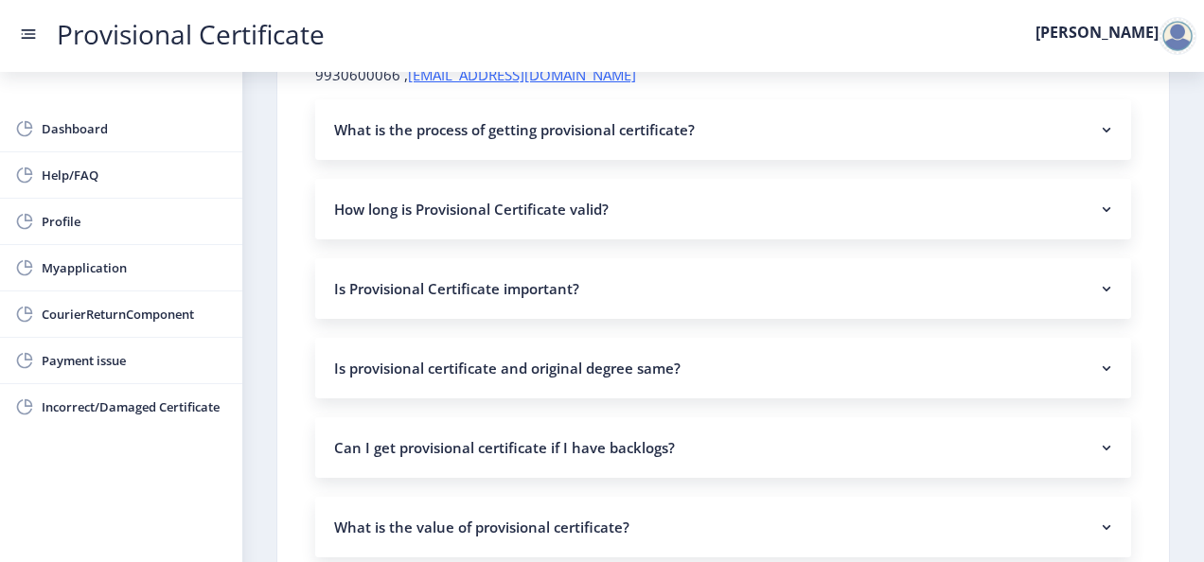
scroll to position [222, 0]
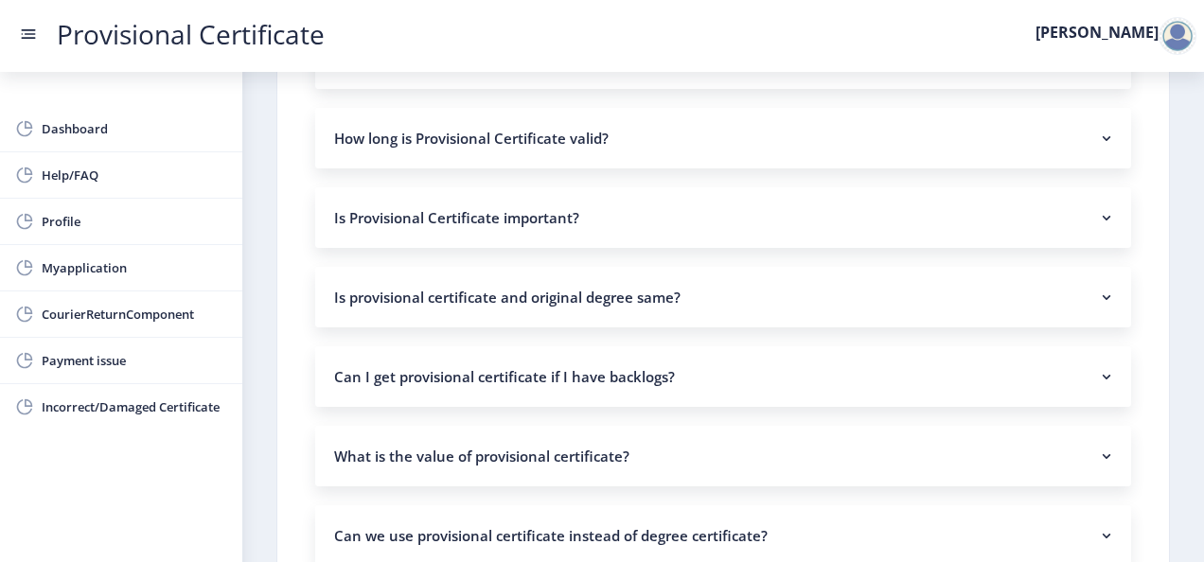
click at [519, 151] on nb-accordion-item-header "How long is Provisional Certificate valid?" at bounding box center [723, 138] width 816 height 61
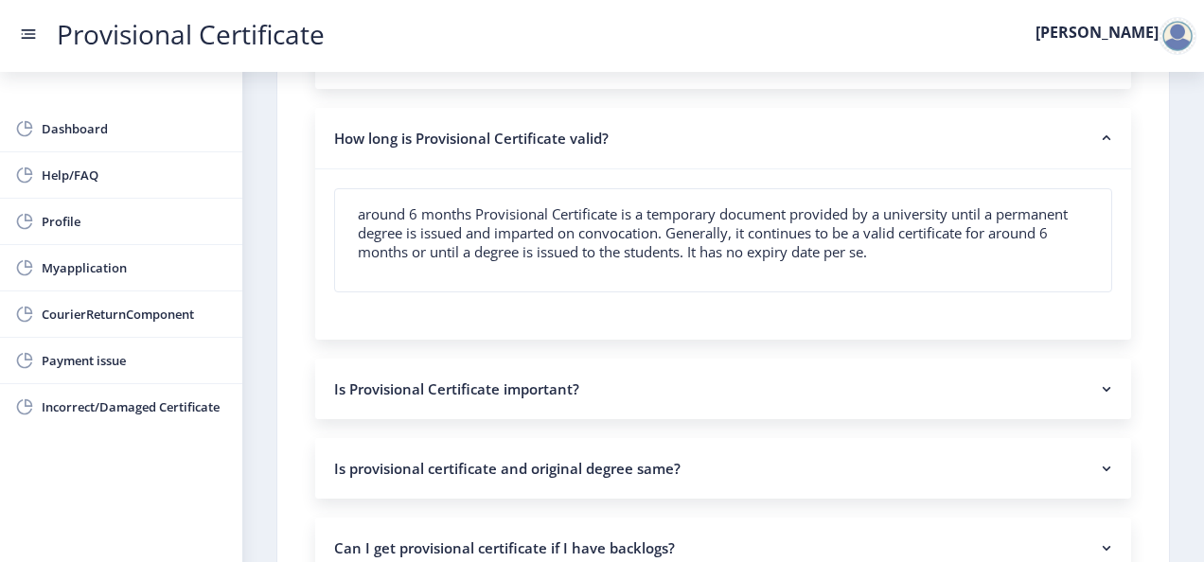
click at [488, 390] on nb-accordion-item-header "Is Provisional Certificate important?" at bounding box center [723, 389] width 816 height 61
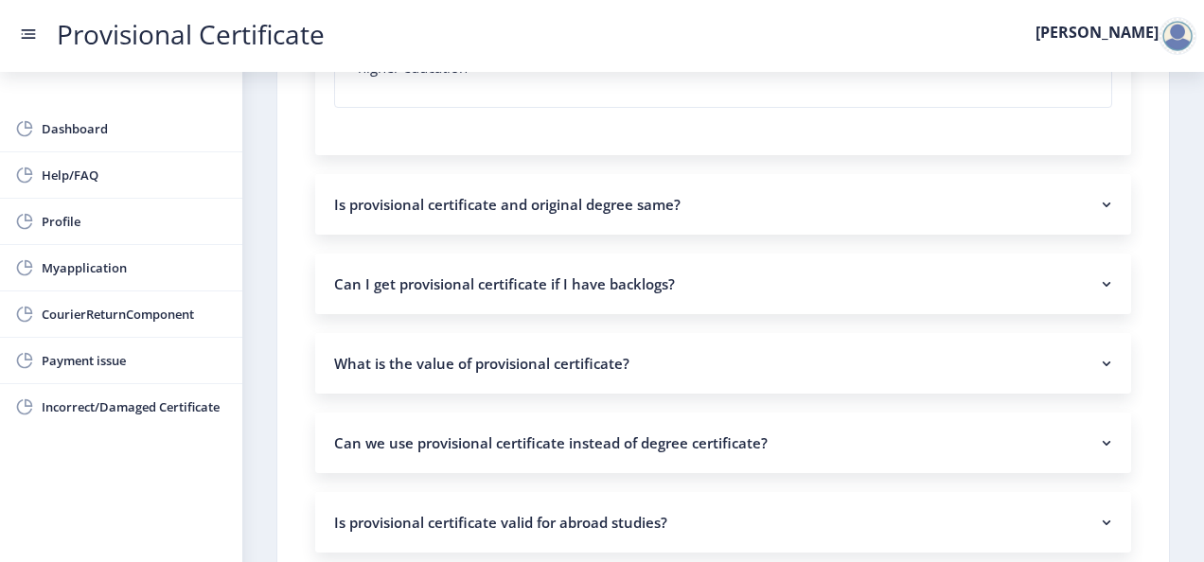
scroll to position [676, 0]
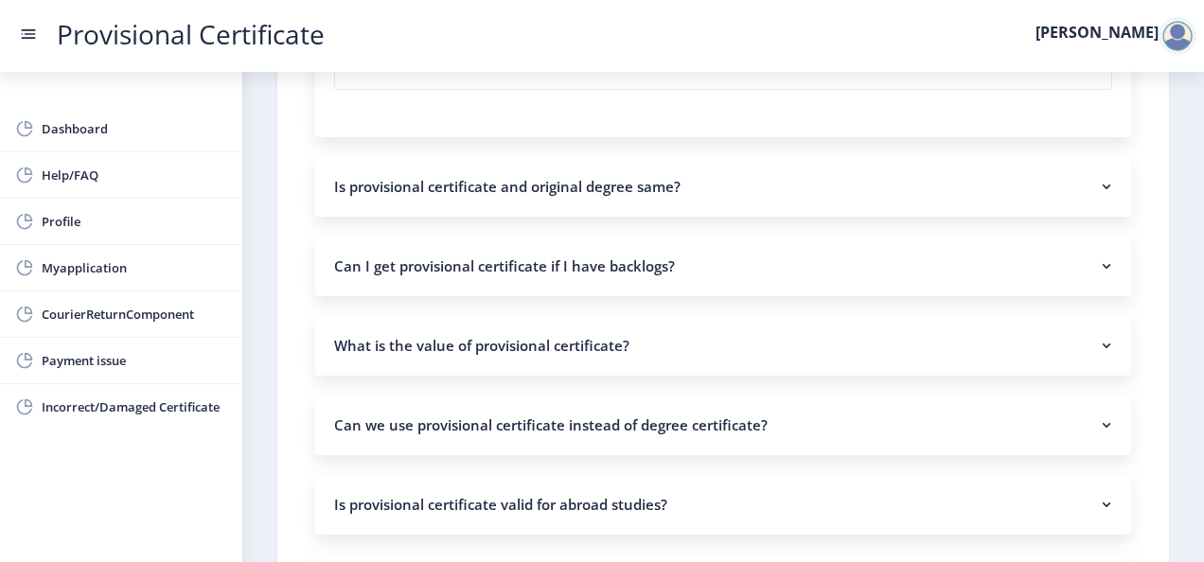
click at [573, 263] on nb-accordion-item-header "Can I get provisional certificate if I have backlogs?" at bounding box center [723, 266] width 816 height 61
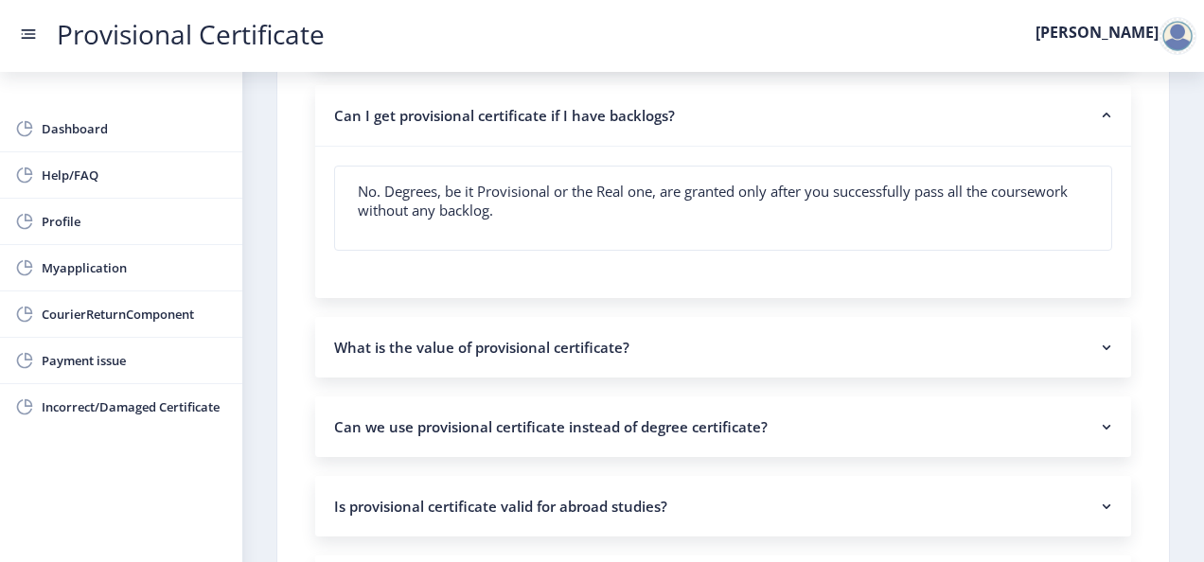
scroll to position [852, 0]
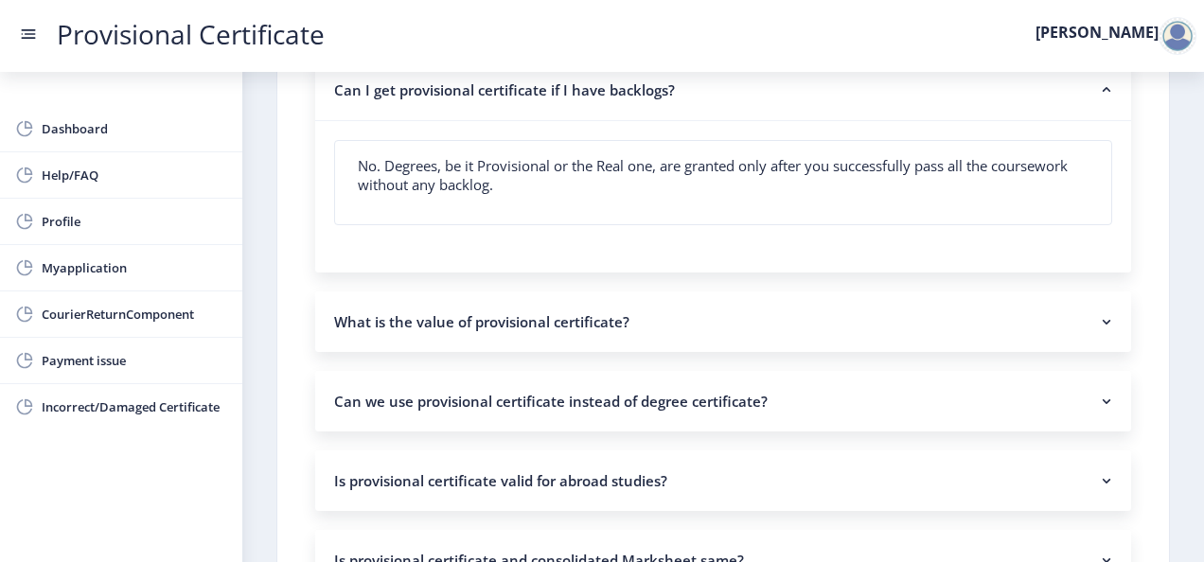
click at [566, 322] on nb-accordion-item-header "What is the value of provisional certificate?" at bounding box center [723, 321] width 816 height 61
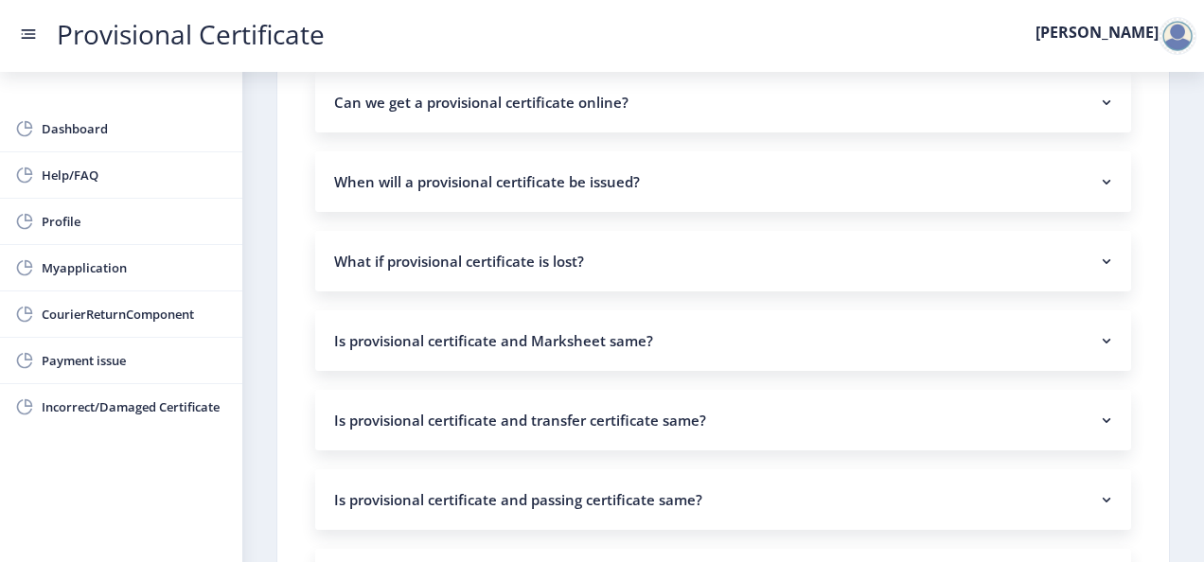
scroll to position [1840, 0]
click at [613, 191] on nb-accordion-item-header "When will a provisional certificate be issued?" at bounding box center [723, 182] width 816 height 61
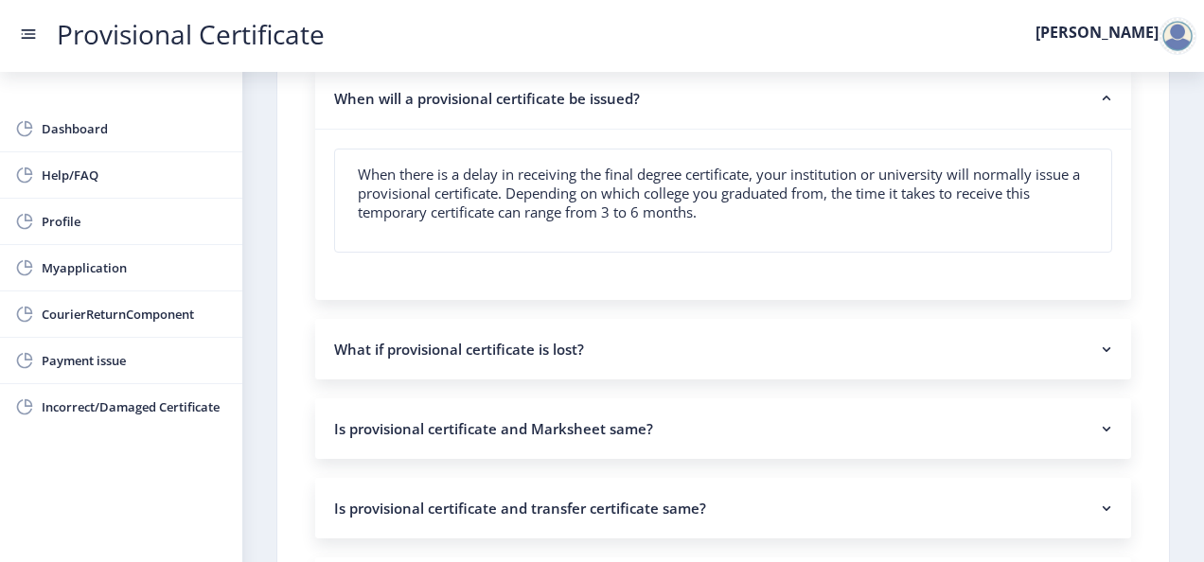
scroll to position [1923, 0]
click at [671, 358] on nb-accordion-item-header "What if provisional certificate is lost?" at bounding box center [723, 350] width 816 height 61
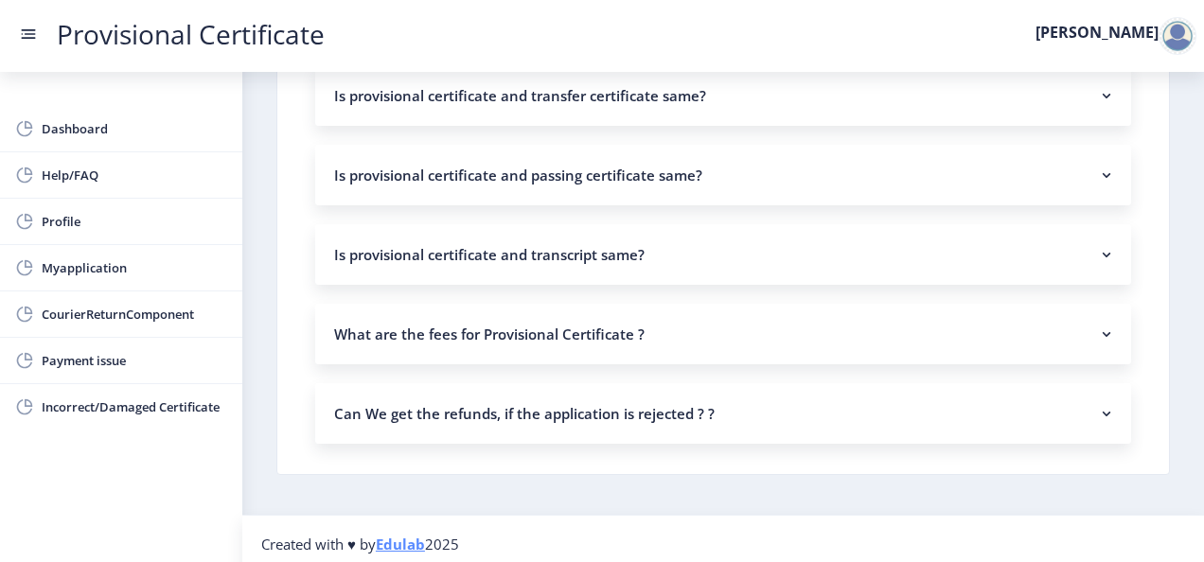
scroll to position [2493, 0]
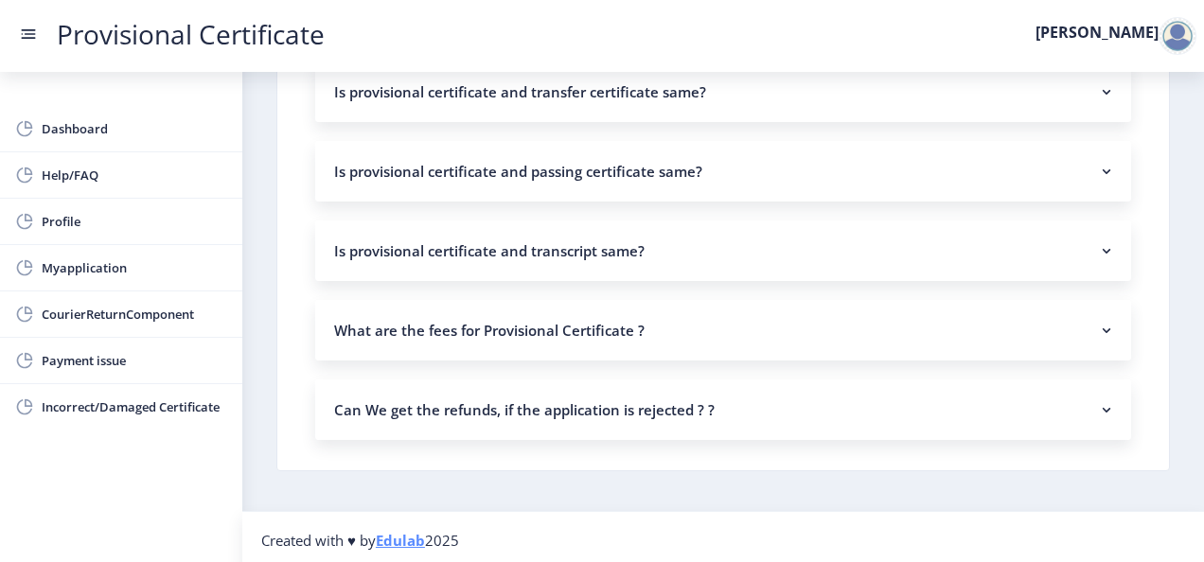
click at [578, 311] on nb-accordion-item-header "What are the fees for Provisional Certificate ?" at bounding box center [723, 330] width 816 height 61
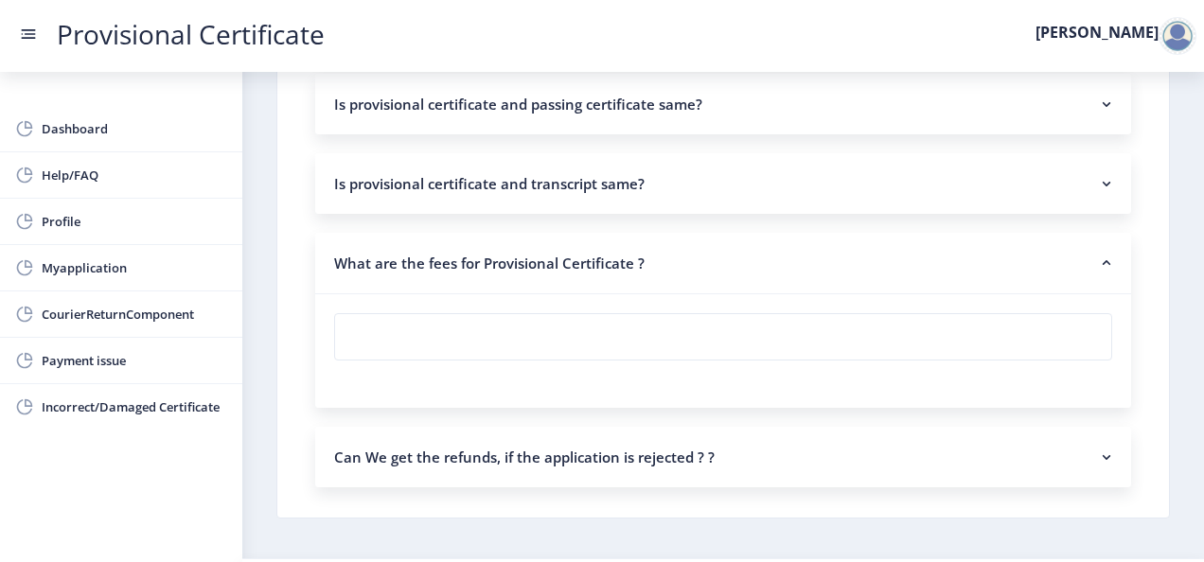
scroll to position [2561, 0]
click at [578, 185] on nb-accordion-item-header "Is provisional certificate and transcript same?" at bounding box center [723, 182] width 816 height 61
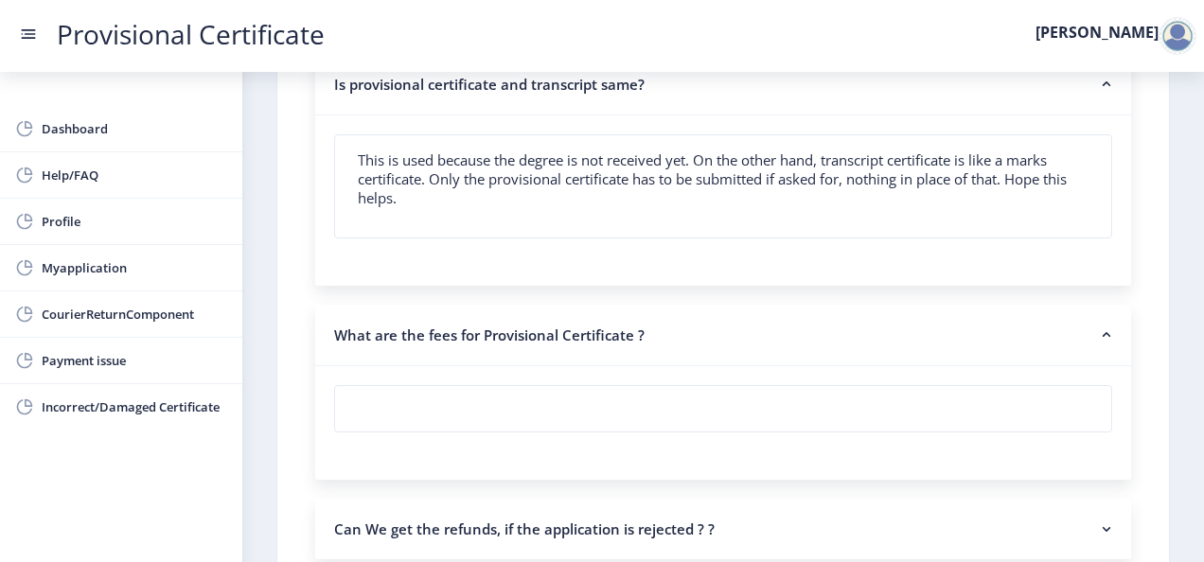
scroll to position [2660, 0]
click at [117, 273] on span "Myapplication" at bounding box center [134, 267] width 185 height 23
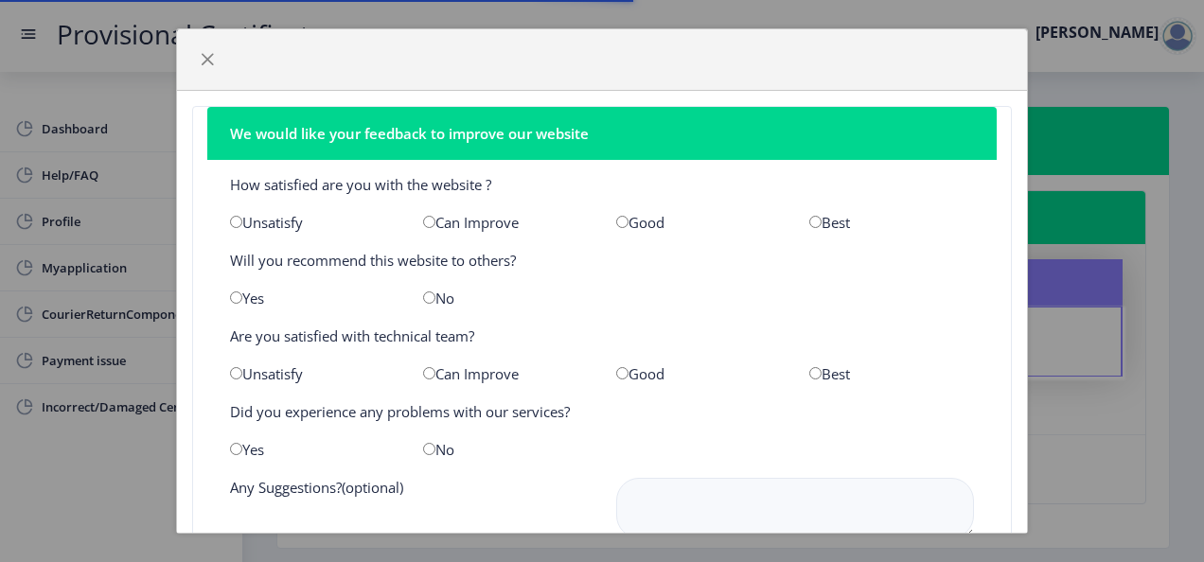
click at [99, 320] on div "We would like your feedback to improve our website How satisfied are you with t…" at bounding box center [602, 281] width 1204 height 562
click at [214, 61] on span "button" at bounding box center [207, 59] width 15 height 15
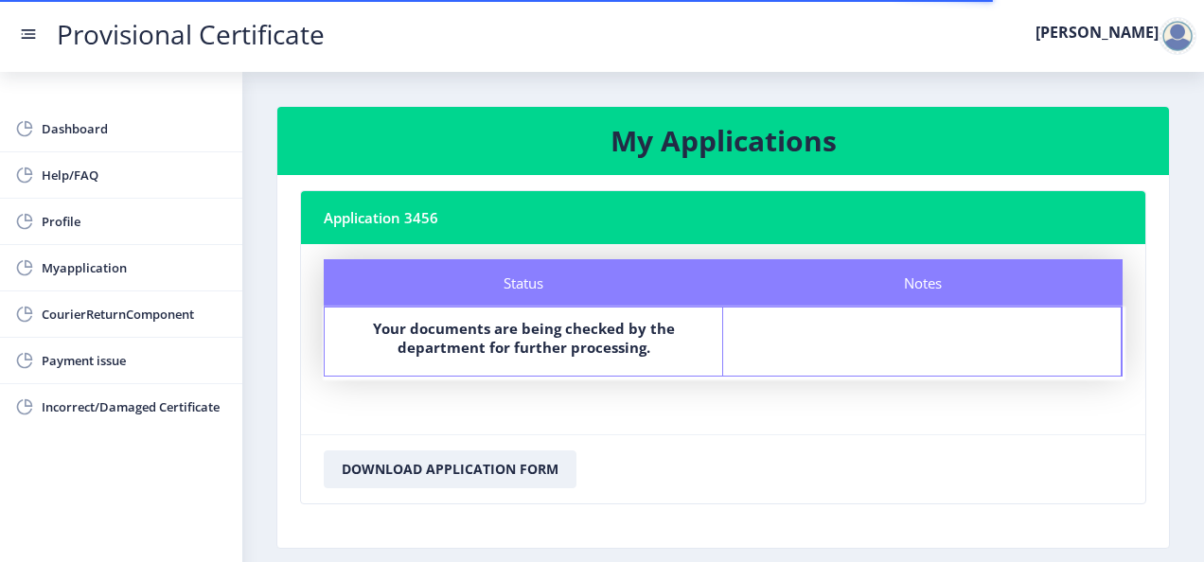
scroll to position [81, 0]
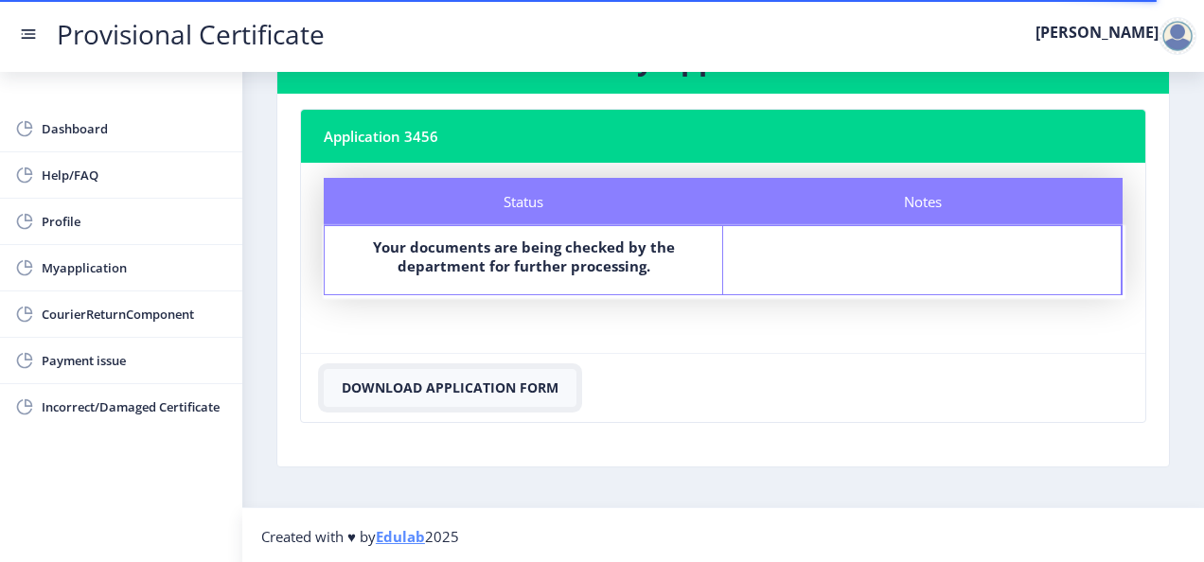
click at [497, 390] on button "Download Application Form" at bounding box center [450, 388] width 253 height 38
click at [195, 367] on span "Payment issue" at bounding box center [134, 360] width 185 height 23
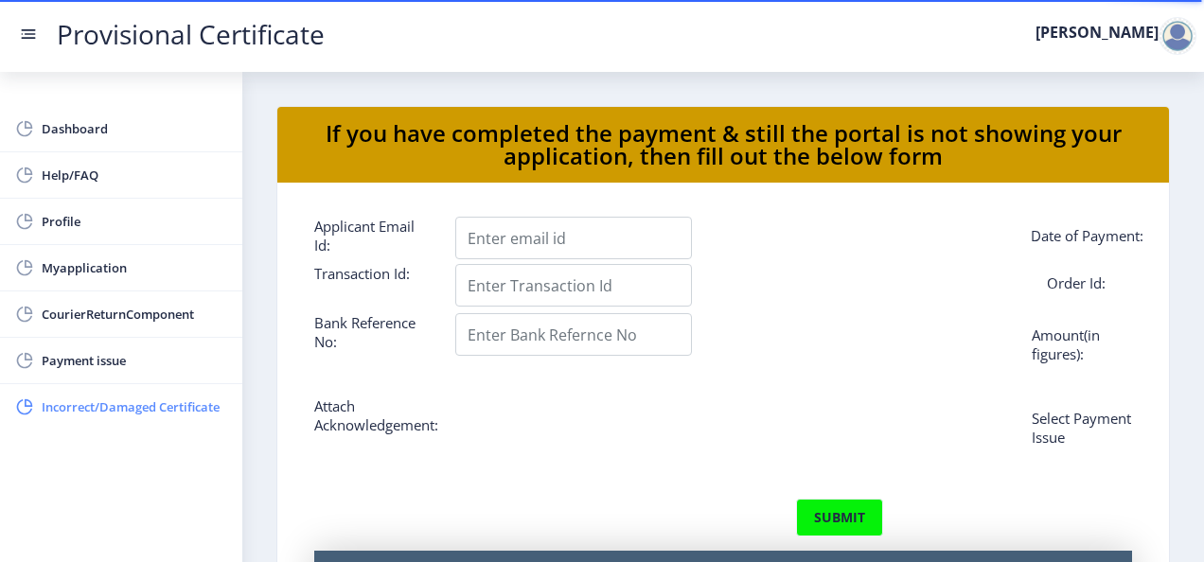
click at [191, 396] on span "Incorrect/Damaged Certificate" at bounding box center [134, 407] width 185 height 23
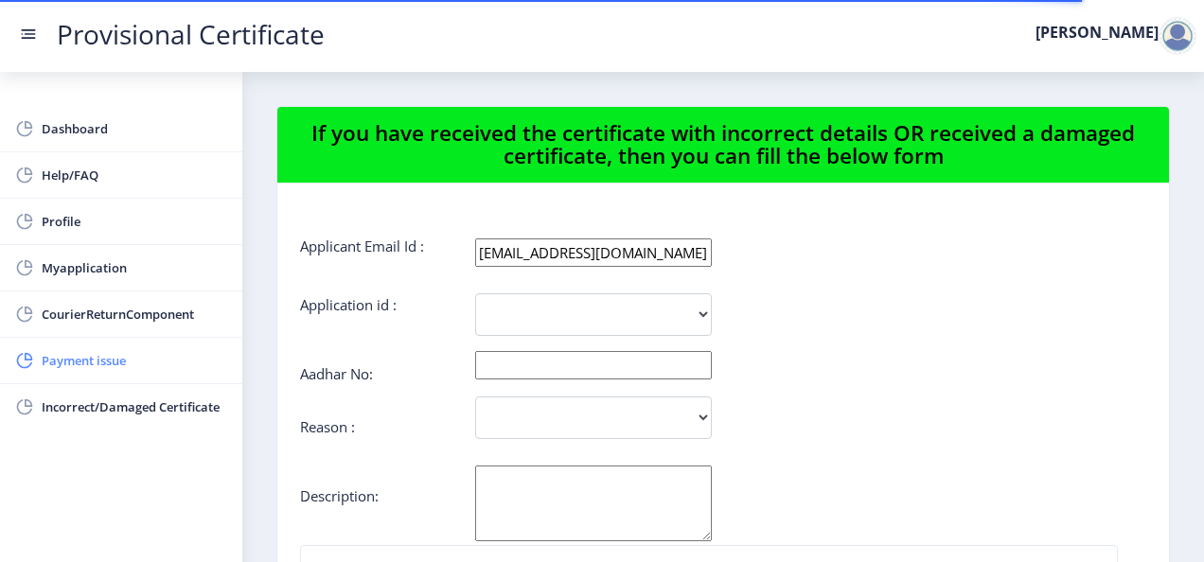
click at [184, 360] on span "Payment issue" at bounding box center [134, 360] width 185 height 23
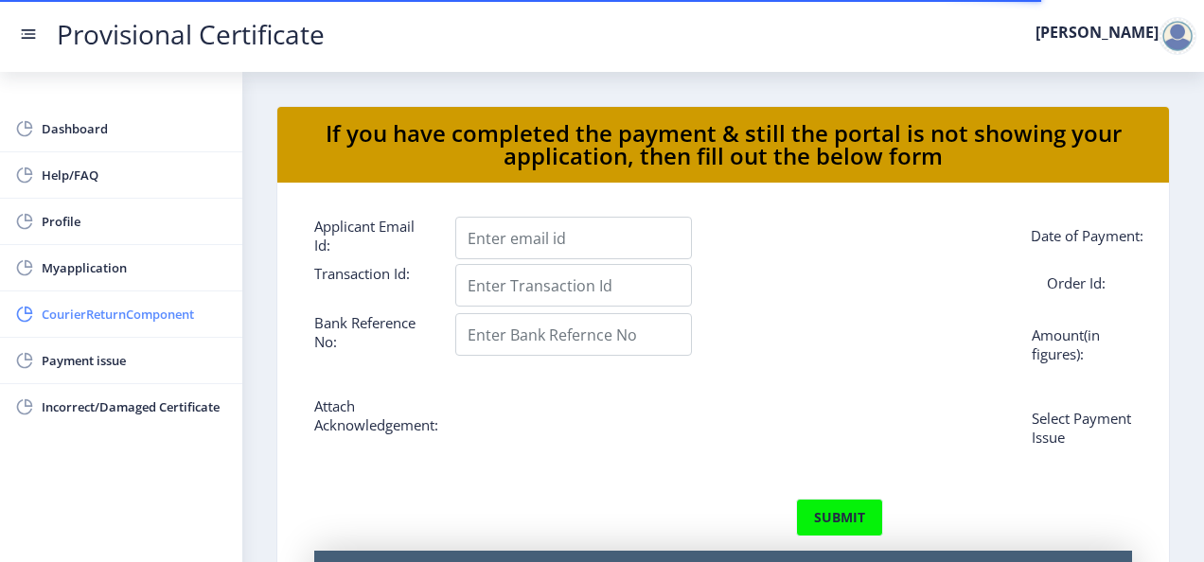
click at [183, 333] on link "CourierReturnComponent" at bounding box center [121, 313] width 242 height 45
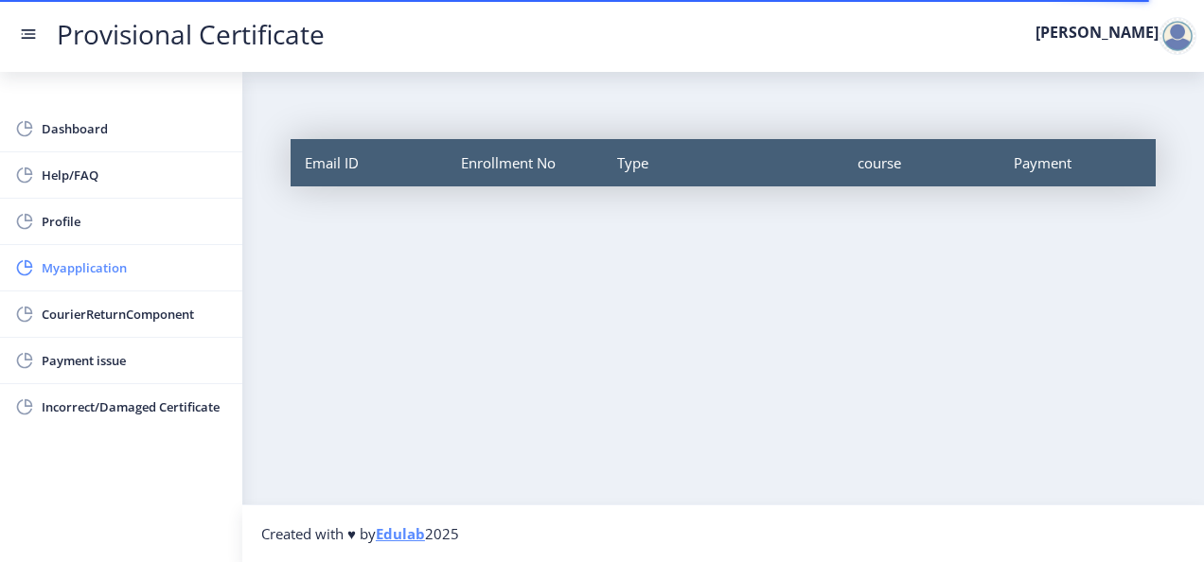
click at [176, 272] on span "Myapplication" at bounding box center [134, 267] width 185 height 23
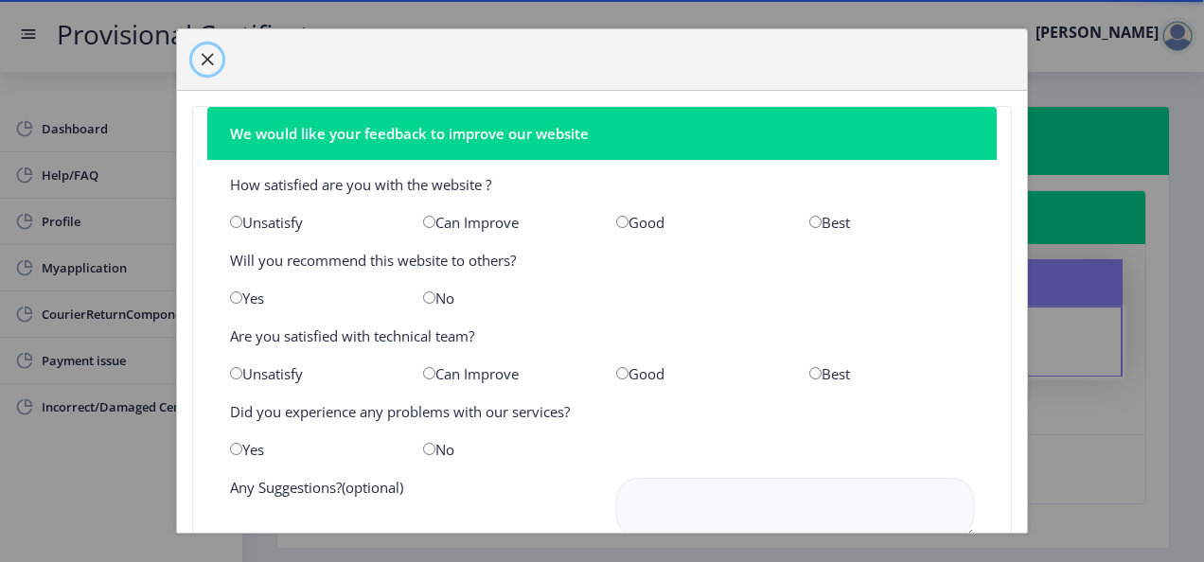
click at [206, 64] on span "button" at bounding box center [207, 59] width 15 height 15
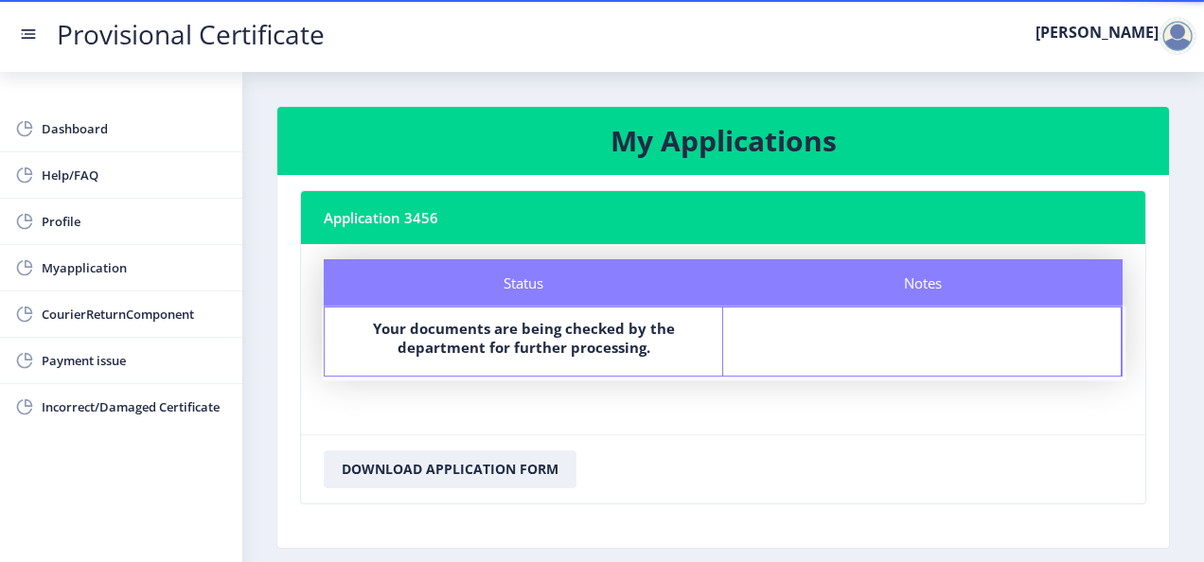
scroll to position [81, 0]
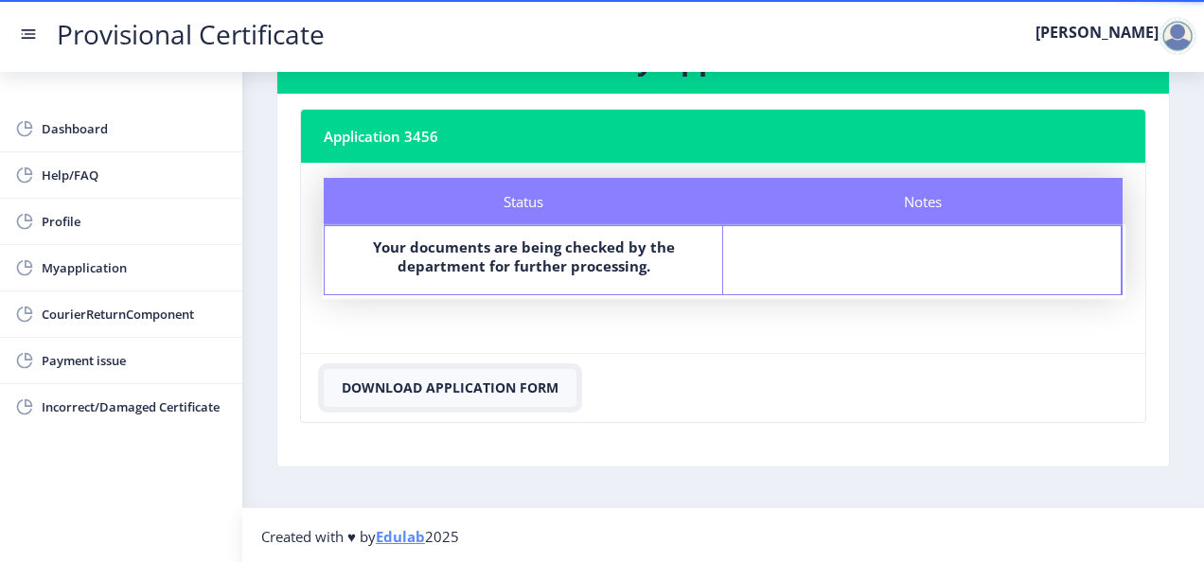
click at [478, 380] on button "Download Application Form" at bounding box center [450, 388] width 253 height 38
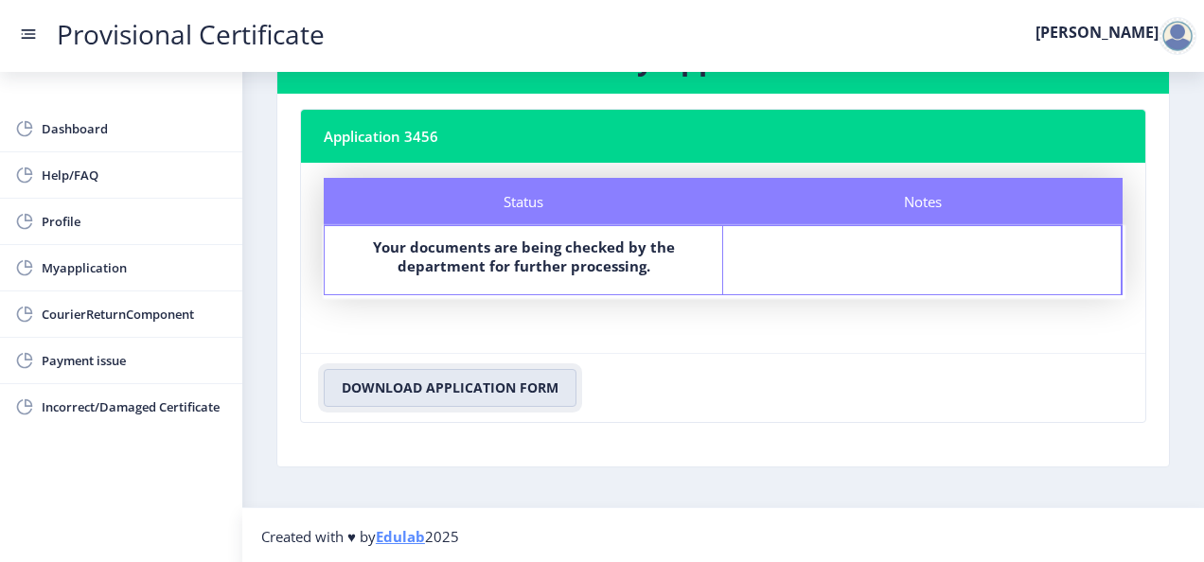
scroll to position [0, 0]
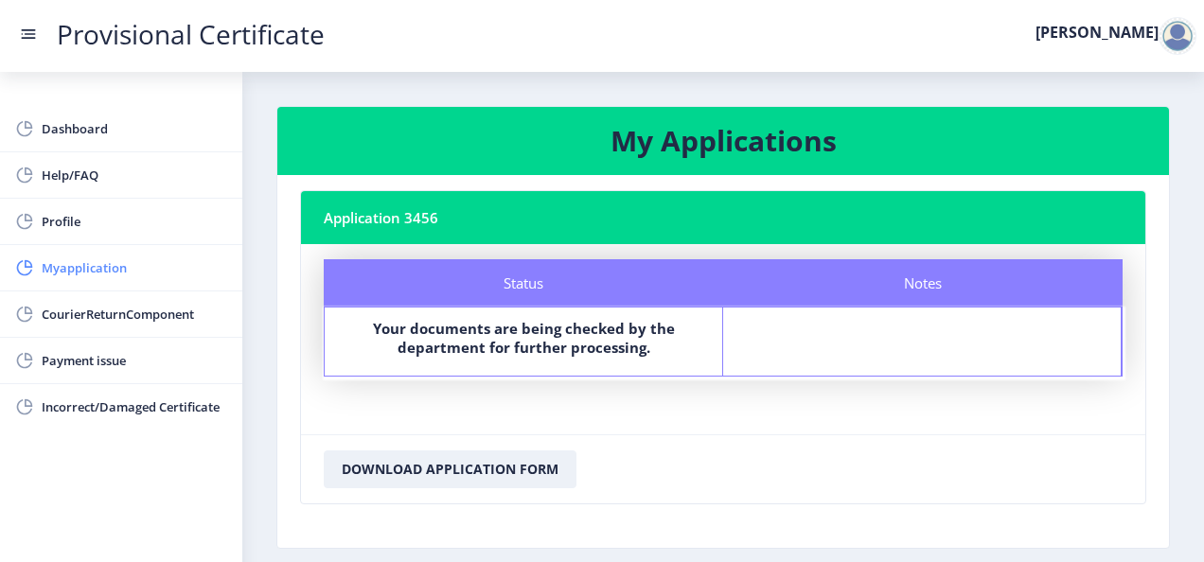
click at [153, 258] on span "Myapplication" at bounding box center [134, 267] width 185 height 23
click at [159, 161] on link "Help/FAQ" at bounding box center [121, 174] width 242 height 45
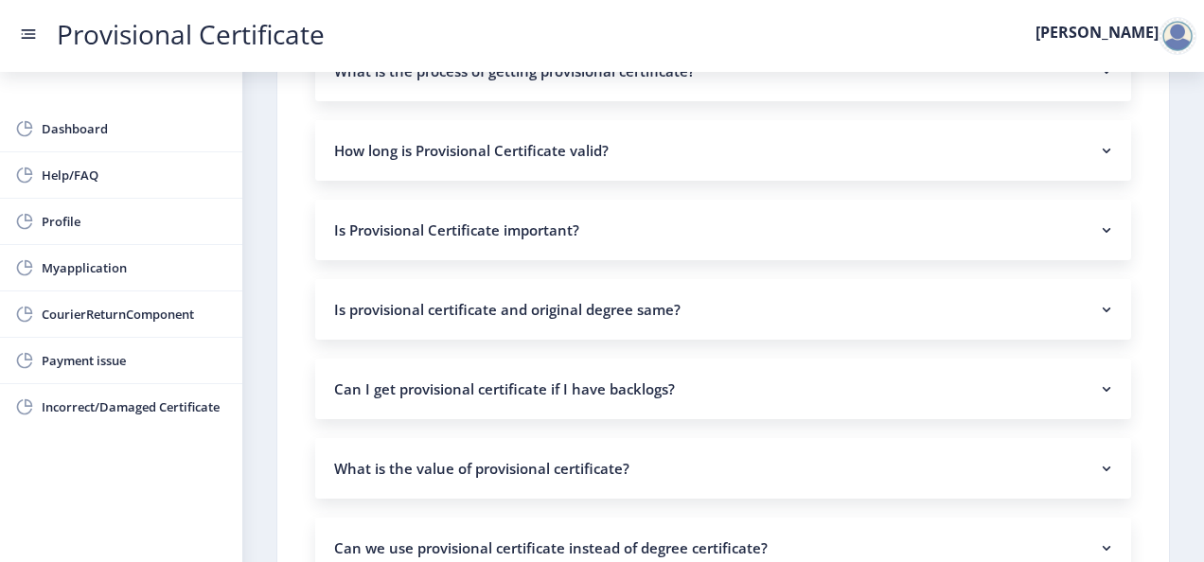
scroll to position [211, 0]
click at [126, 266] on span "Myapplication" at bounding box center [134, 267] width 185 height 23
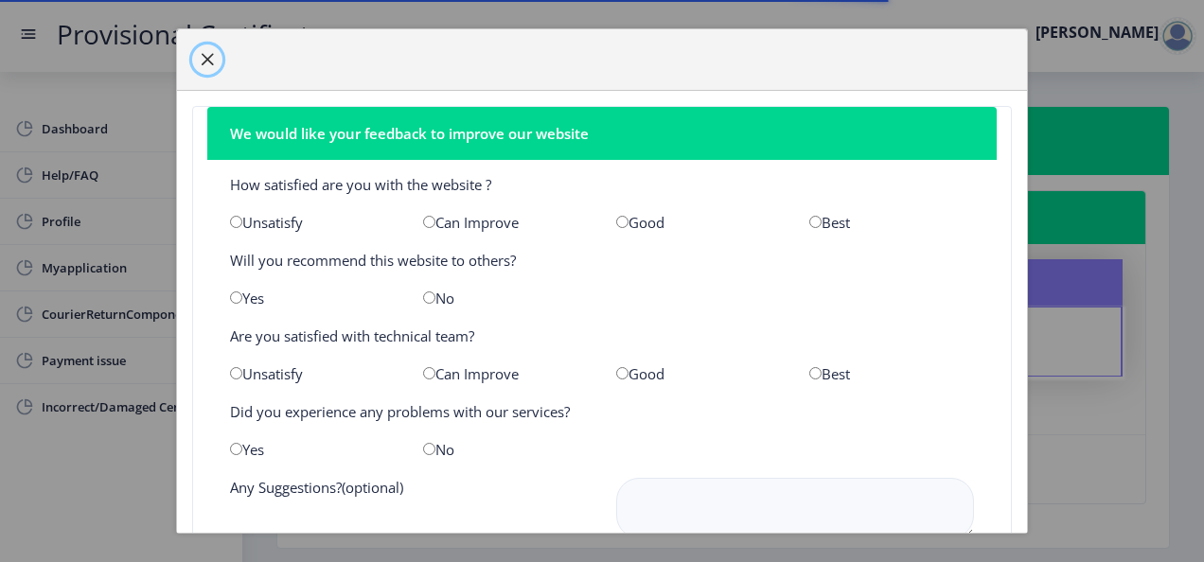
click at [208, 62] on span "button" at bounding box center [207, 59] width 15 height 15
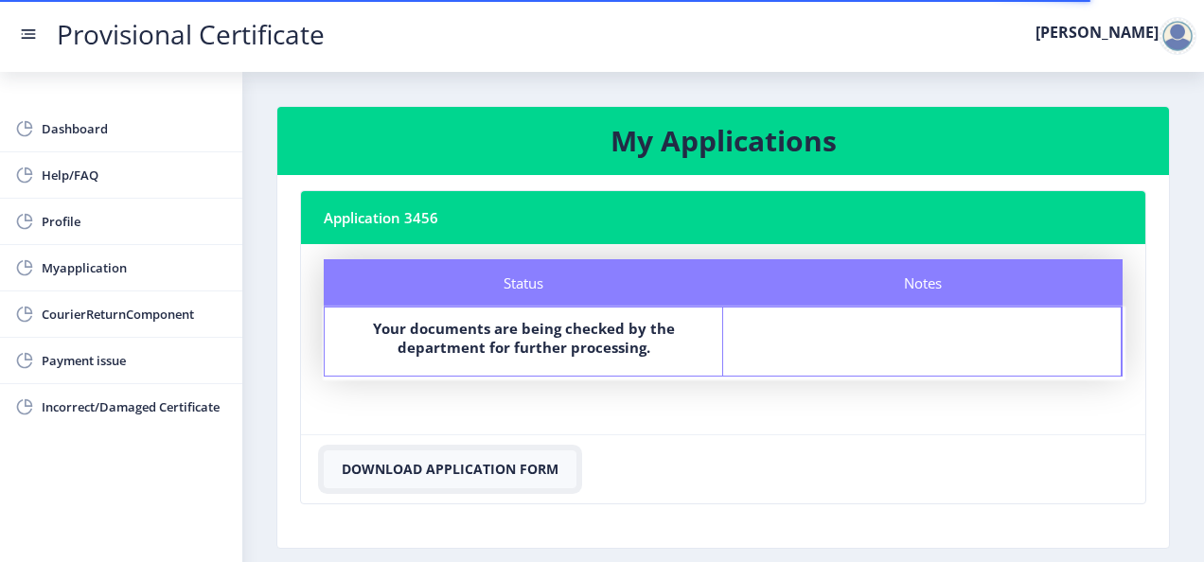
click at [513, 467] on button "Download Application Form" at bounding box center [450, 469] width 253 height 38
